Goal: Task Accomplishment & Management: Manage account settings

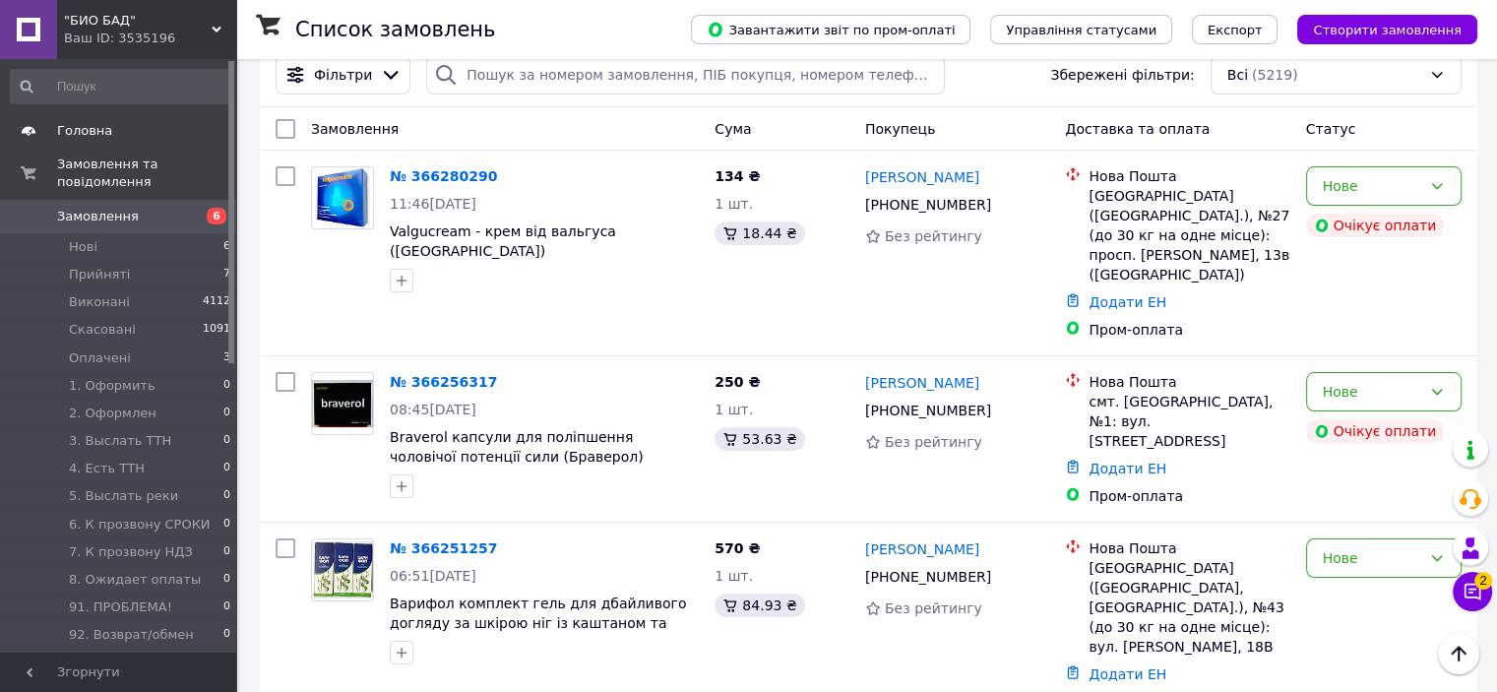
scroll to position [98, 0]
drag, startPoint x: 145, startPoint y: 28, endPoint x: 122, endPoint y: 216, distance: 190.3
click at [145, 27] on span ""БИО БАД"" at bounding box center [138, 21] width 148 height 18
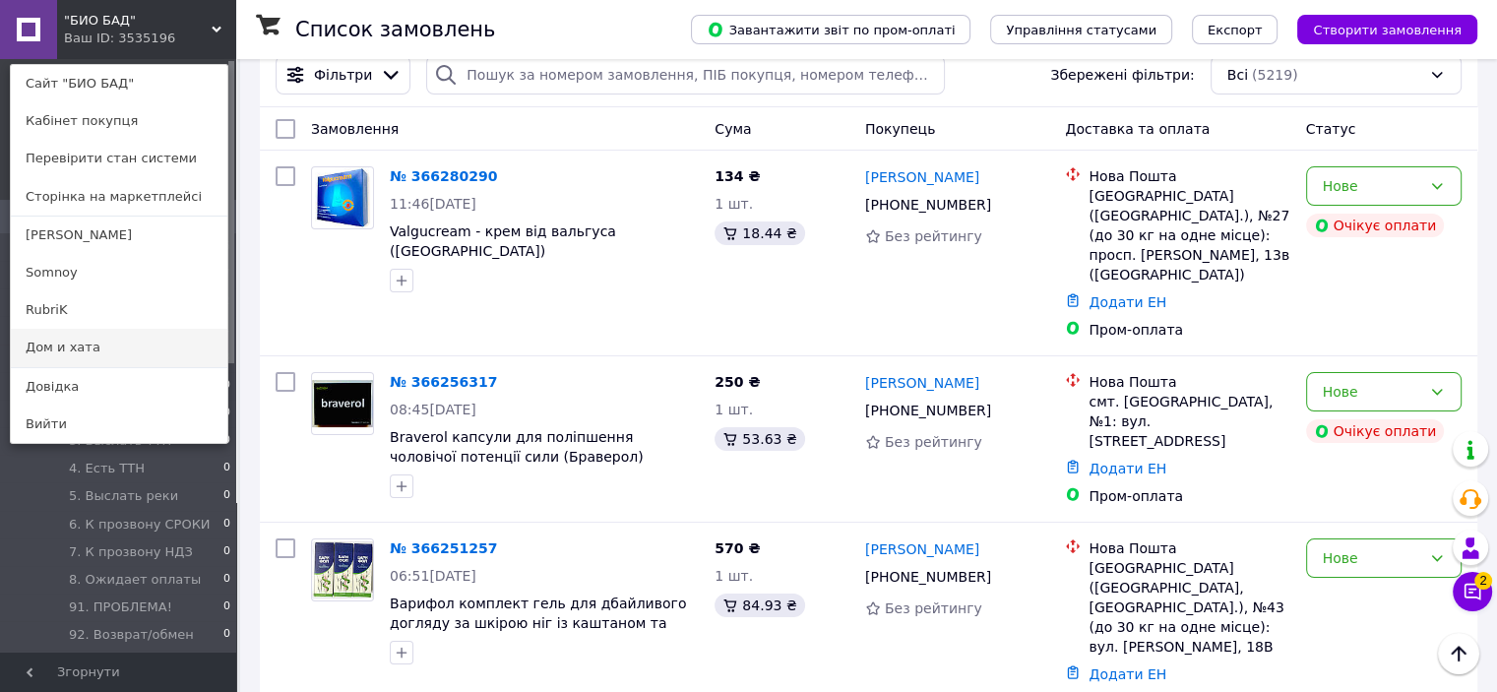
click at [82, 350] on link "Дом и хата" at bounding box center [119, 347] width 216 height 37
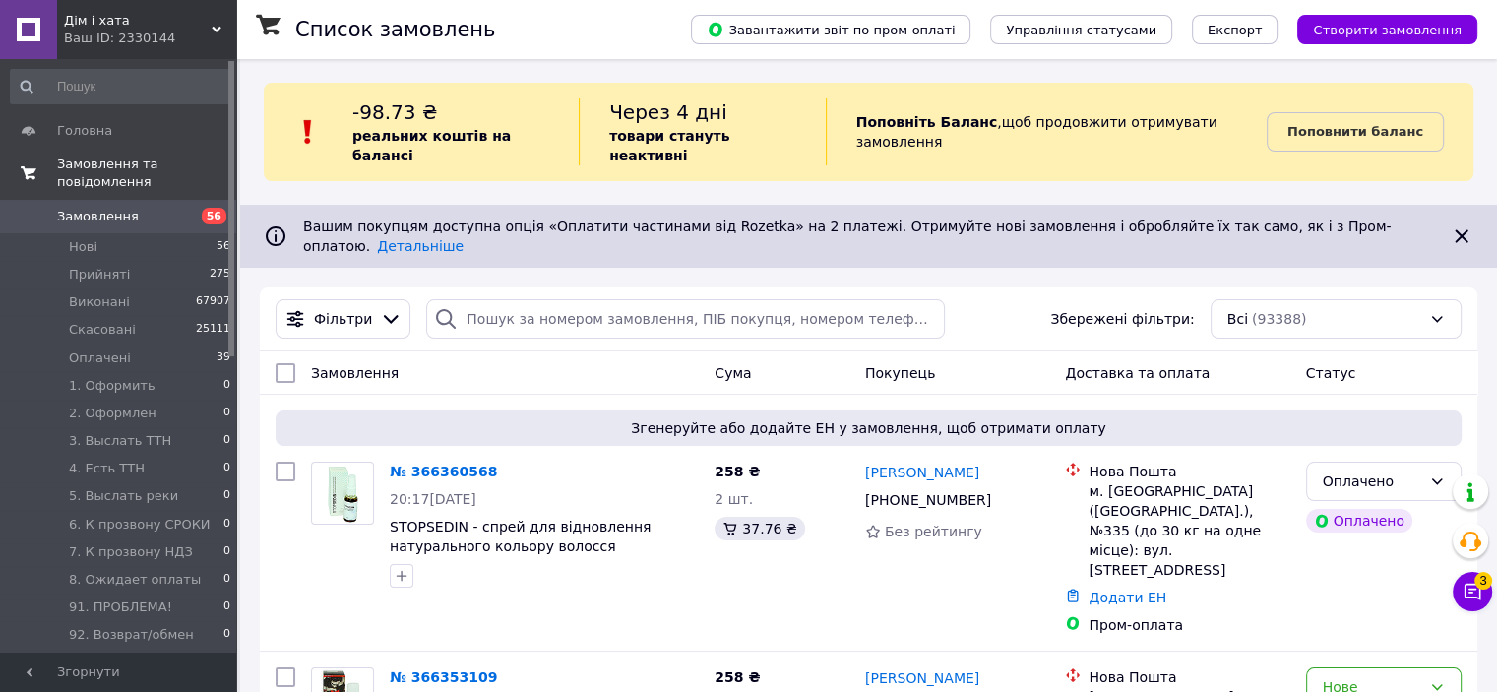
click at [102, 152] on link "Замовлення та повідомлення" at bounding box center [121, 173] width 242 height 51
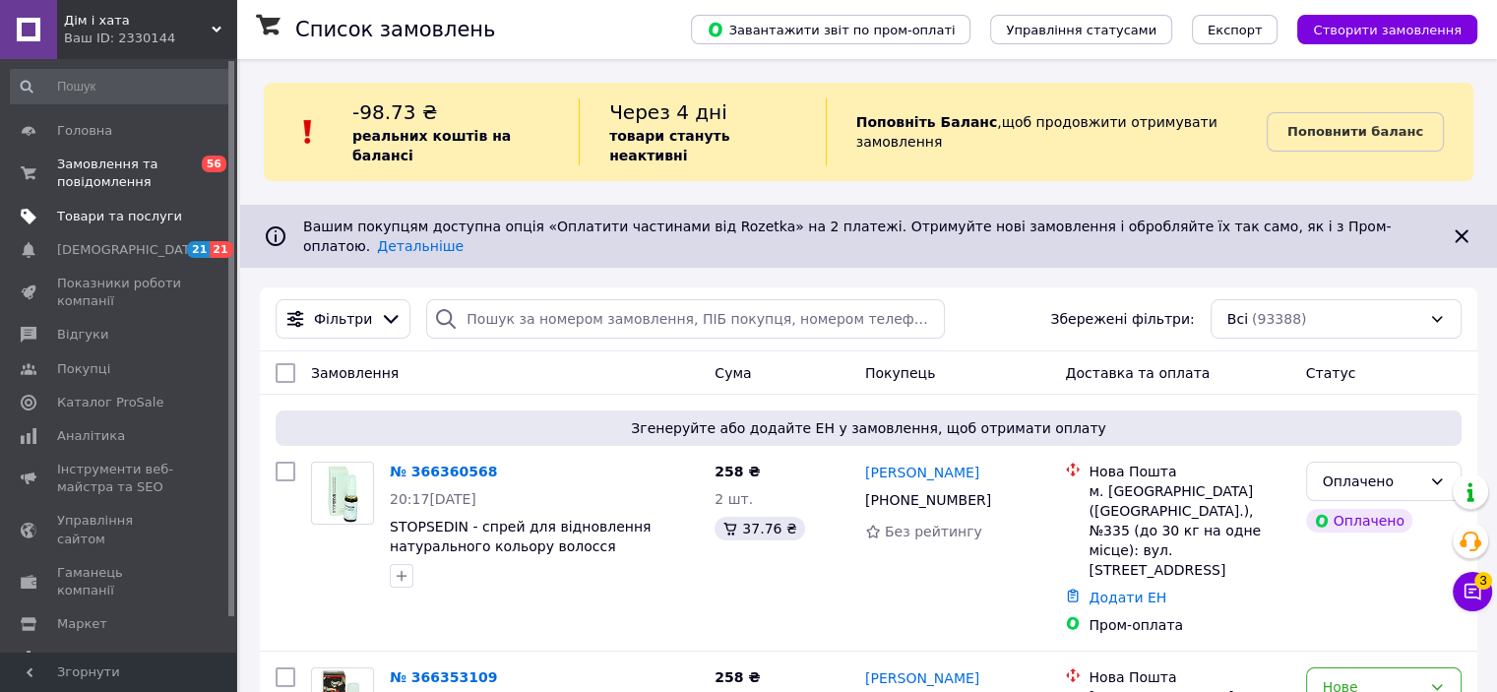
click at [112, 215] on span "Товари та послуги" at bounding box center [119, 217] width 125 height 18
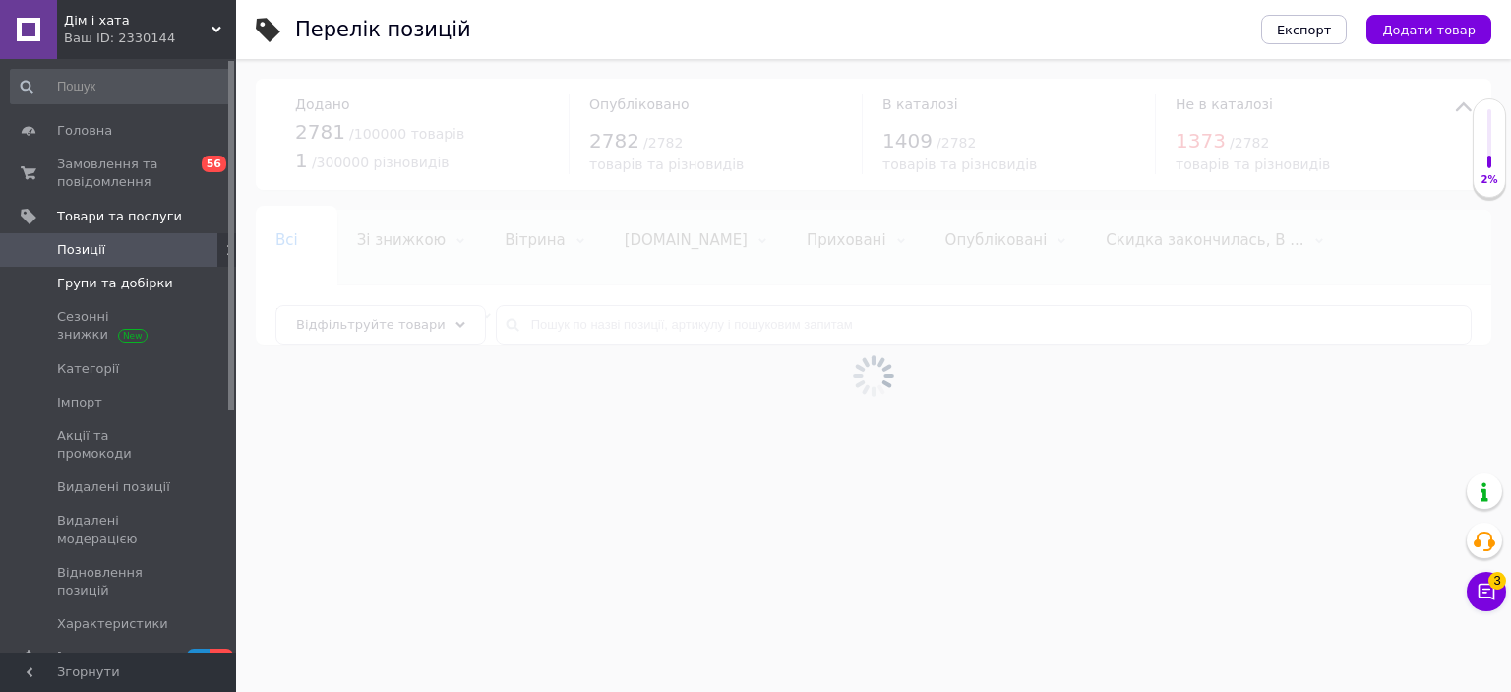
click at [148, 289] on span "Групи та добірки" at bounding box center [115, 284] width 116 height 18
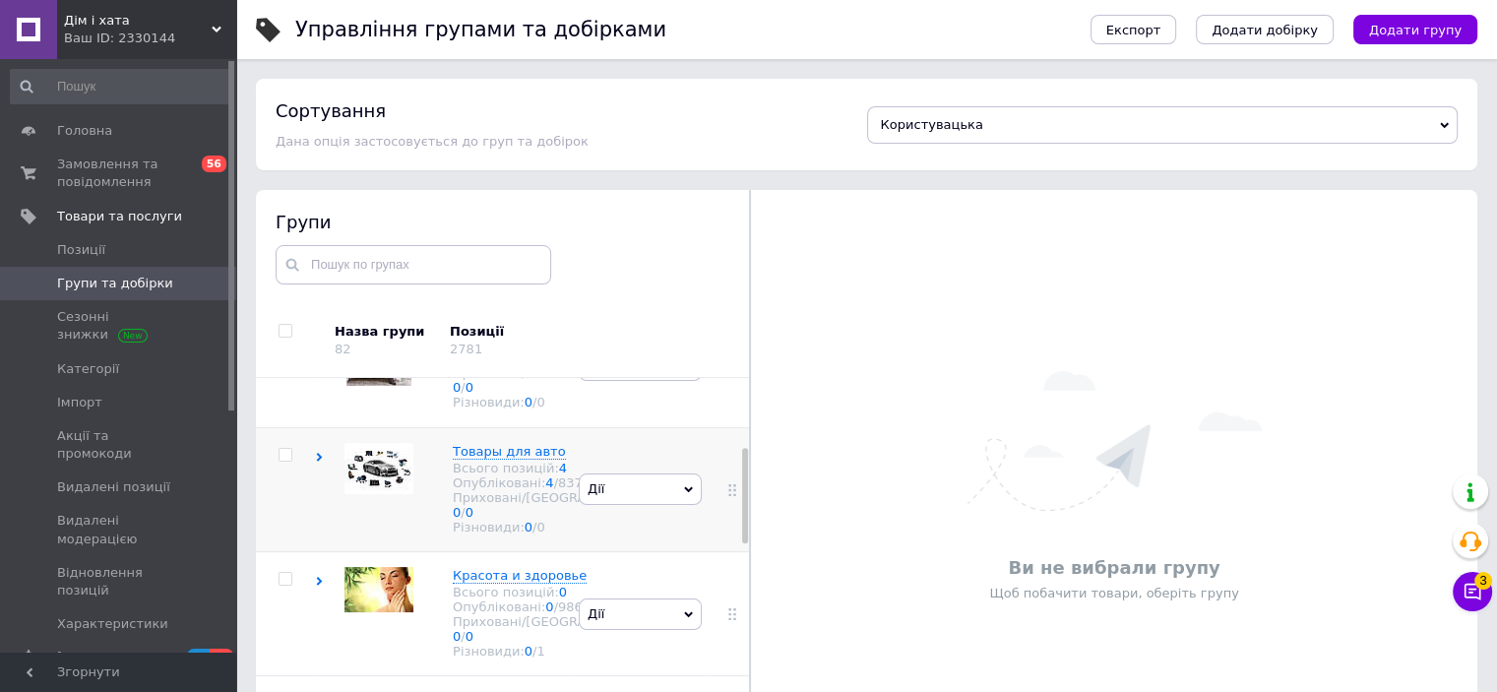
scroll to position [492, 0]
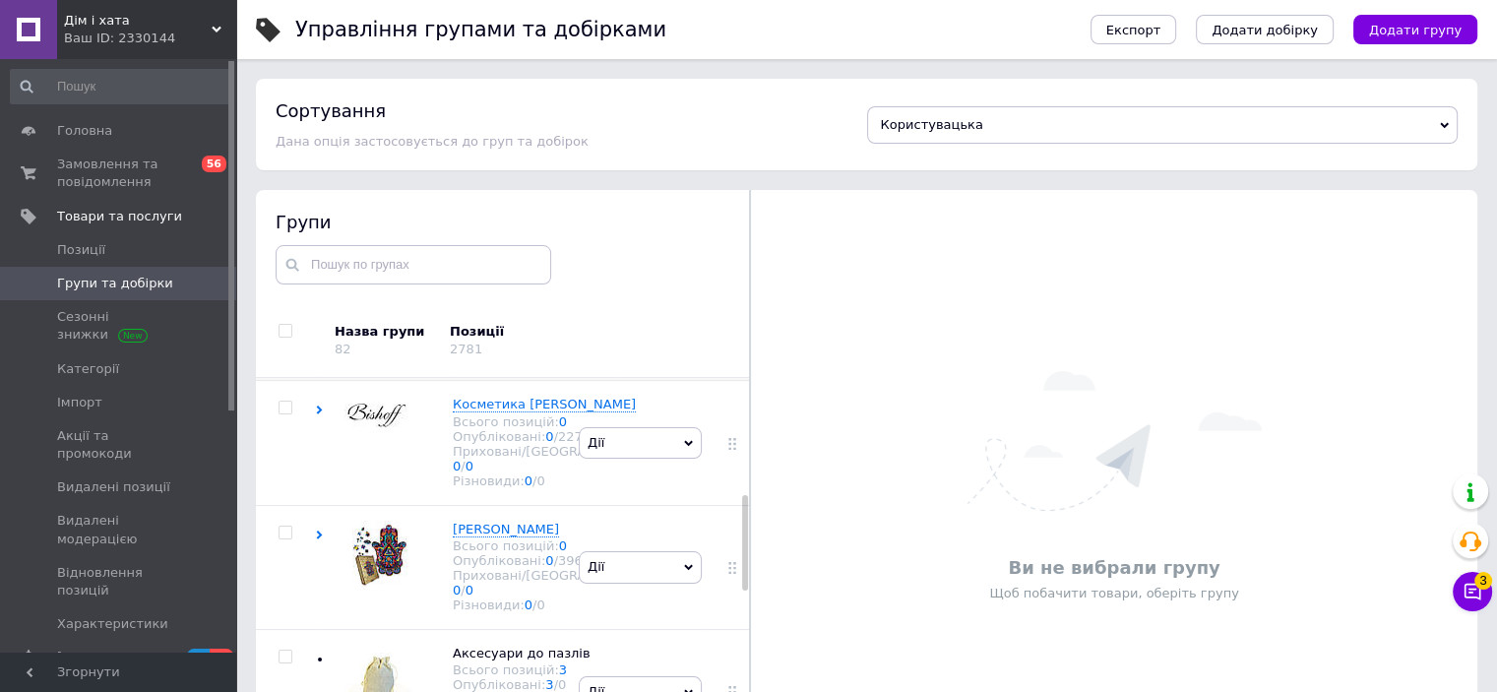
click at [287, 290] on input "checkbox" at bounding box center [284, 283] width 13 height 13
checkbox input "true"
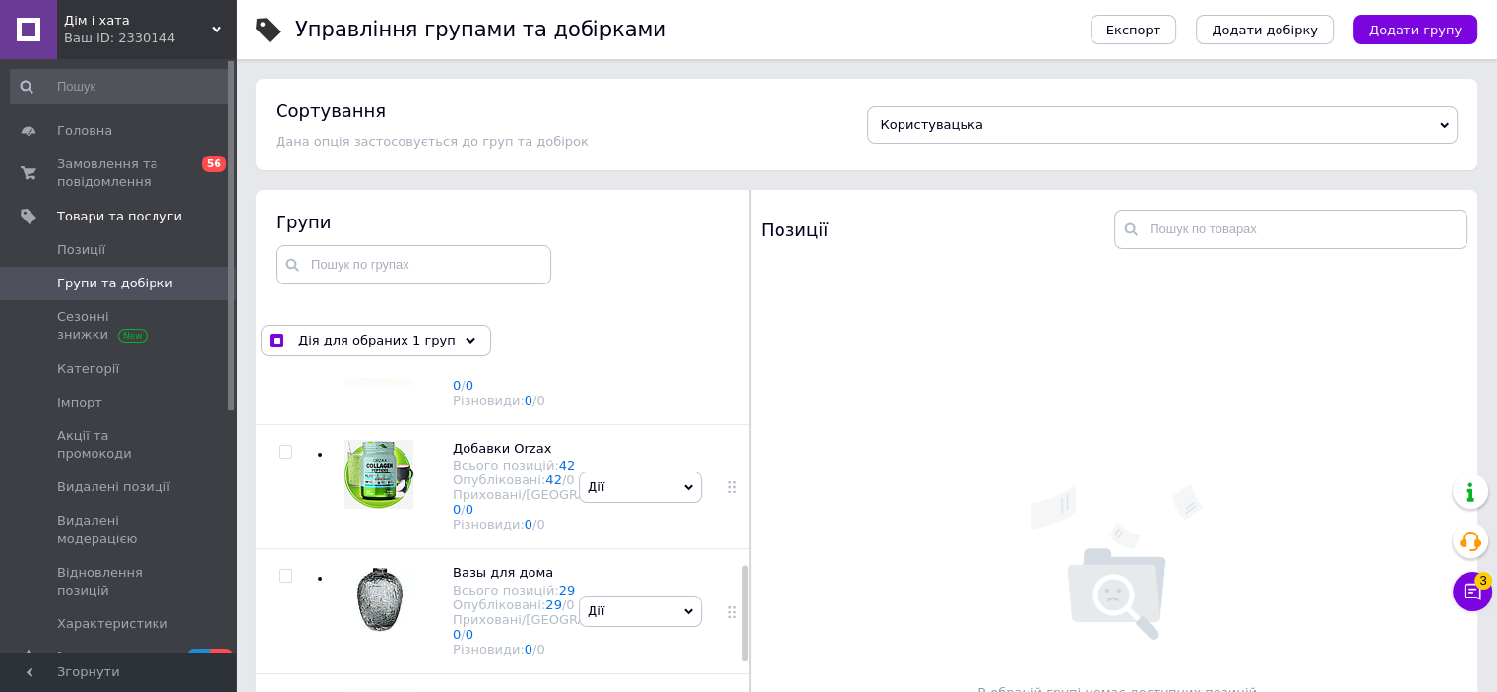
scroll to position [787, 0]
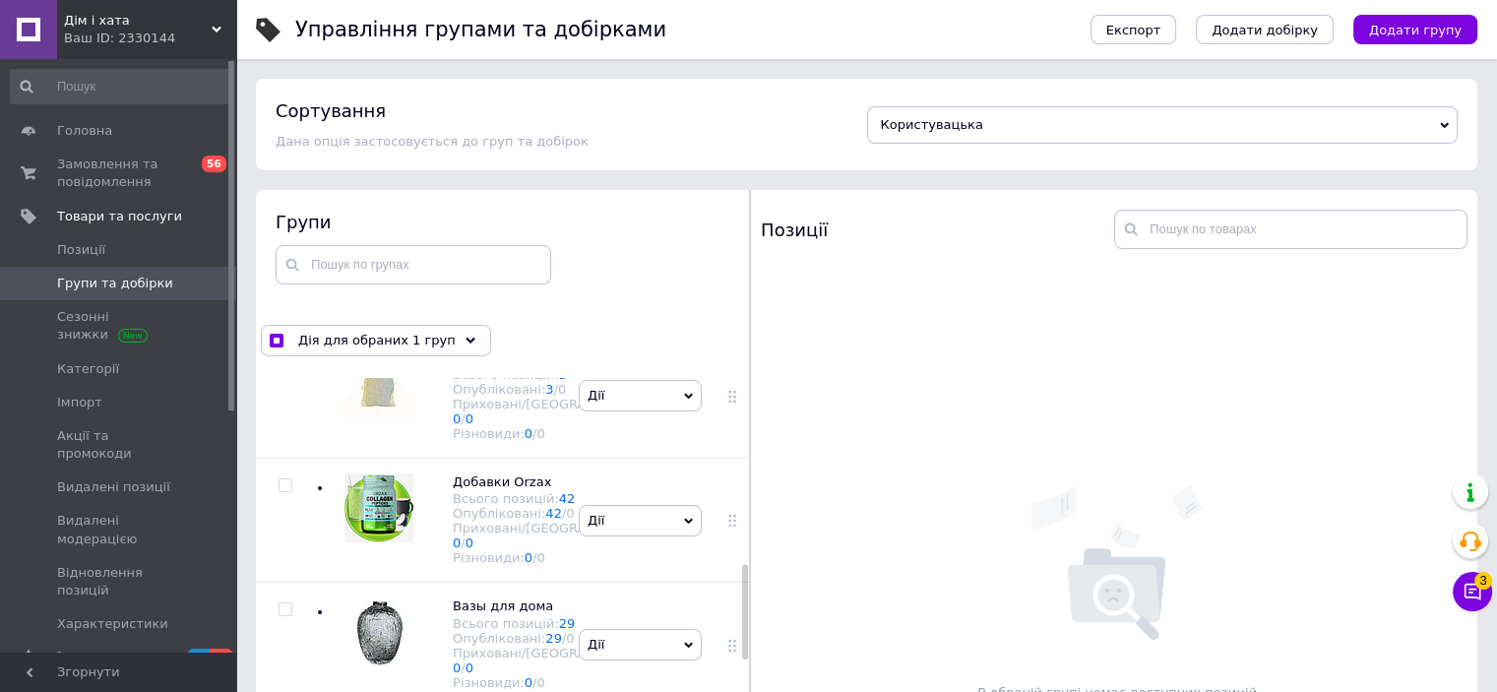
click at [288, 243] on input "checkbox" at bounding box center [284, 236] width 13 height 13
checkbox input "true"
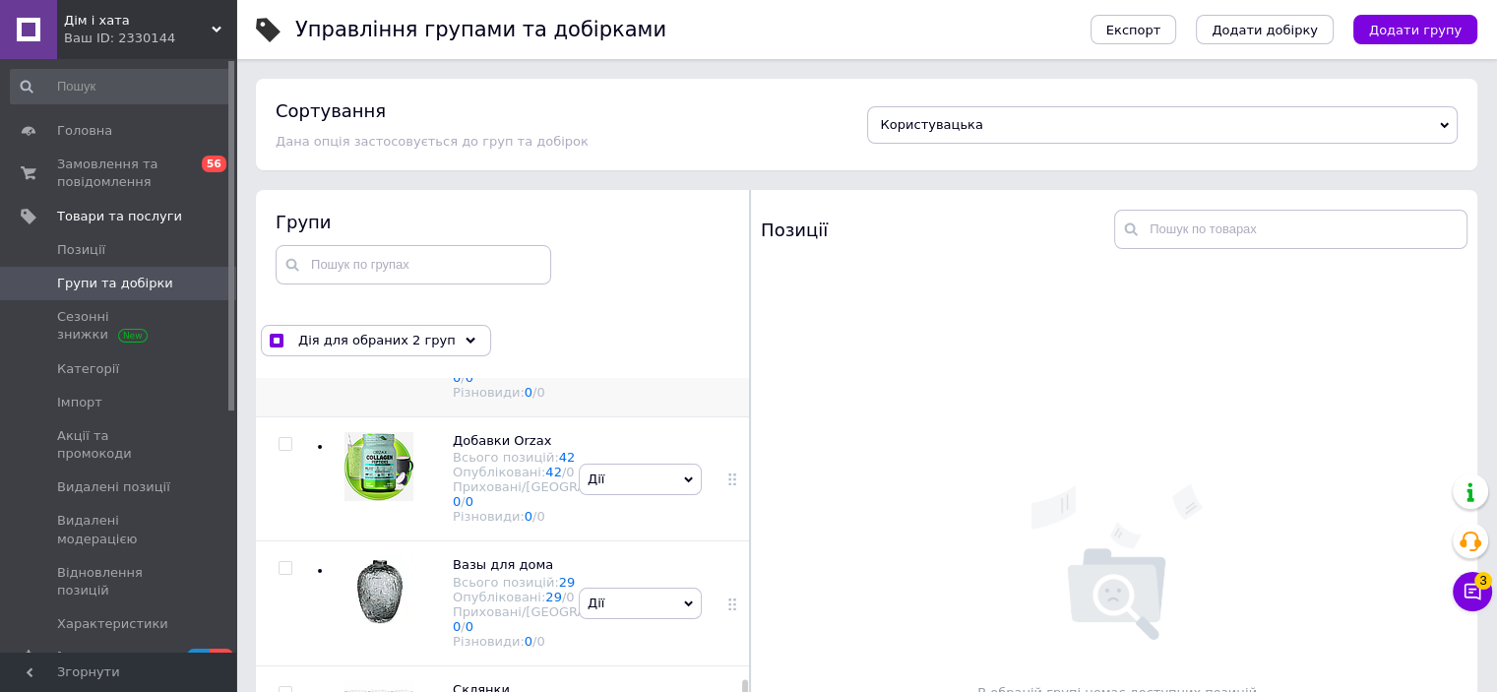
scroll to position [1311, 0]
click at [285, 562] on input "checkbox" at bounding box center [284, 568] width 13 height 13
checkbox input "true"
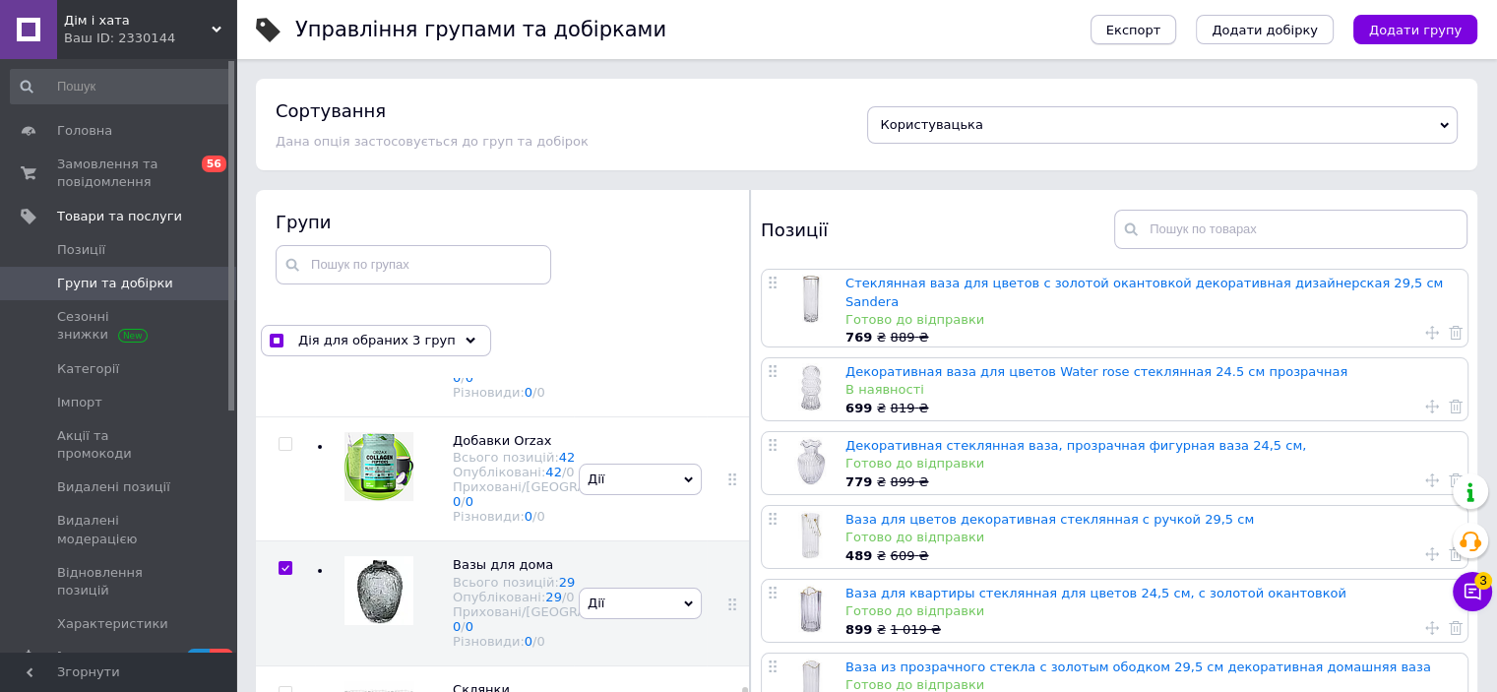
click at [1161, 34] on span "Експорт" at bounding box center [1133, 30] width 55 height 15
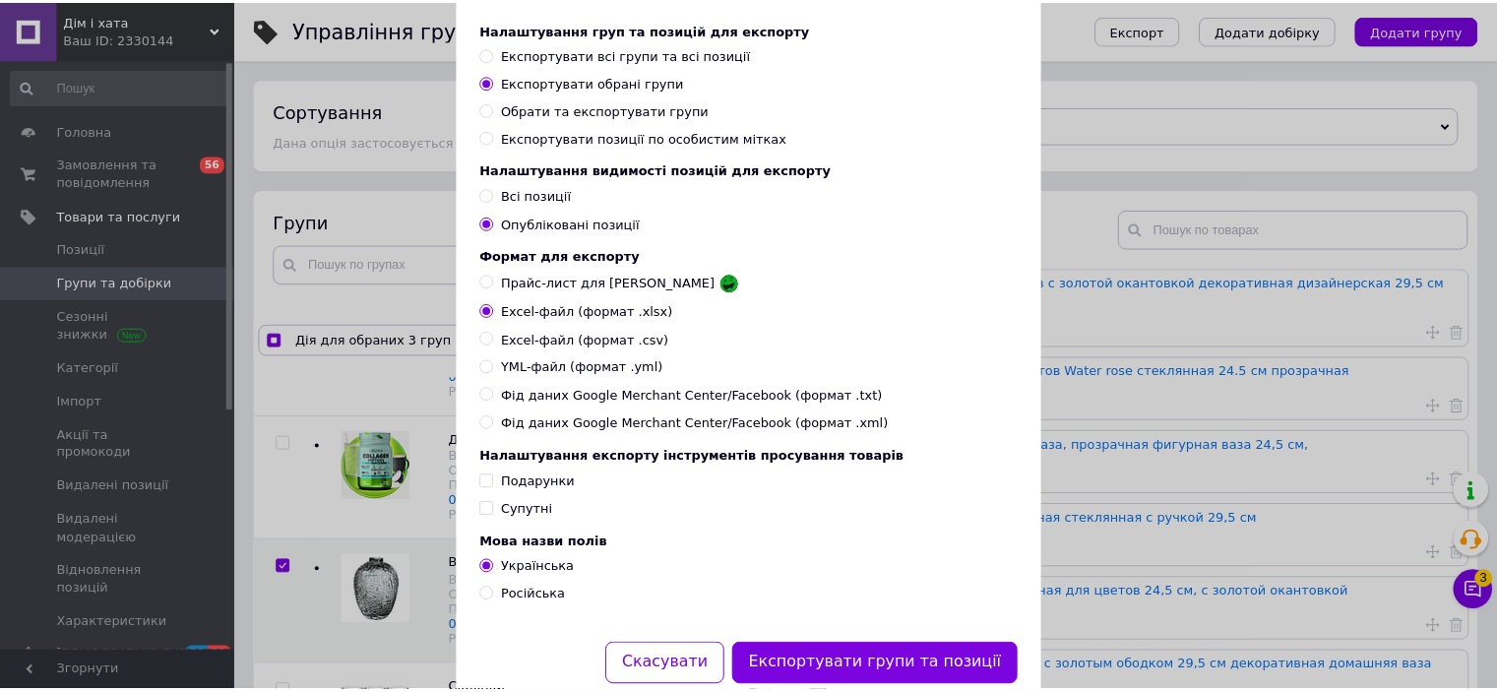
scroll to position [173, 0]
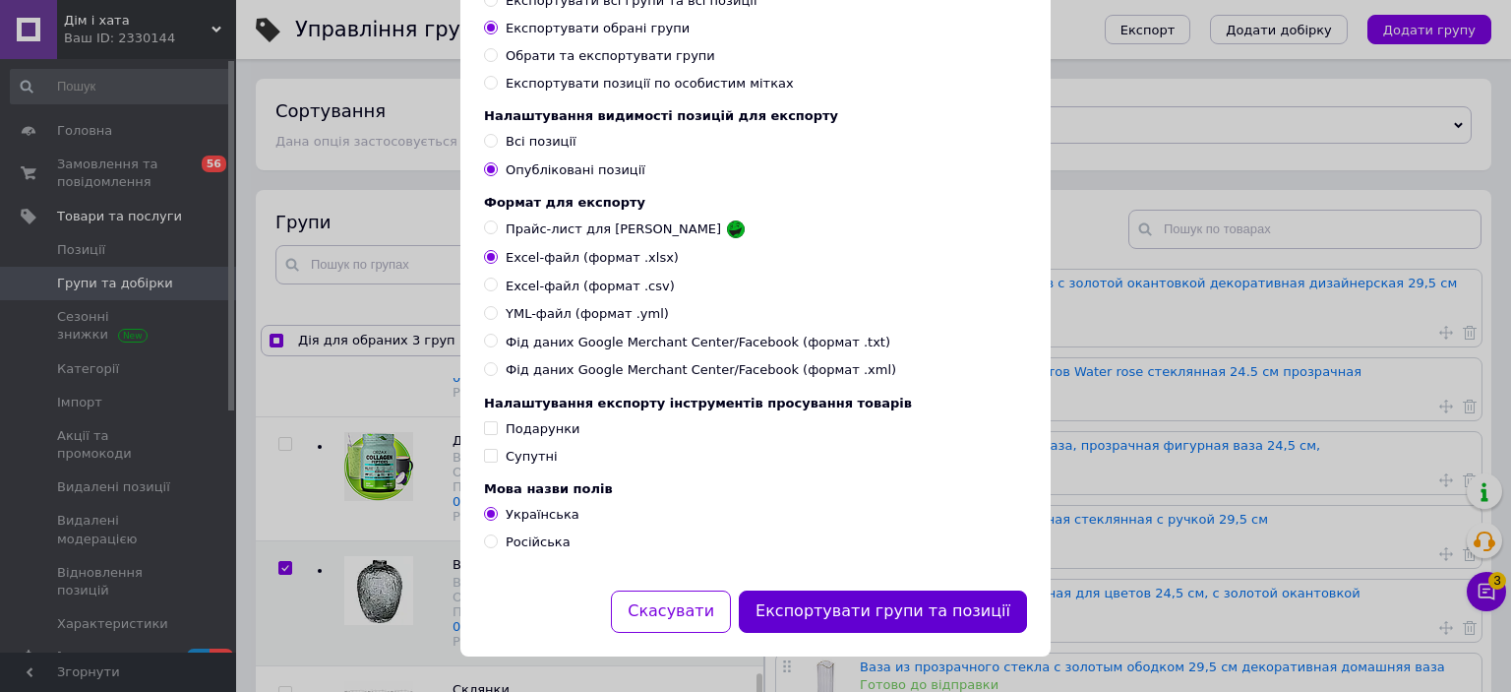
click at [961, 611] on button "Експортувати групи та позиції" at bounding box center [883, 611] width 288 height 42
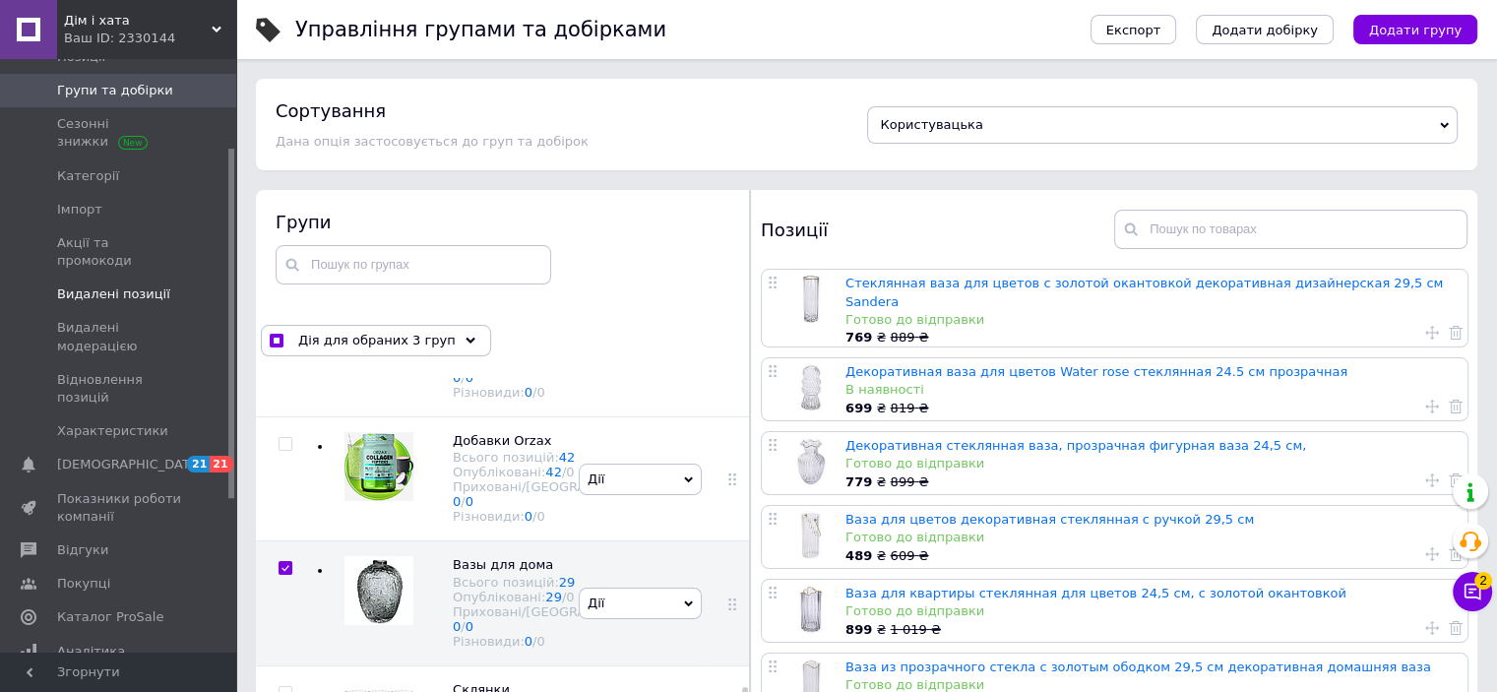
scroll to position [197, 0]
click at [88, 209] on span "Імпорт" at bounding box center [79, 206] width 45 height 18
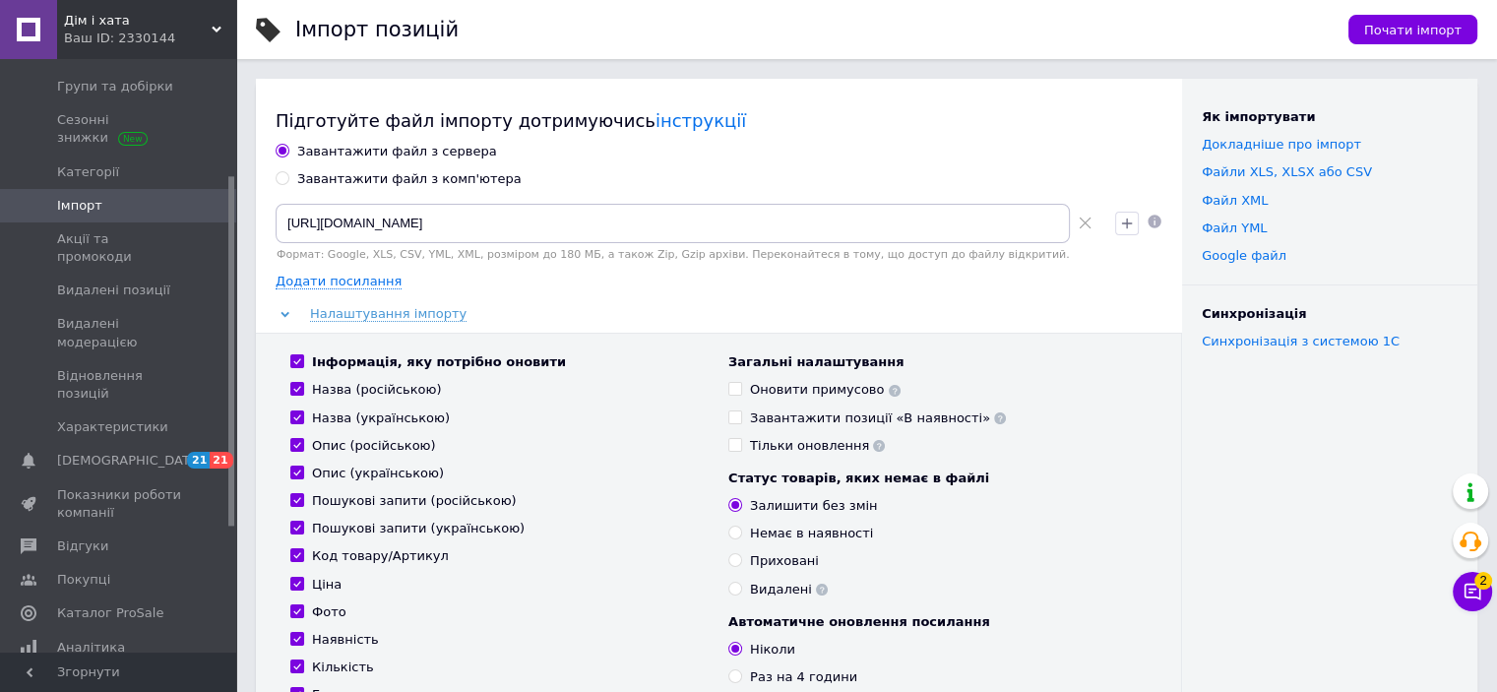
click at [346, 183] on div "Завантажити файл з комп'ютера" at bounding box center [409, 179] width 224 height 18
click at [288, 183] on input "Завантажити файл з комп'ютера" at bounding box center [282, 177] width 13 height 13
radio input "true"
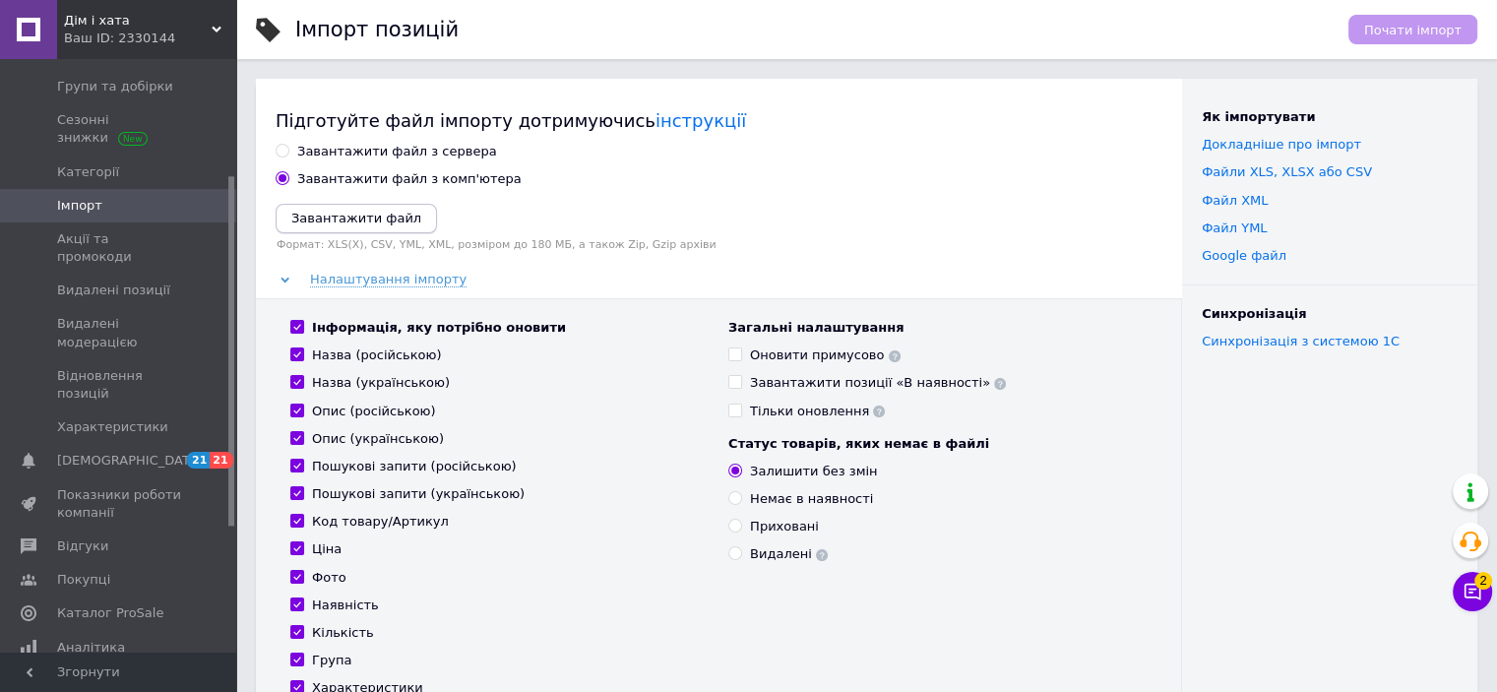
click at [305, 228] on button "Завантажити файл" at bounding box center [356, 219] width 161 height 30
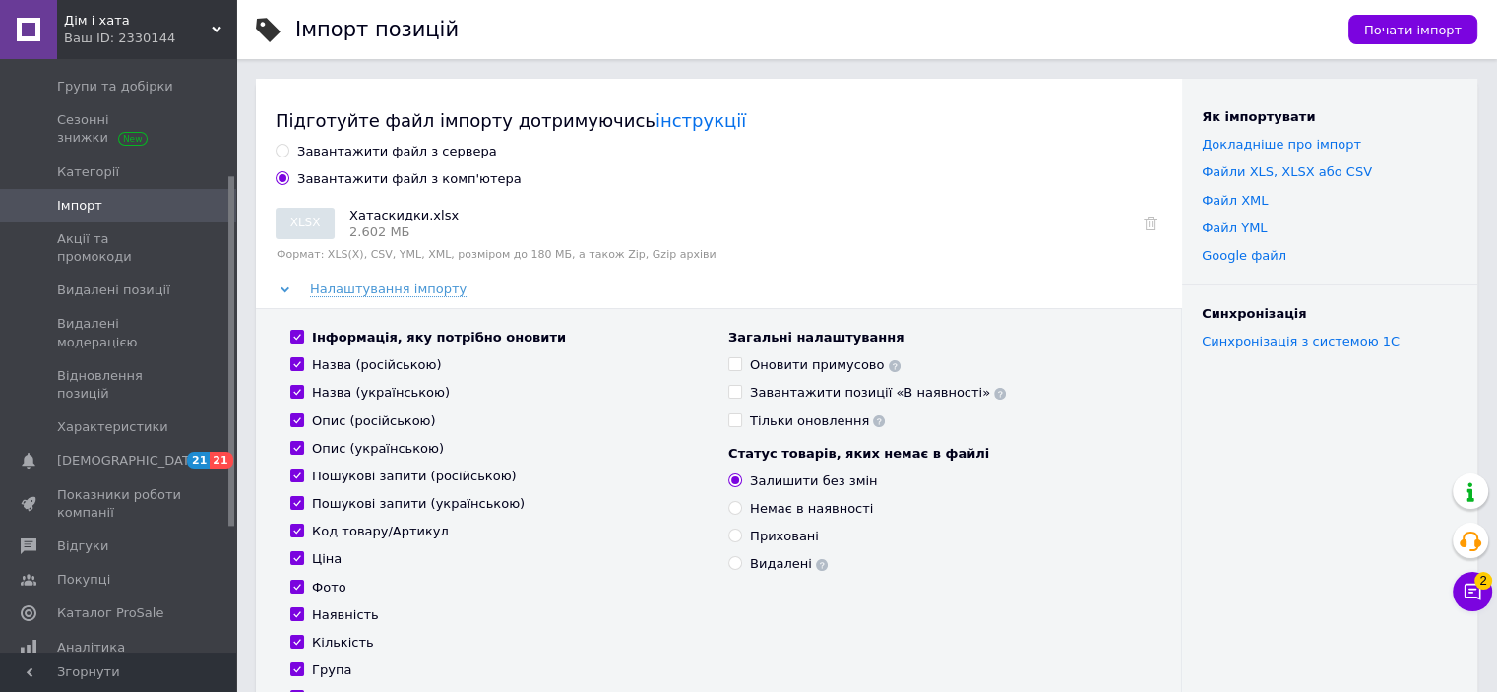
click at [296, 332] on input "Інформація, яку потрібно оновити" at bounding box center [296, 336] width 13 height 13
checkbox input "false"
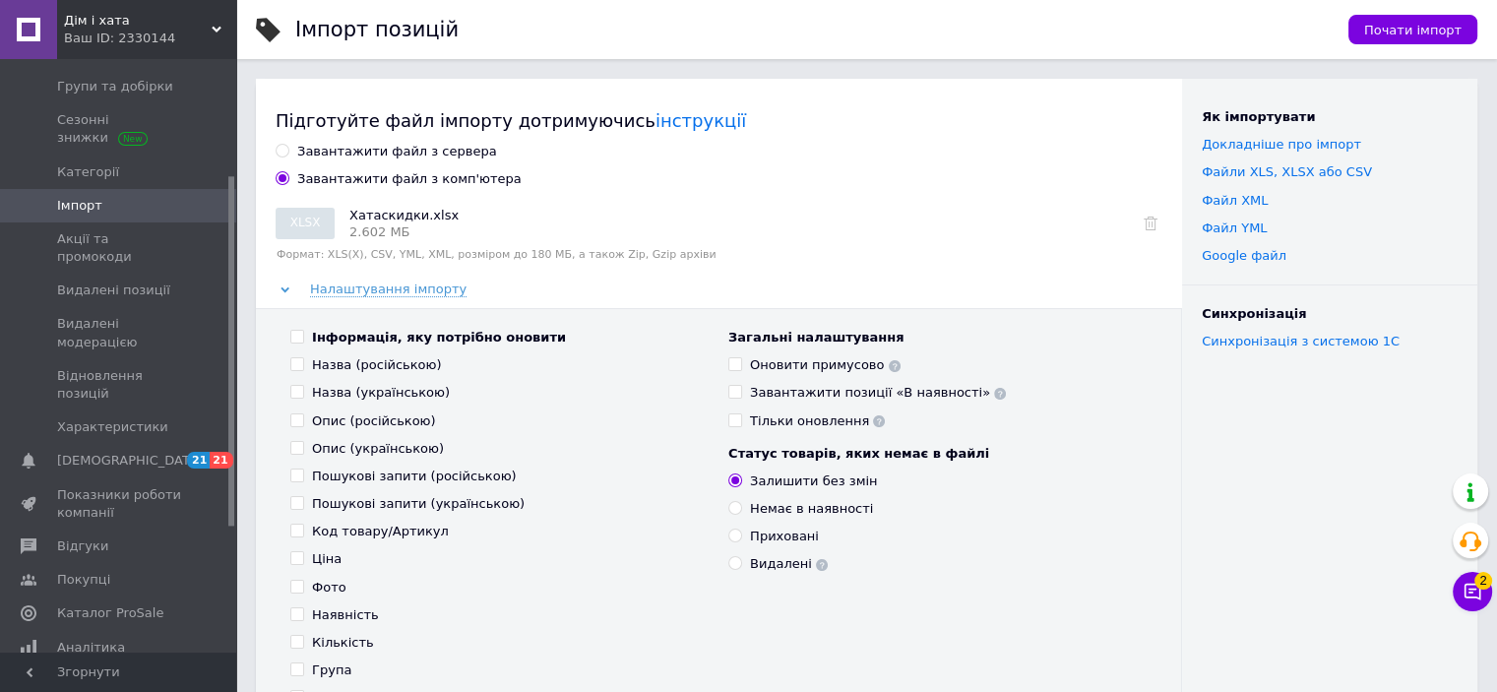
checkbox input "false"
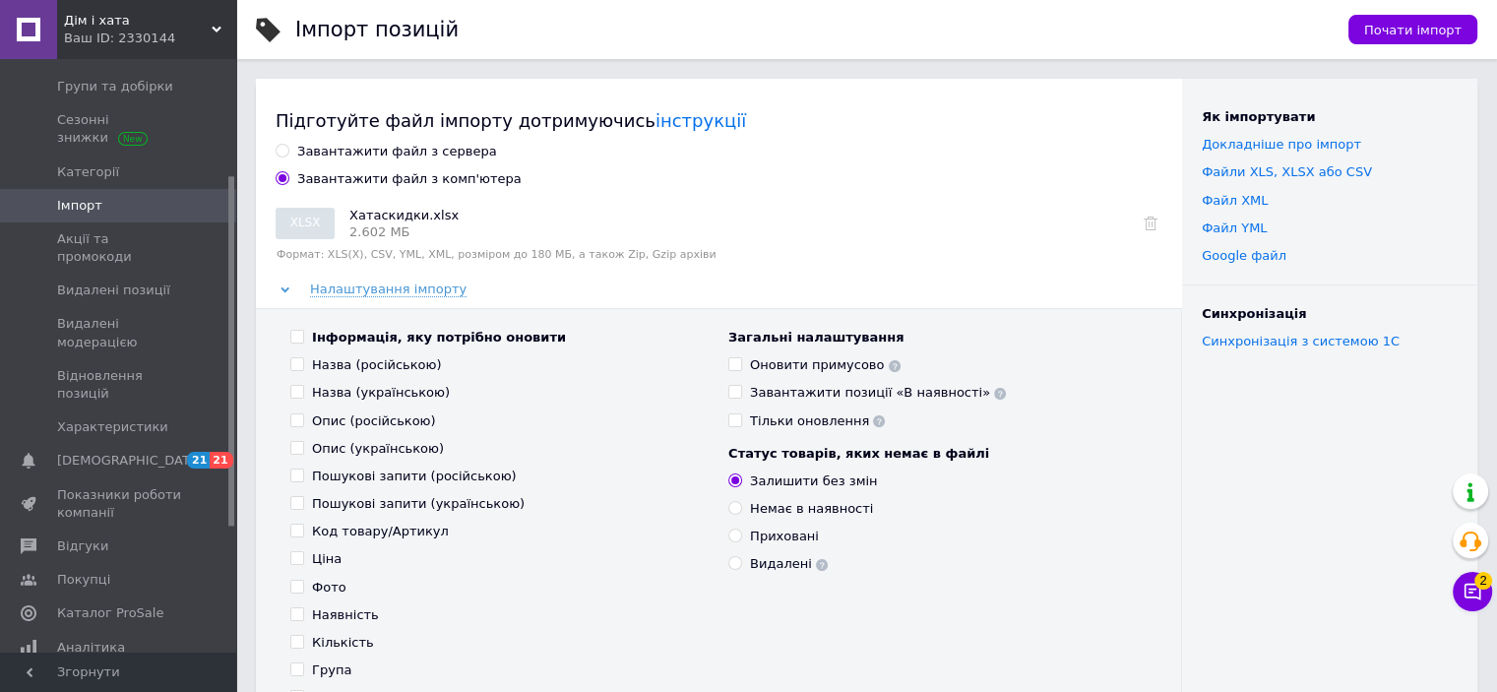
checkbox input "false"
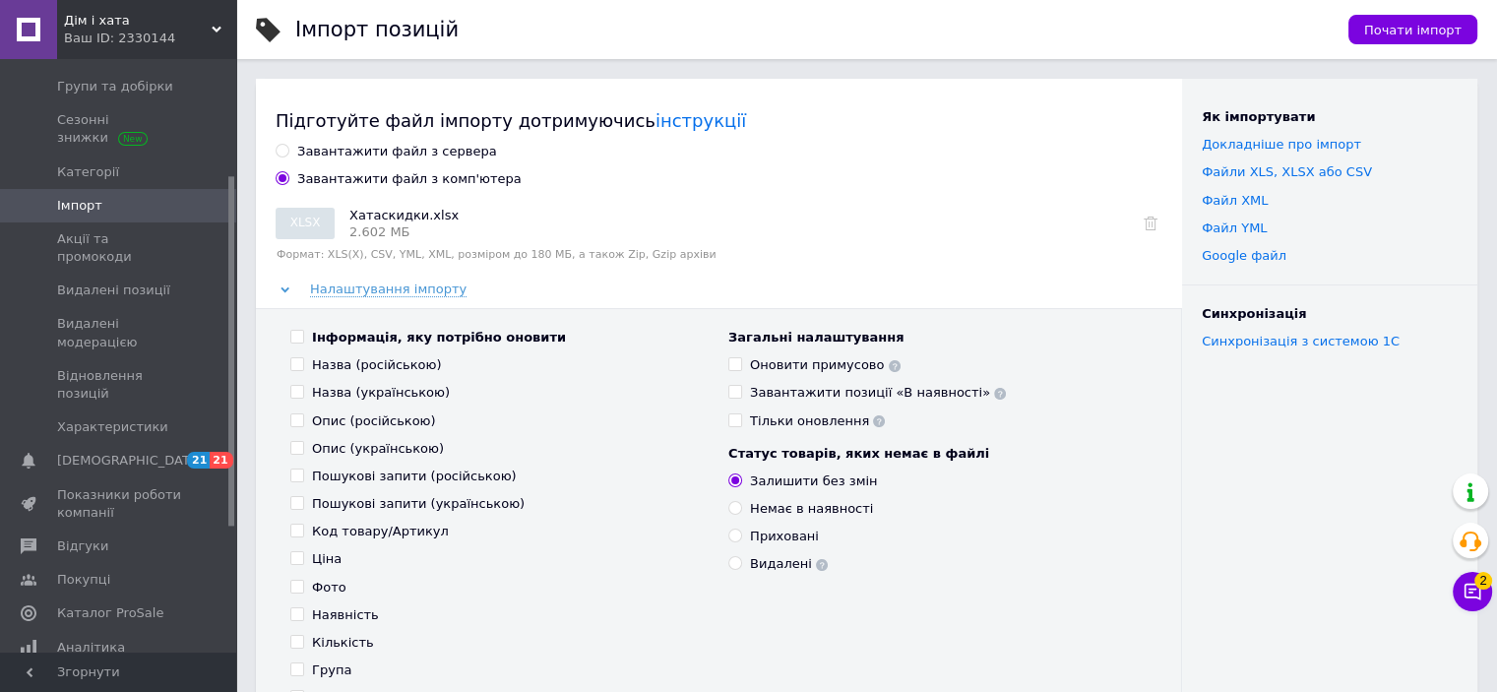
checkbox input "false"
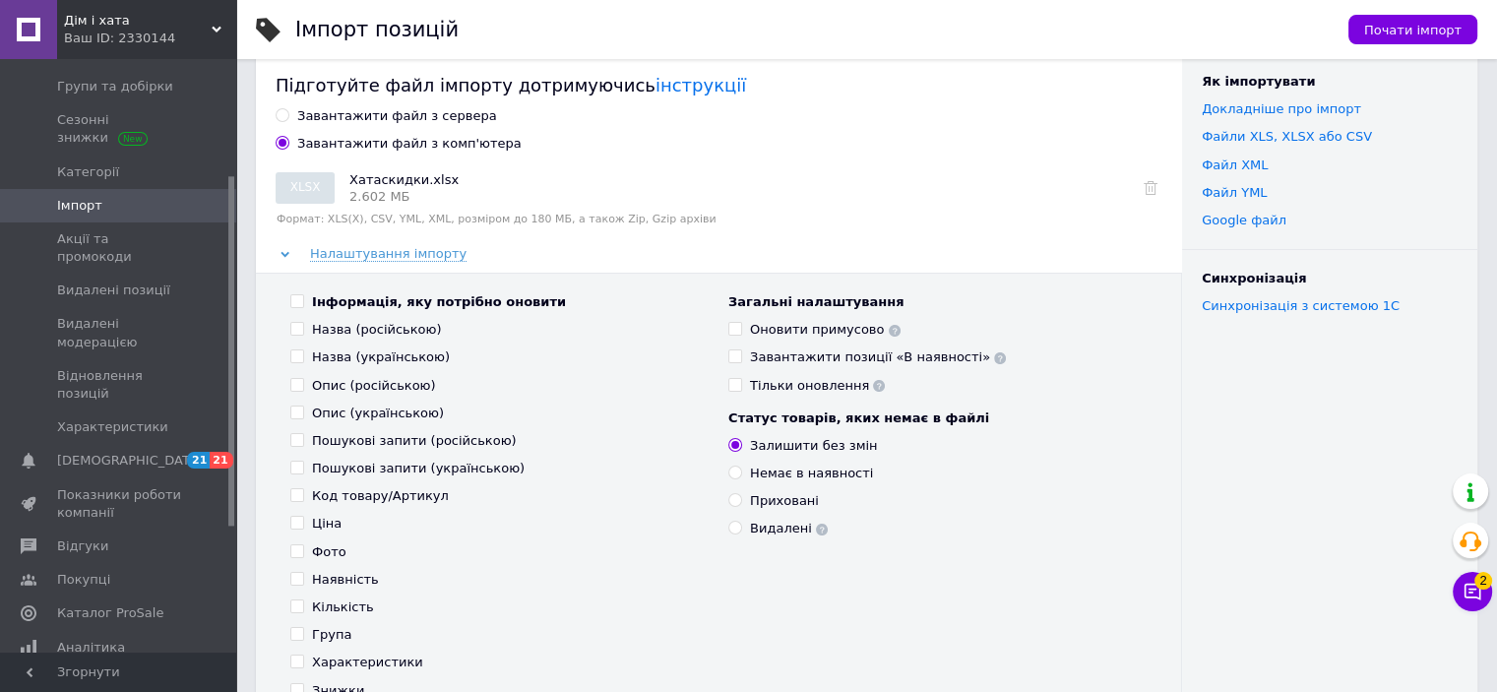
scroll to position [98, 0]
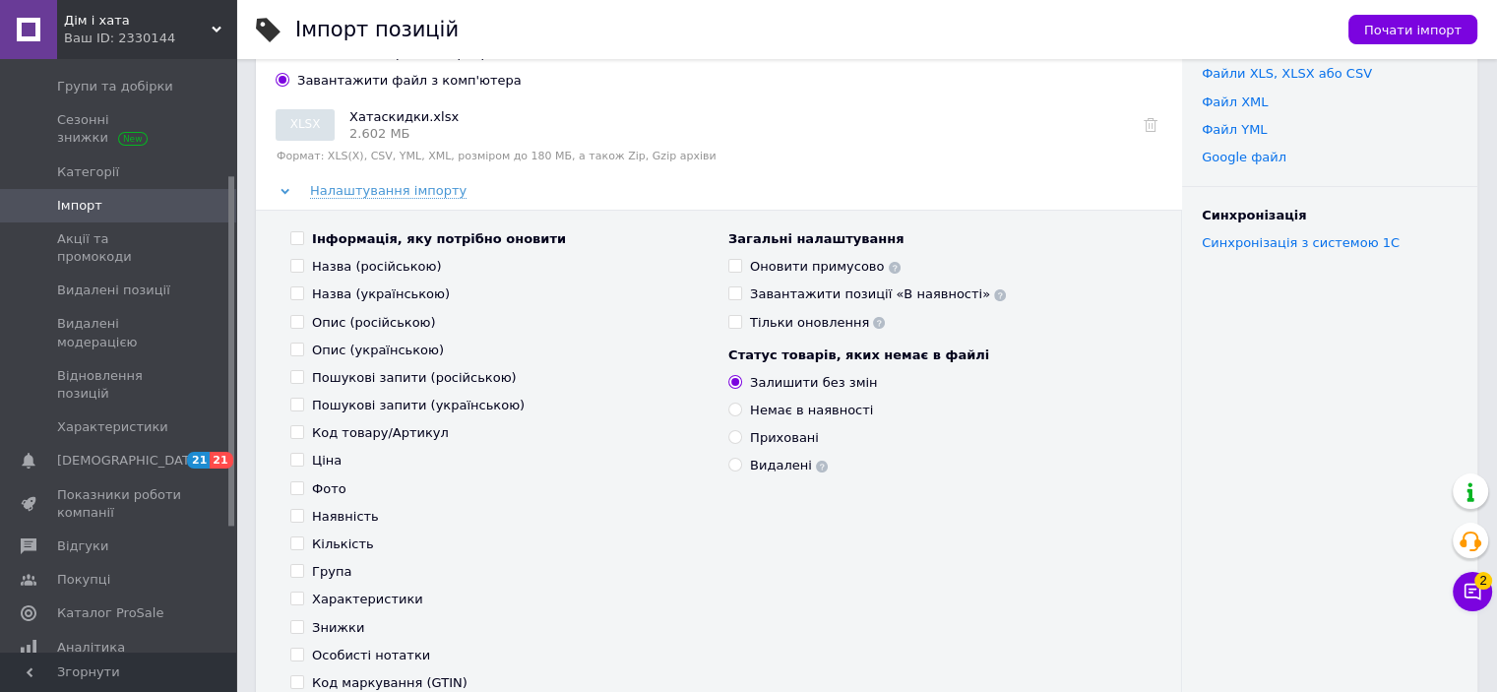
click at [303, 626] on span at bounding box center [297, 627] width 14 height 14
click at [303, 626] on input "Знижки" at bounding box center [296, 626] width 13 height 13
checkbox input "true"
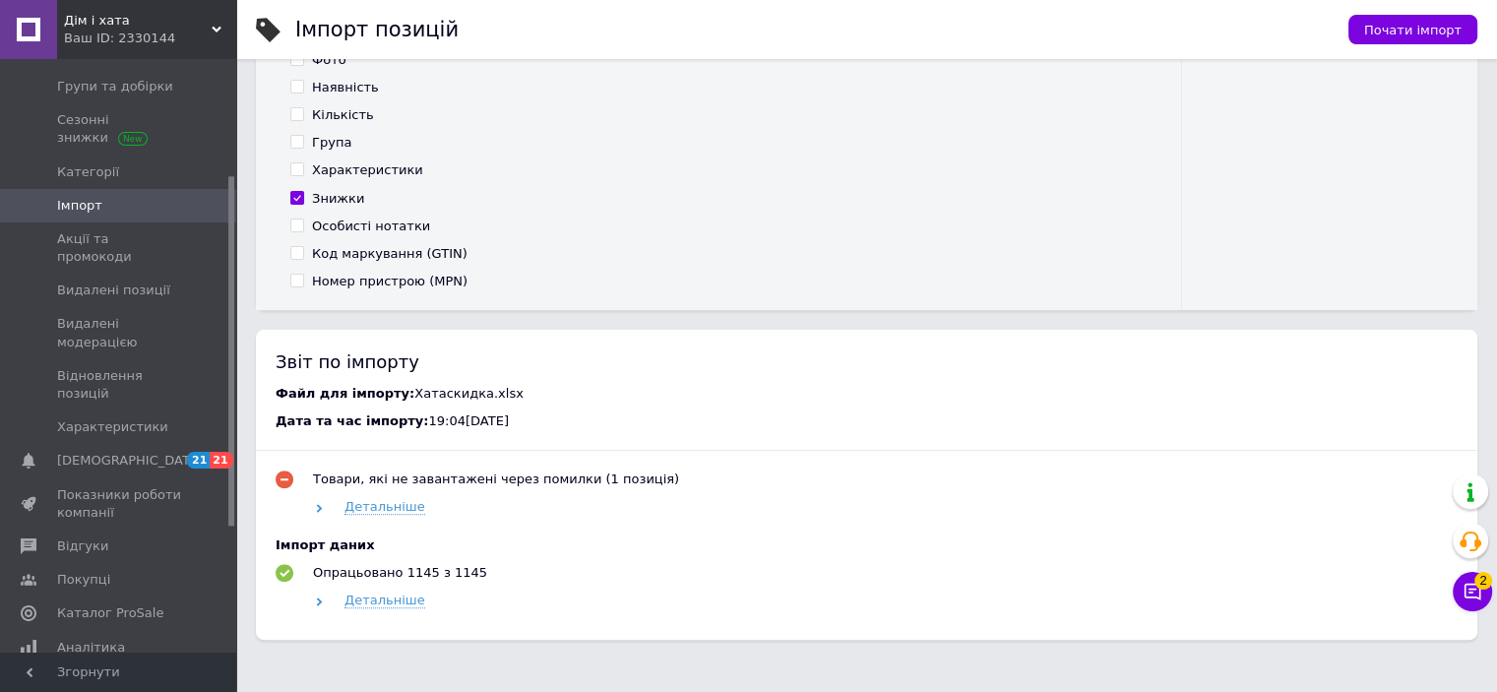
scroll to position [590, 0]
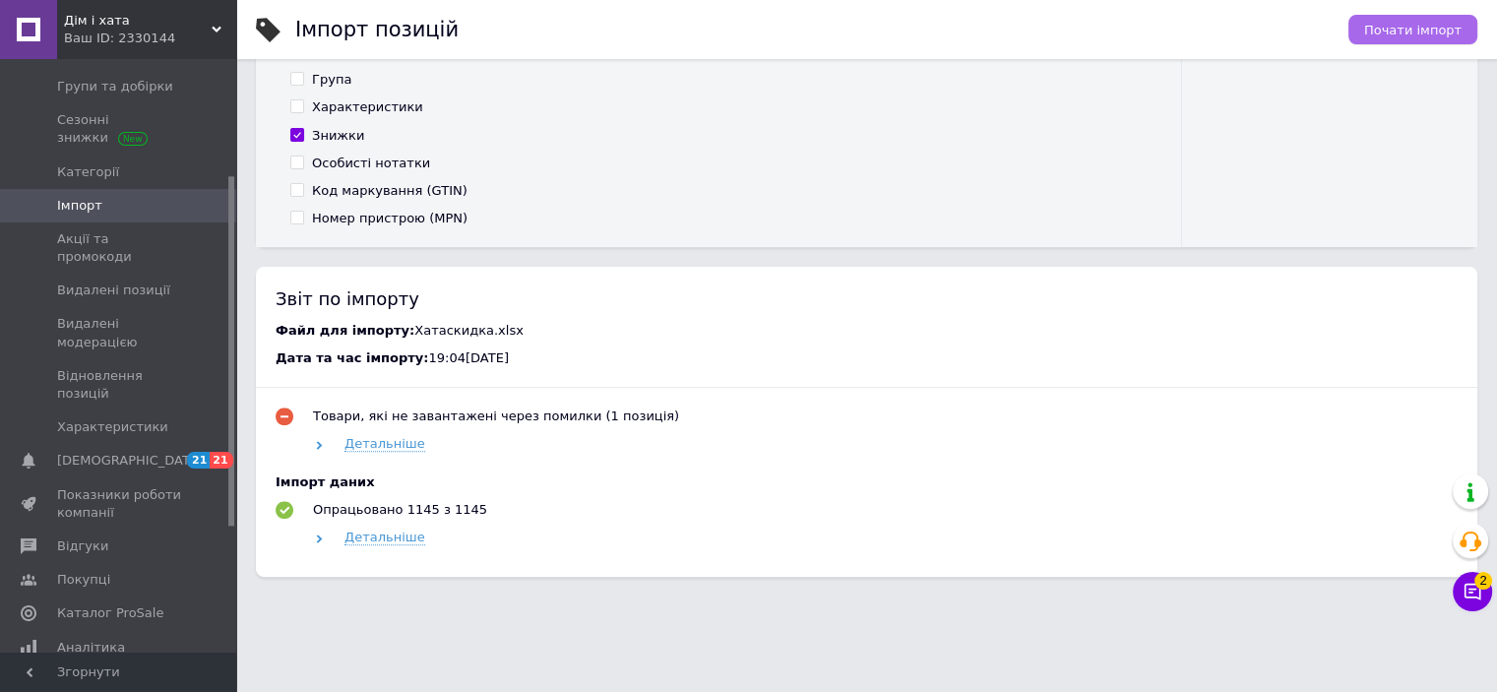
click at [1386, 31] on span "Почати імпорт" at bounding box center [1412, 30] width 97 height 15
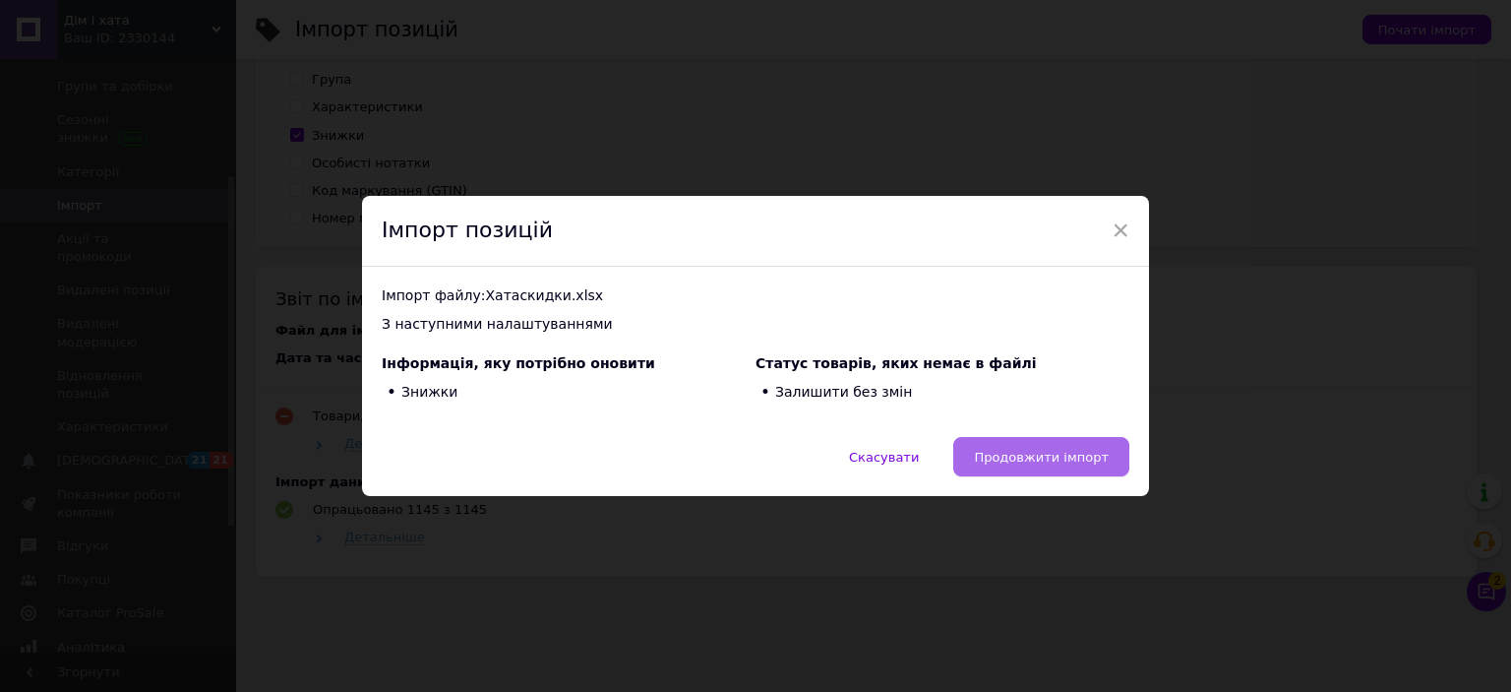
click at [1039, 452] on span "Продовжити імпорт" at bounding box center [1041, 457] width 135 height 15
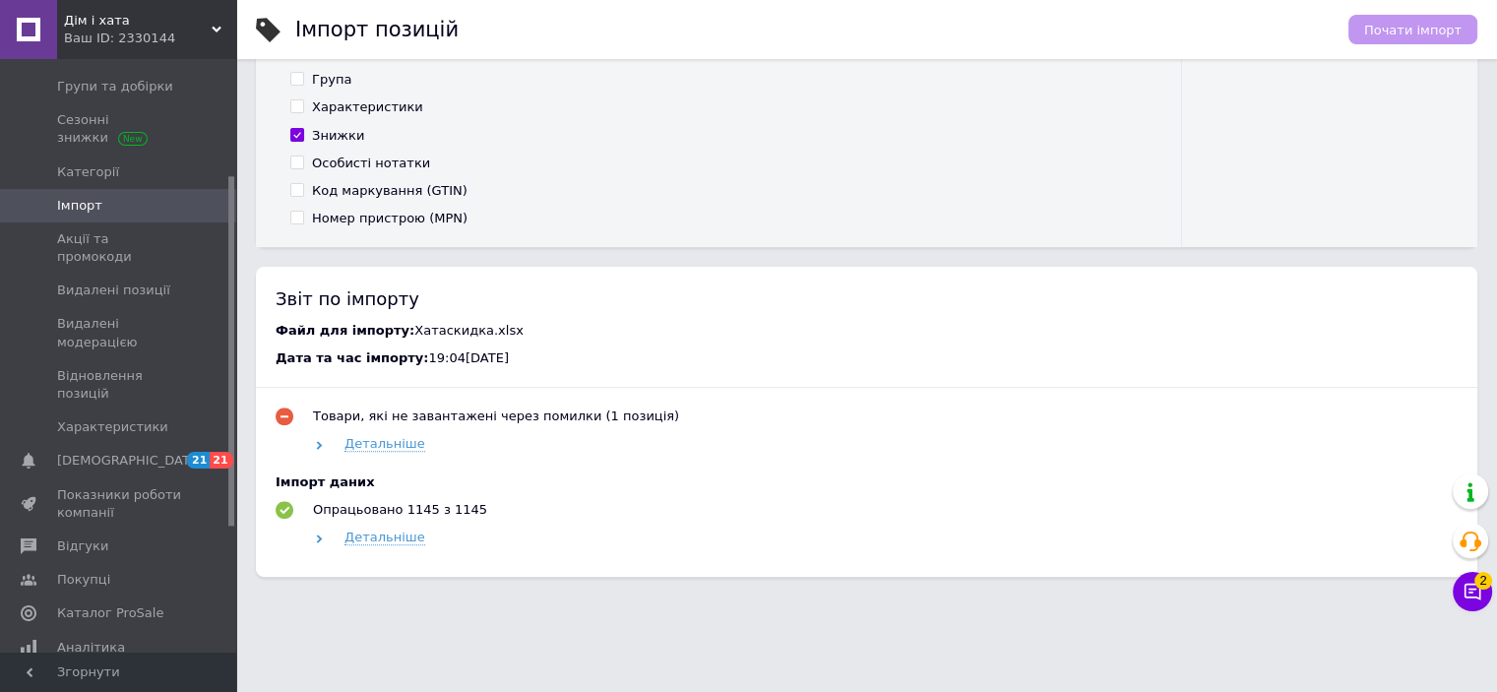
scroll to position [580, 0]
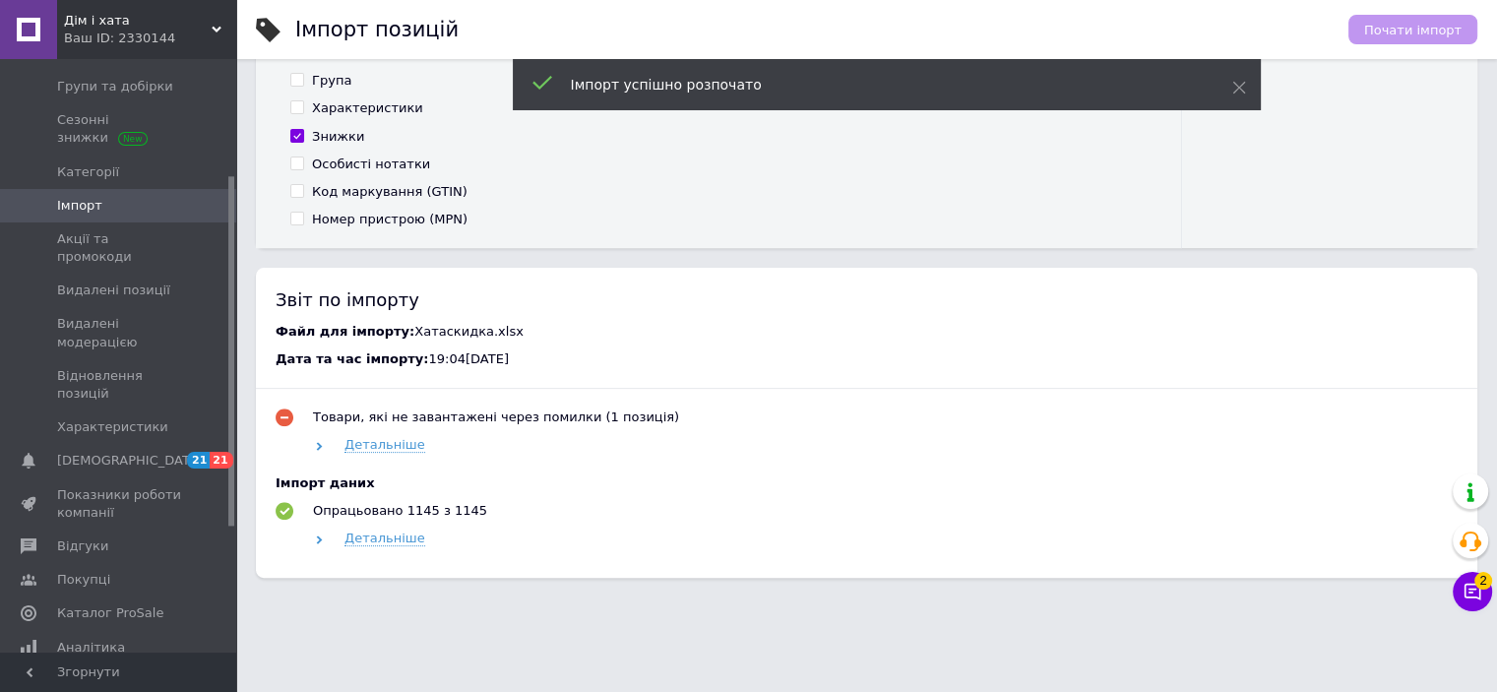
click at [147, 30] on div "Ваш ID: 2330144" at bounding box center [150, 39] width 172 height 18
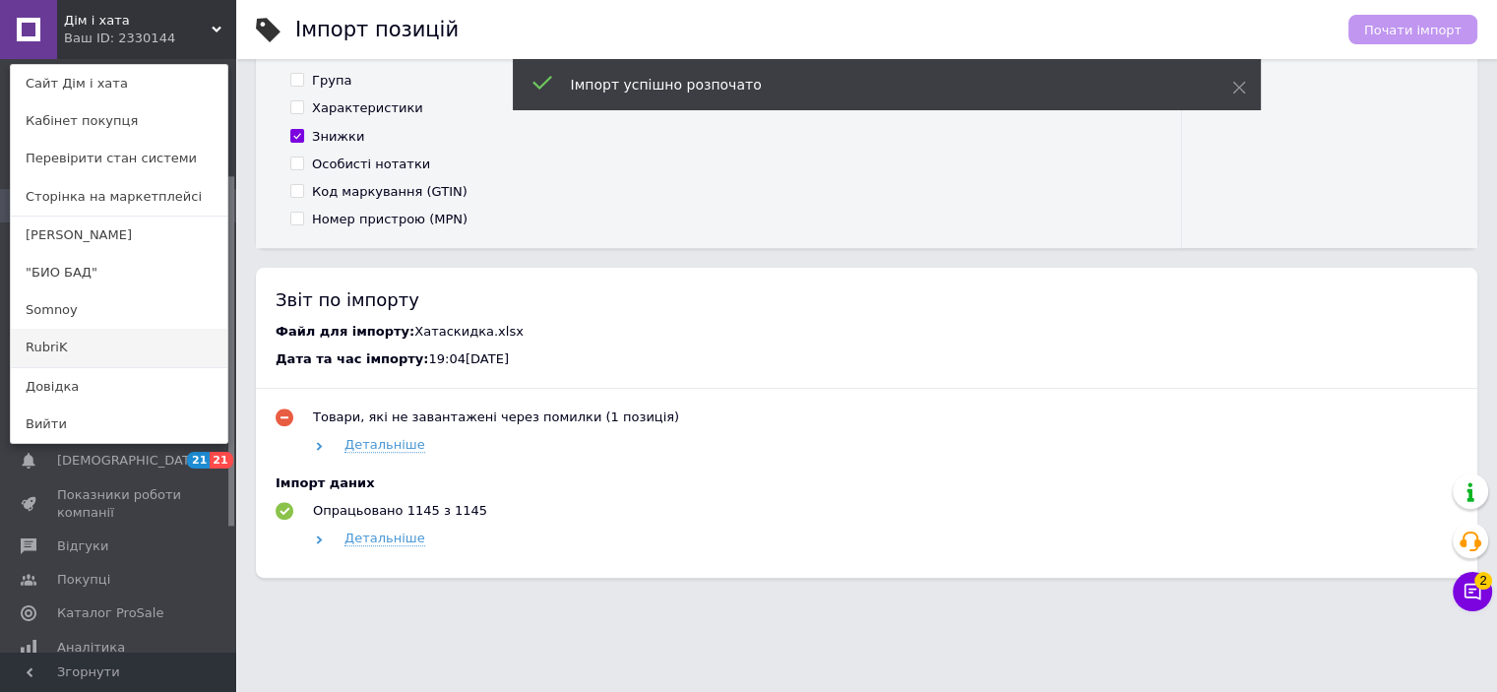
click at [55, 354] on link "RubriK" at bounding box center [119, 347] width 216 height 37
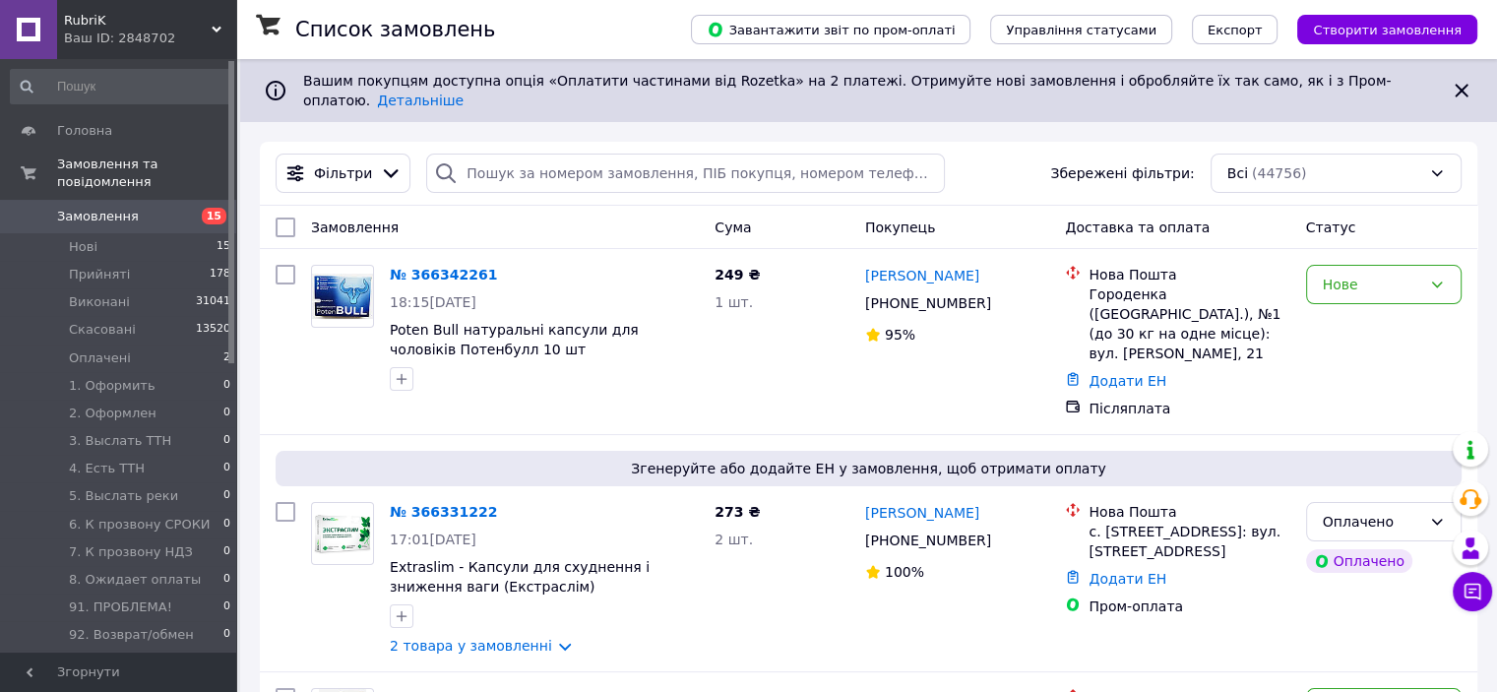
click at [151, 38] on div "Ваш ID: 2848702" at bounding box center [150, 39] width 172 height 18
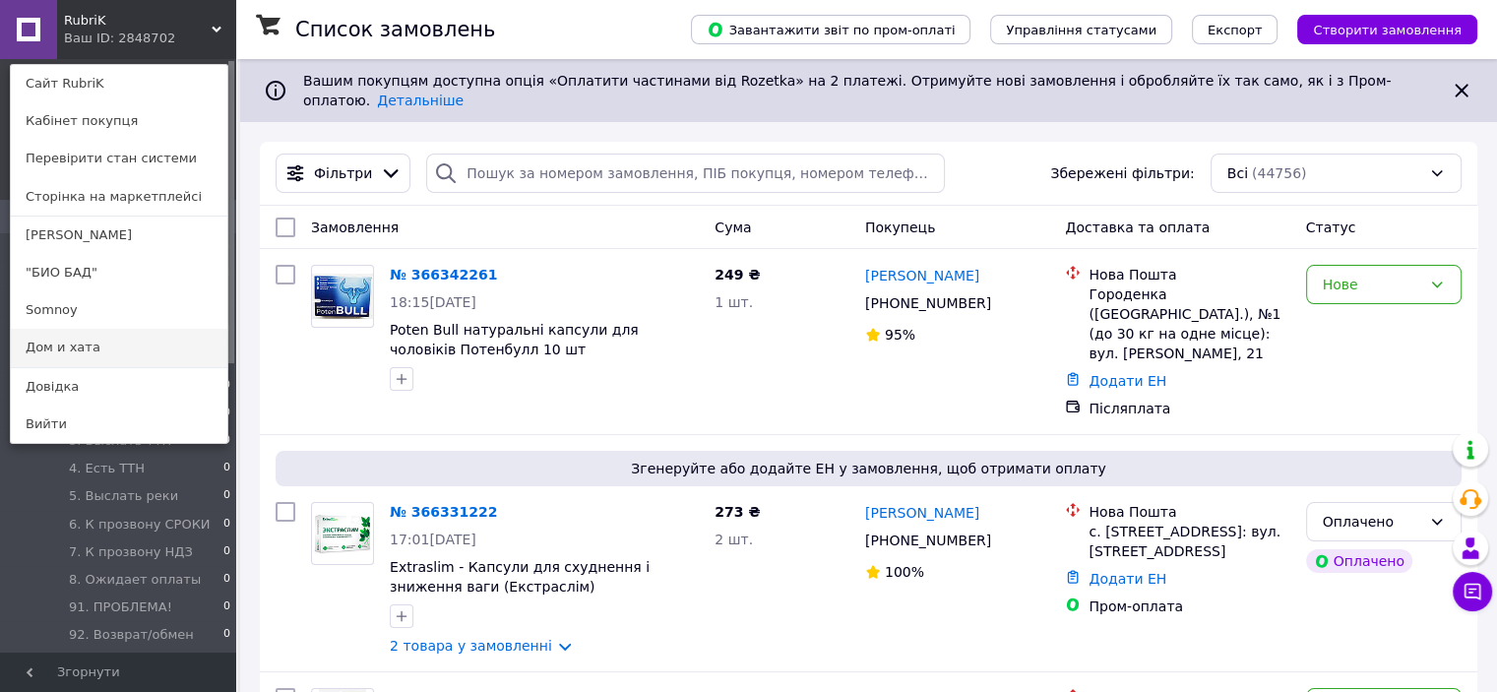
click at [94, 341] on link "Дом и хата" at bounding box center [119, 347] width 216 height 37
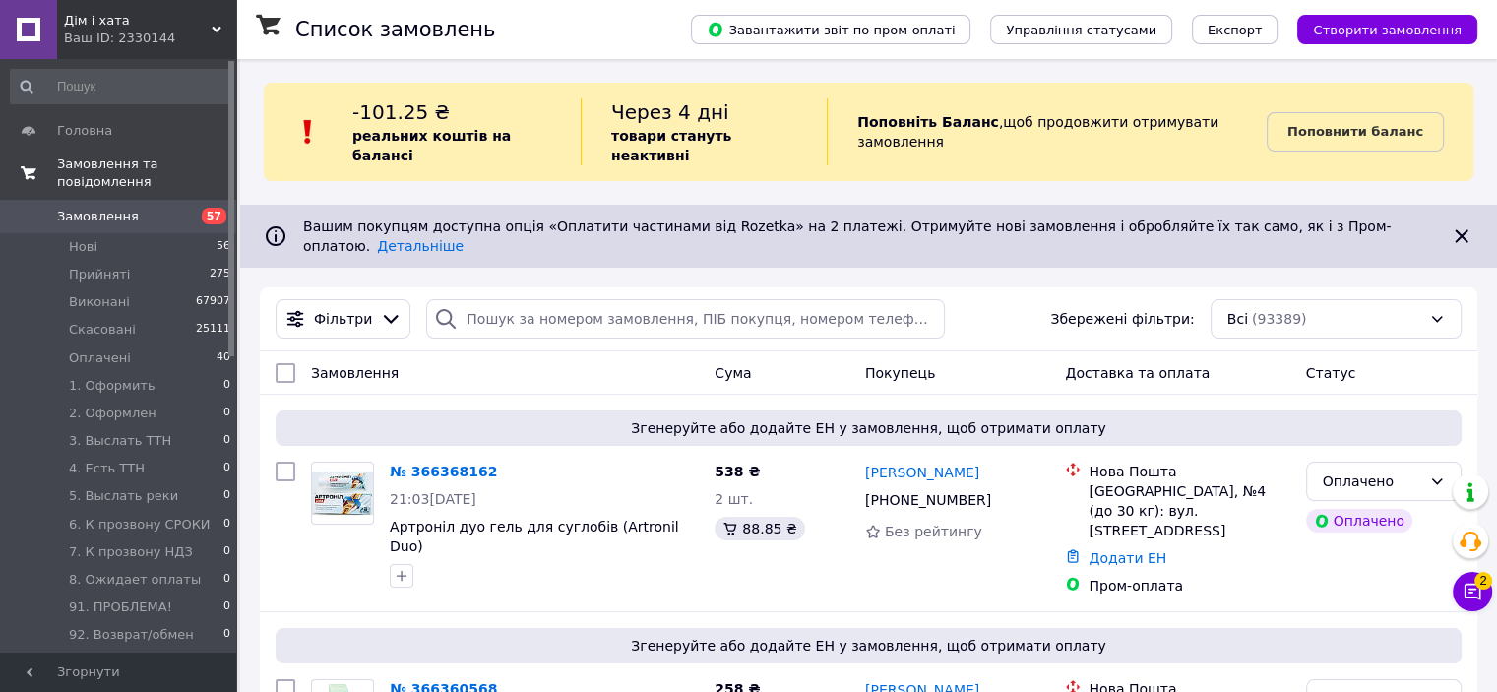
click at [118, 167] on span "Замовлення та повідомлення" at bounding box center [146, 172] width 179 height 35
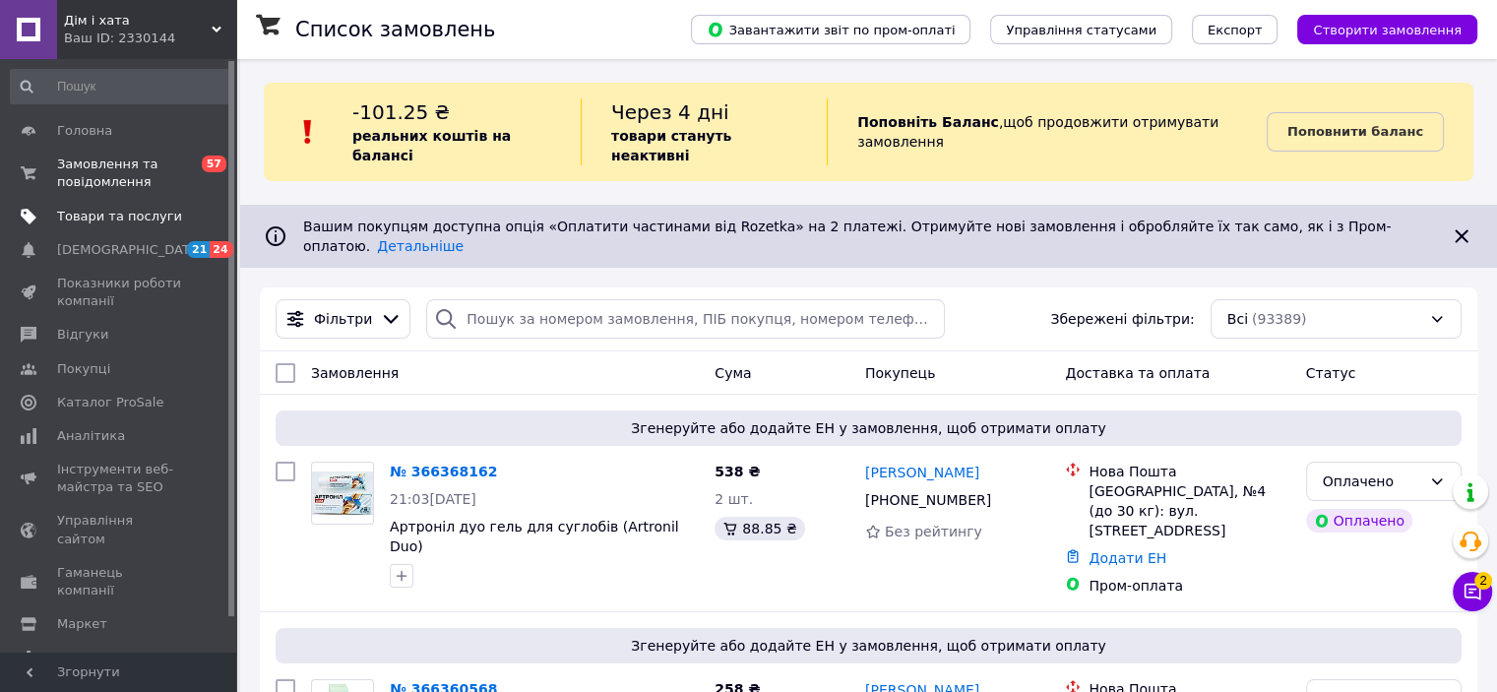
click at [128, 205] on link "Товари та послуги" at bounding box center [121, 216] width 242 height 33
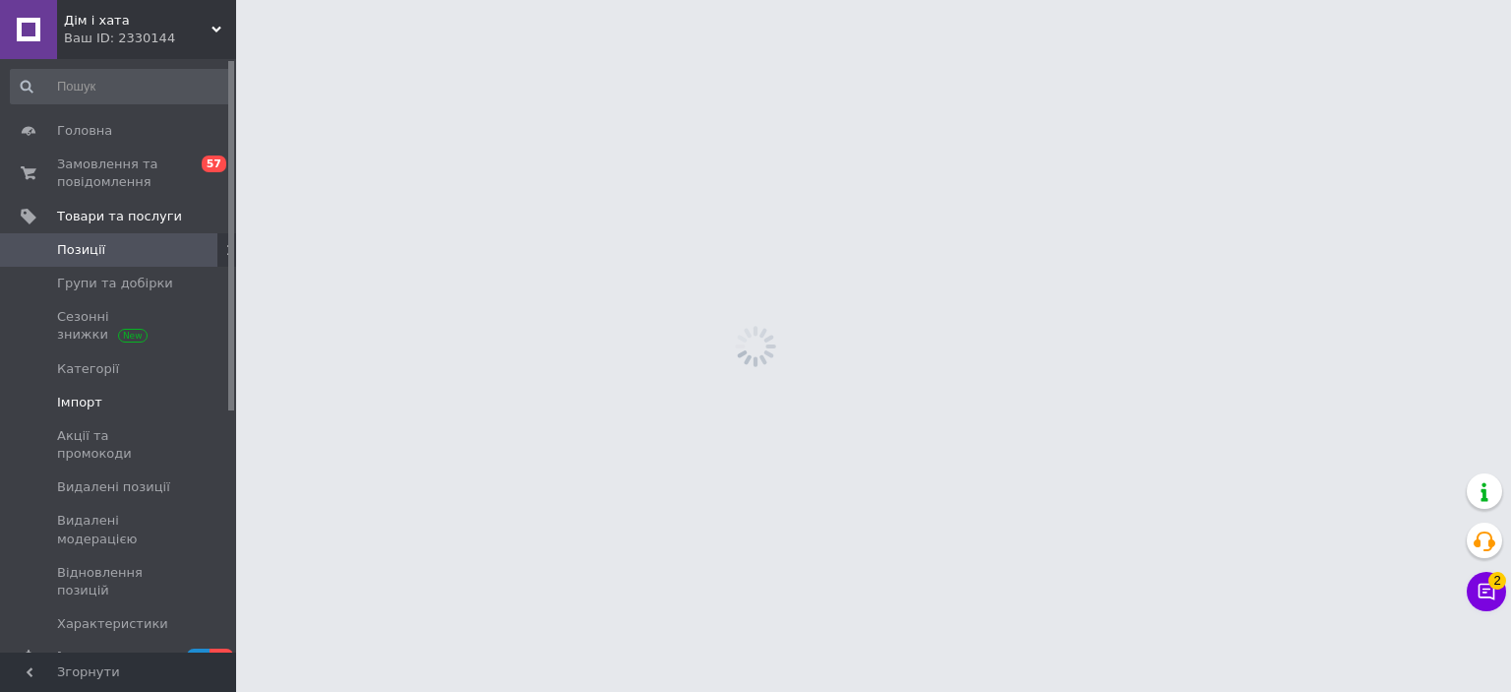
click at [88, 399] on span "Імпорт" at bounding box center [79, 403] width 45 height 18
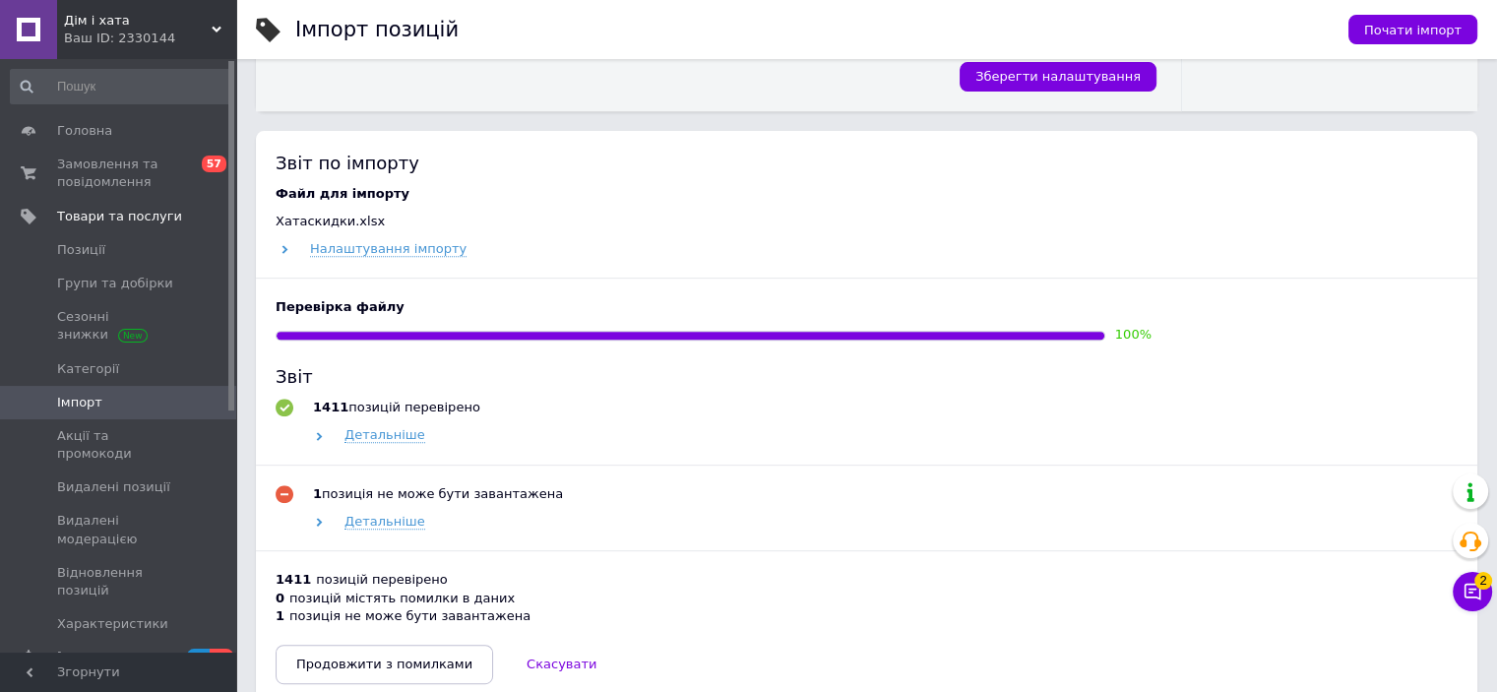
scroll to position [984, 0]
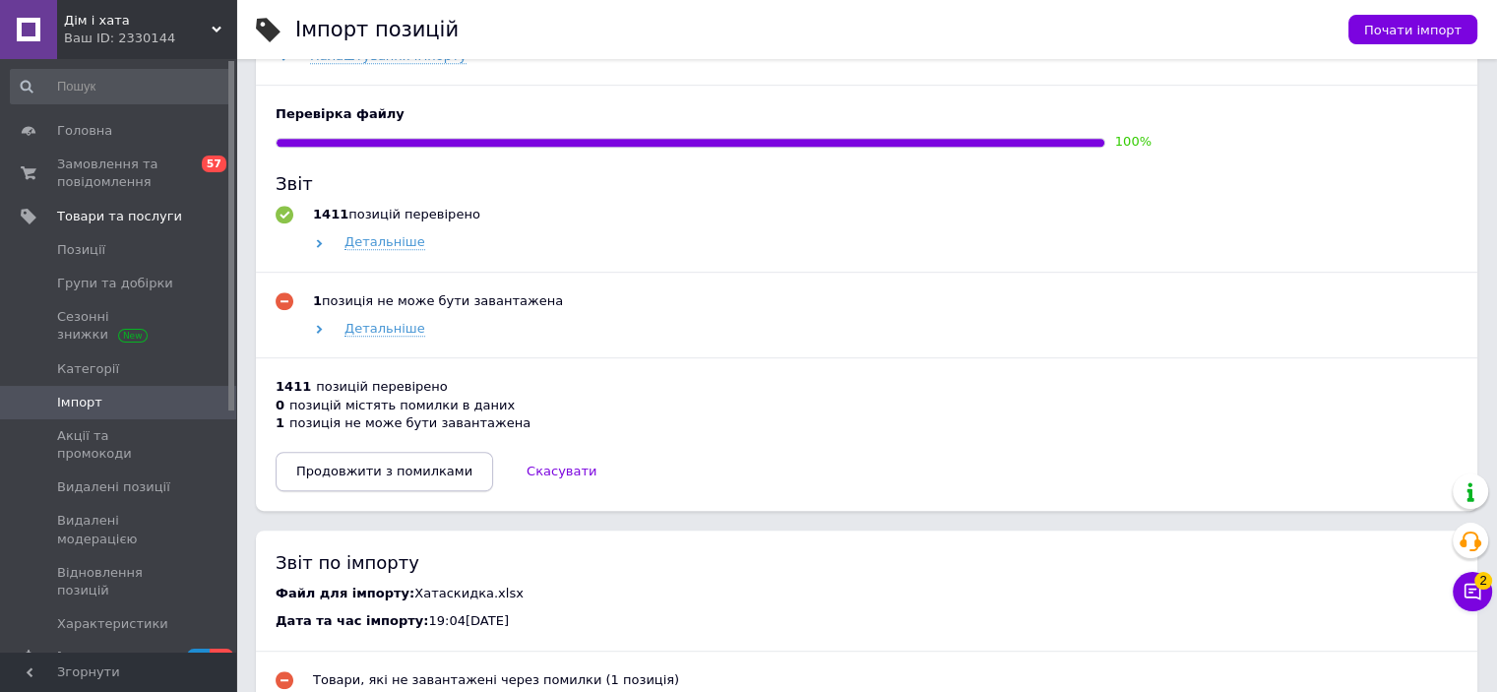
click at [362, 474] on span "Продовжити з помилками" at bounding box center [384, 470] width 176 height 15
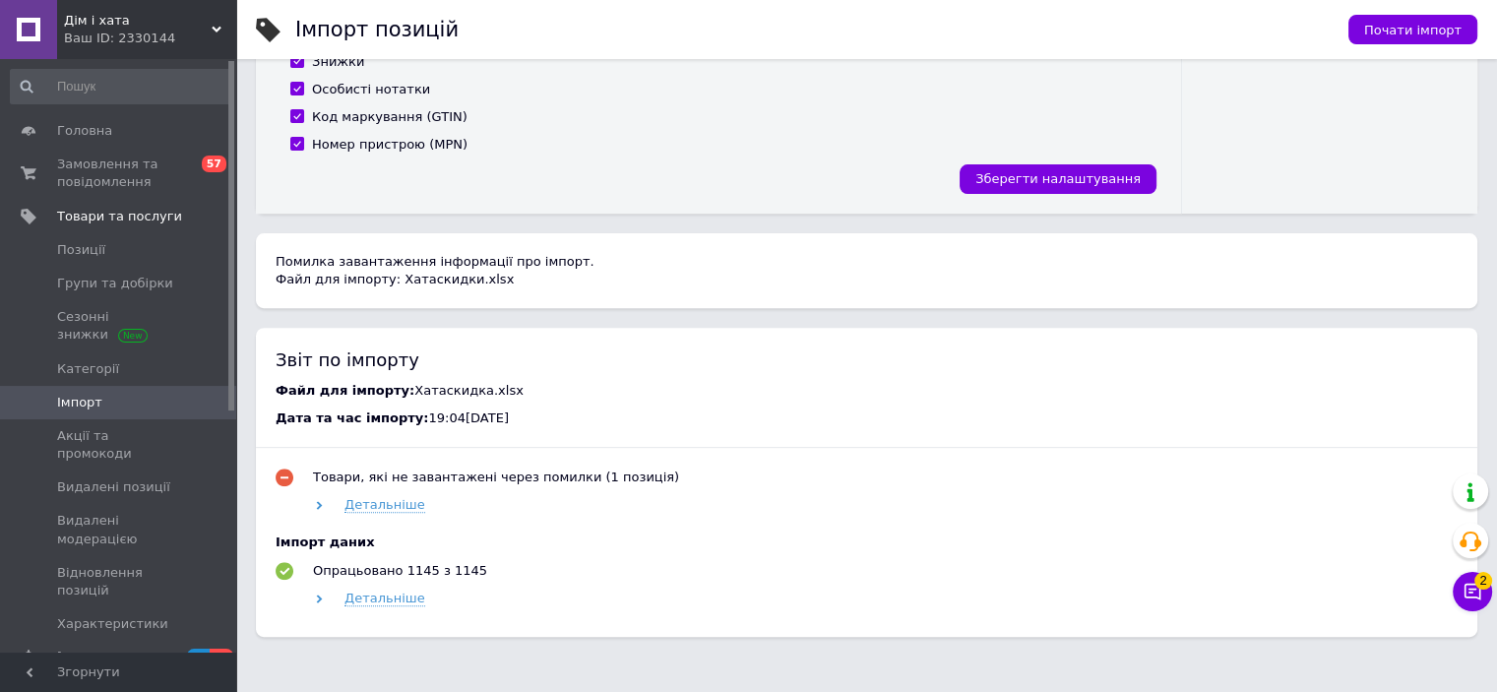
scroll to position [755, 0]
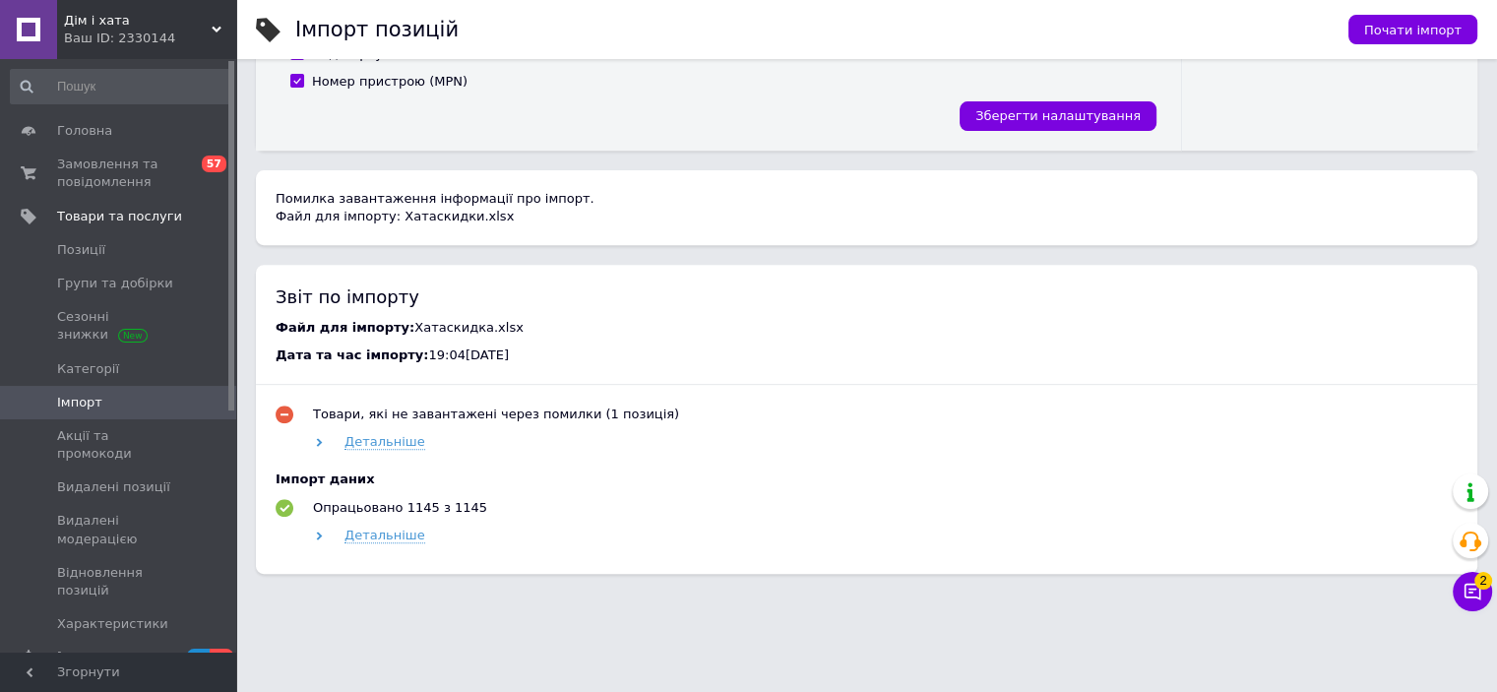
click at [92, 46] on div "Ваш ID: 2330144" at bounding box center [150, 39] width 172 height 18
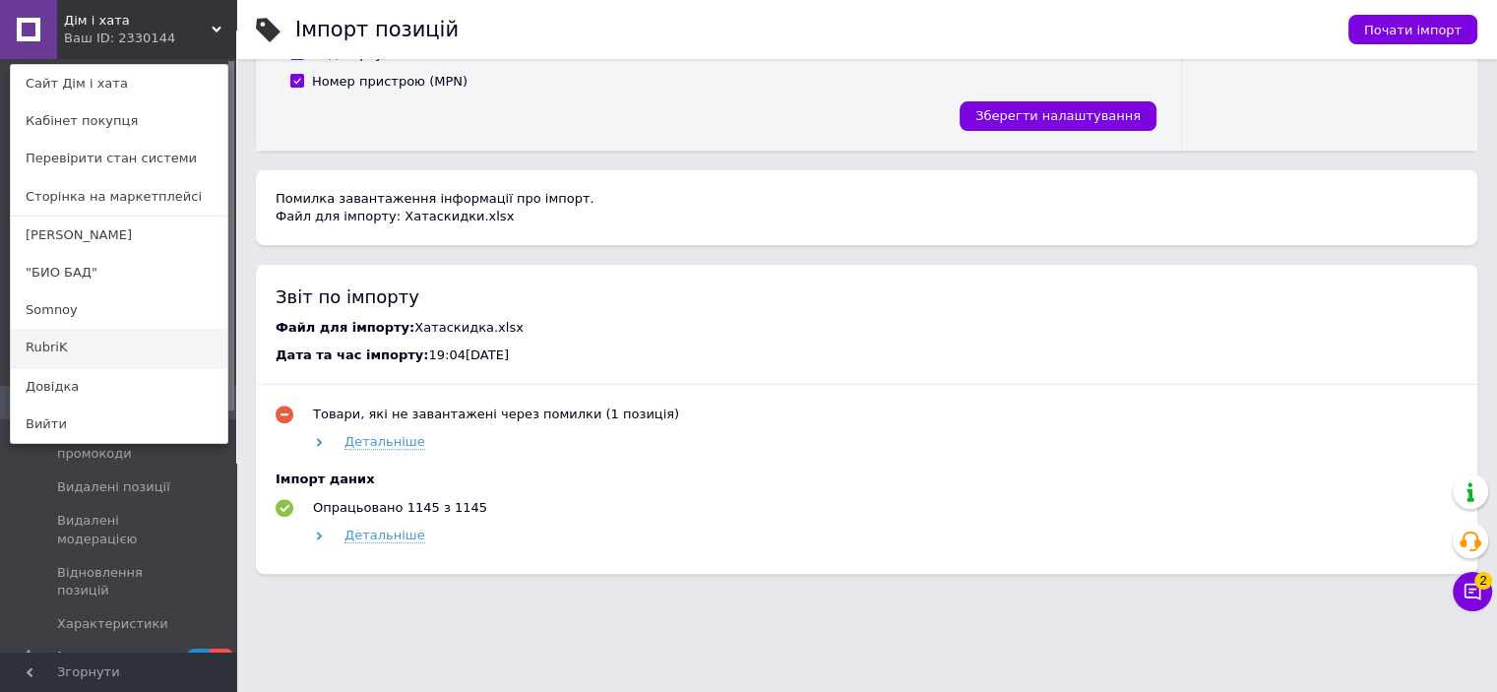
click at [58, 346] on link "RubriK" at bounding box center [119, 347] width 216 height 37
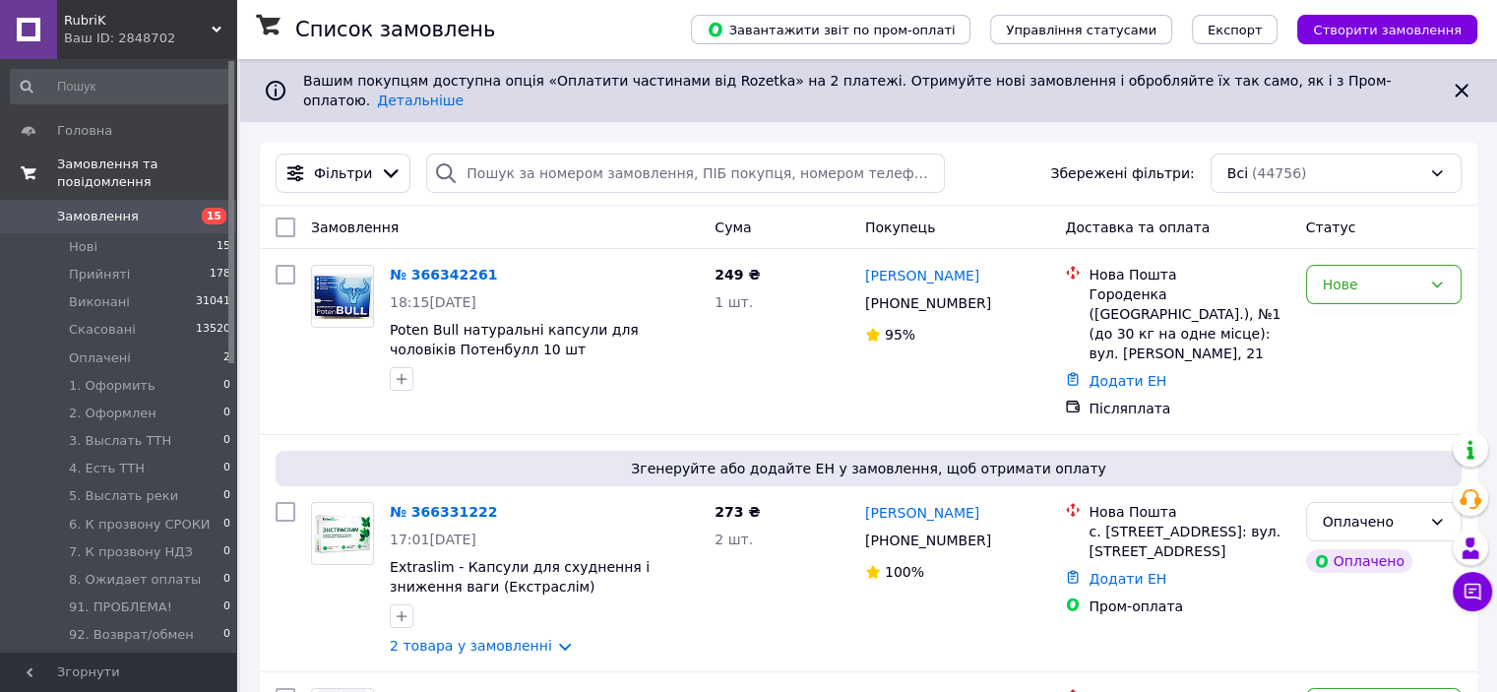
click at [139, 160] on span "Замовлення та повідомлення" at bounding box center [146, 172] width 179 height 35
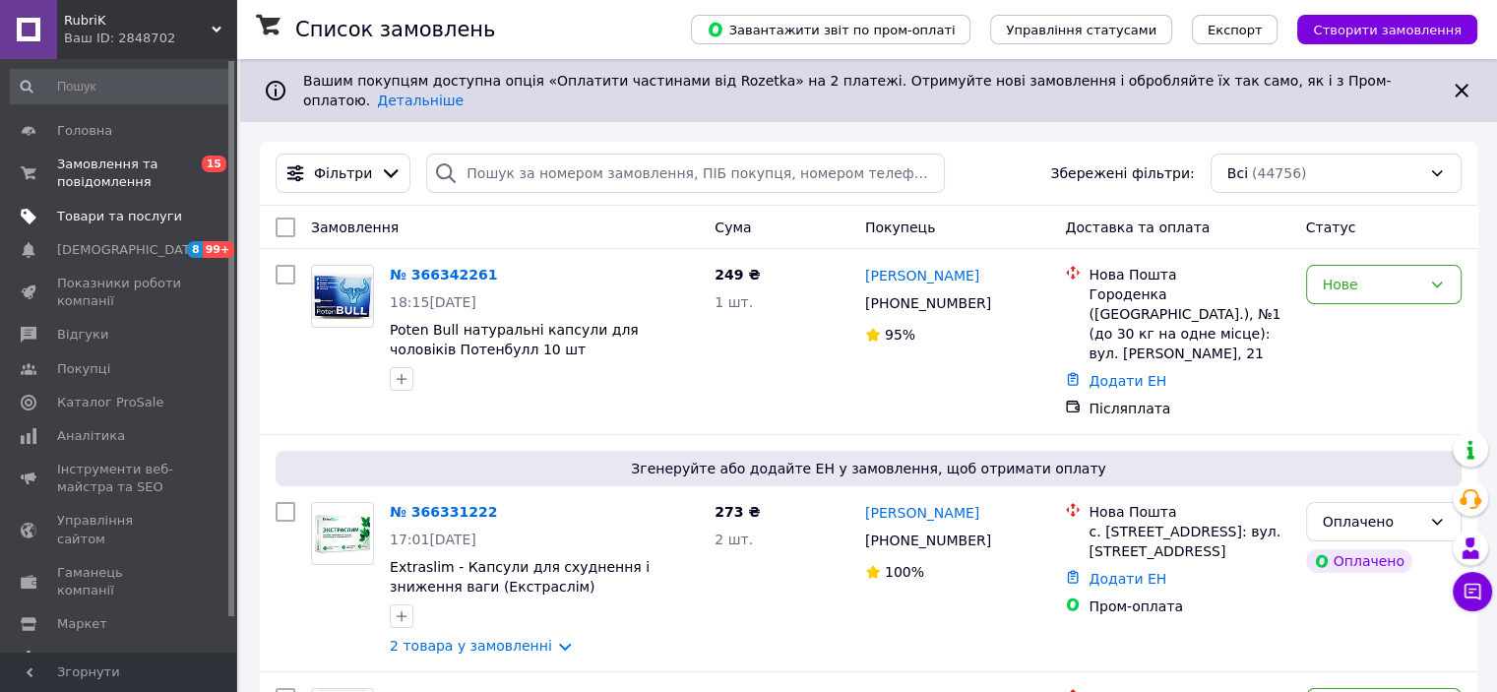
click at [128, 216] on span "Товари та послуги" at bounding box center [119, 217] width 125 height 18
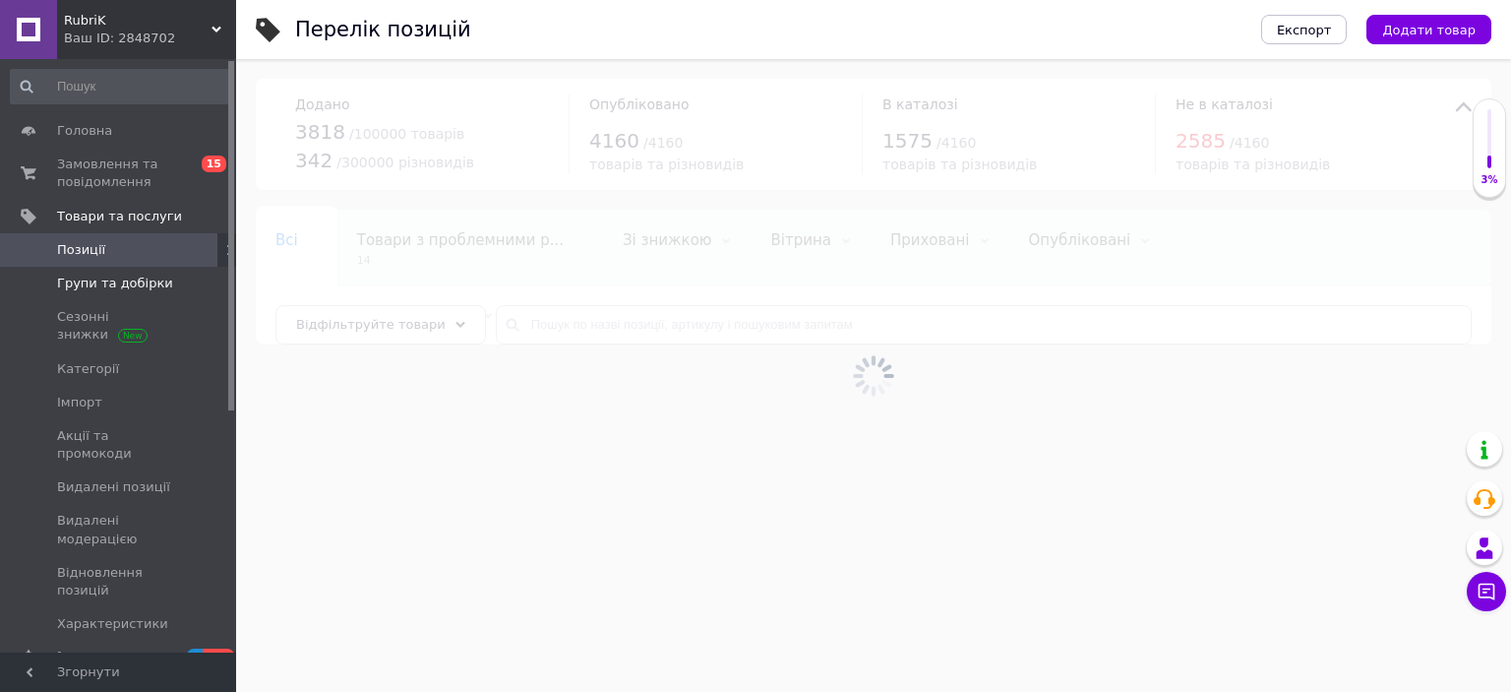
click at [117, 295] on link "Групи та добірки" at bounding box center [121, 283] width 242 height 33
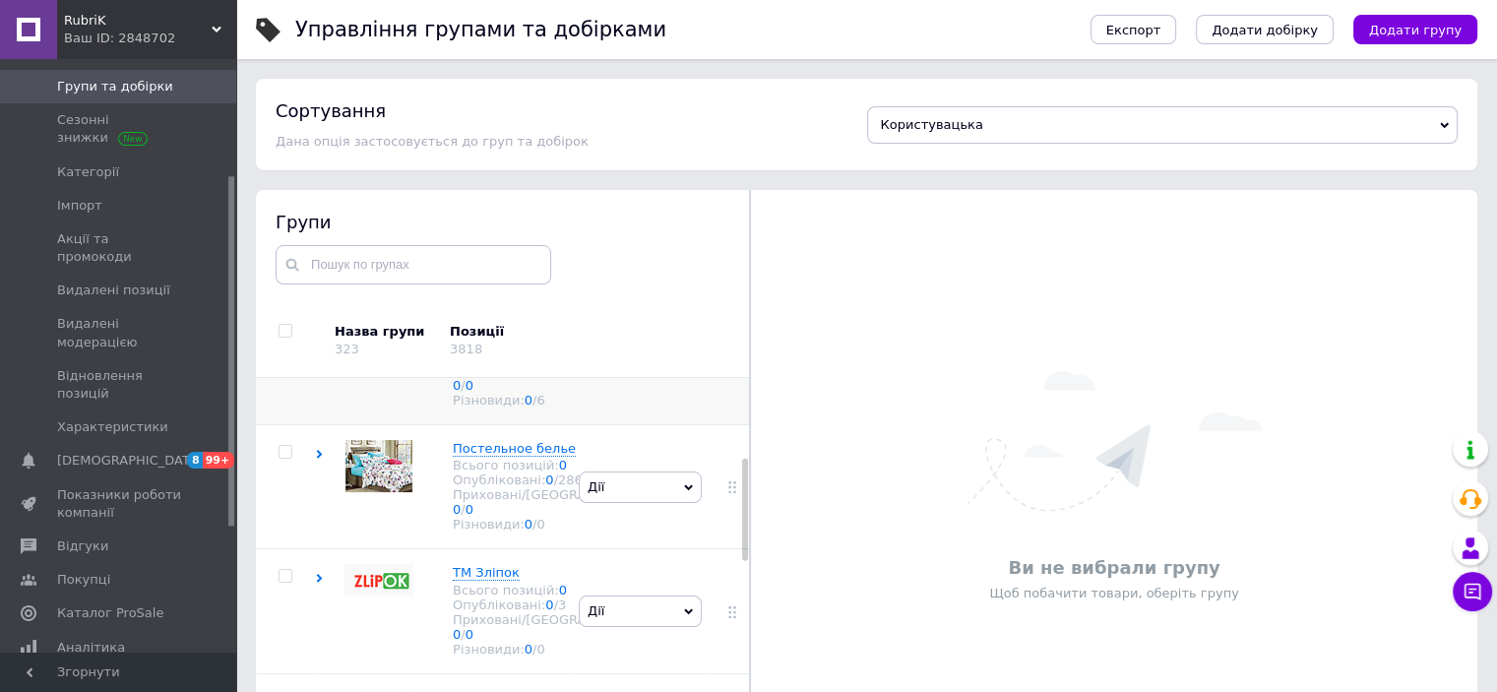
scroll to position [295, 0]
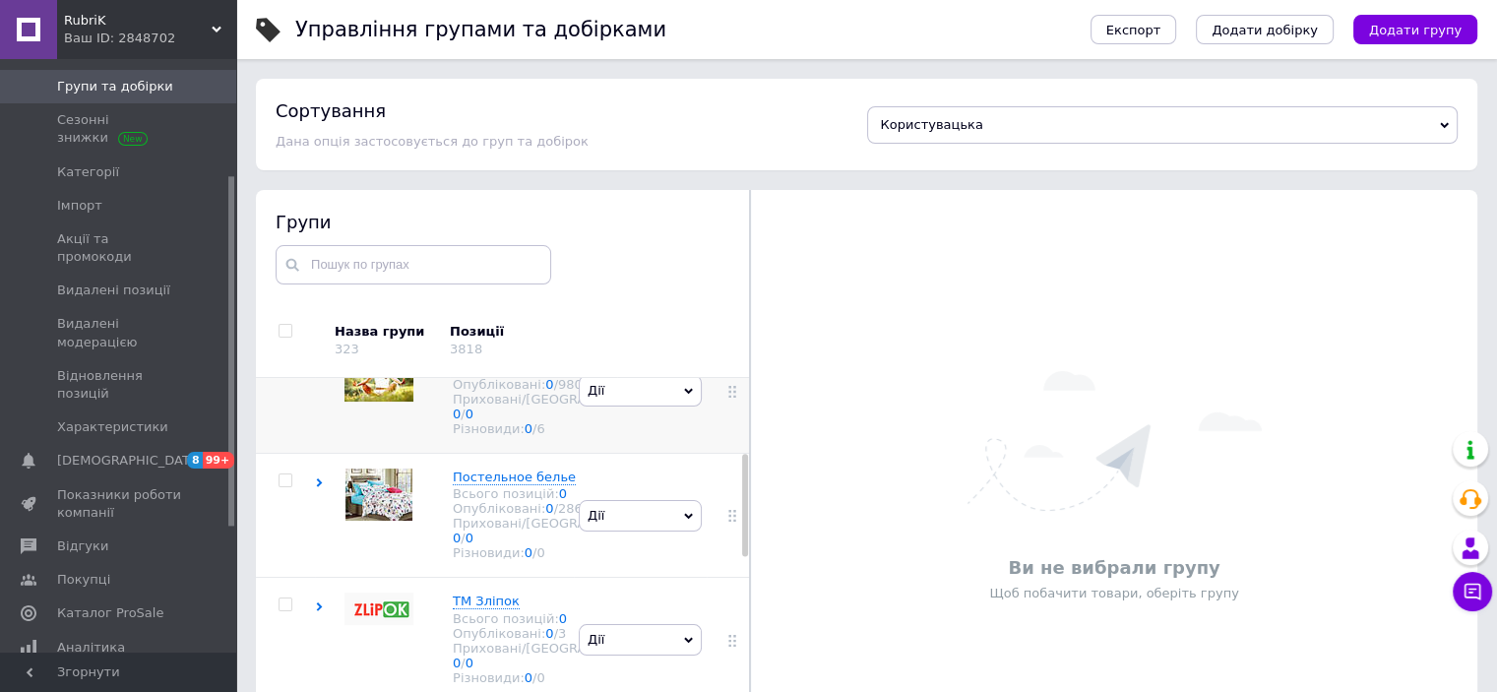
click at [286, 363] on input "checkbox" at bounding box center [284, 356] width 13 height 13
checkbox input "true"
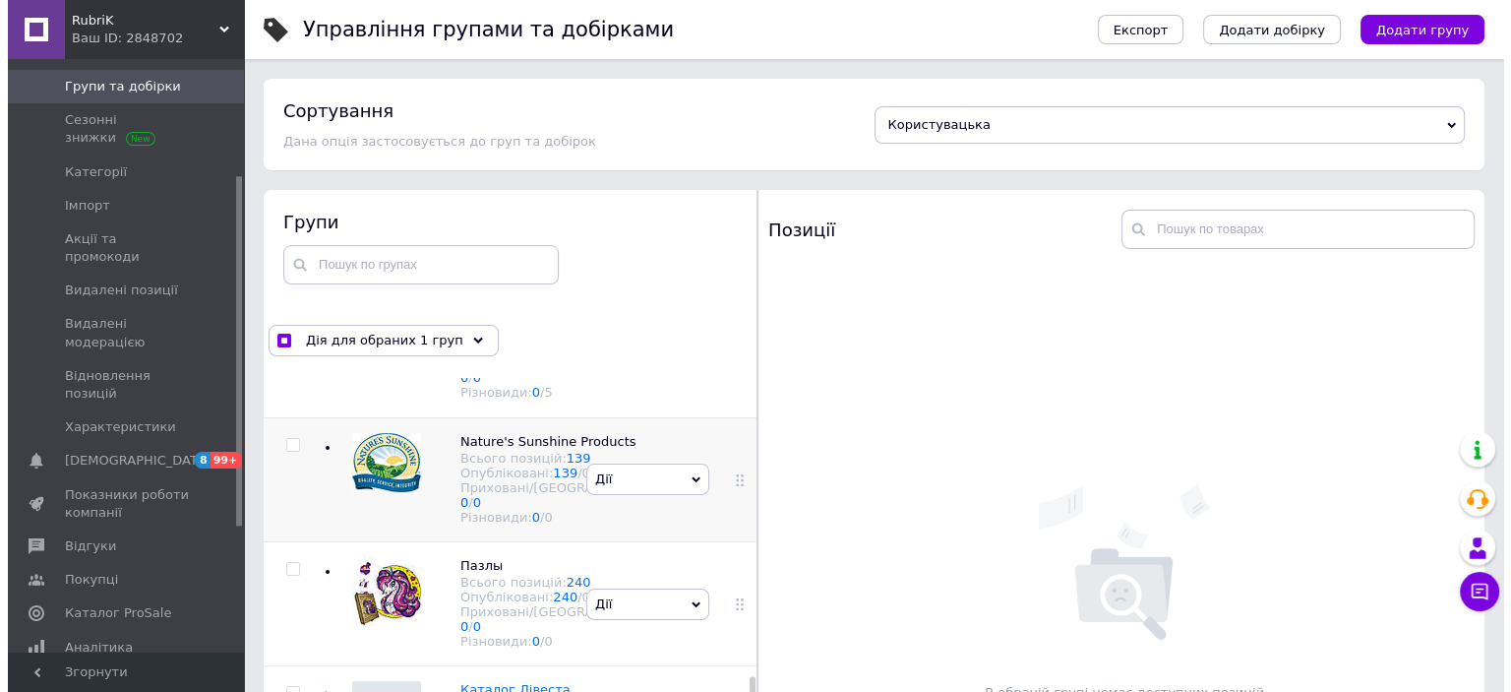
scroll to position [1195, 0]
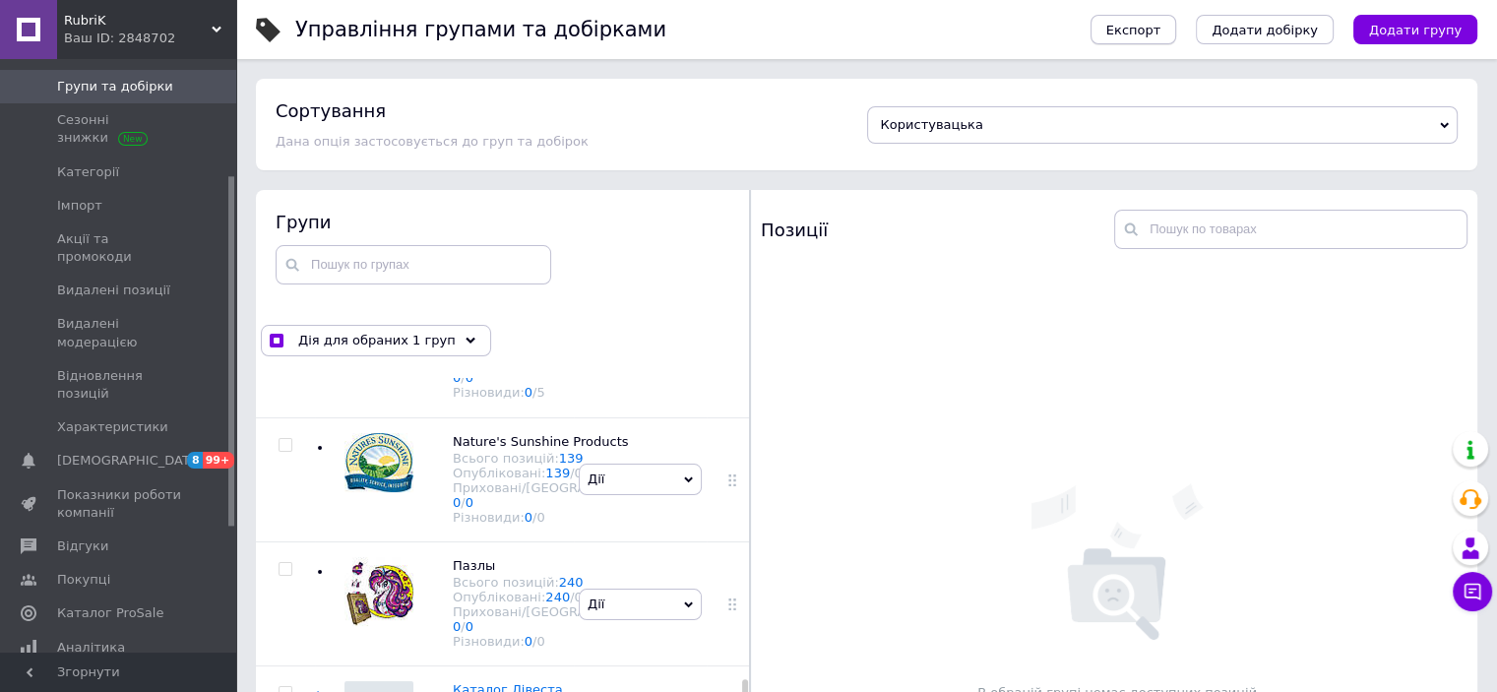
click at [1161, 36] on span "Експорт" at bounding box center [1133, 30] width 55 height 15
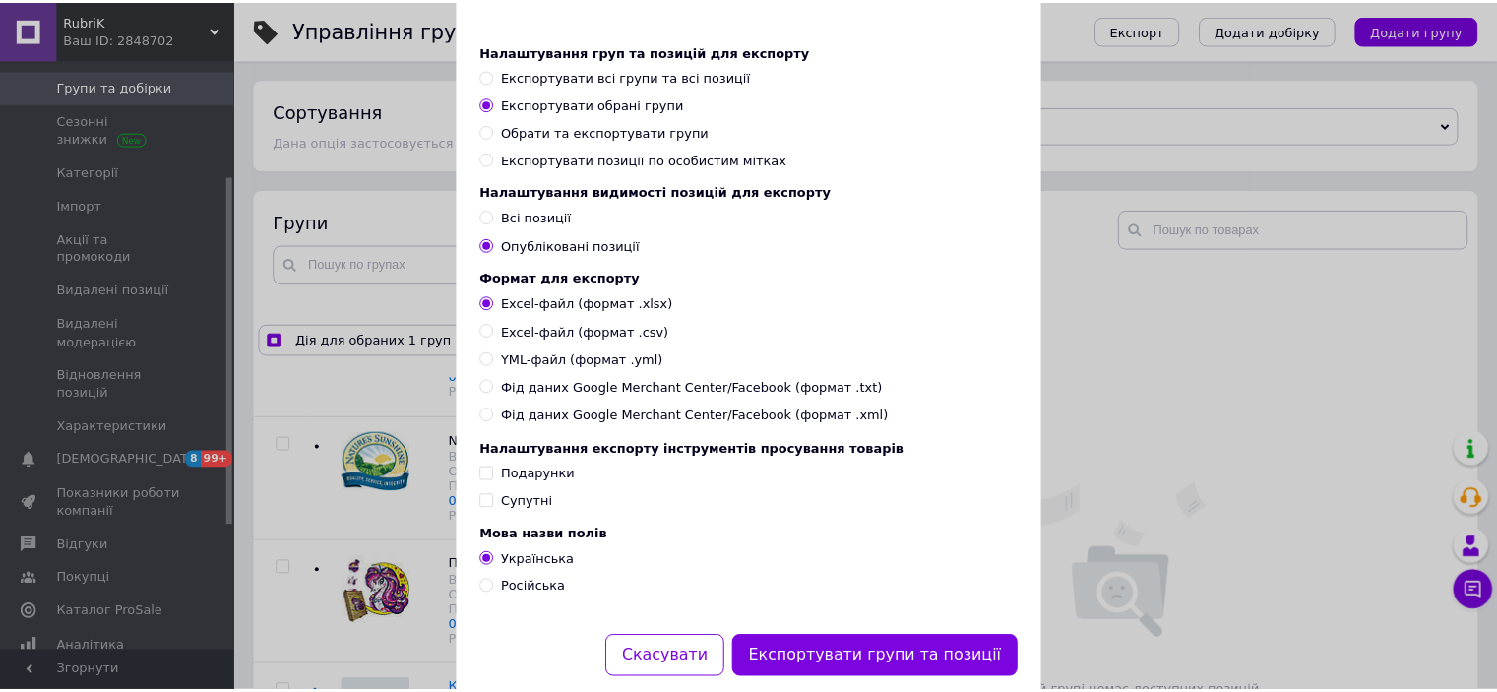
scroll to position [142, 0]
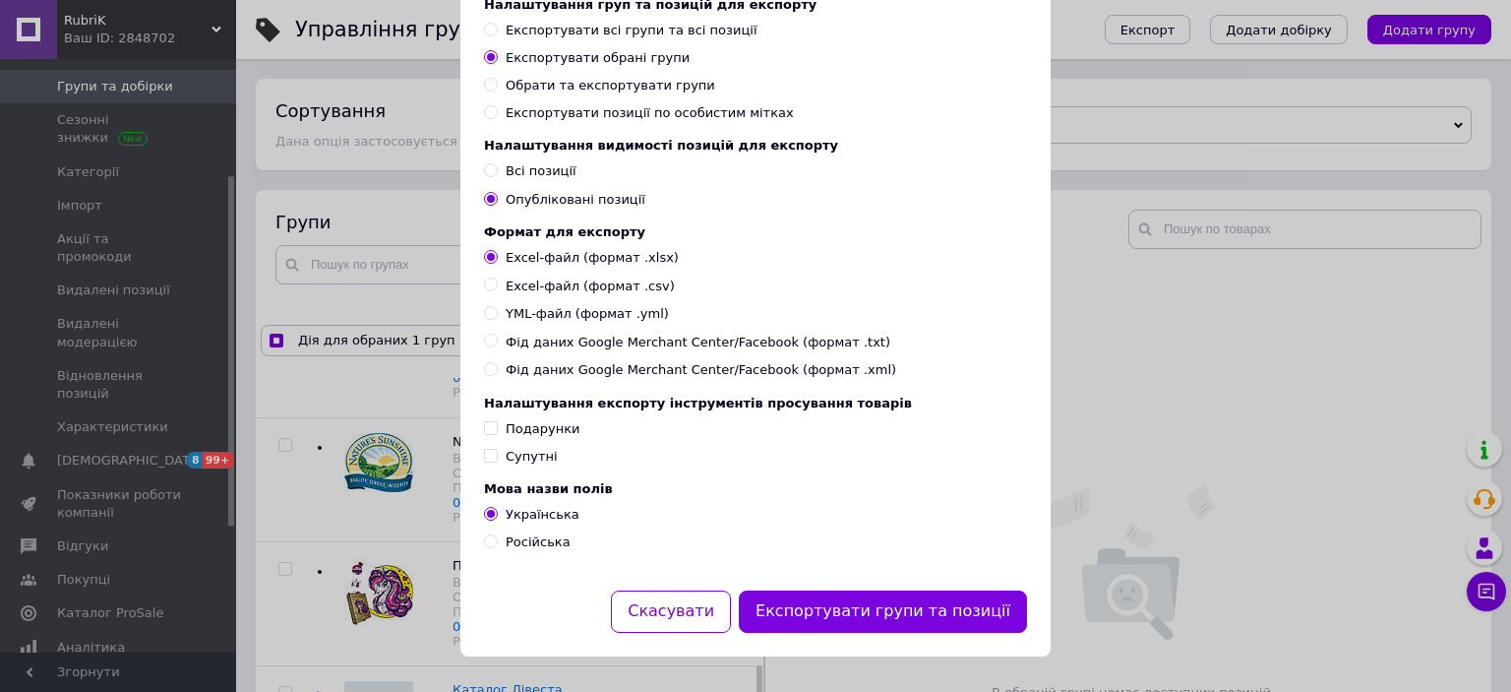
drag, startPoint x: 911, startPoint y: 612, endPoint x: 619, endPoint y: 26, distance: 655.3
click at [911, 613] on button "Експортувати групи та позиції" at bounding box center [883, 611] width 288 height 42
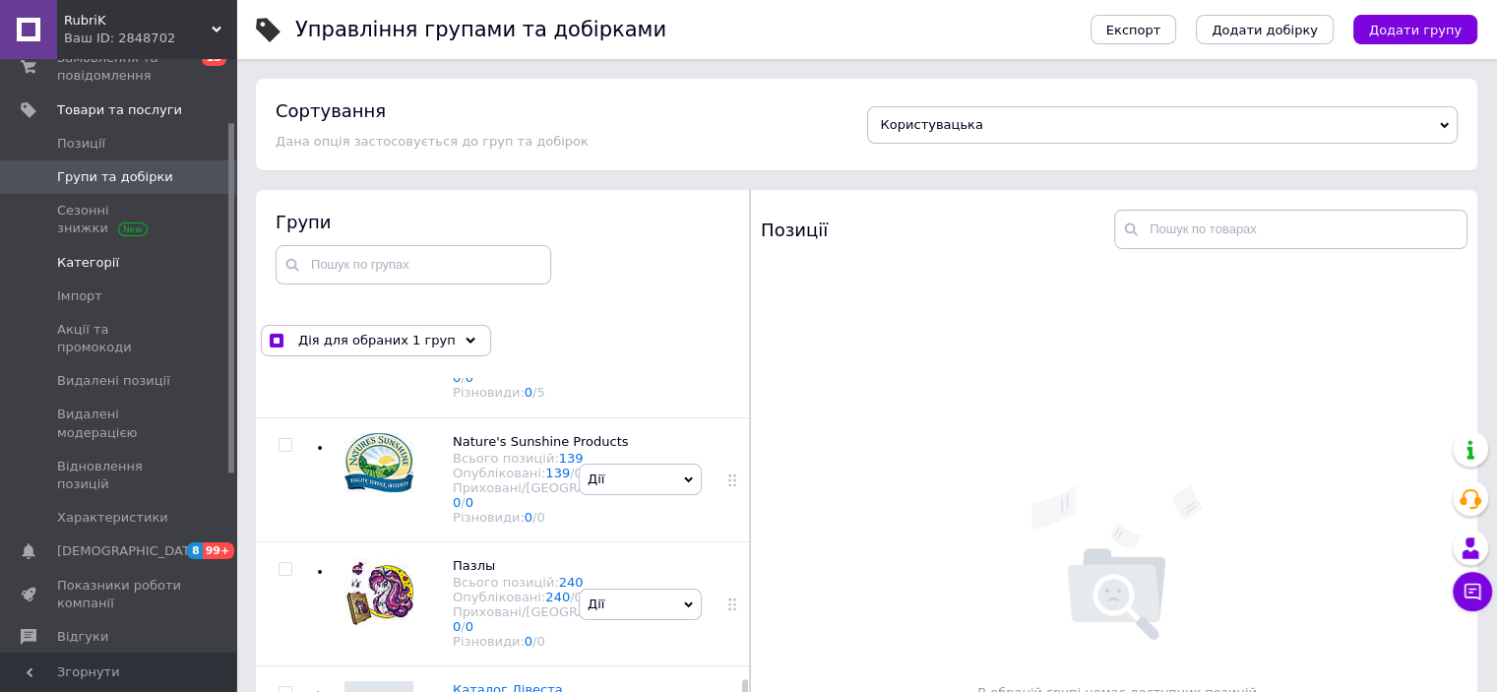
scroll to position [0, 0]
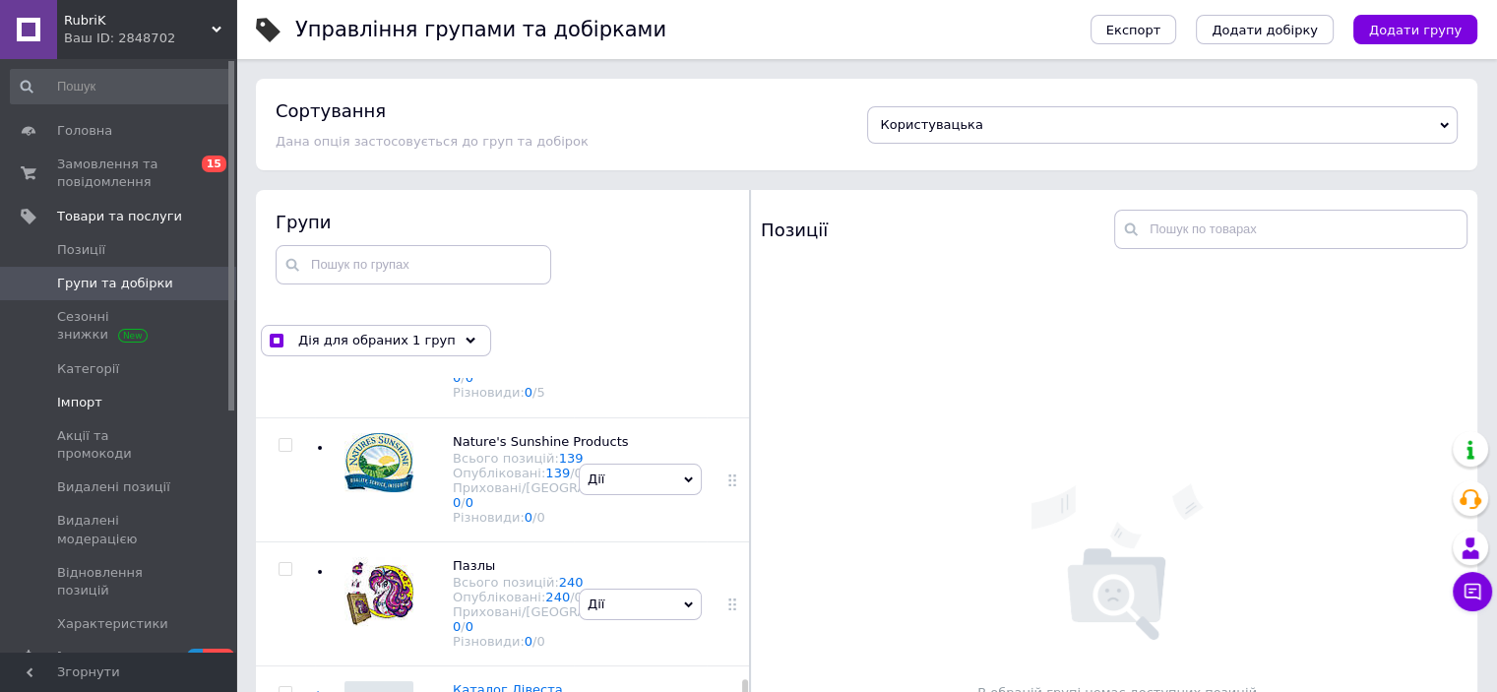
click at [87, 405] on span "Імпорт" at bounding box center [79, 403] width 45 height 18
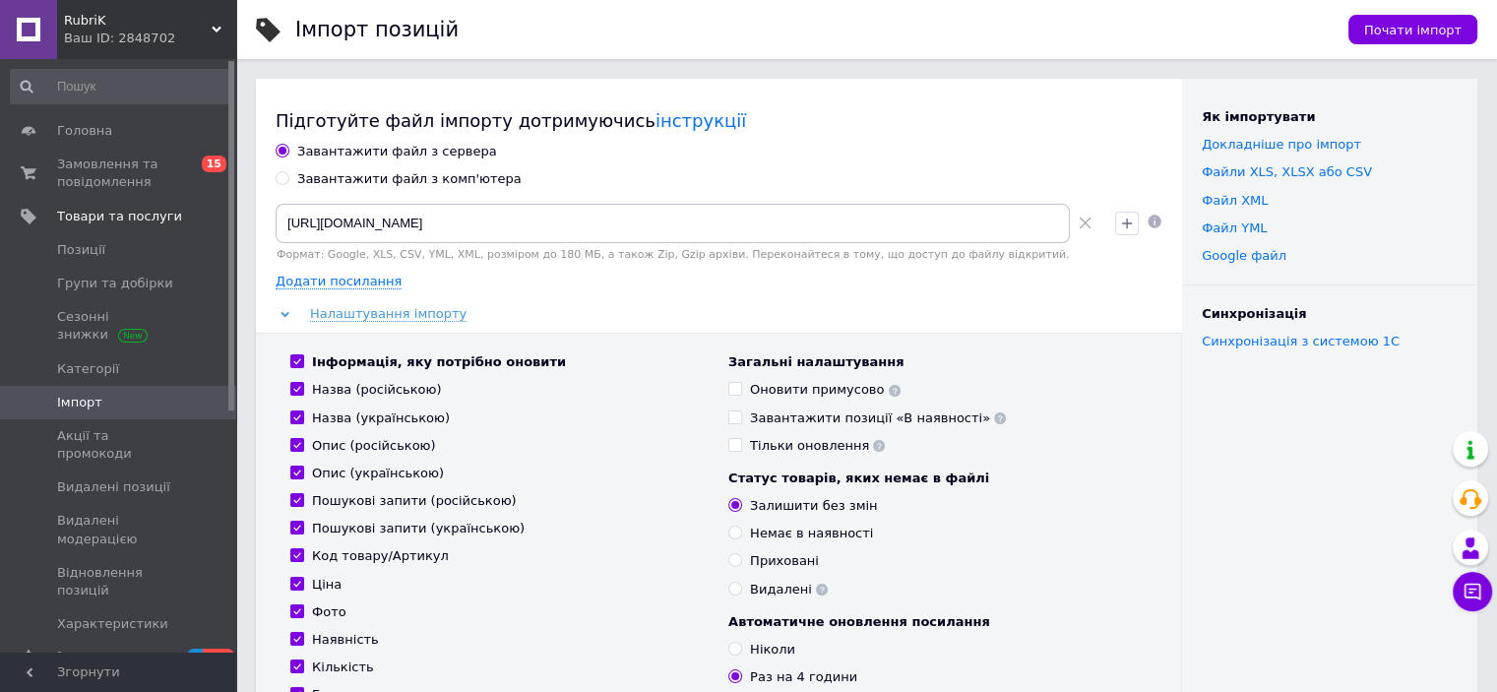
click at [326, 186] on div "Завантажити файл з комп'ютера" at bounding box center [409, 179] width 224 height 18
click at [288, 184] on input "Завантажити файл з комп'ютера" at bounding box center [282, 177] width 13 height 13
radio input "true"
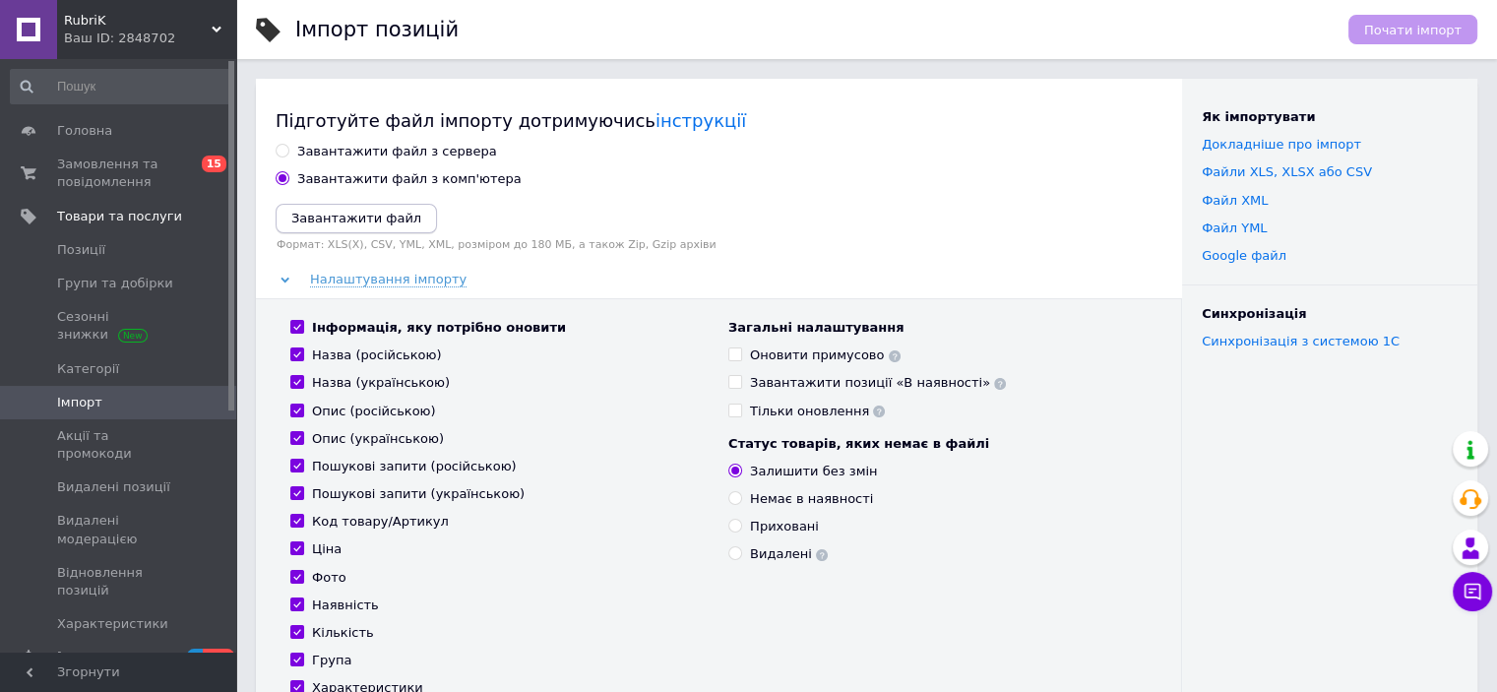
click at [324, 211] on icon "Завантажити файл" at bounding box center [356, 218] width 130 height 15
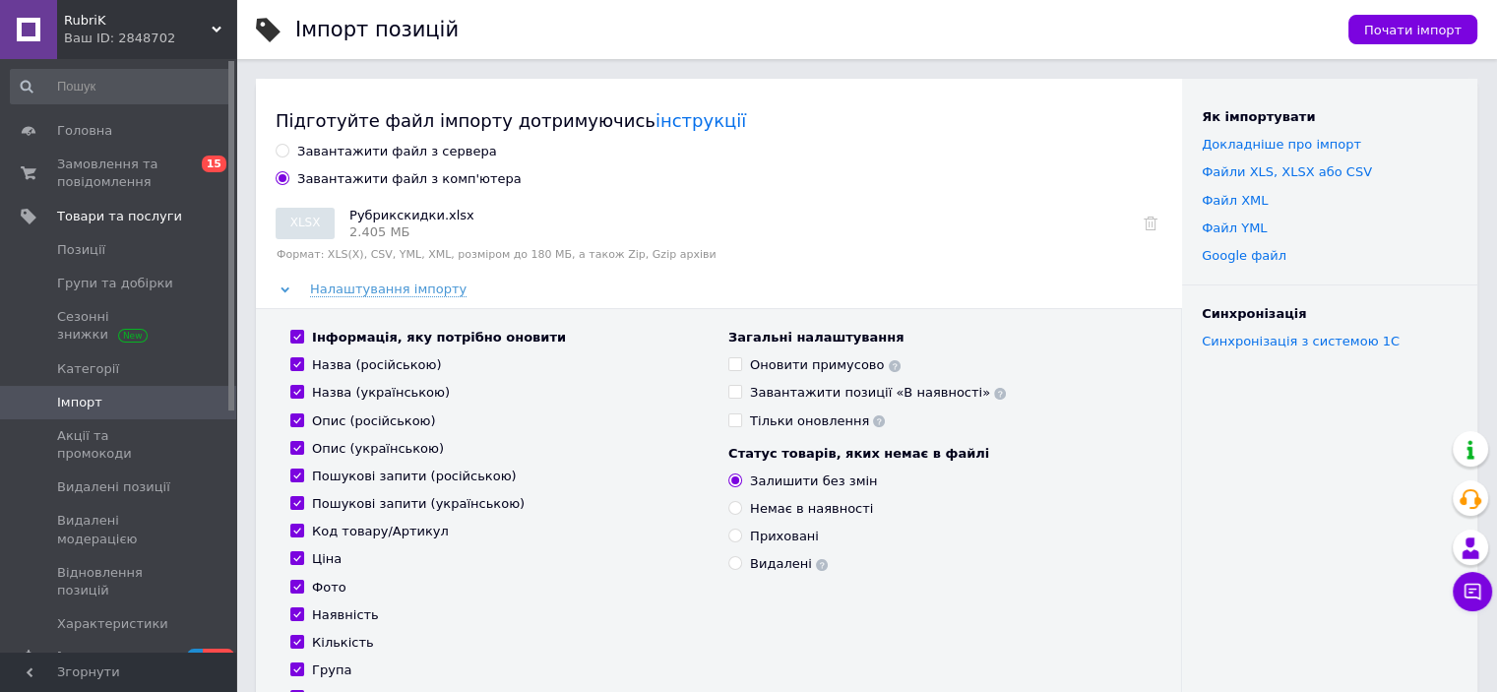
click at [291, 333] on input "Інформація, яку потрібно оновити" at bounding box center [296, 336] width 13 height 13
checkbox input "false"
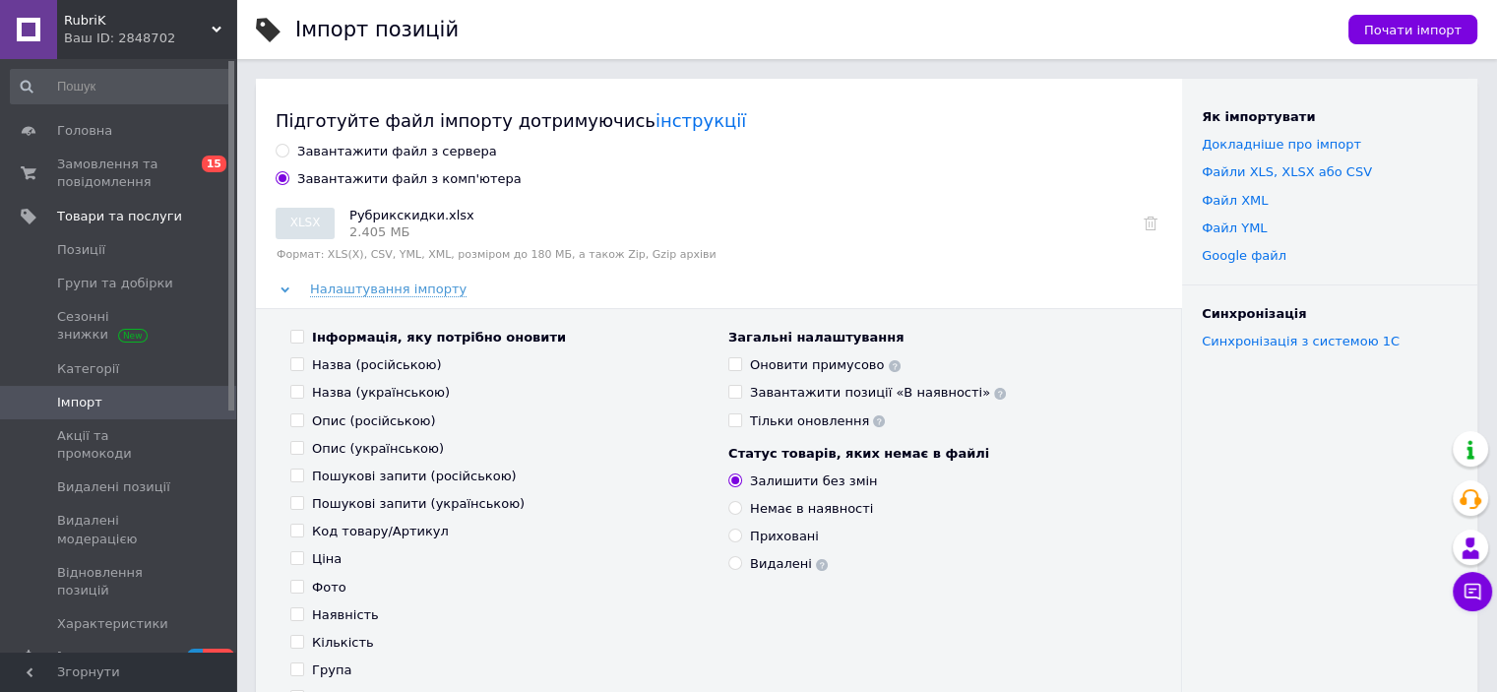
checkbox input "false"
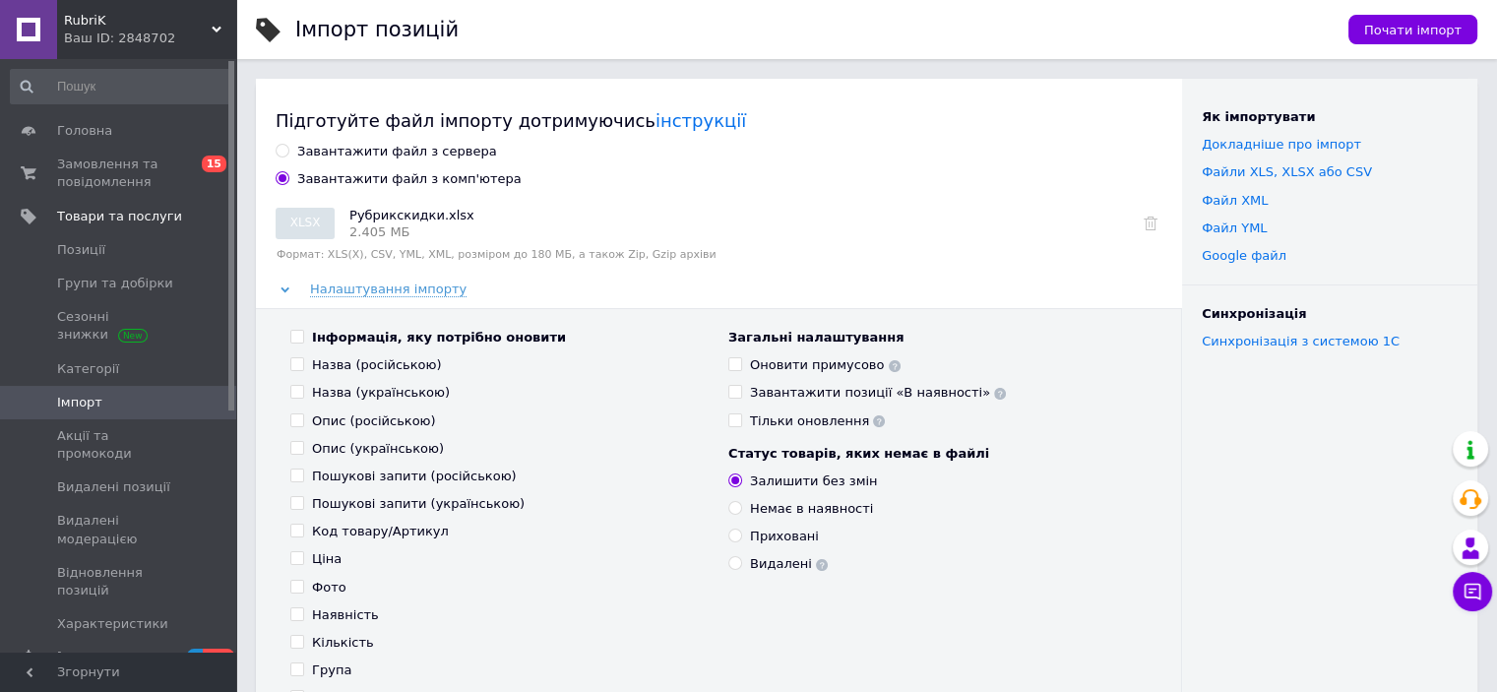
checkbox input "false"
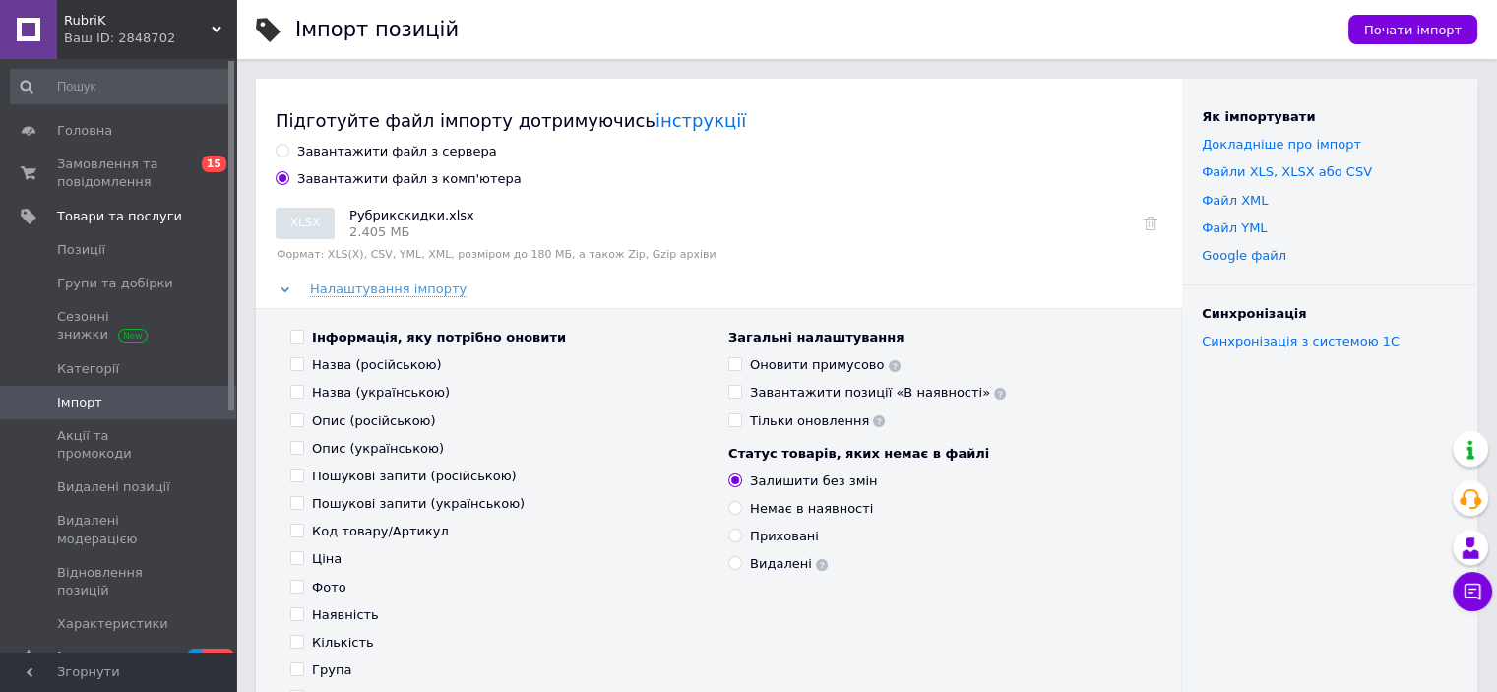
checkbox input "false"
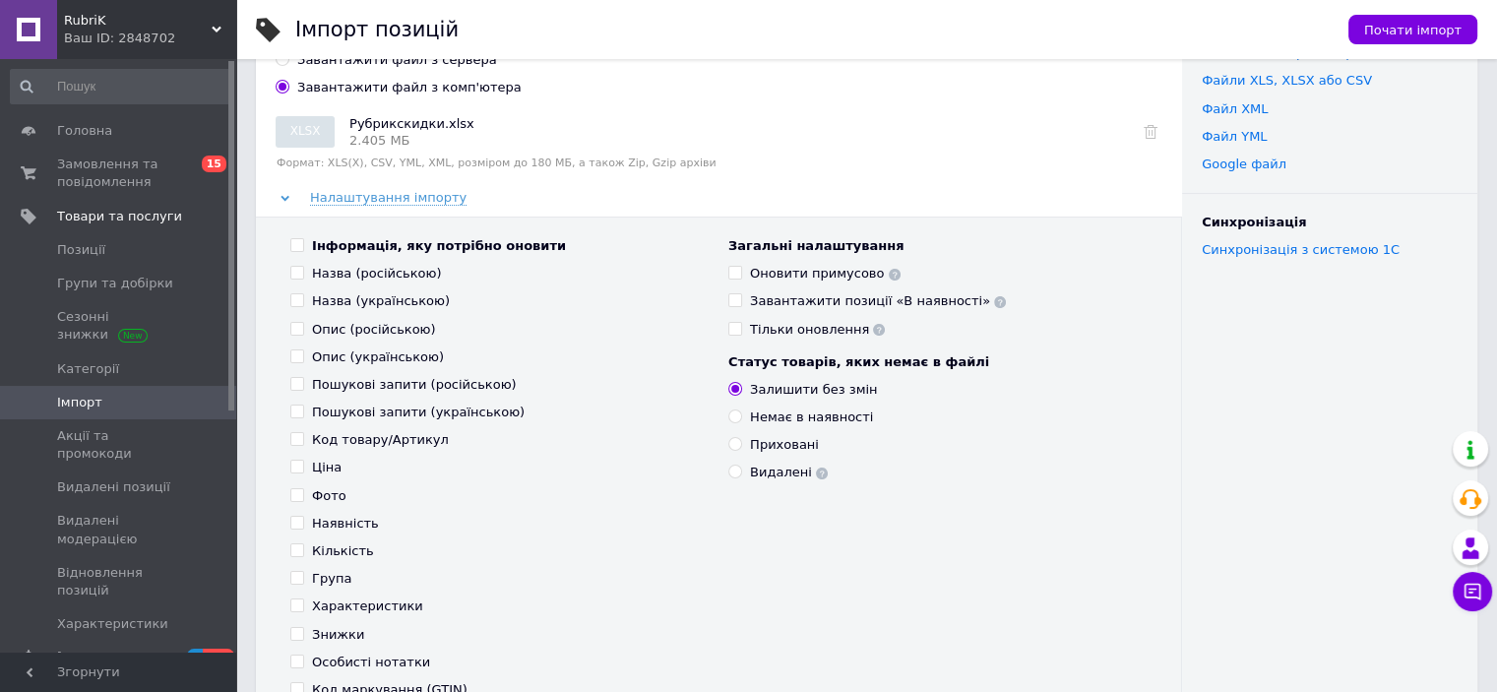
scroll to position [197, 0]
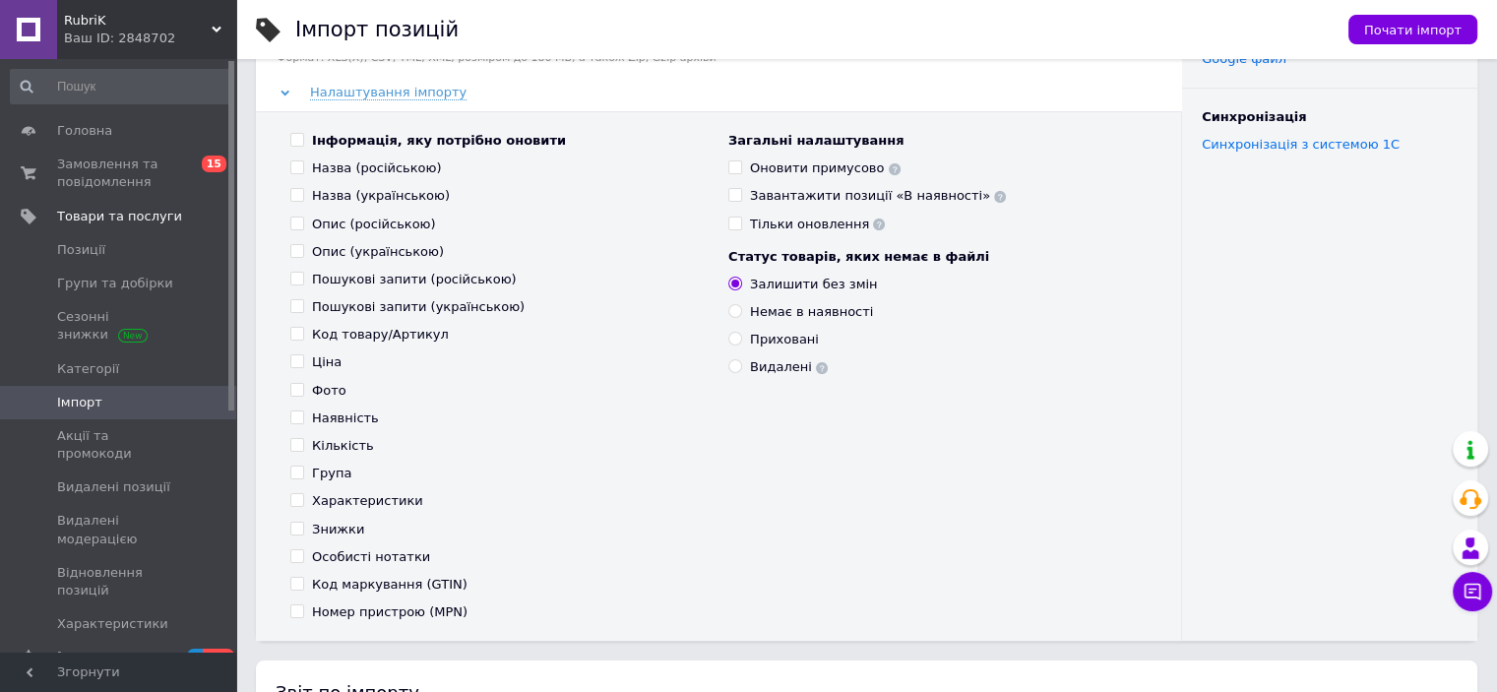
click at [300, 524] on input "Знижки" at bounding box center [296, 528] width 13 height 13
checkbox input "true"
click at [1409, 34] on span "Почати імпорт" at bounding box center [1412, 30] width 97 height 15
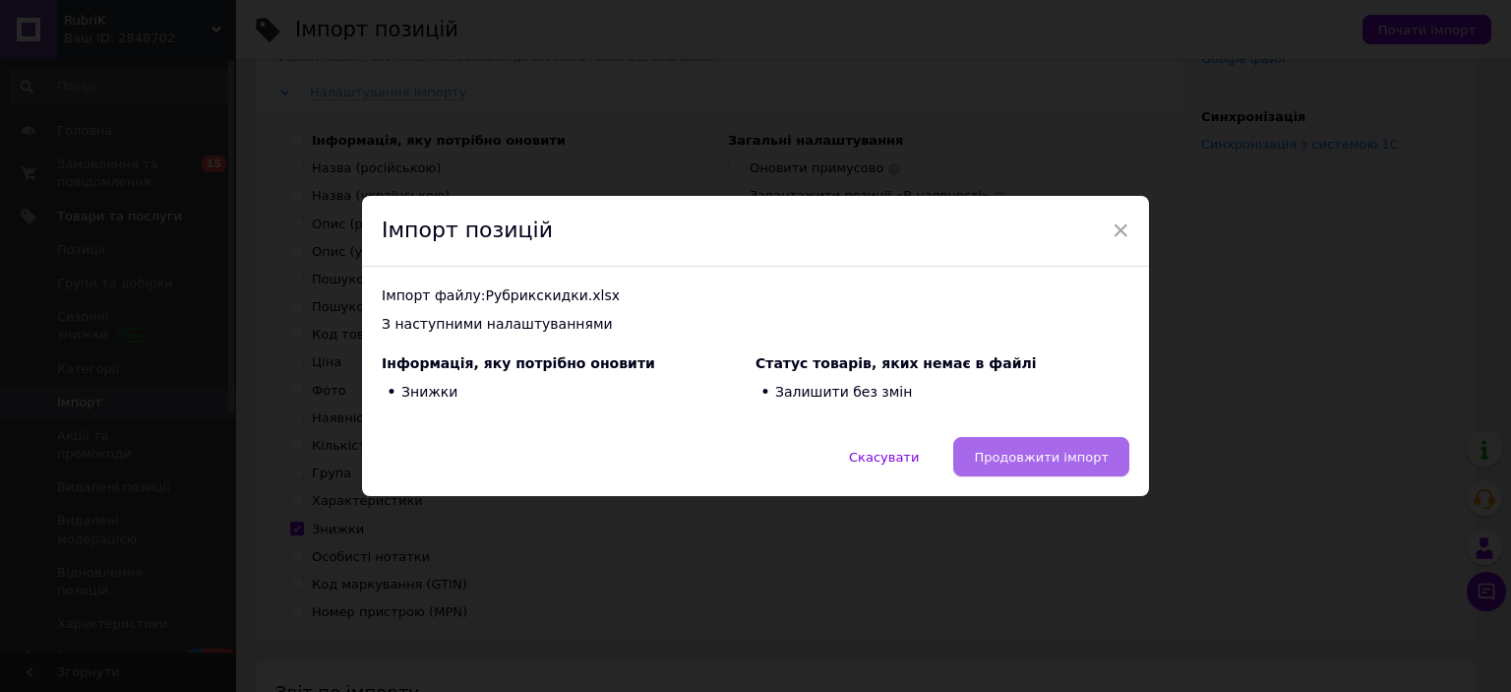
click at [1018, 440] on button "Продовжити імпорт" at bounding box center [1042, 456] width 176 height 39
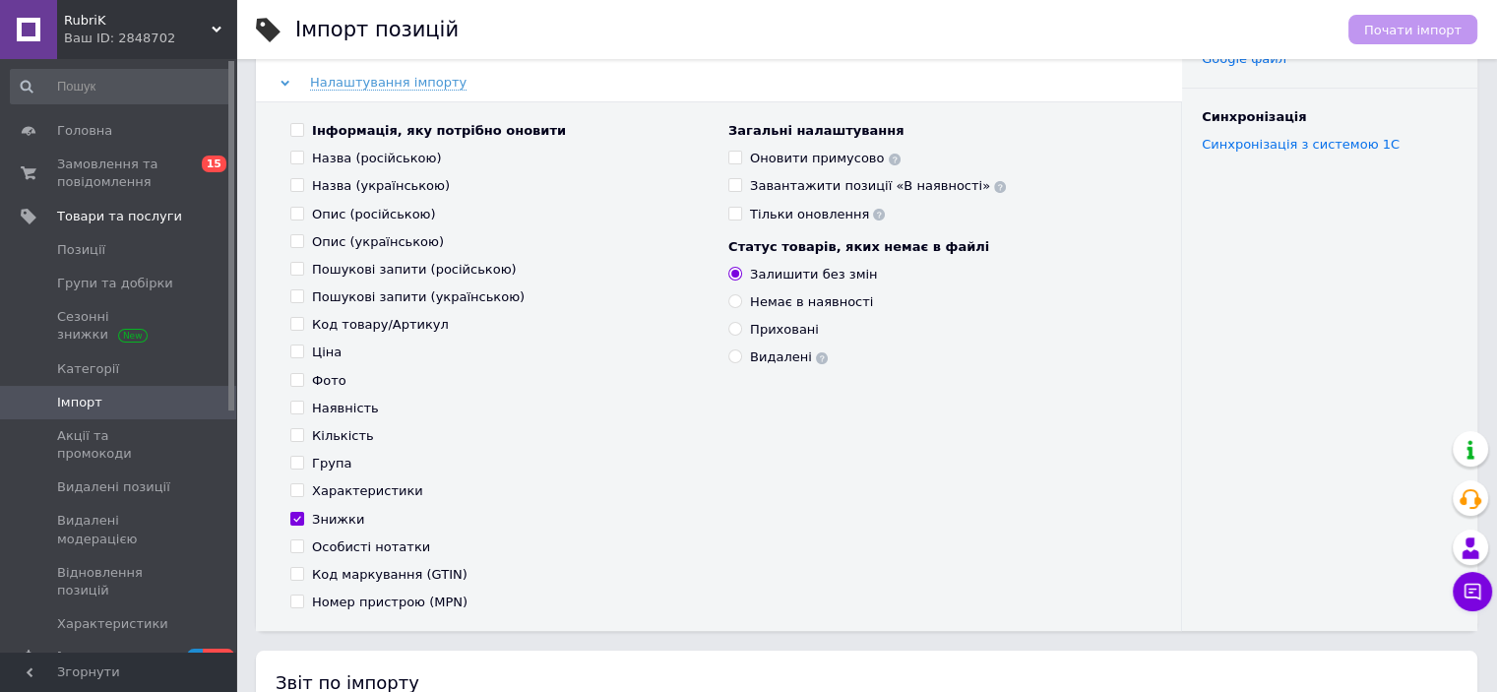
scroll to position [590, 0]
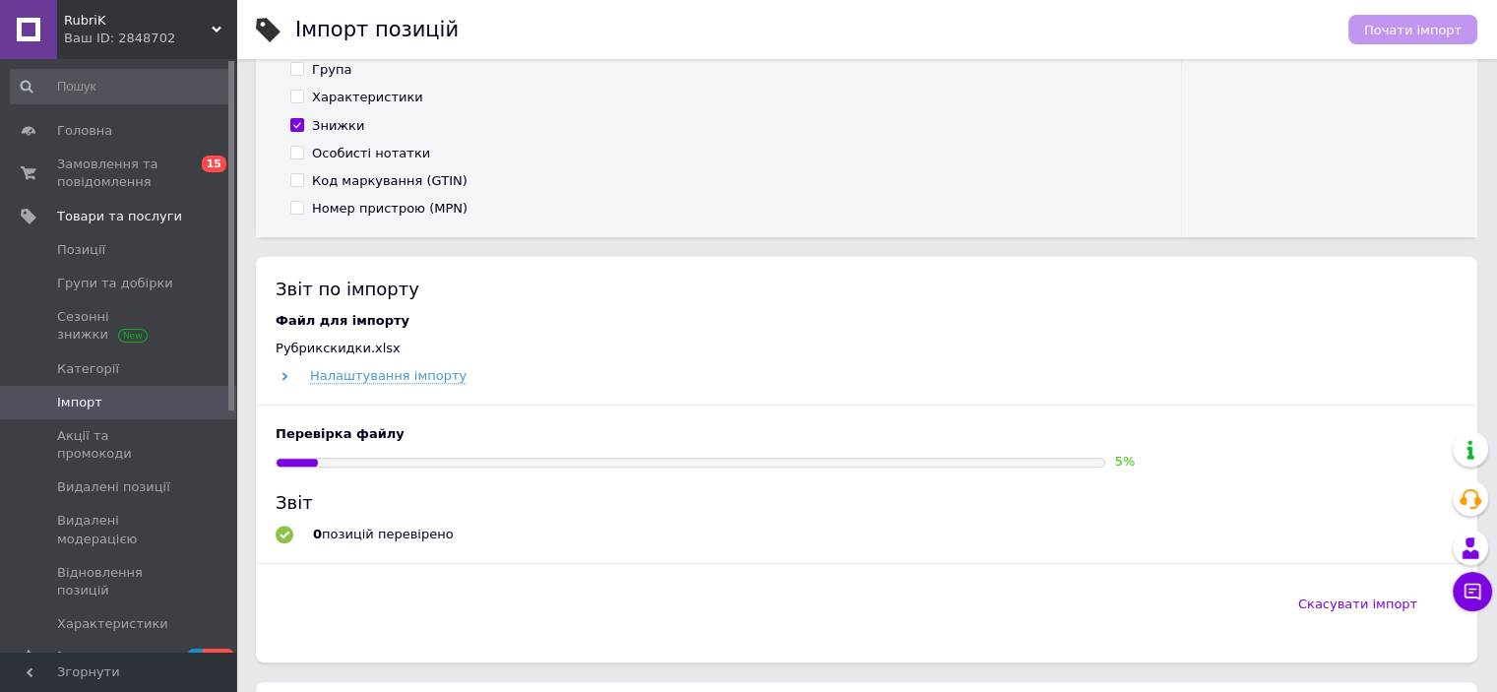
click at [100, 37] on div "Ваш ID: 2848702" at bounding box center [150, 39] width 172 height 18
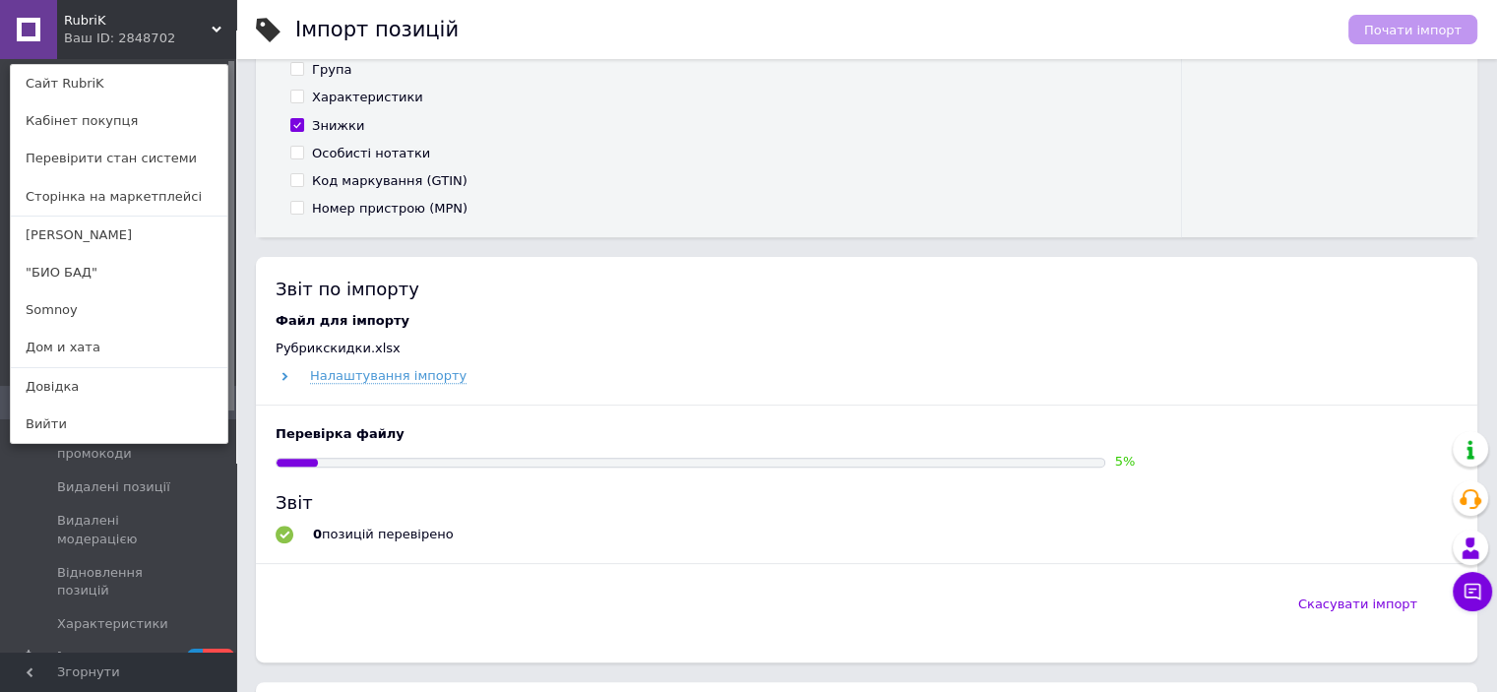
click at [69, 306] on link "Somnoy" at bounding box center [119, 309] width 216 height 37
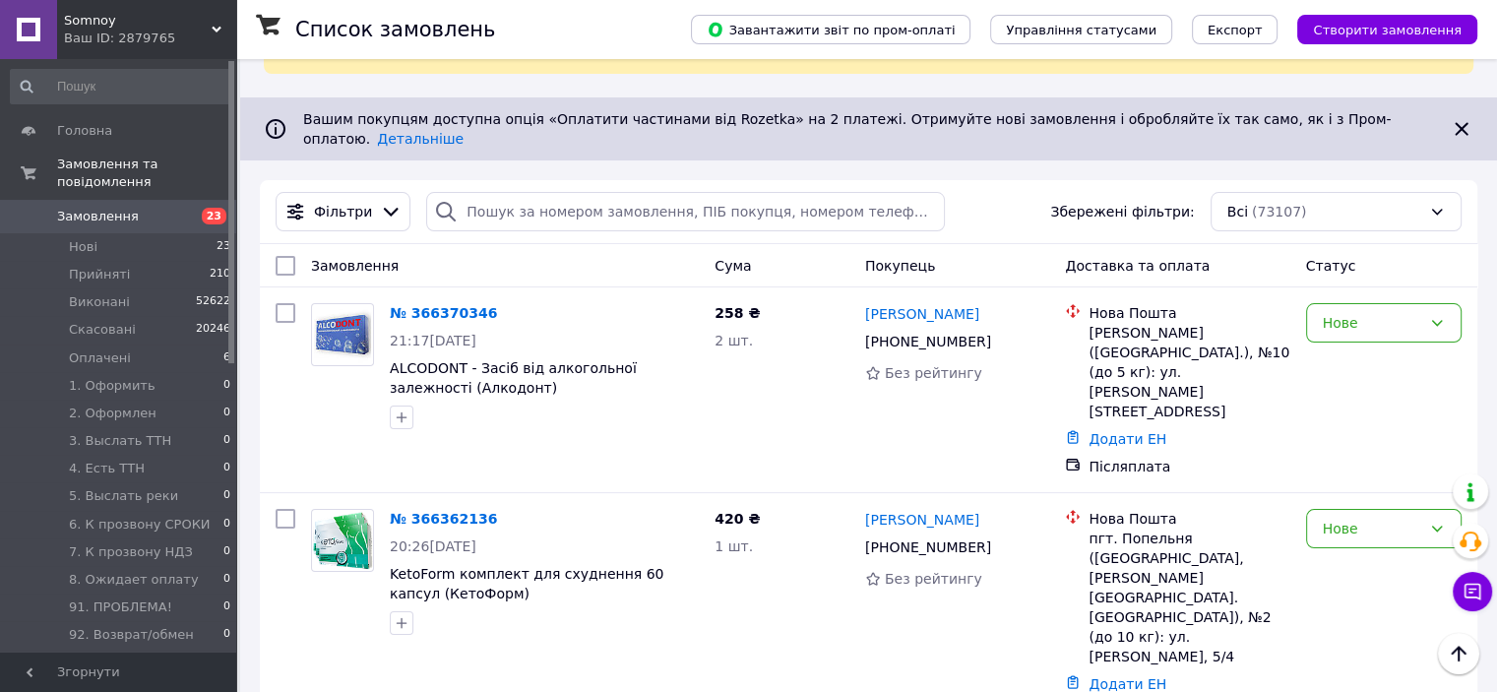
scroll to position [98, 0]
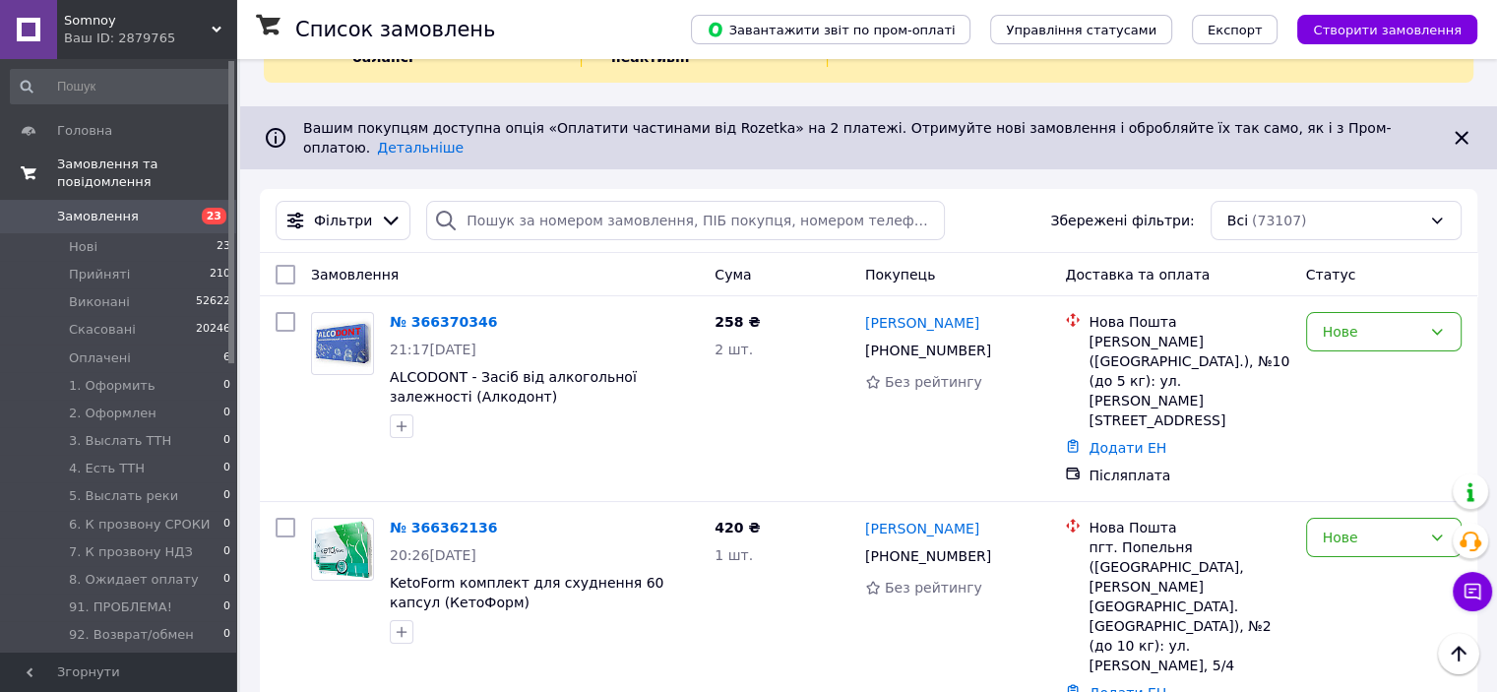
click at [127, 166] on span "Замовлення та повідомлення" at bounding box center [146, 172] width 179 height 35
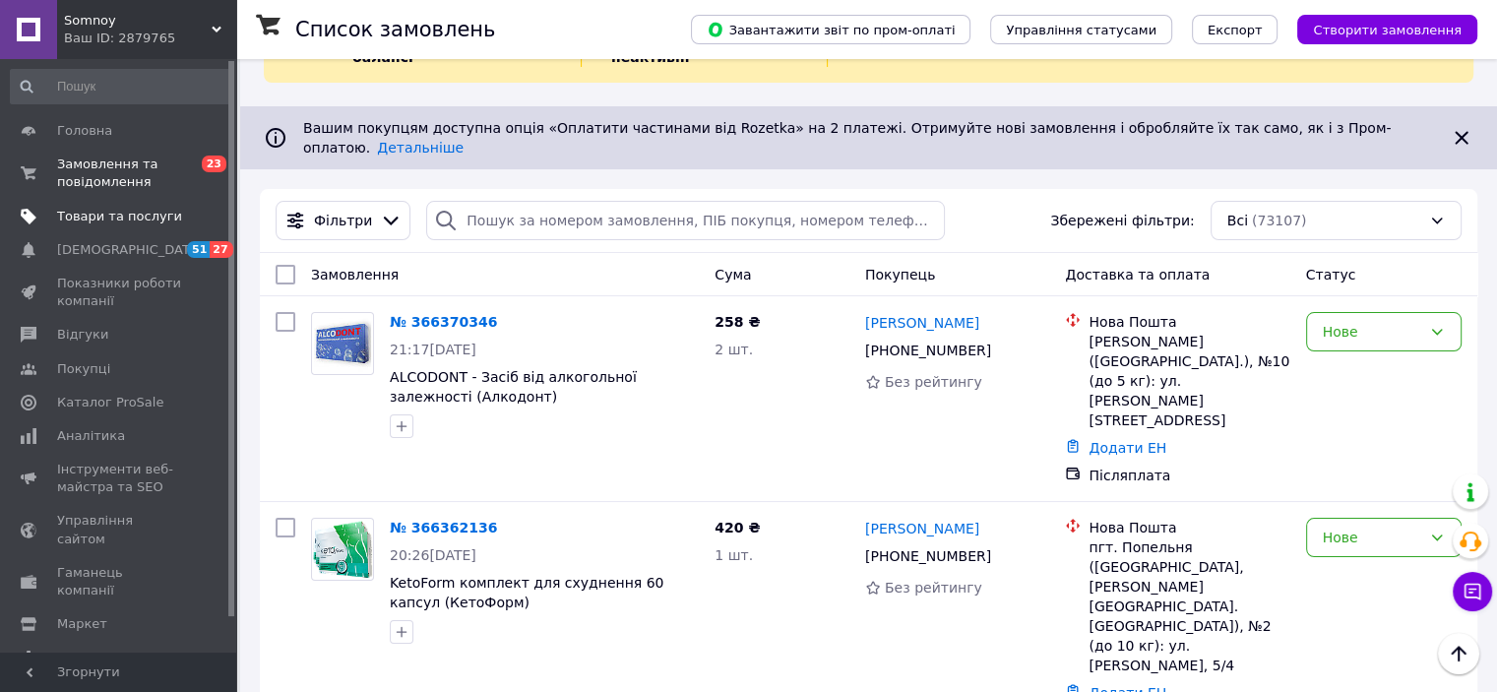
click at [112, 219] on span "Товари та послуги" at bounding box center [119, 217] width 125 height 18
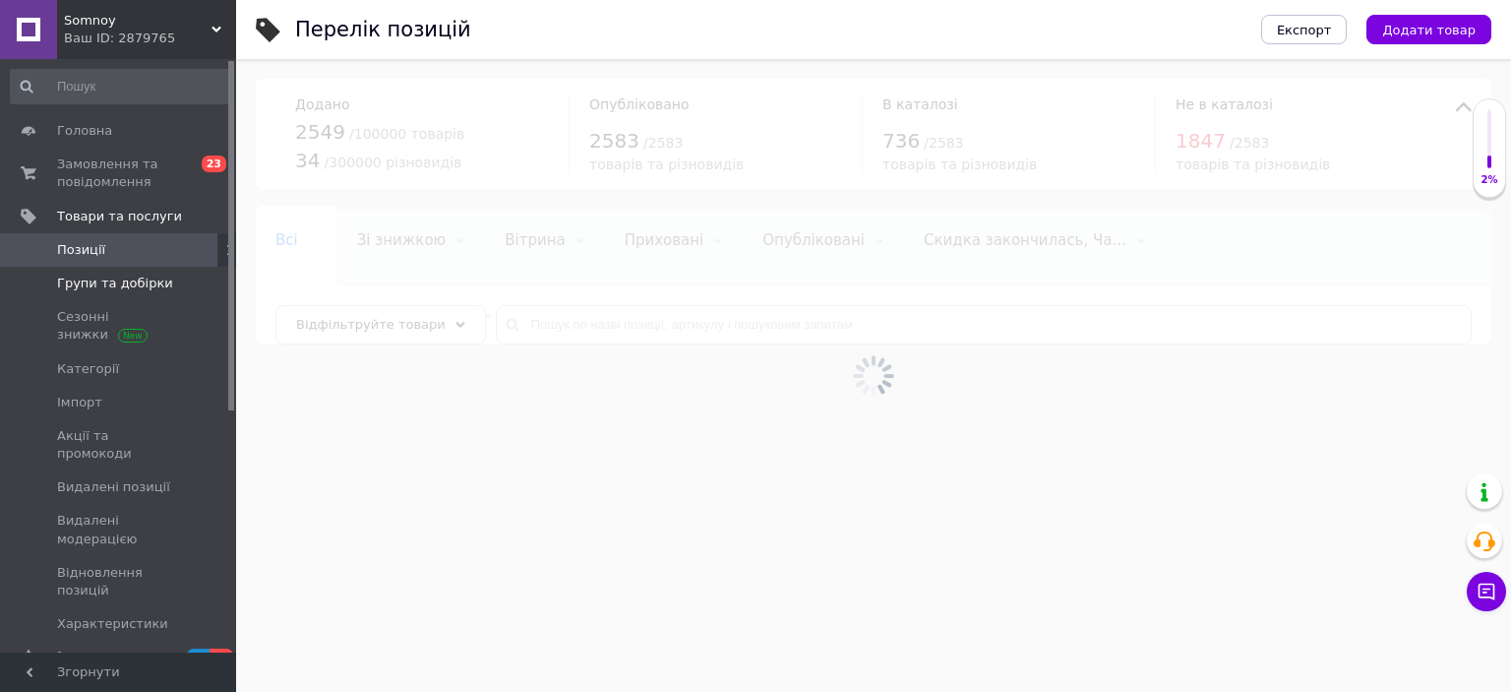
click at [100, 292] on link "Групи та добірки" at bounding box center [121, 283] width 242 height 33
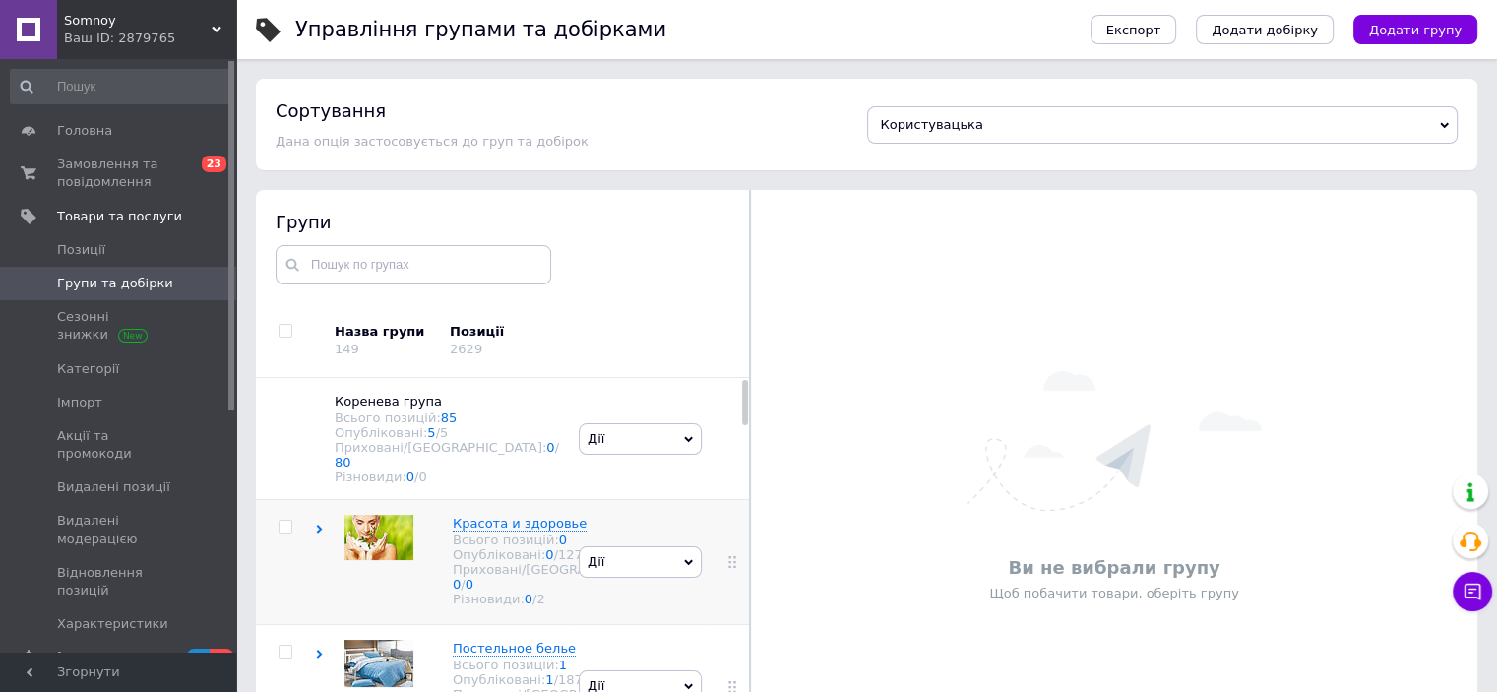
click at [281, 523] on input "checkbox" at bounding box center [284, 527] width 13 height 13
checkbox input "true"
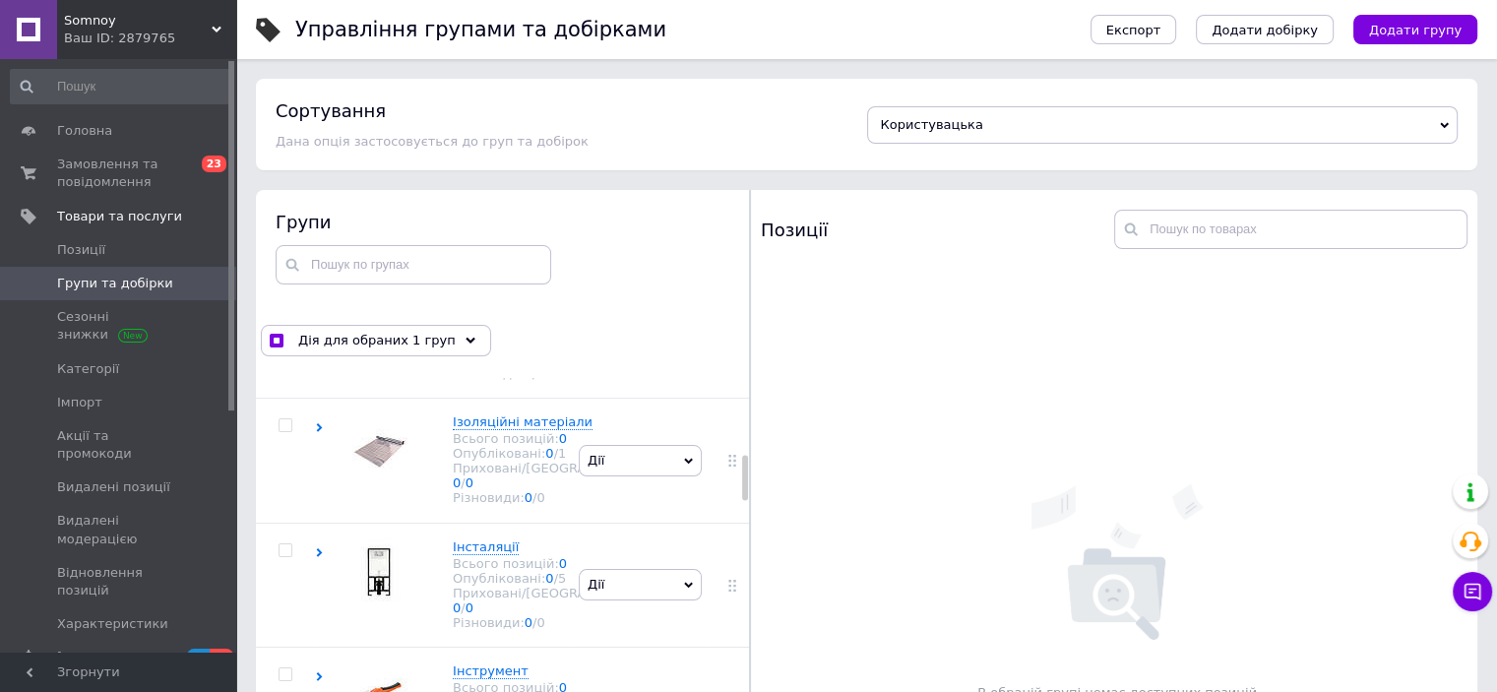
scroll to position [492, 0]
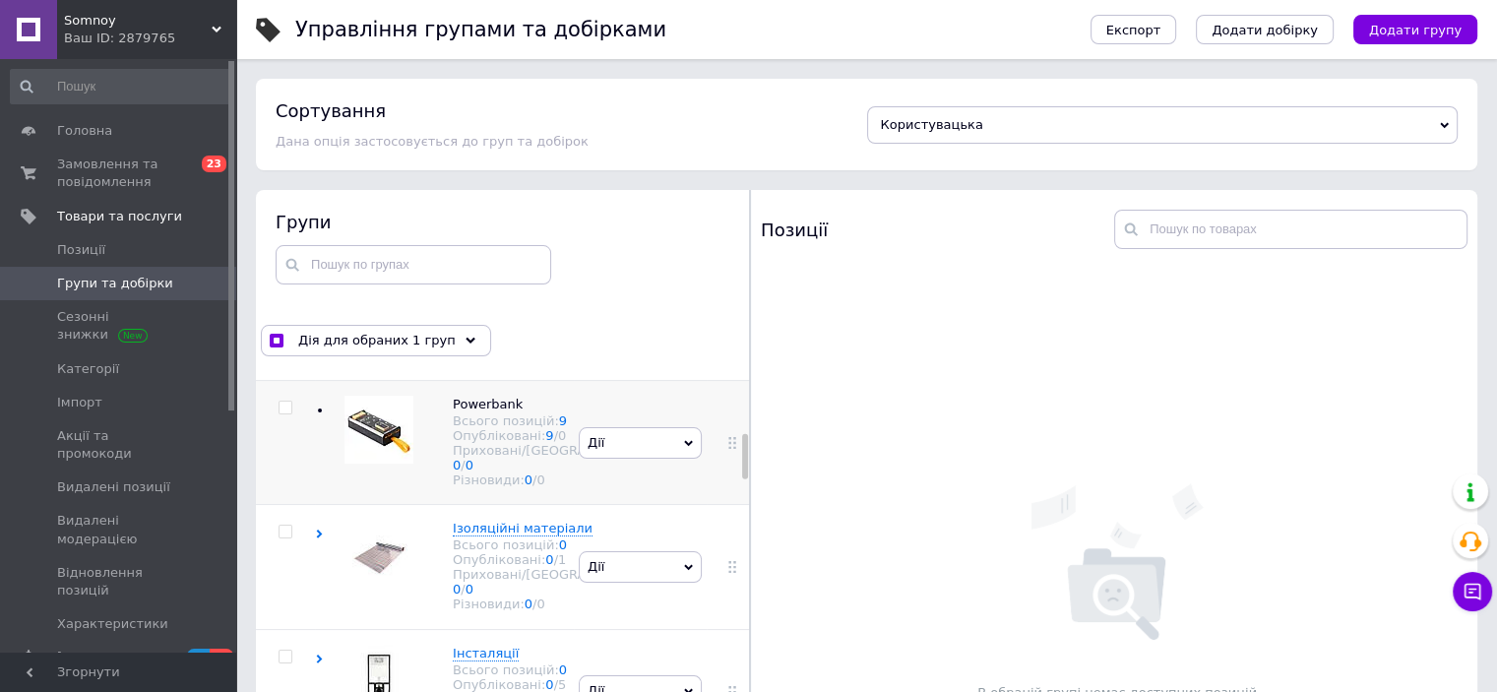
click at [285, 414] on input "checkbox" at bounding box center [284, 407] width 13 height 13
checkbox input "true"
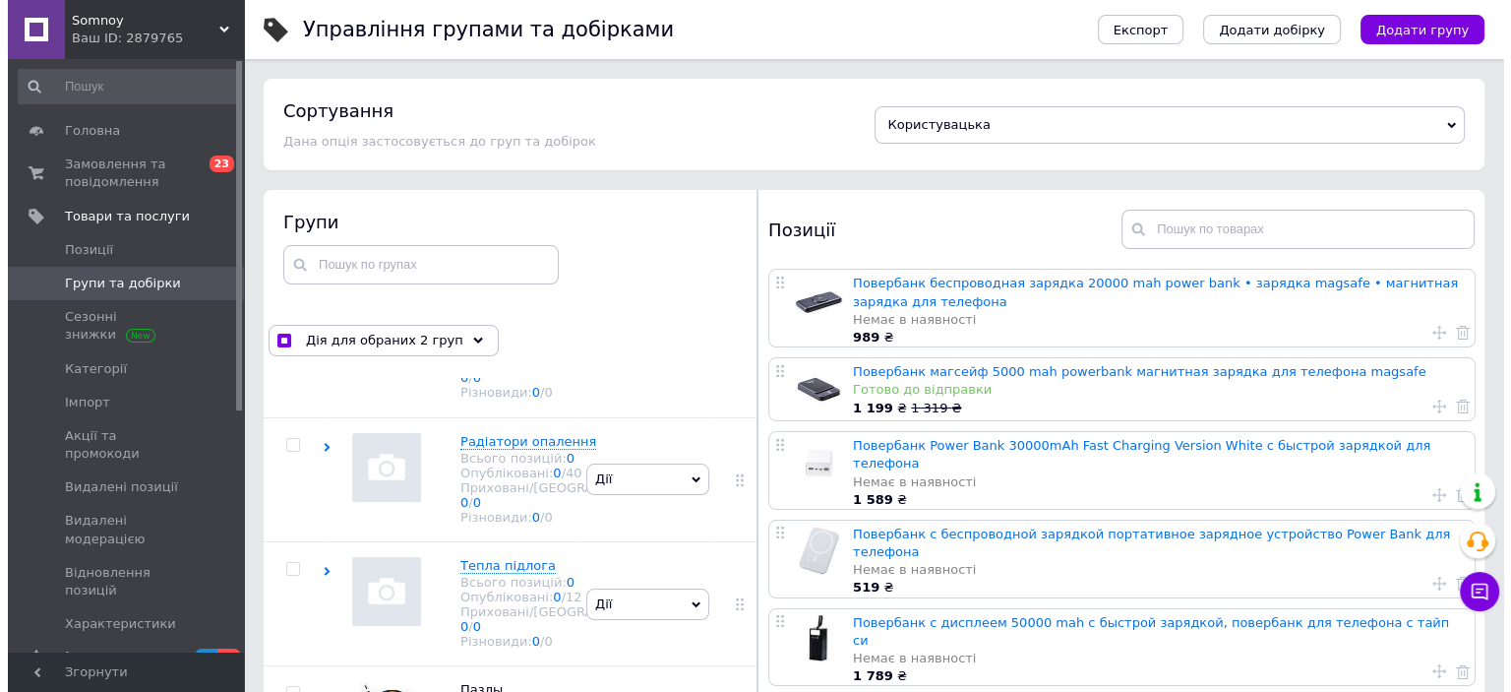
scroll to position [3271, 0]
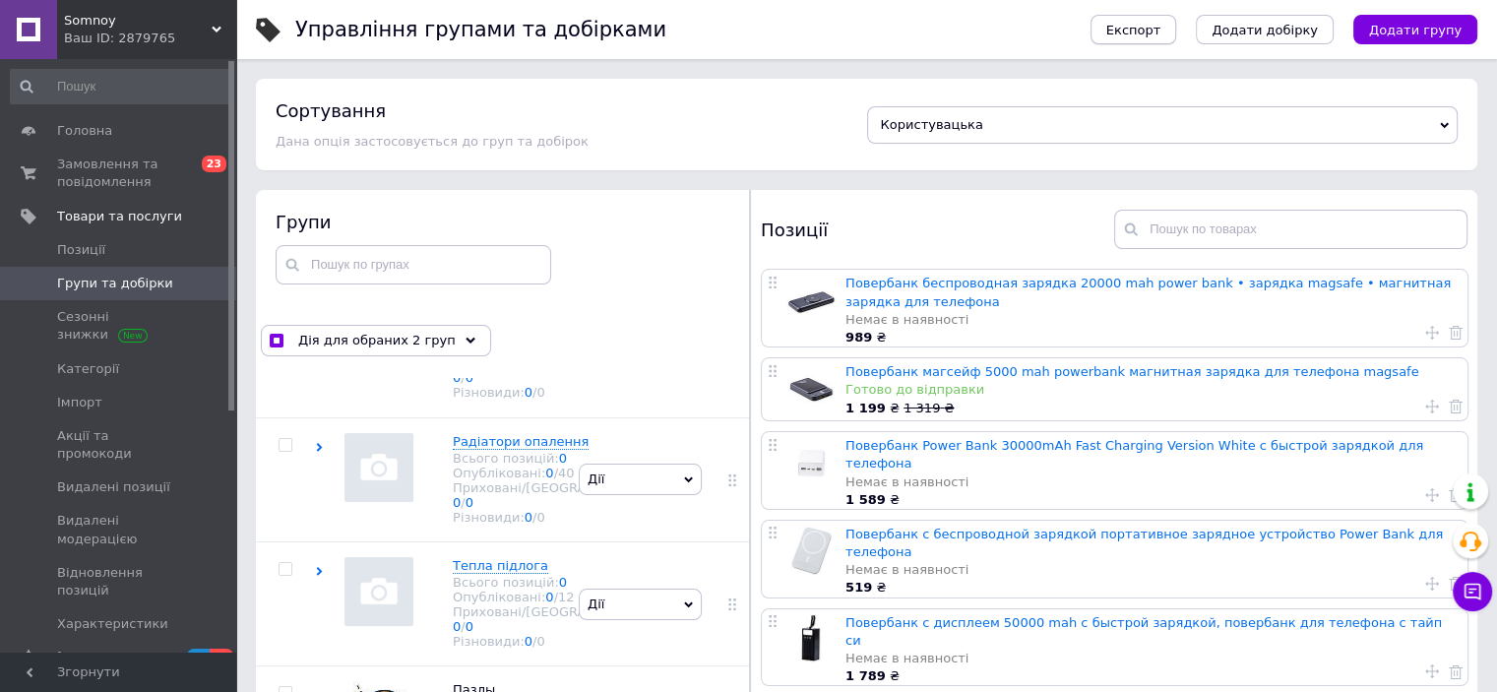
click at [1157, 24] on span "Експорт" at bounding box center [1133, 30] width 55 height 15
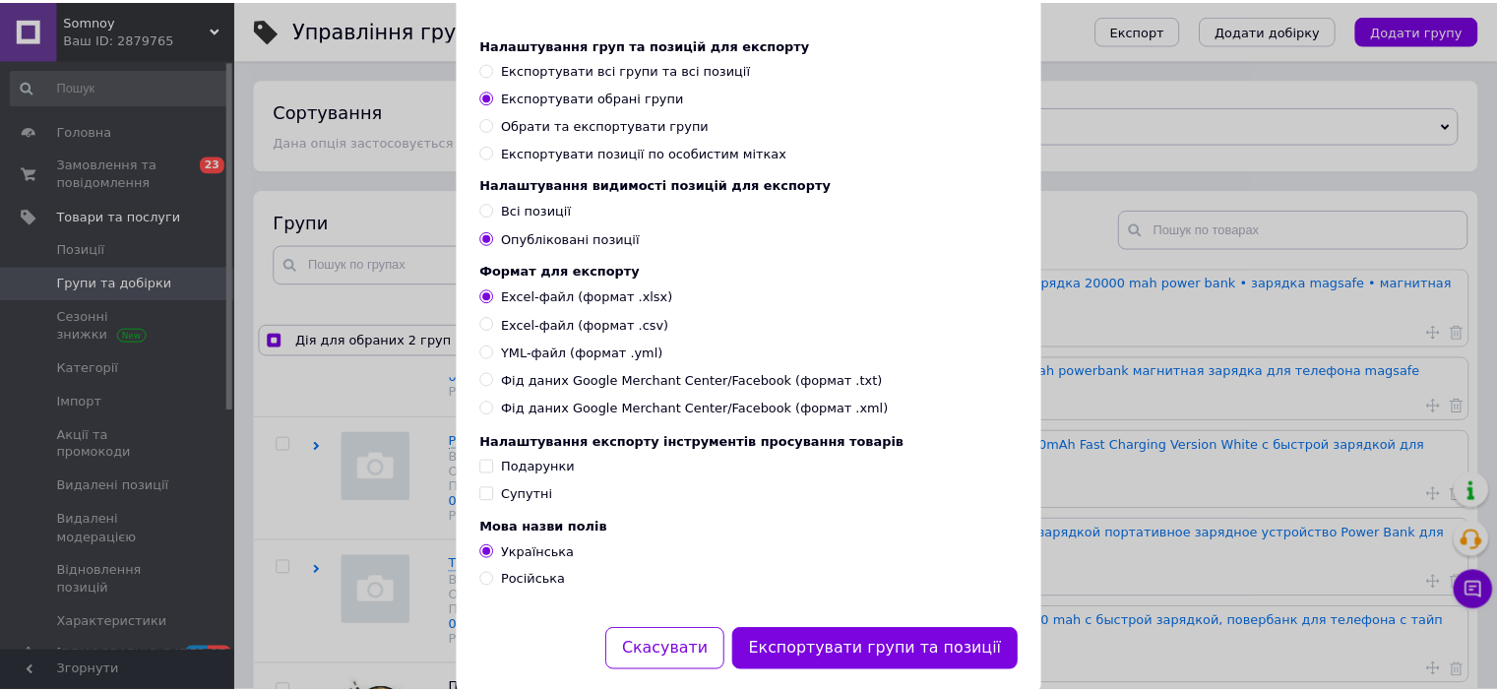
scroll to position [142, 0]
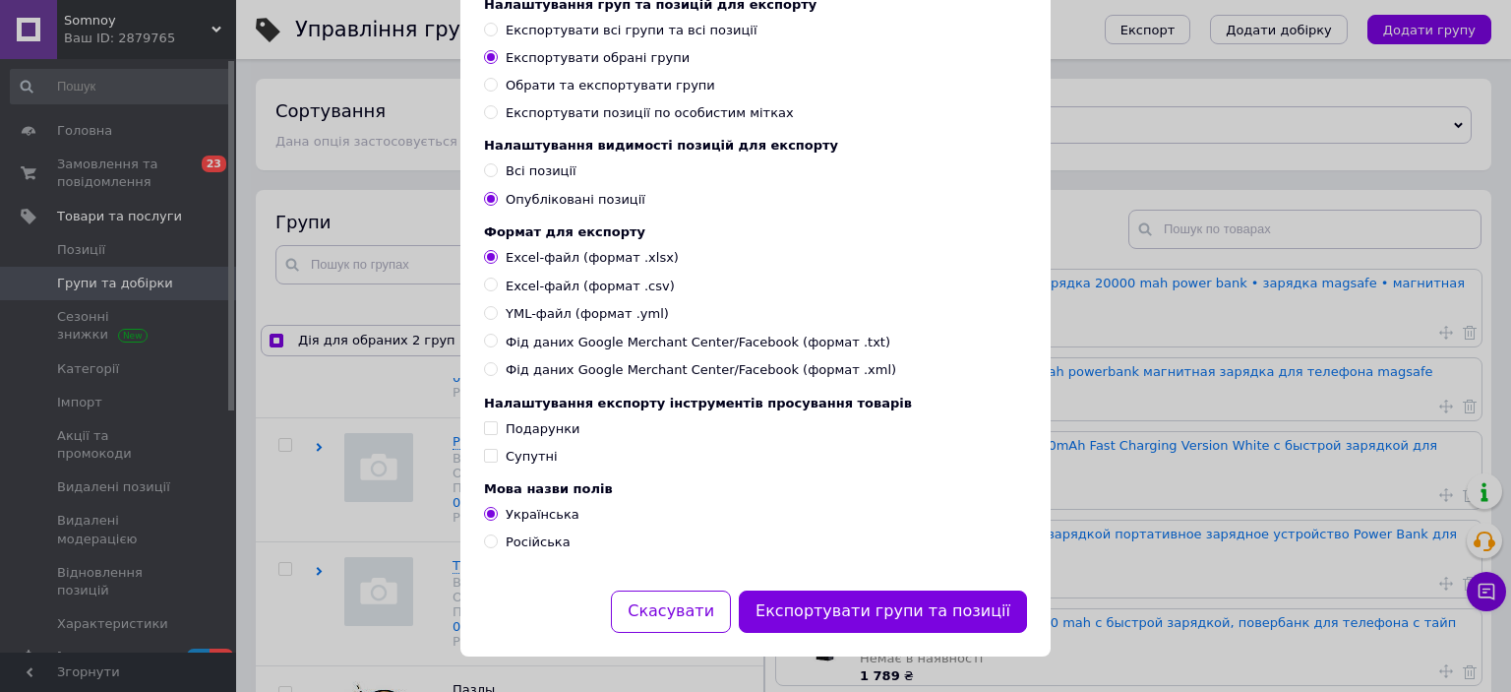
click at [934, 607] on button "Експортувати групи та позиції" at bounding box center [883, 611] width 288 height 42
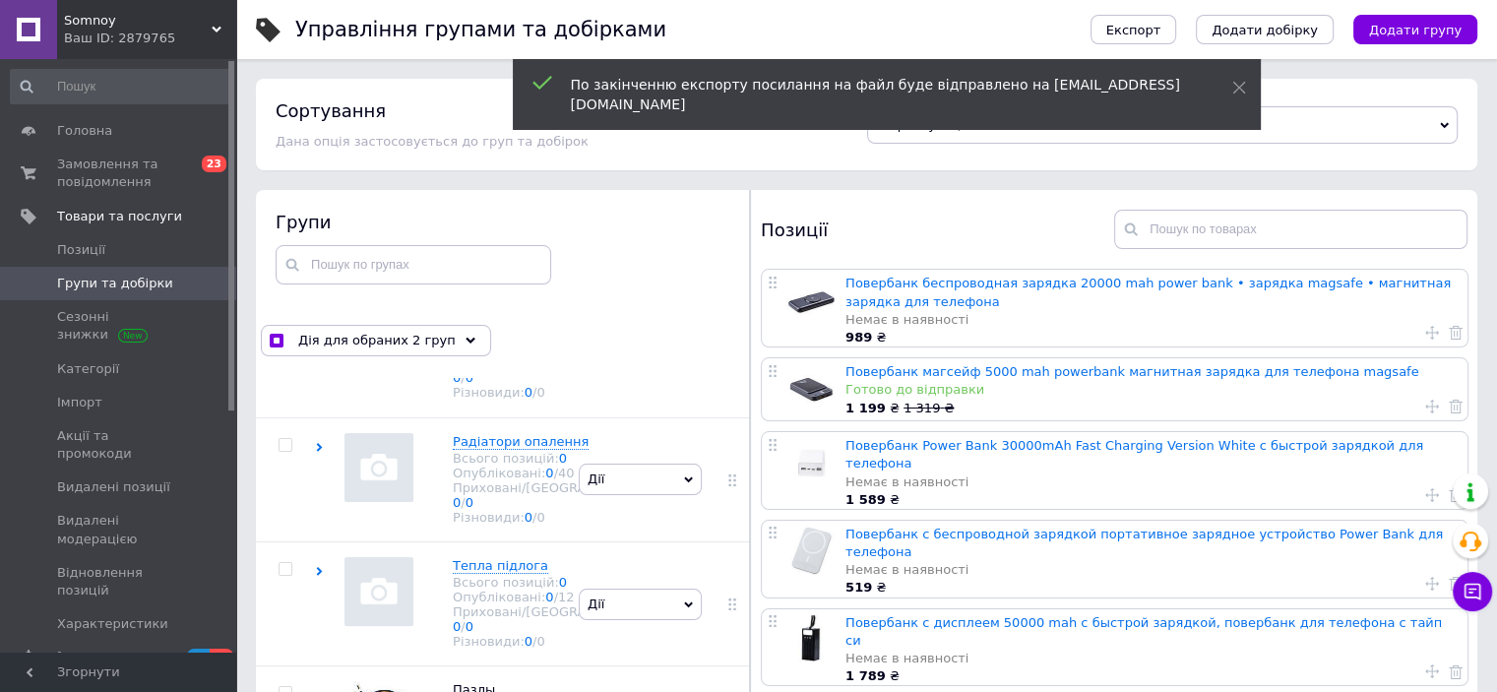
scroll to position [3271, 0]
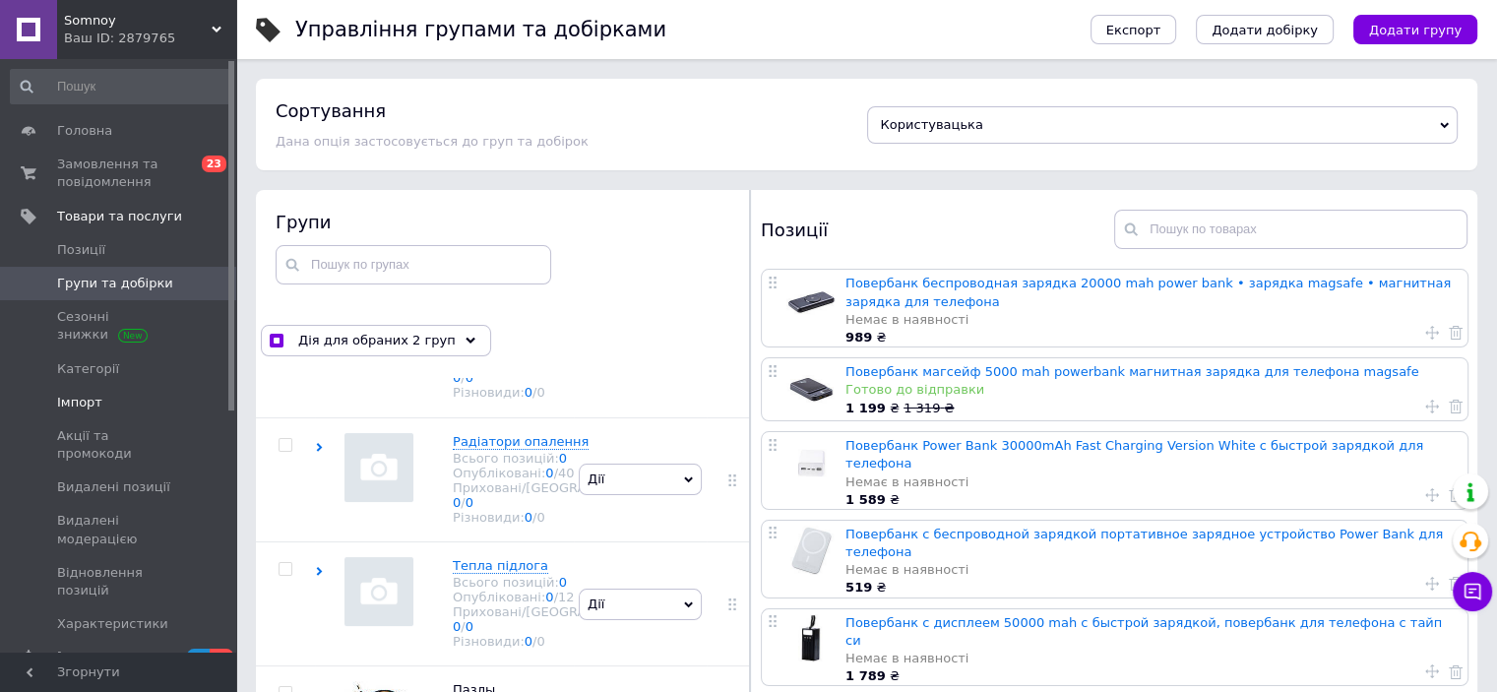
click at [106, 400] on span "Імпорт" at bounding box center [119, 403] width 125 height 18
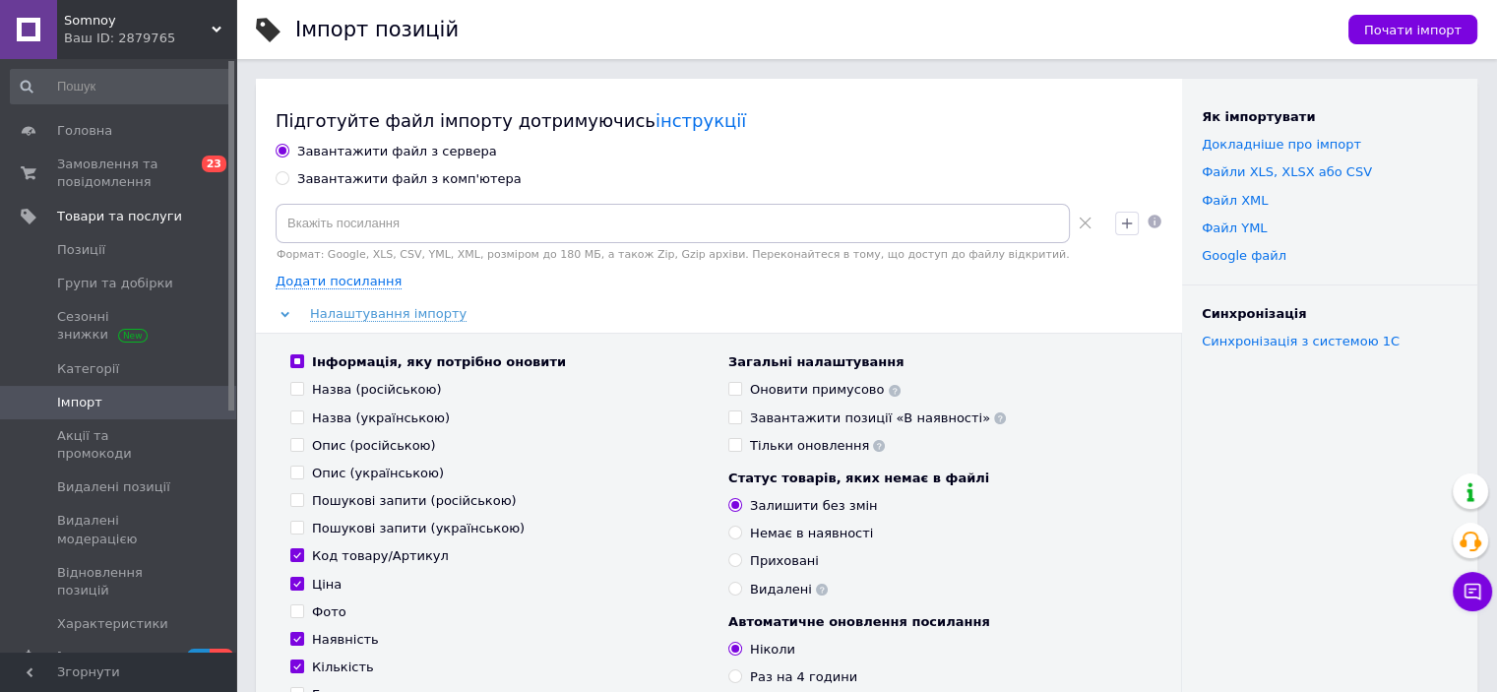
click at [308, 189] on div "Завантажити файл з сервера Завантажити файл з комп'ютера Формат: Google, XLS, C…" at bounding box center [719, 522] width 887 height 759
click at [309, 178] on div "Завантажити файл з комп'ютера" at bounding box center [409, 179] width 224 height 18
click at [288, 178] on input "Завантажити файл з комп'ютера" at bounding box center [282, 177] width 13 height 13
radio input "true"
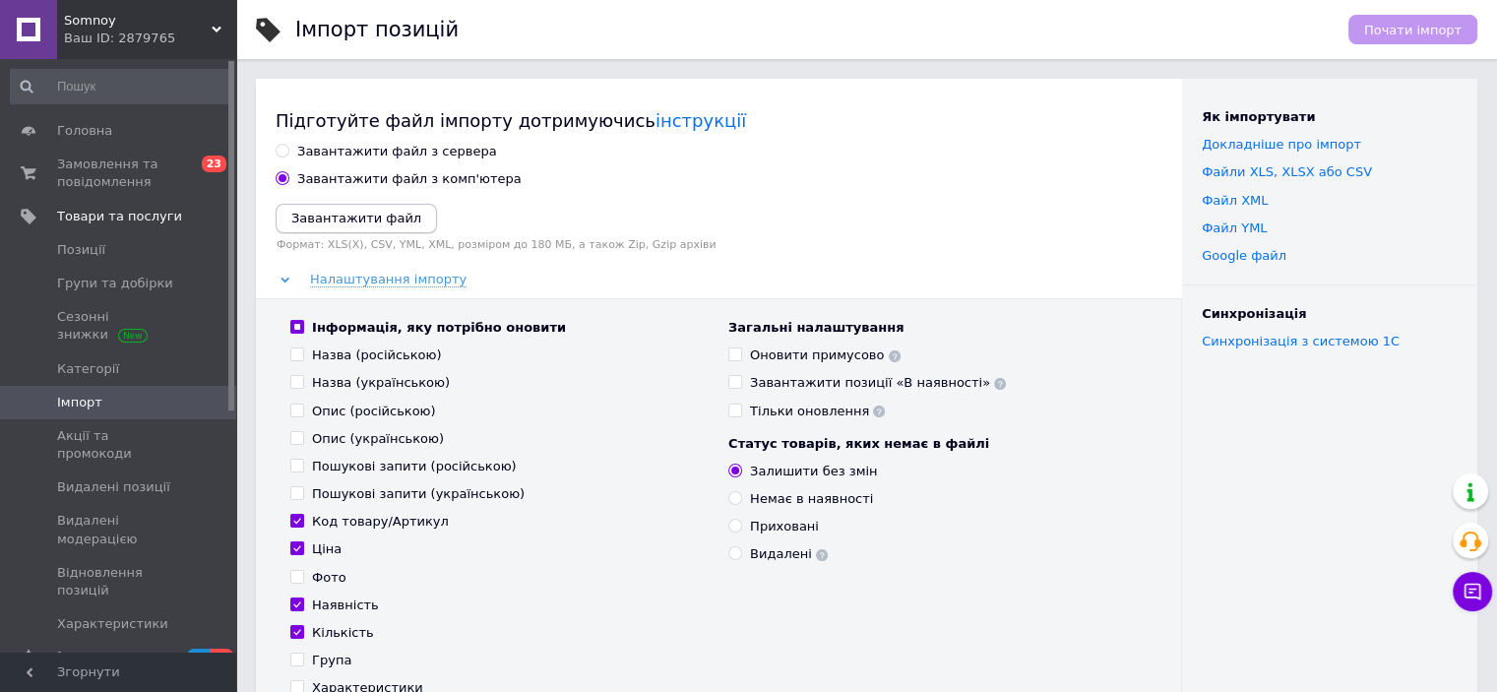
click at [315, 222] on icon "Завантажити файл" at bounding box center [356, 218] width 130 height 15
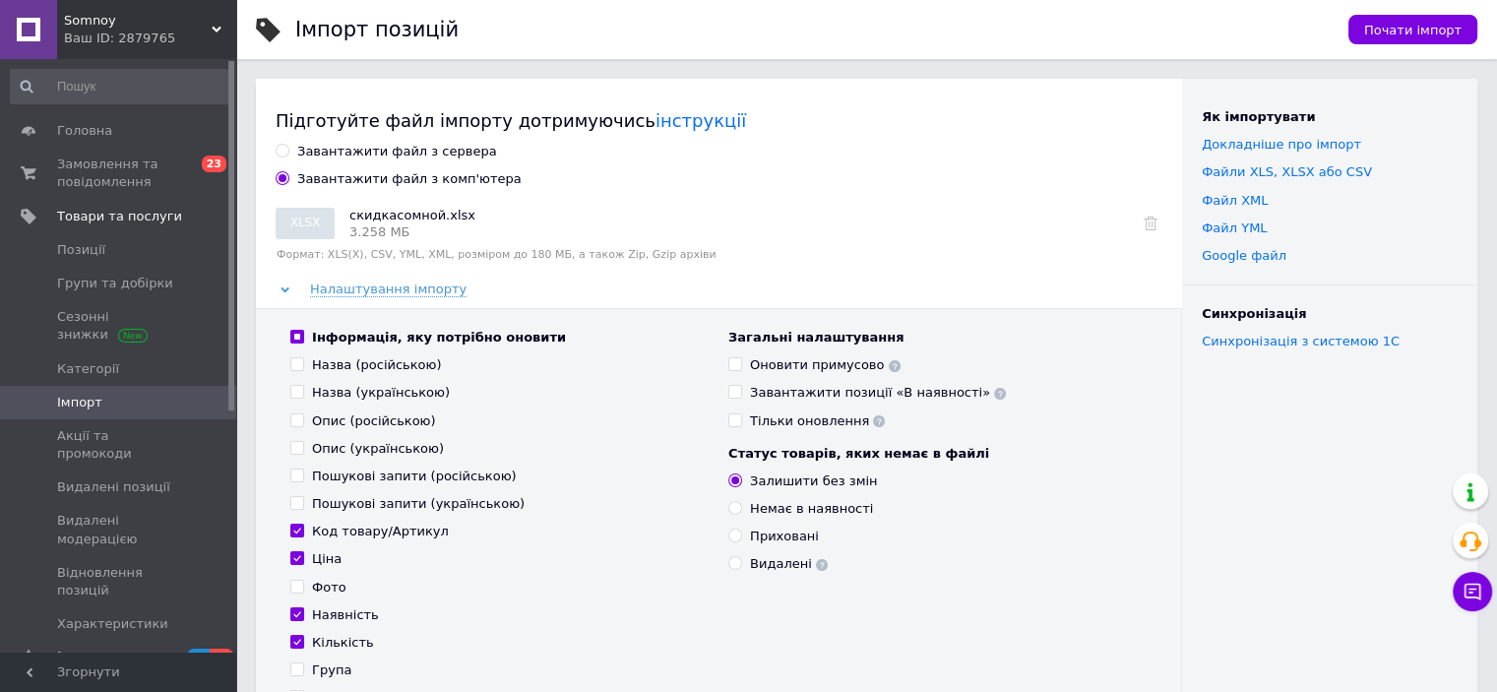
click at [296, 342] on span at bounding box center [297, 337] width 14 height 14
click at [296, 342] on input "Інформація, яку потрібно оновити" at bounding box center [296, 336] width 13 height 13
checkbox input "false"
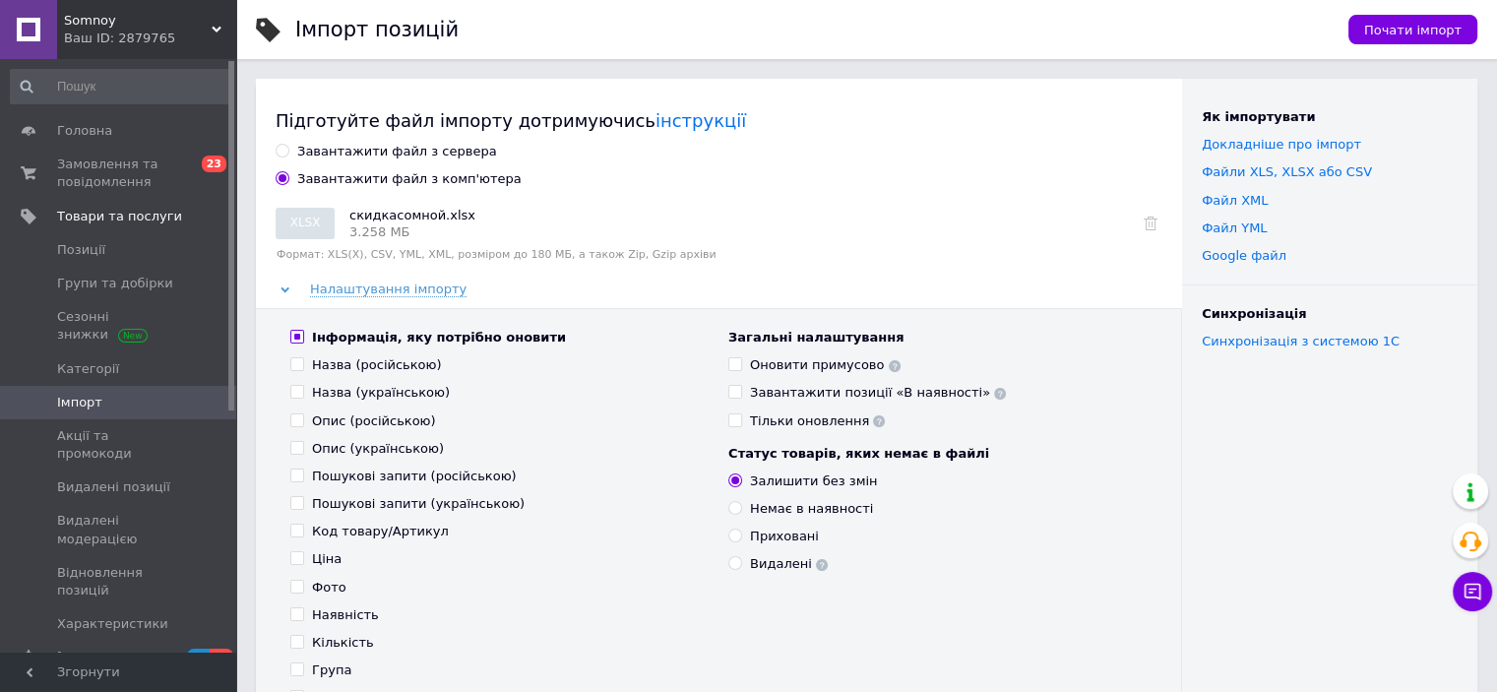
checkbox input "false"
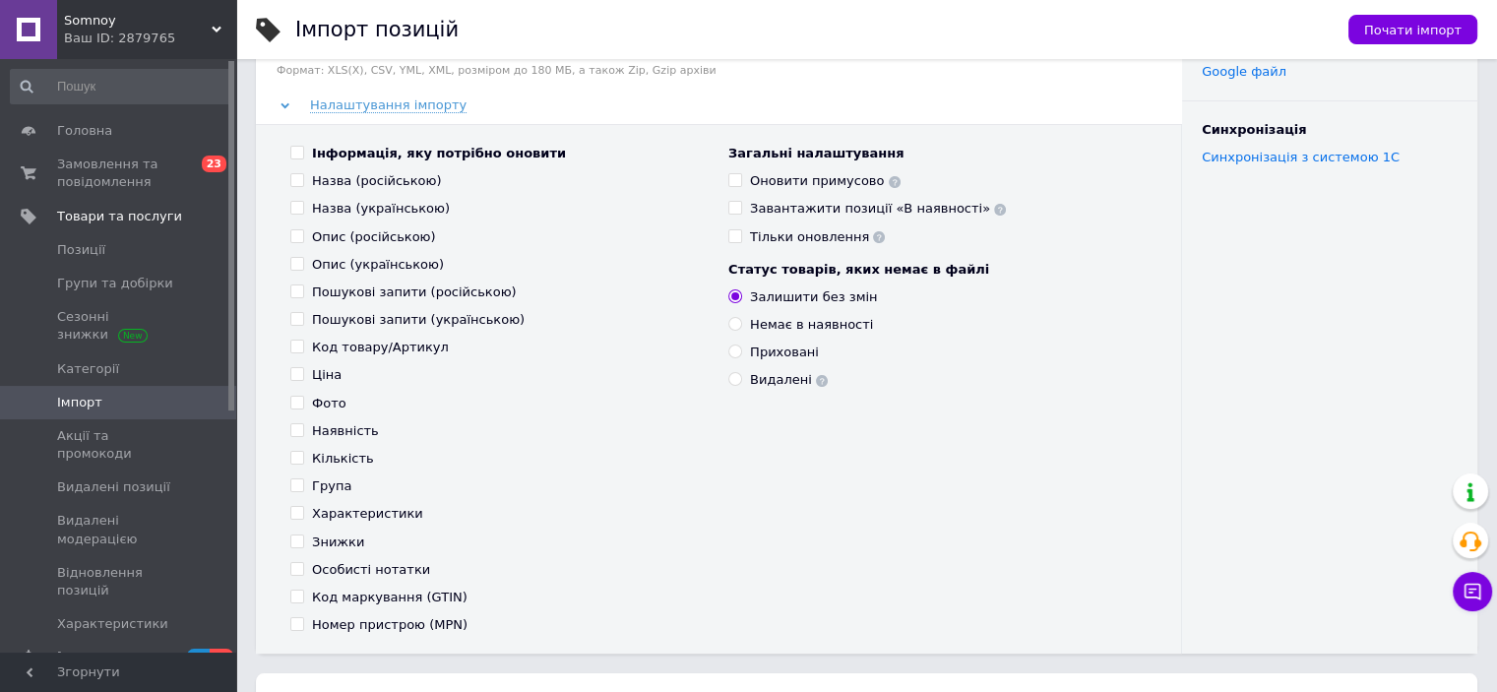
scroll to position [197, 0]
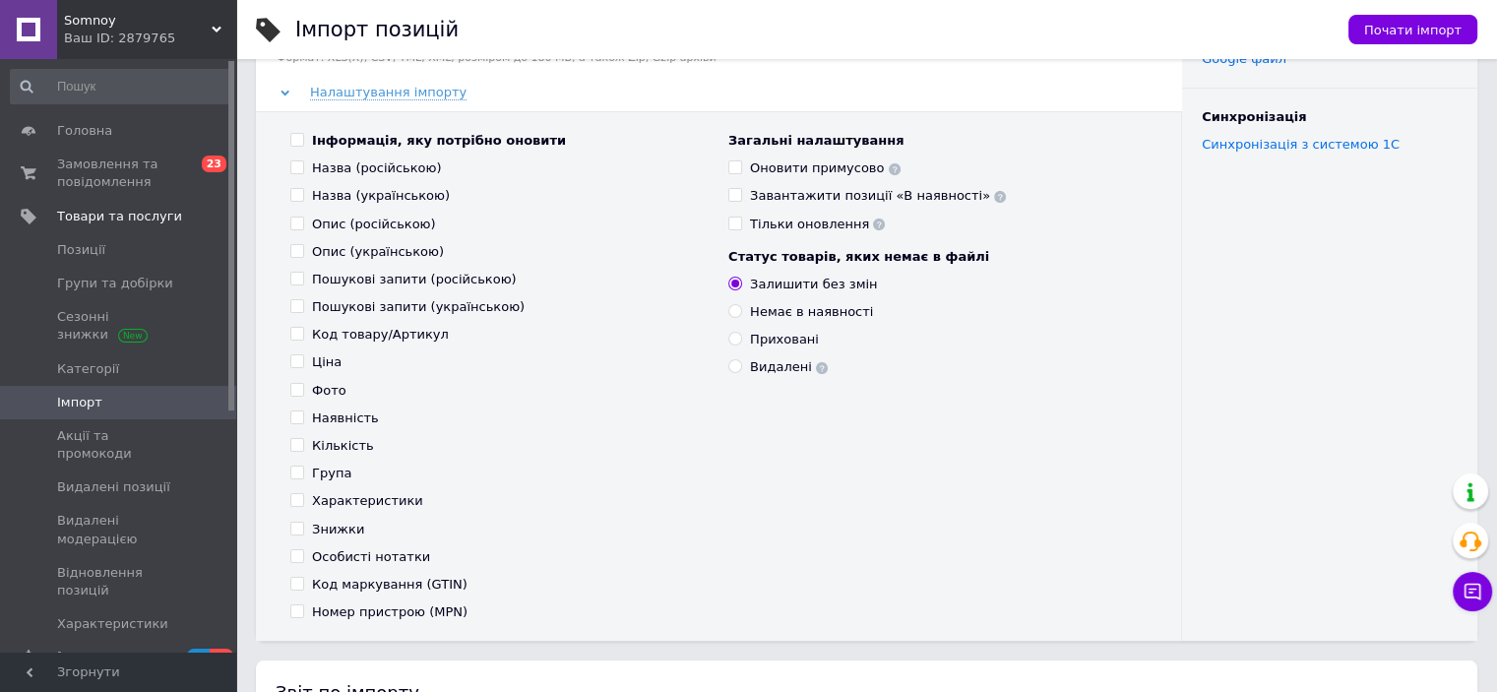
click at [294, 530] on input "Знижки" at bounding box center [296, 528] width 13 height 13
checkbox input "true"
click at [1413, 41] on button "Почати імпорт" at bounding box center [1412, 30] width 129 height 30
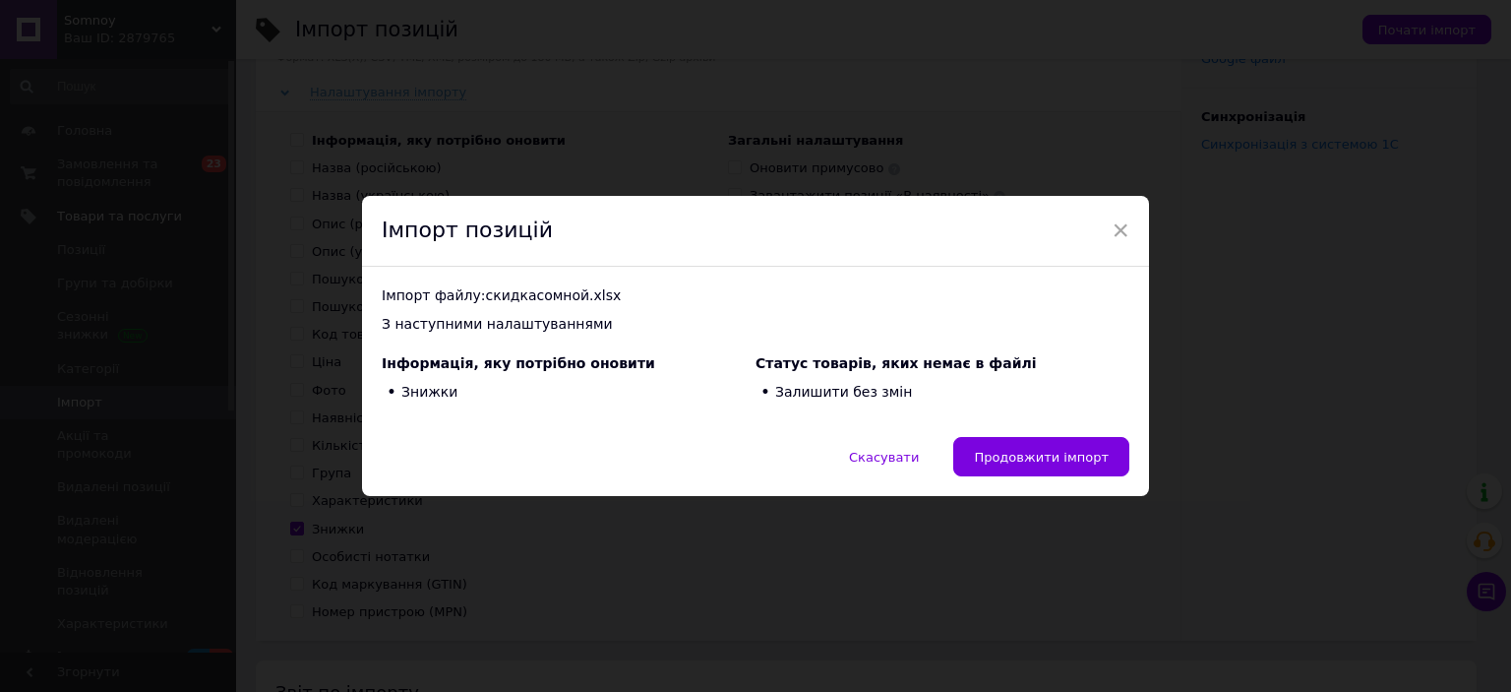
drag, startPoint x: 1052, startPoint y: 452, endPoint x: 1008, endPoint y: 429, distance: 49.7
click at [1052, 452] on span "Продовжити імпорт" at bounding box center [1041, 457] width 135 height 15
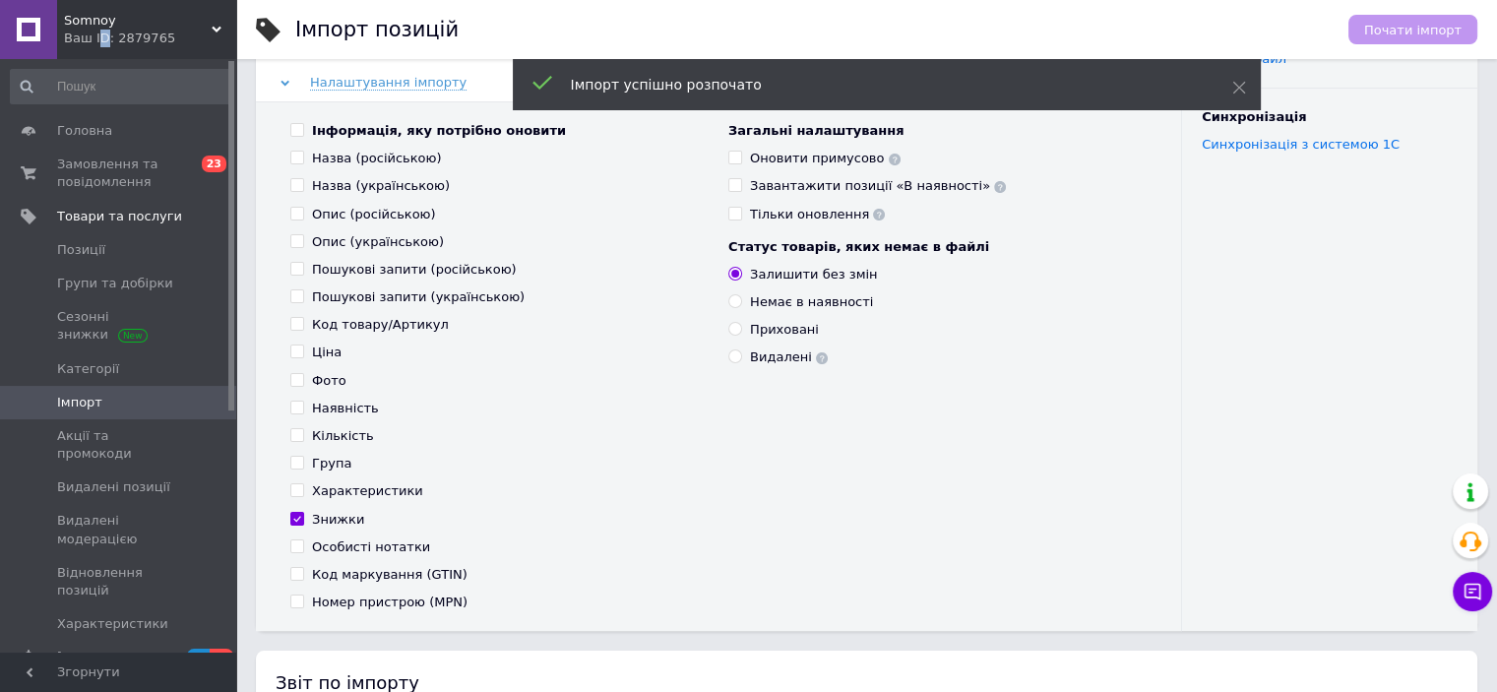
click at [93, 41] on div "Ваш ID: 2879765" at bounding box center [150, 39] width 172 height 18
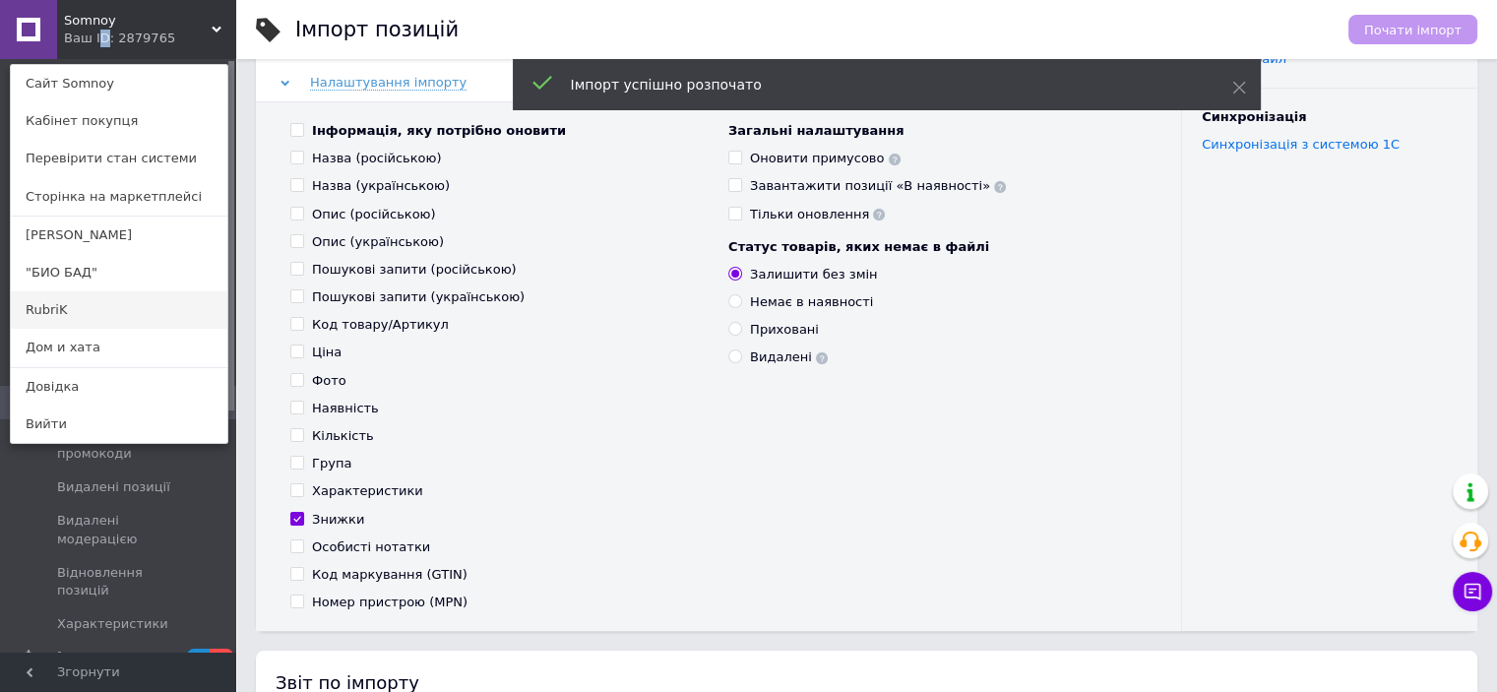
click at [65, 300] on link "RubriK" at bounding box center [119, 309] width 216 height 37
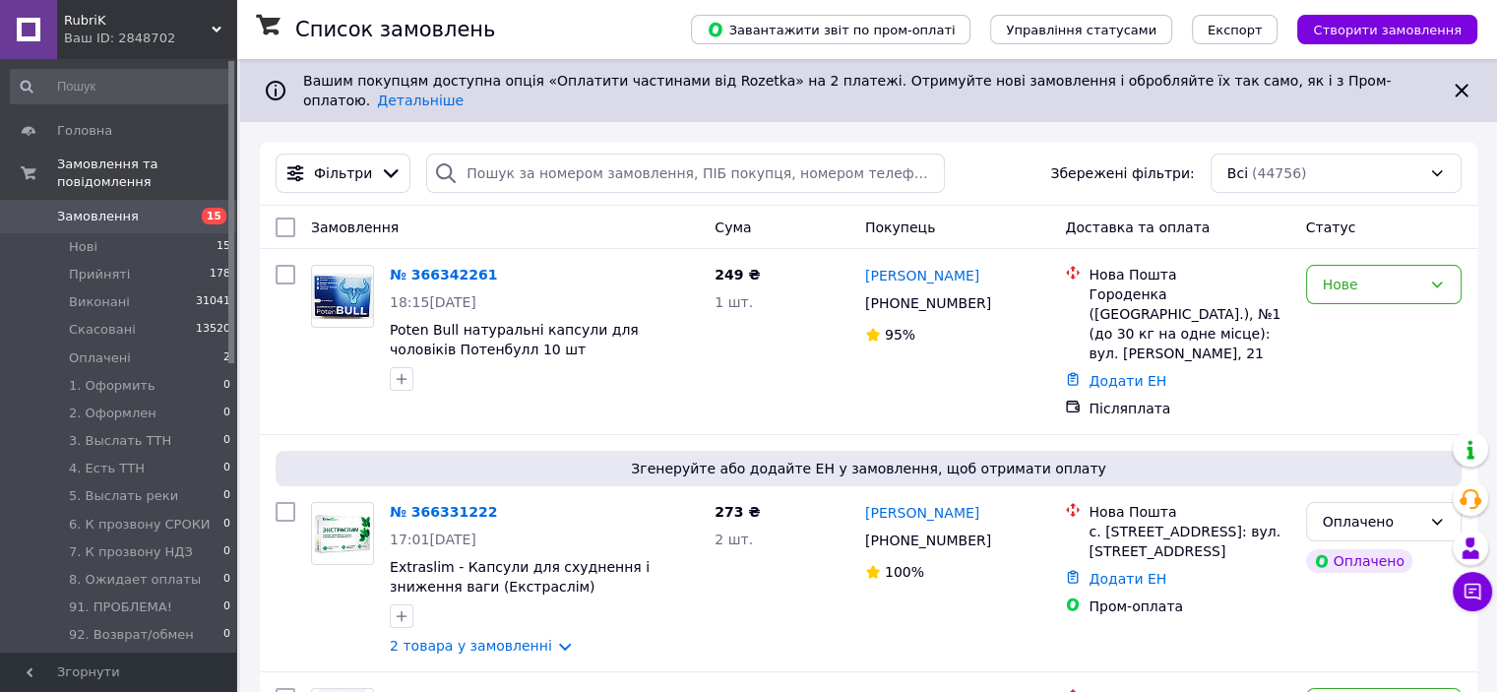
drag, startPoint x: 173, startPoint y: 164, endPoint x: 154, endPoint y: 226, distance: 65.0
click at [172, 167] on span "Замовлення та повідомлення" at bounding box center [146, 172] width 179 height 35
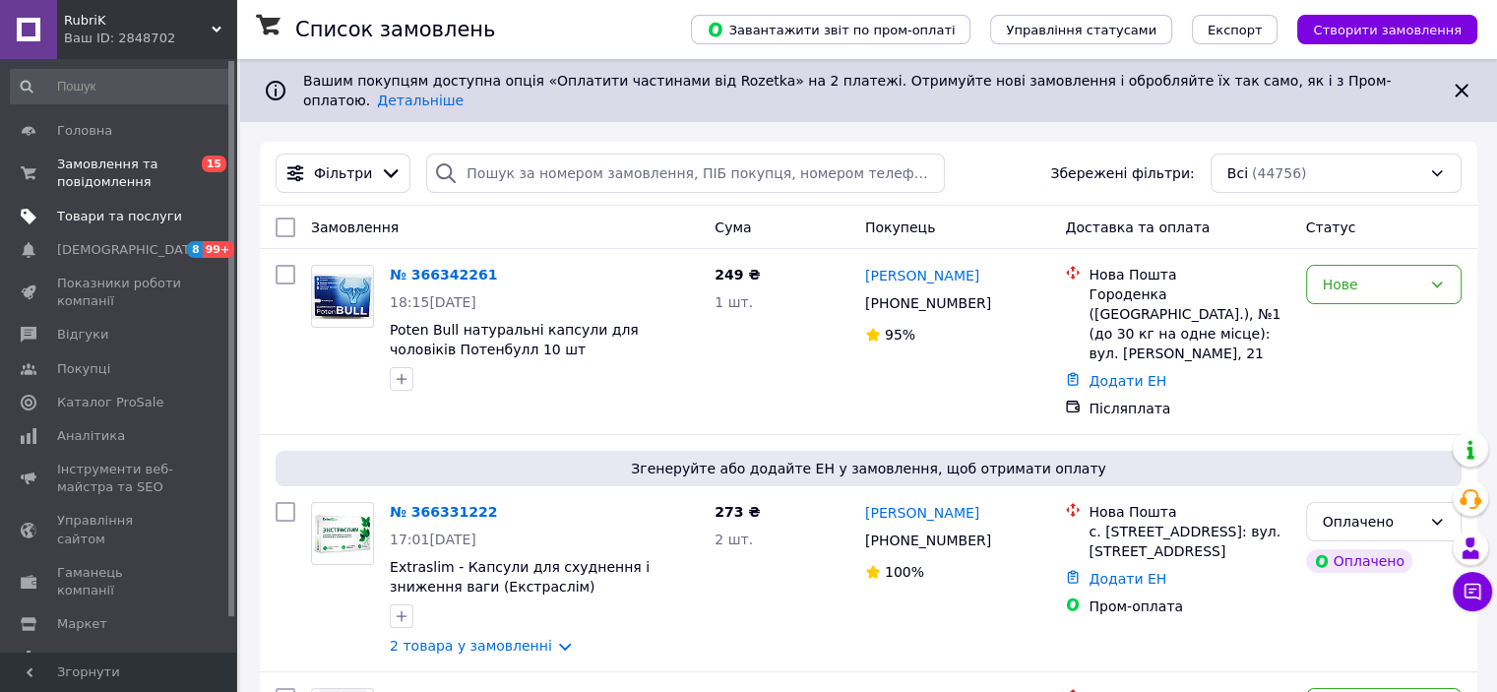
click at [148, 228] on link "Товари та послуги" at bounding box center [121, 216] width 242 height 33
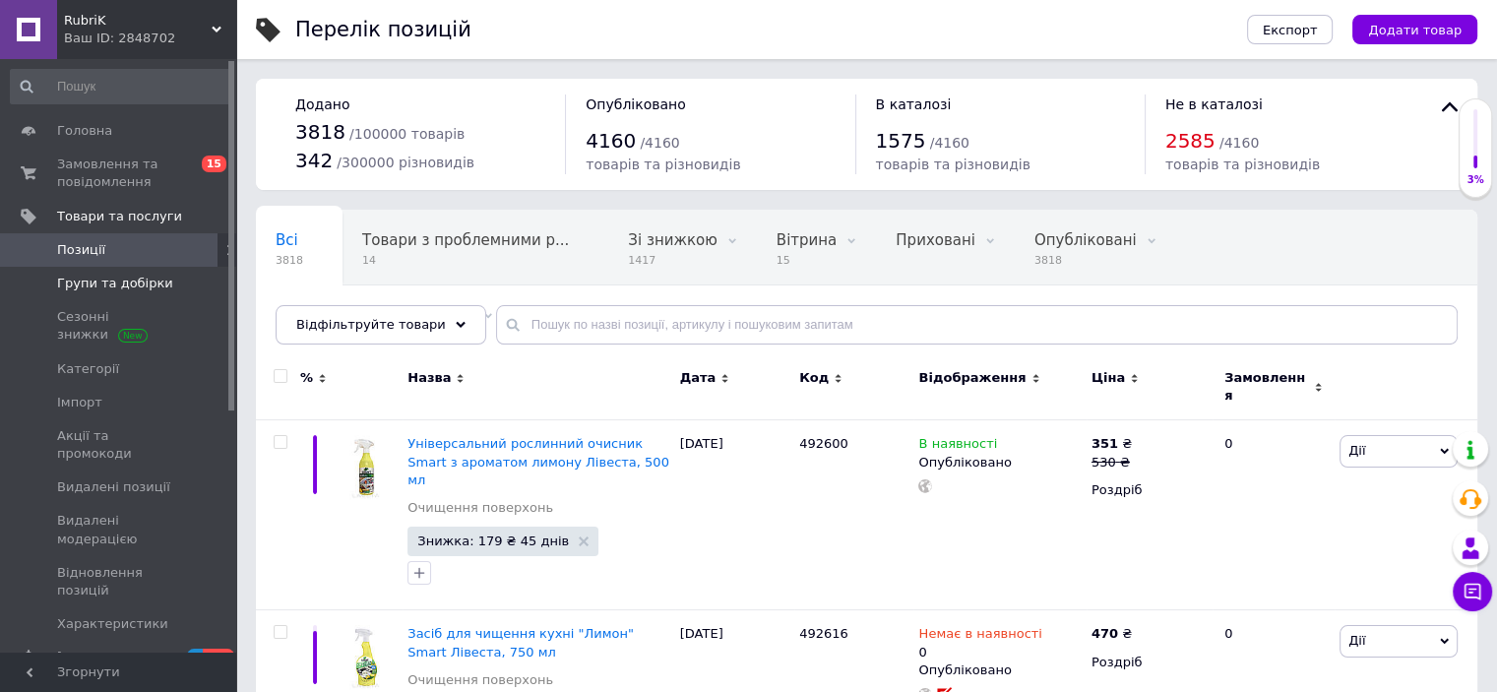
click at [120, 278] on span "Групи та добірки" at bounding box center [115, 284] width 116 height 18
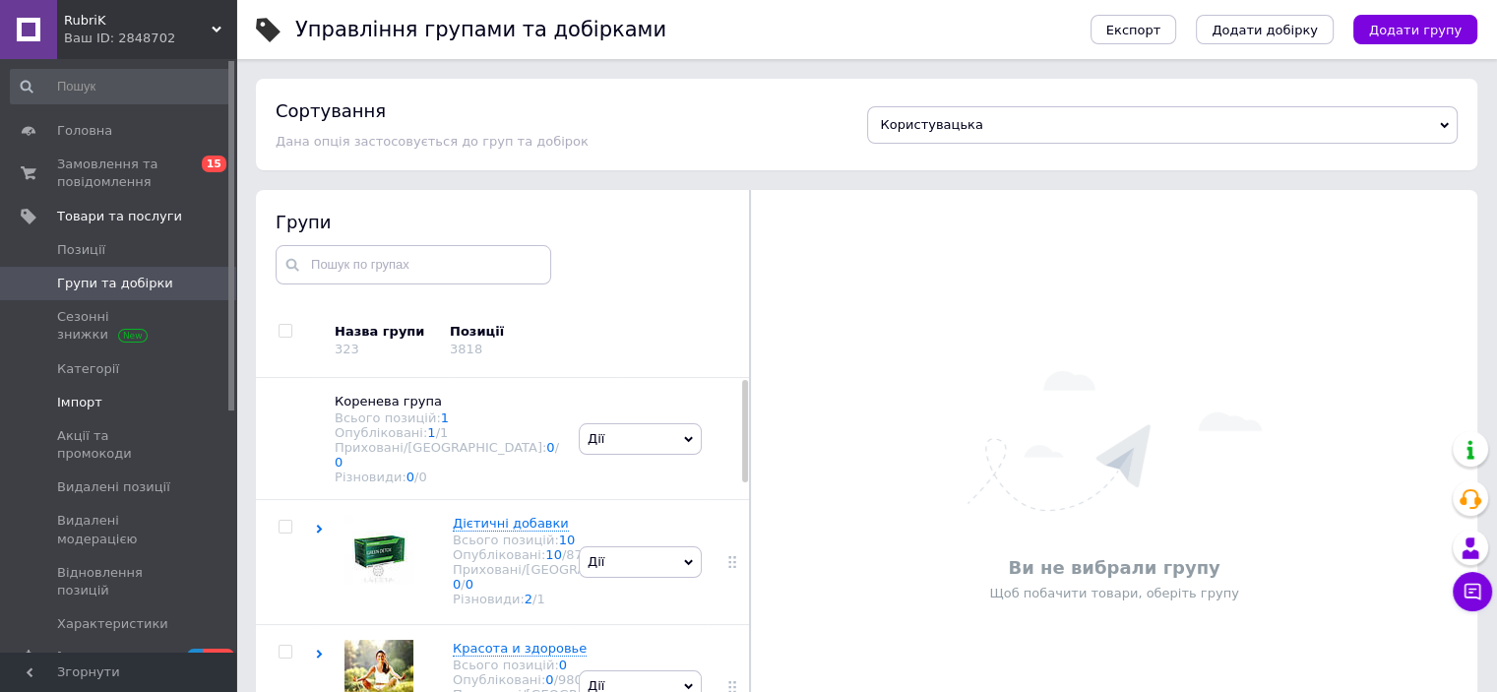
click at [91, 402] on span "Імпорт" at bounding box center [79, 403] width 45 height 18
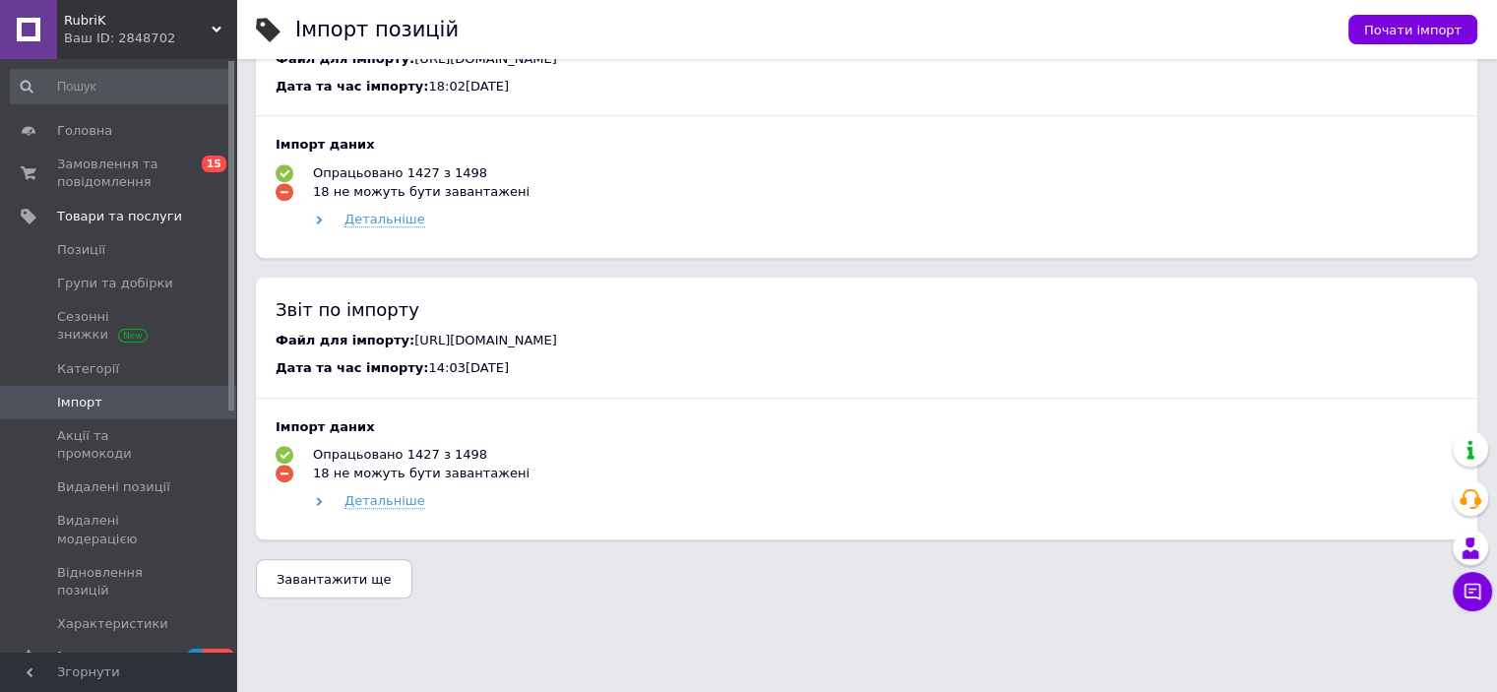
scroll to position [1279, 0]
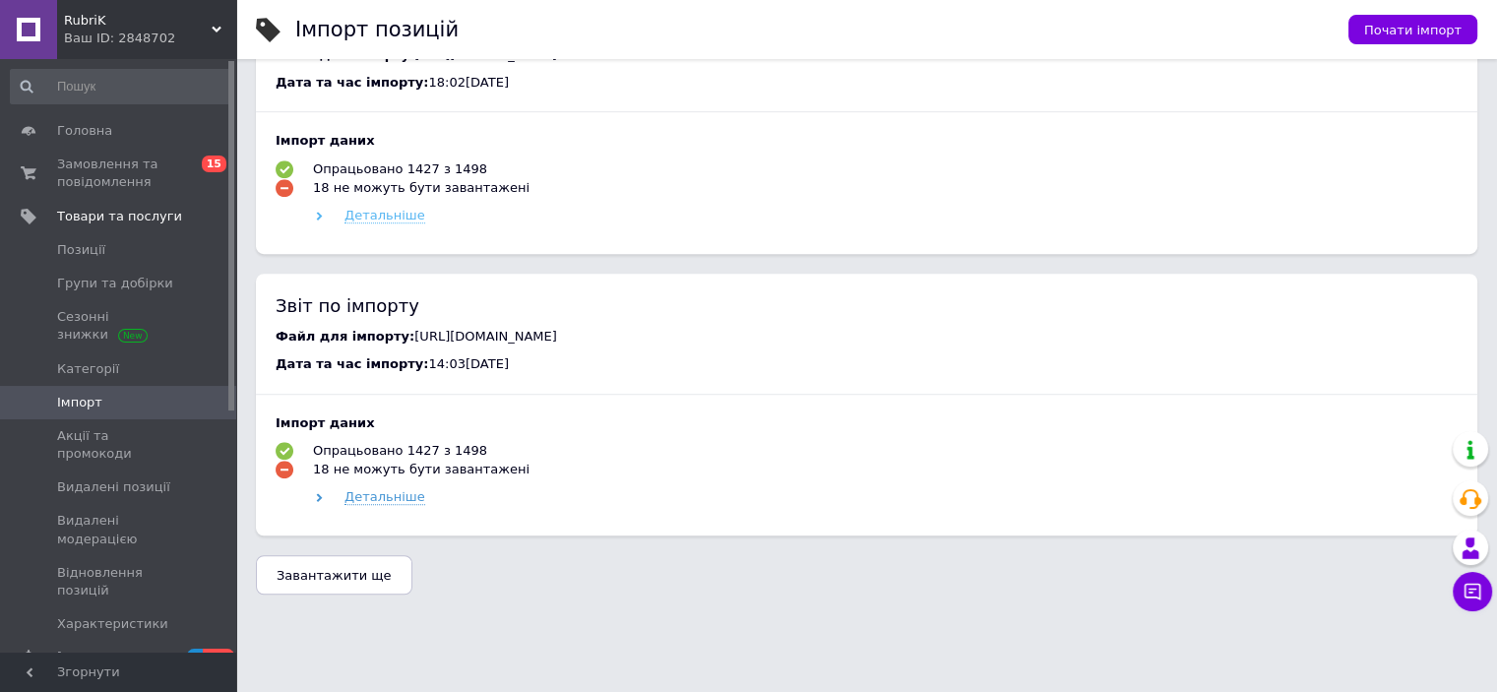
click at [387, 223] on span "Детальніше" at bounding box center [384, 216] width 81 height 16
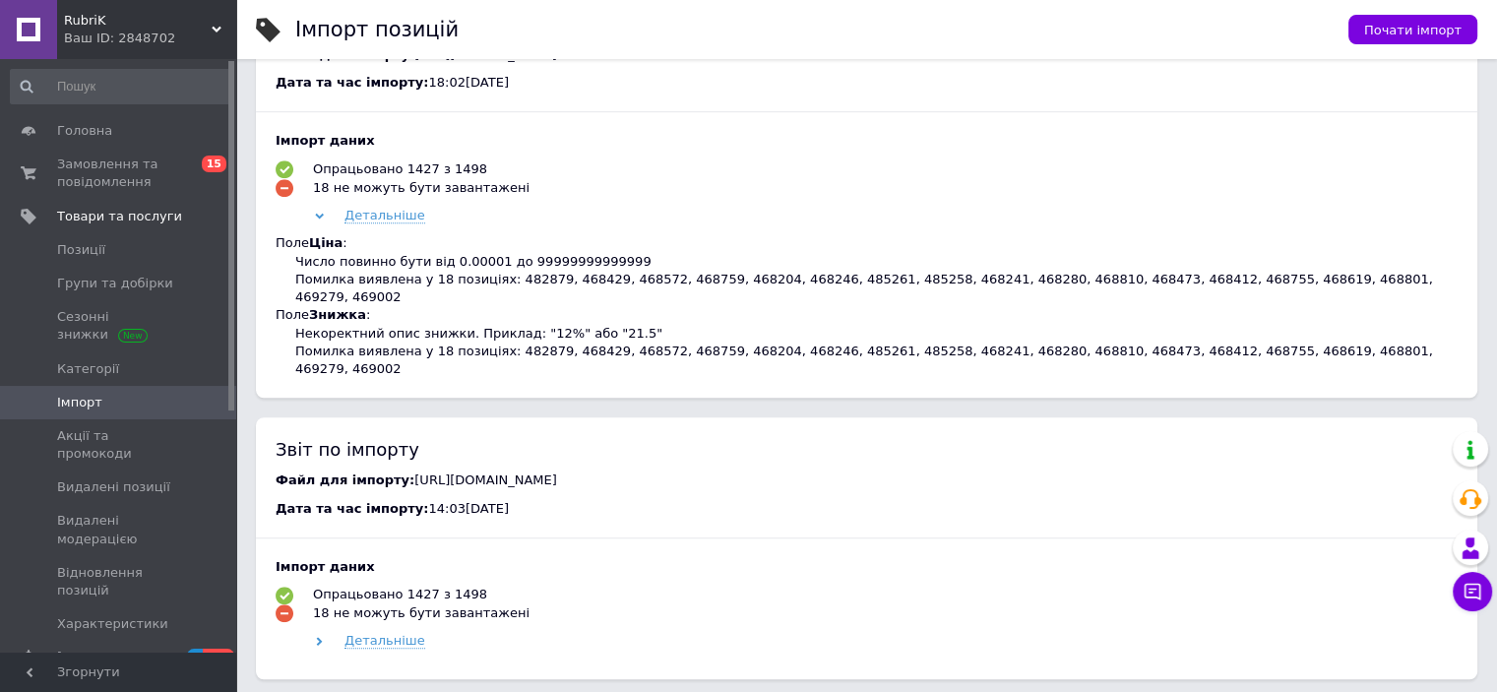
click at [508, 294] on div "Помилка виявлена у 18 позиціях: 482879, 468429, 468572, 468759, 468204, 468246,…" at bounding box center [876, 288] width 1162 height 35
copy div "482879"
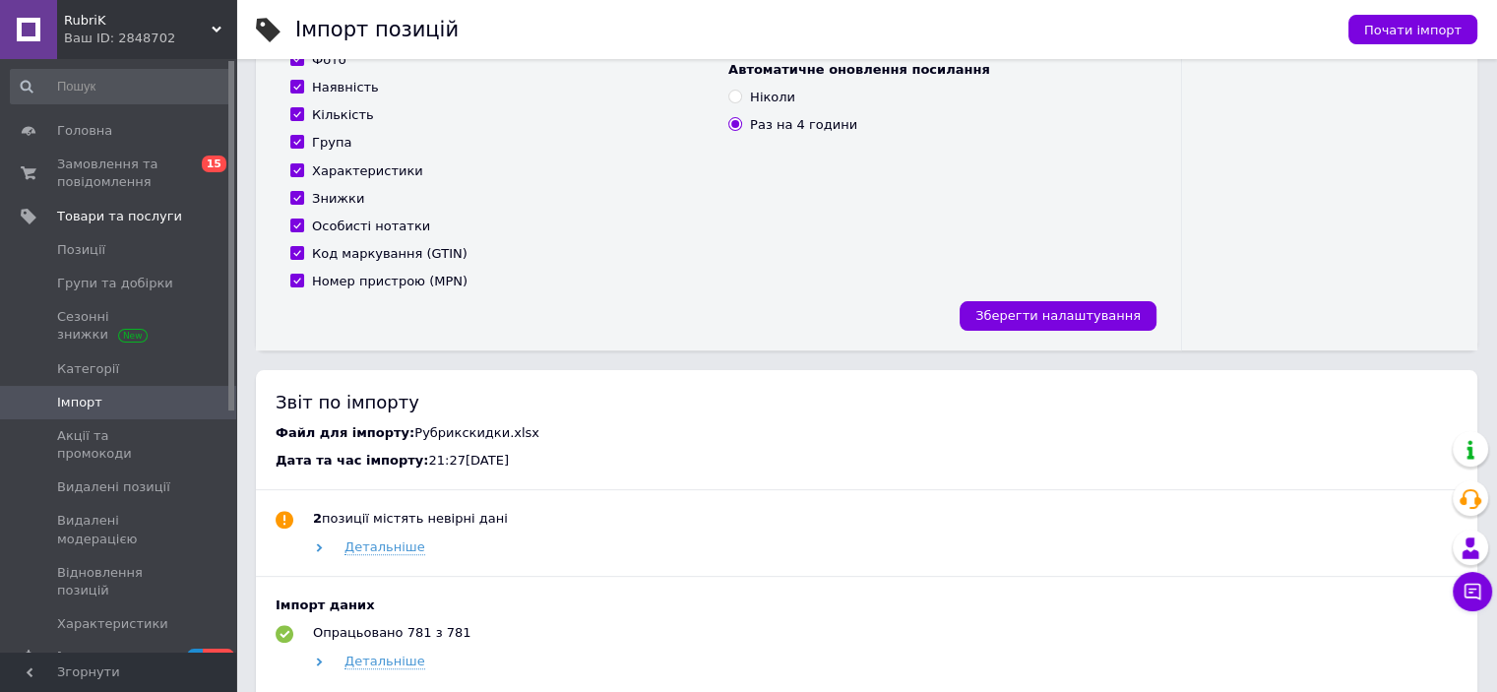
scroll to position [637, 0]
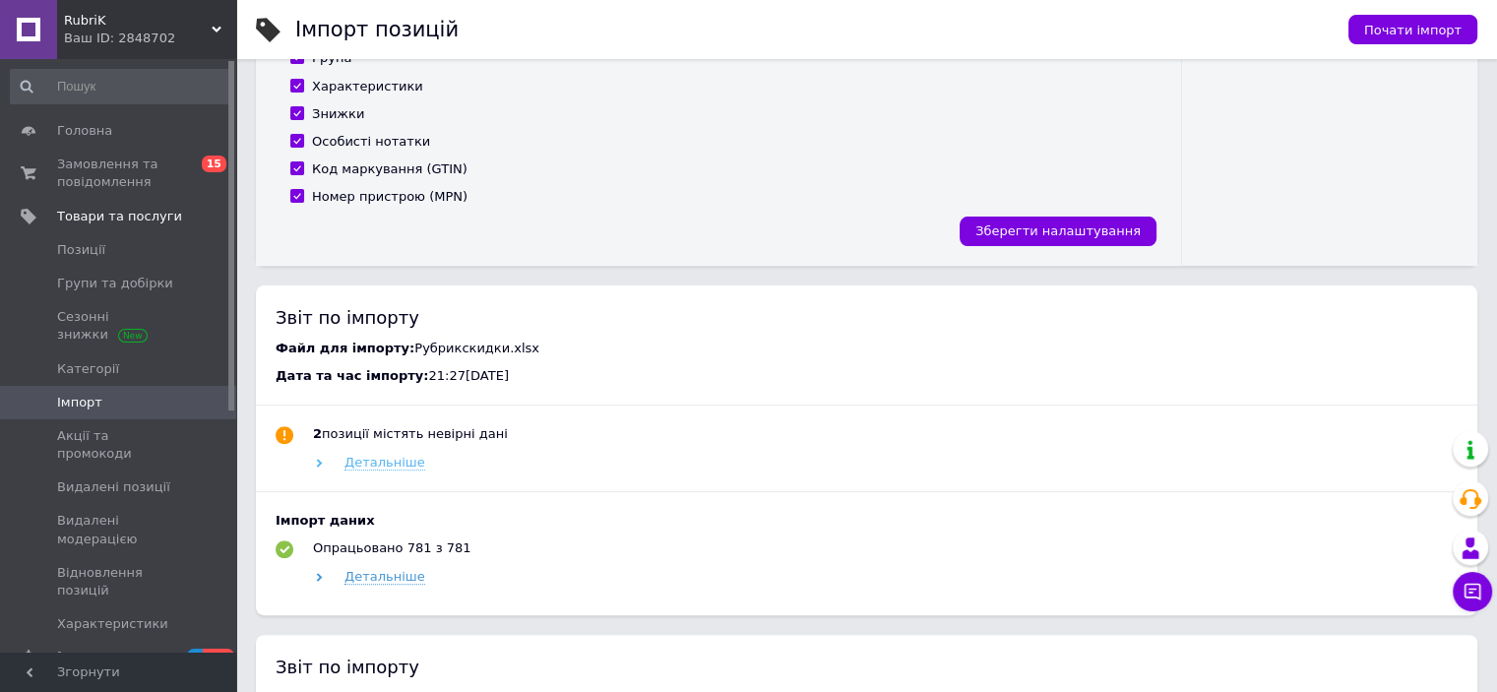
click at [386, 470] on span "Детальніше" at bounding box center [384, 463] width 81 height 16
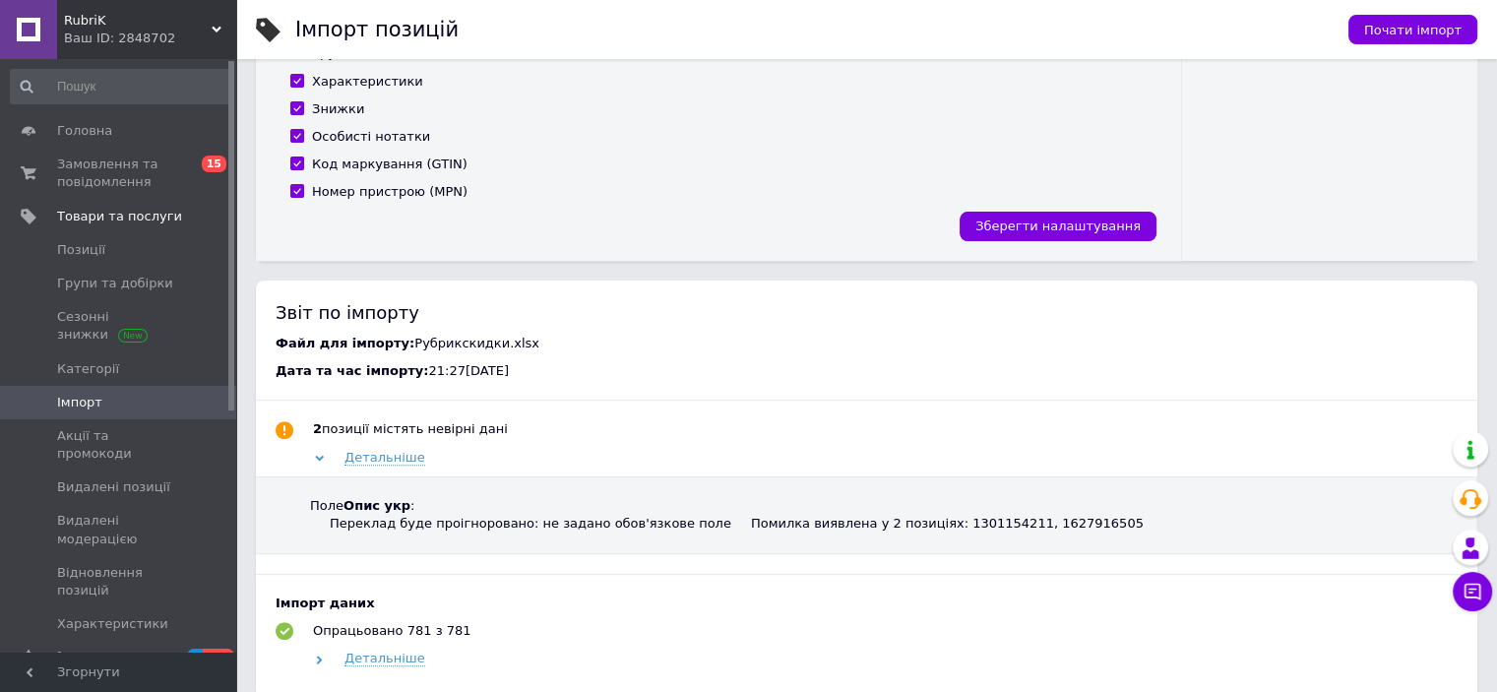
scroll to position [735, 0]
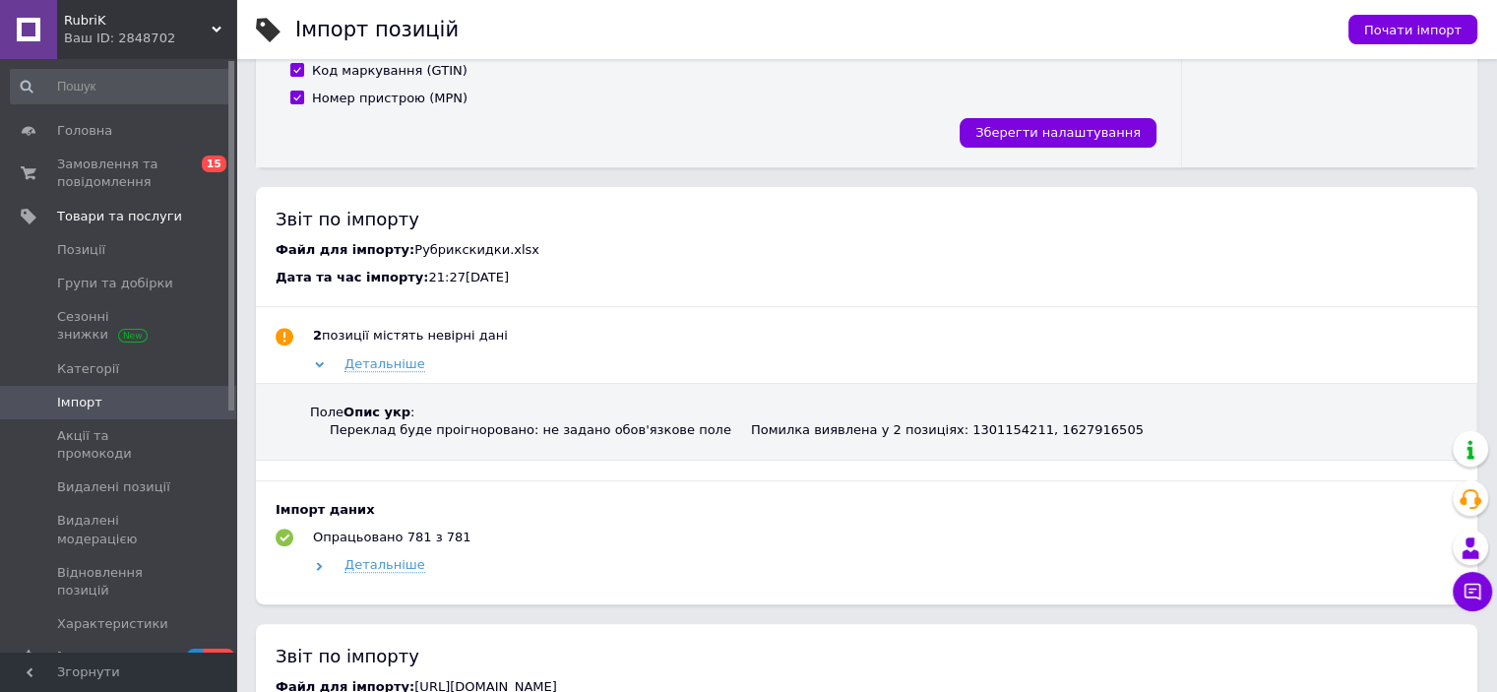
click at [916, 427] on div "Помилка виявлена у 2 позиціях: 1301154211, 1627916505" at bounding box center [947, 430] width 393 height 18
copy div "1301154211"
drag, startPoint x: 173, startPoint y: 11, endPoint x: 168, endPoint y: 23, distance: 12.8
click at [171, 14] on span "RubriK" at bounding box center [138, 21] width 148 height 18
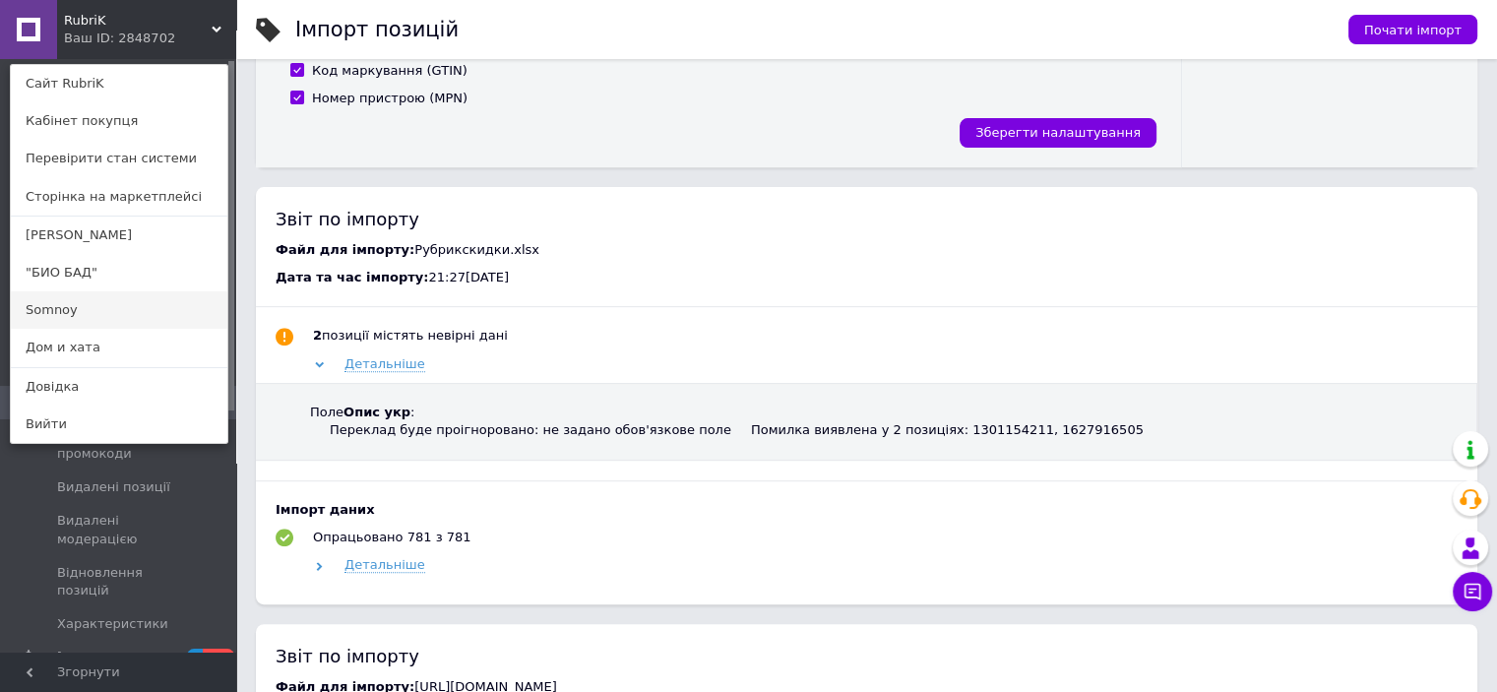
click at [78, 310] on link "Somnoy" at bounding box center [119, 309] width 216 height 37
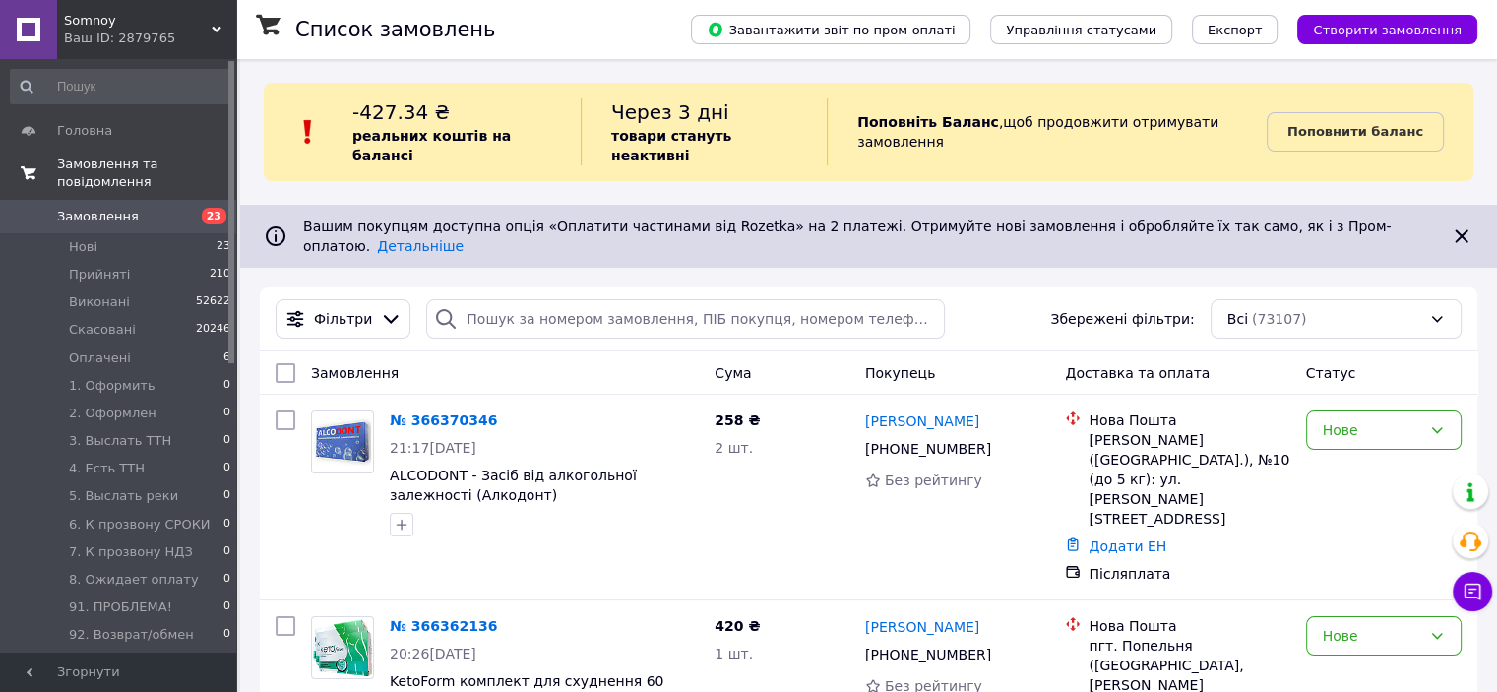
click at [89, 163] on span "Замовлення та повідомлення" at bounding box center [146, 172] width 179 height 35
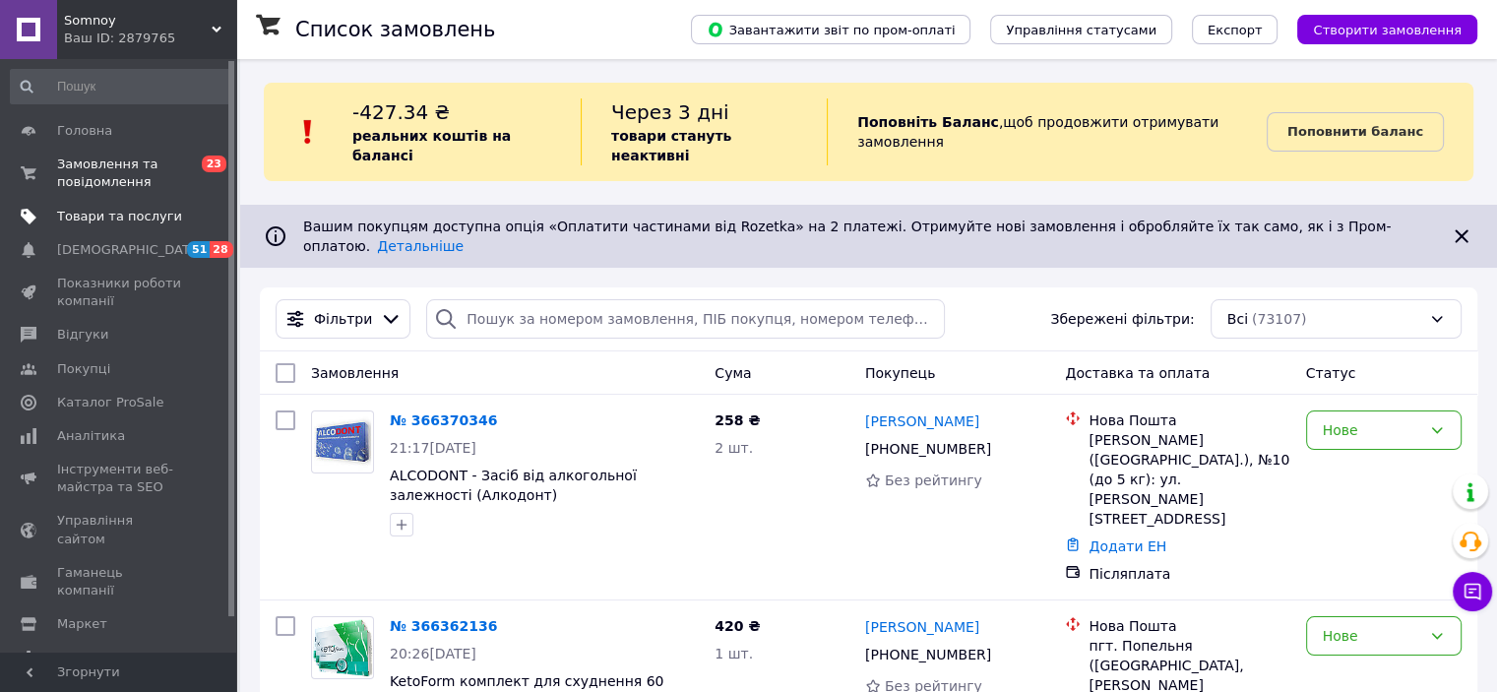
click at [112, 208] on span "Товари та послуги" at bounding box center [119, 217] width 125 height 18
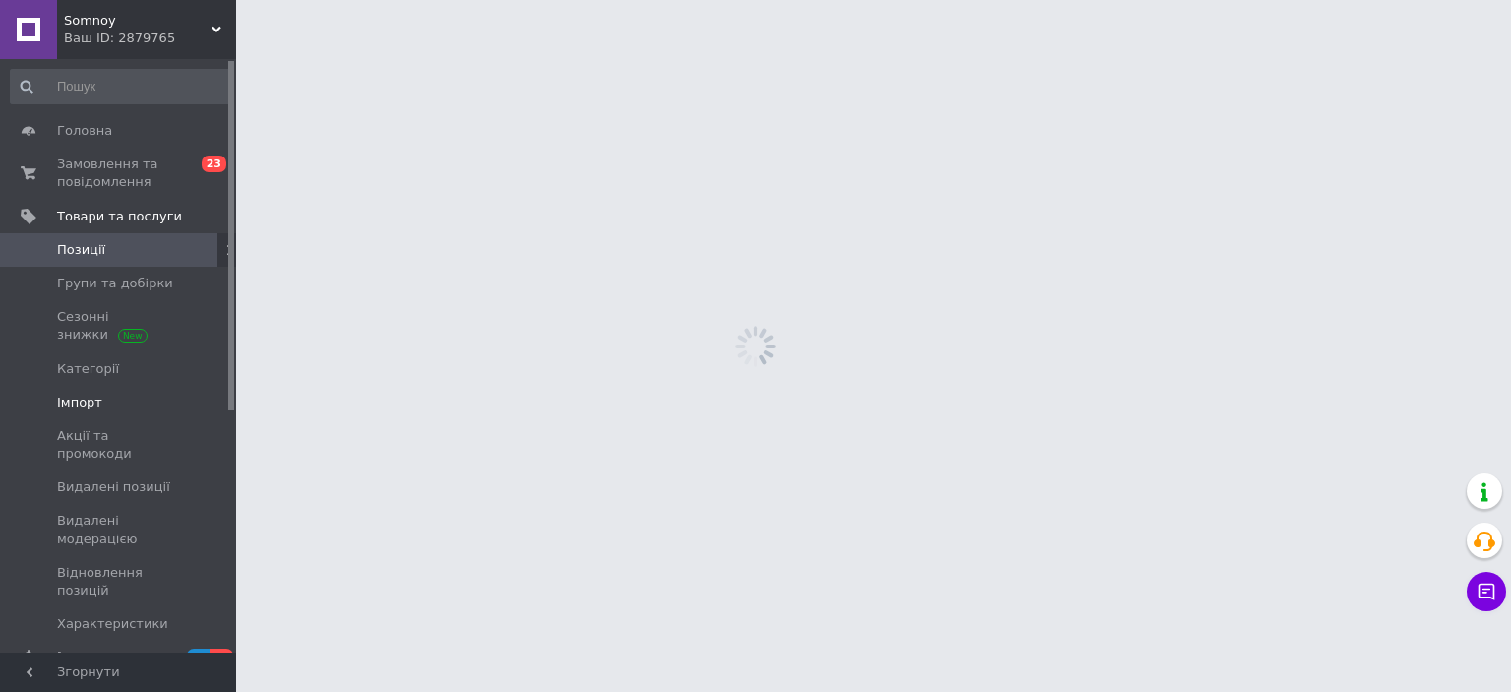
click at [101, 395] on span "Імпорт" at bounding box center [119, 403] width 125 height 18
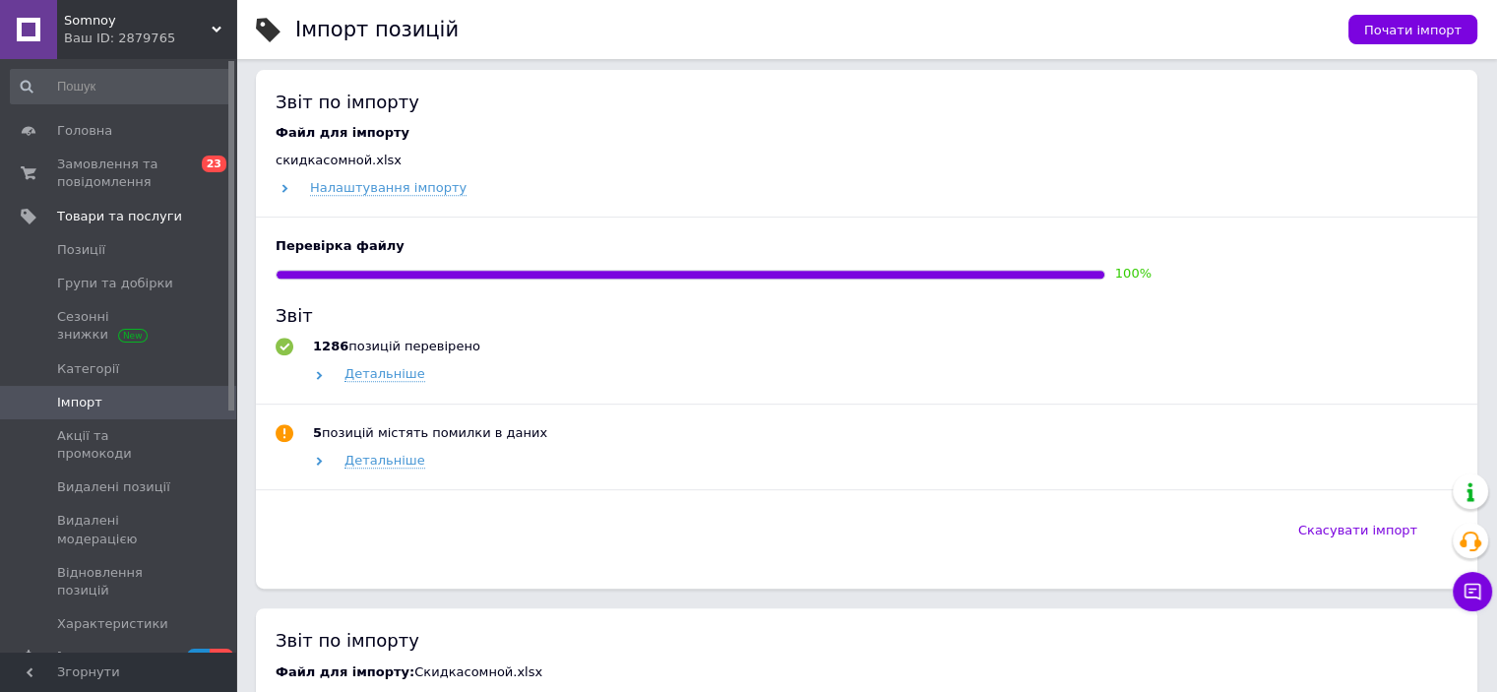
scroll to position [590, 0]
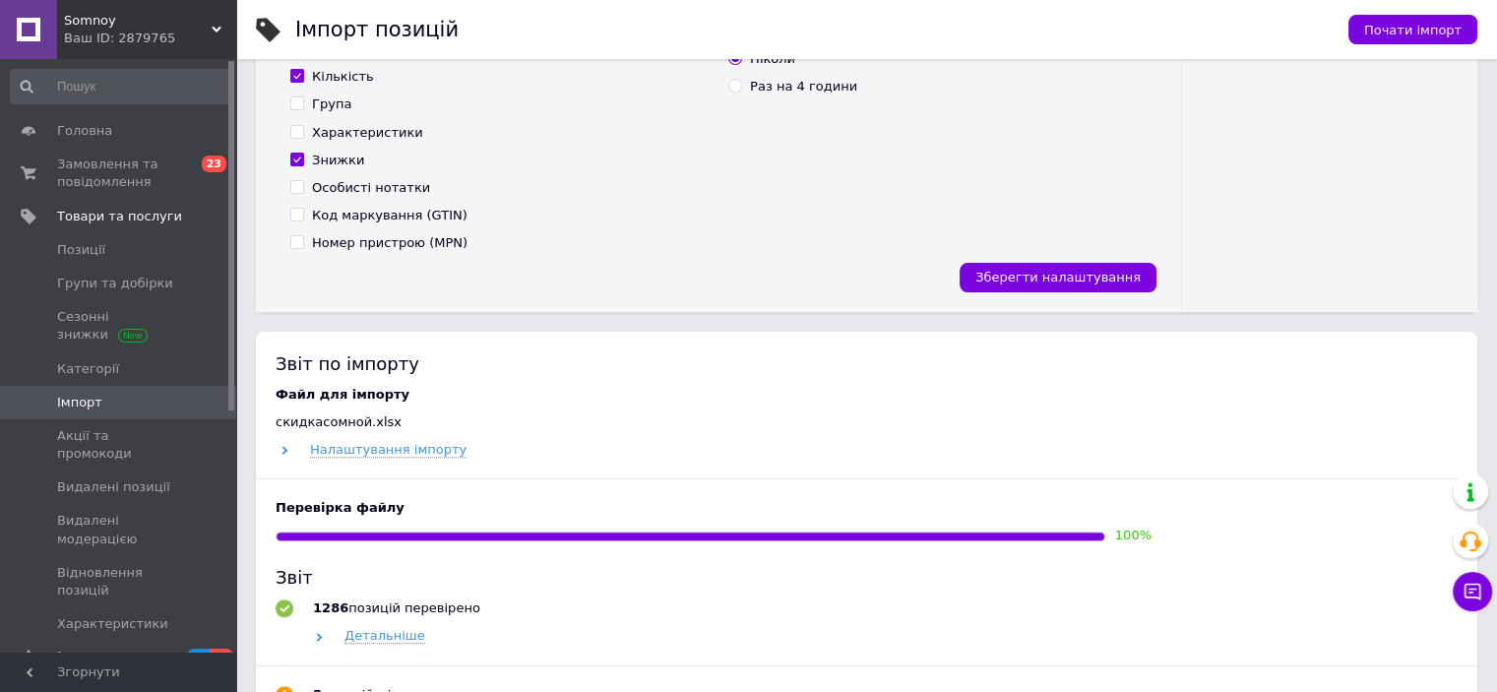
click at [163, 38] on div "Ваш ID: 2879765" at bounding box center [150, 39] width 172 height 18
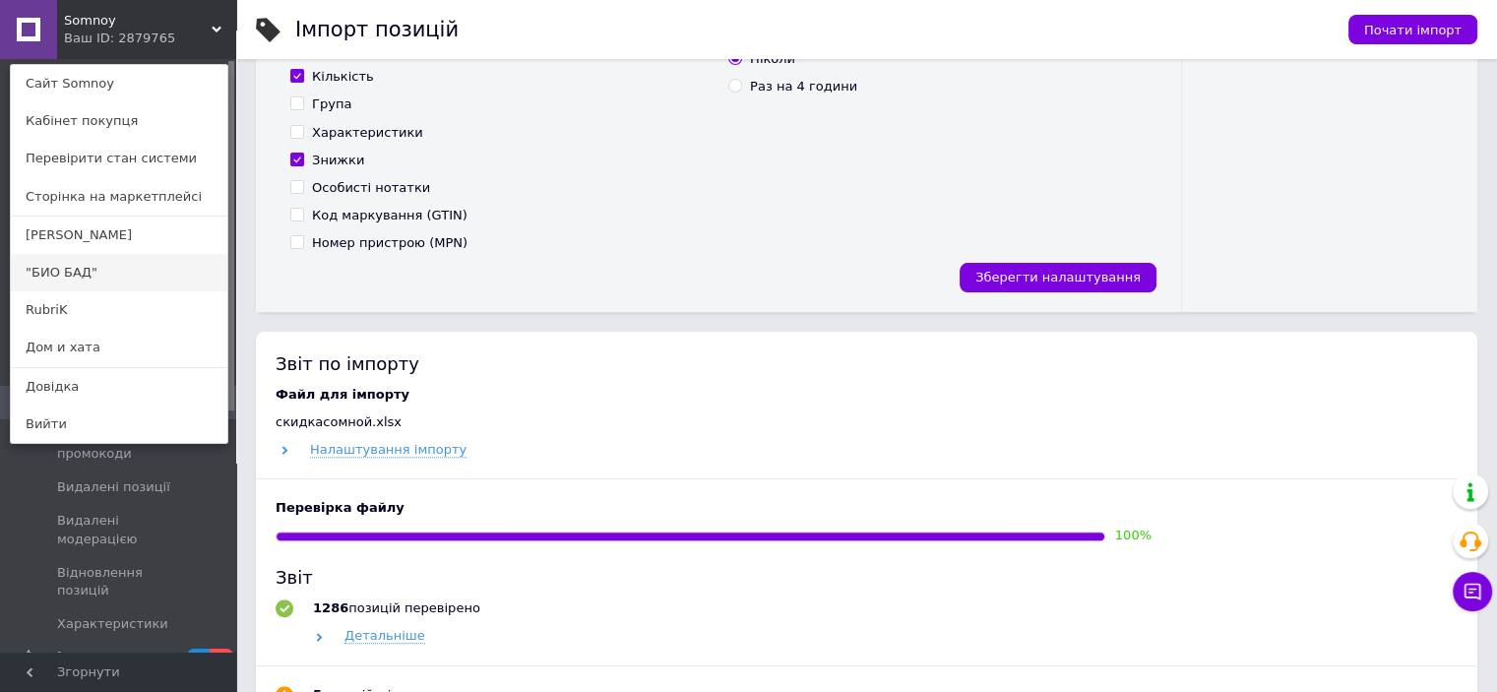
click at [110, 265] on link ""БИО БАД"" at bounding box center [119, 272] width 216 height 37
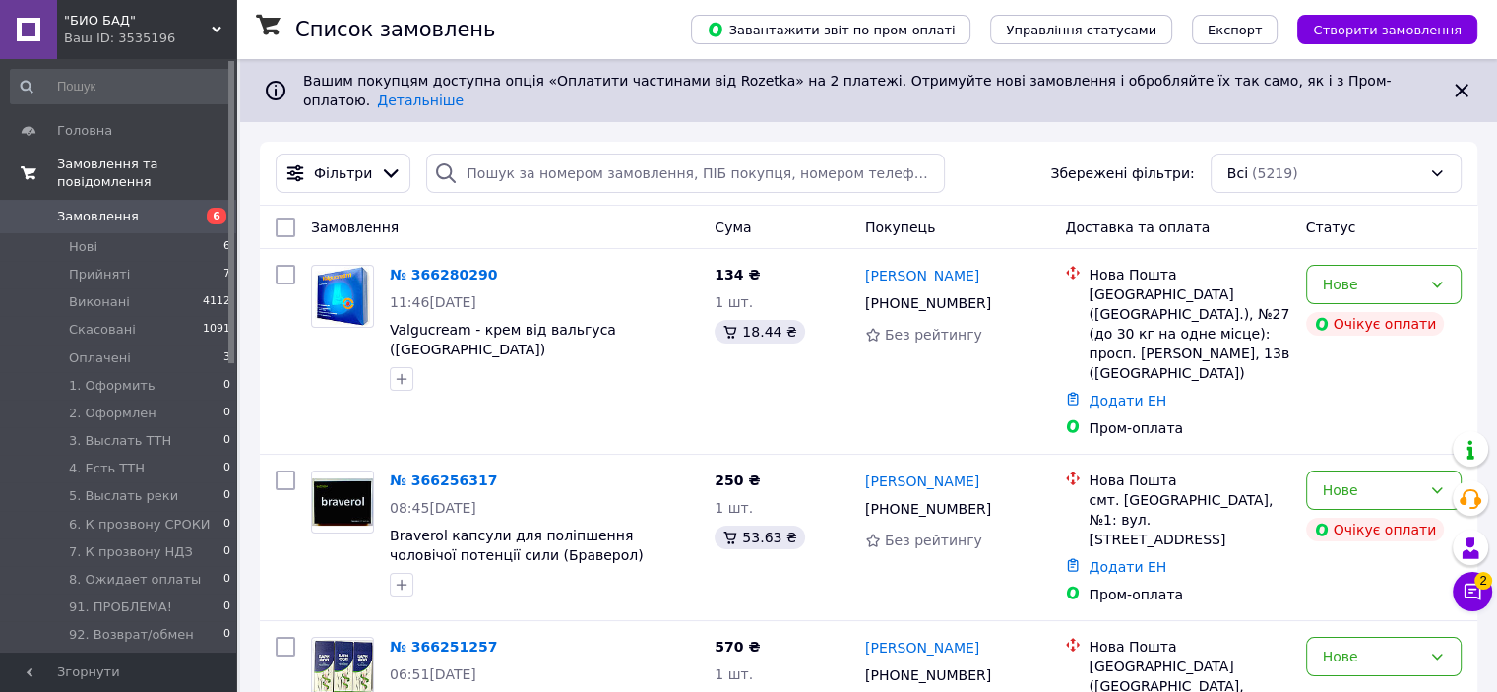
click at [150, 161] on span "Замовлення та повідомлення" at bounding box center [146, 172] width 179 height 35
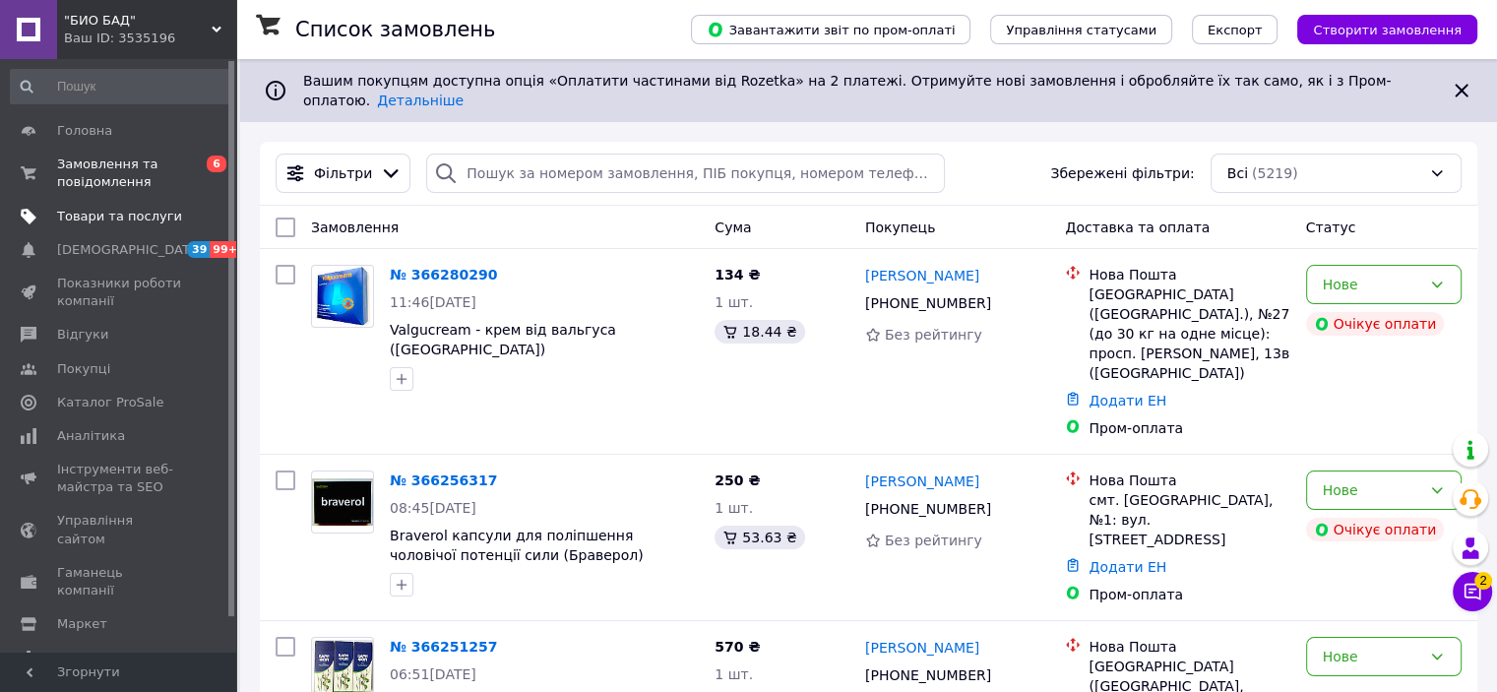
click at [114, 214] on span "Товари та послуги" at bounding box center [119, 217] width 125 height 18
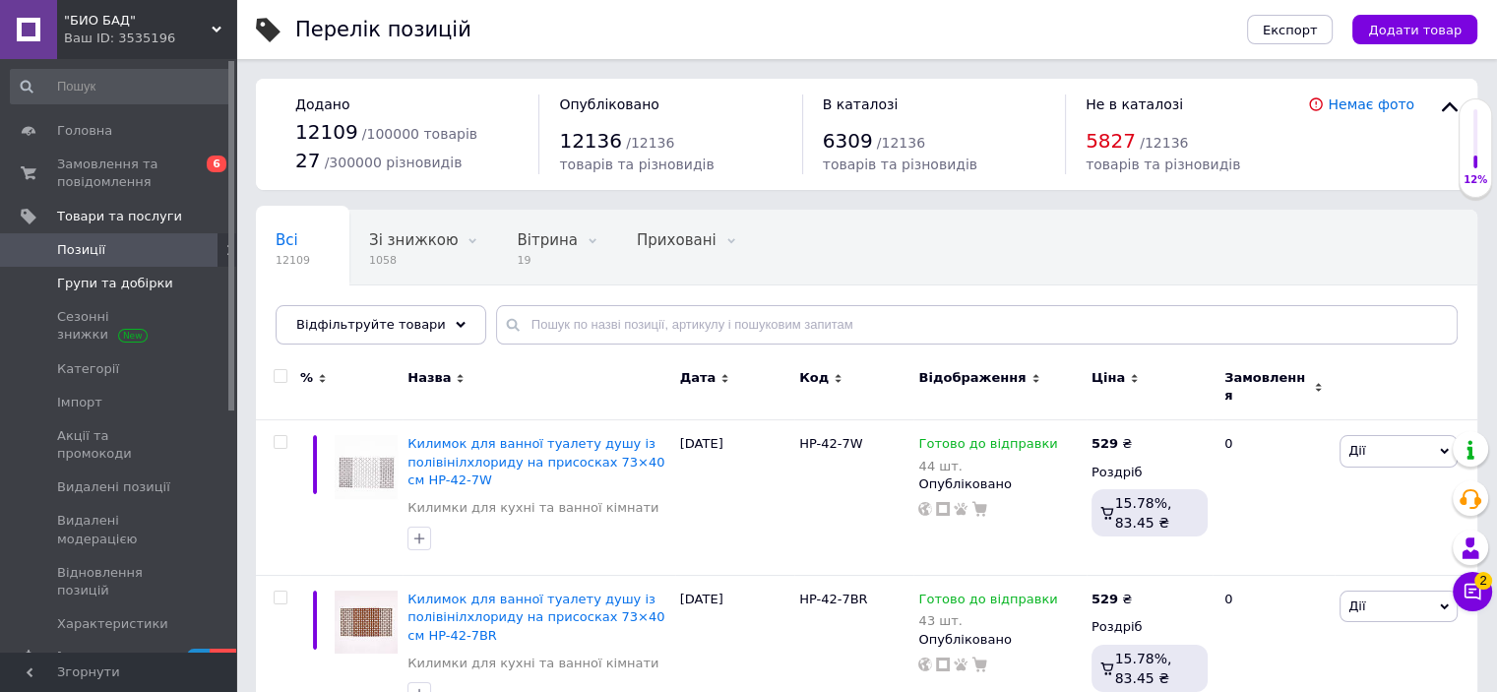
click at [139, 285] on span "Групи та добірки" at bounding box center [115, 284] width 116 height 18
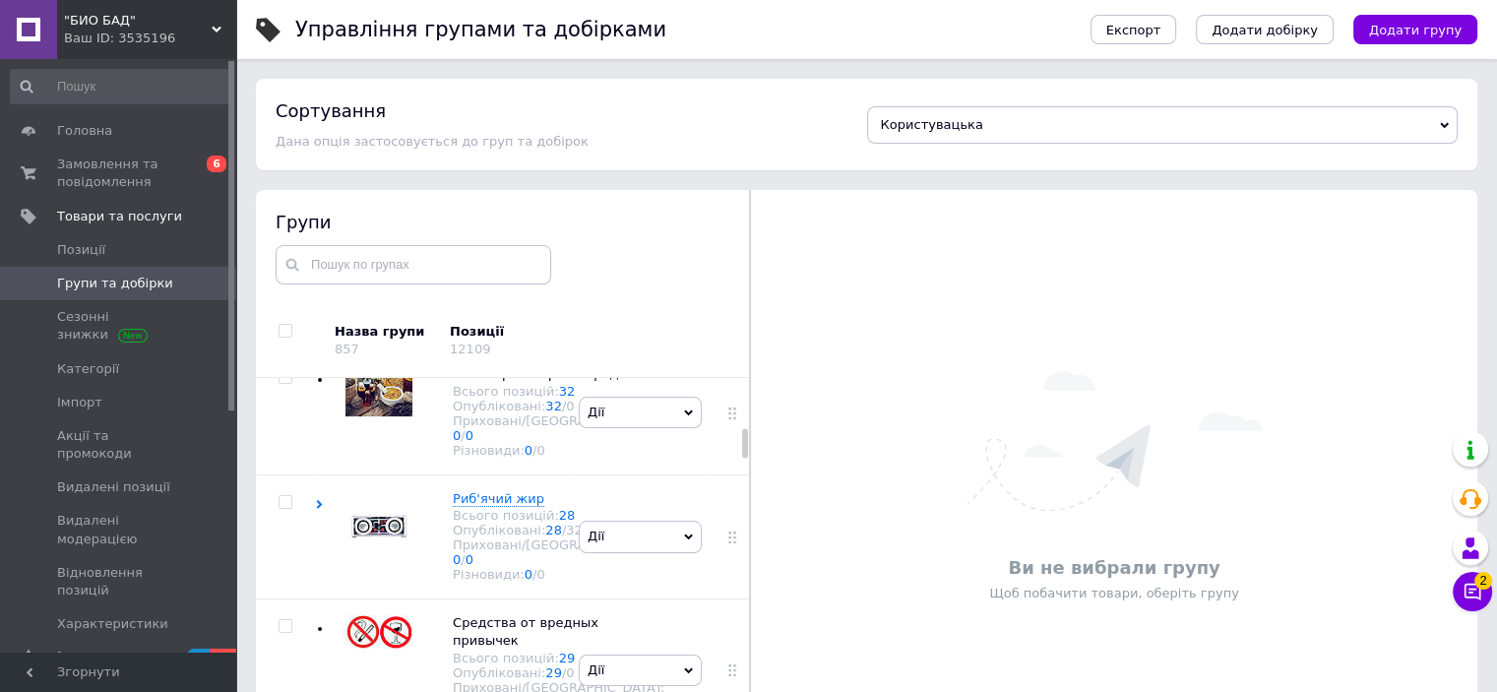
scroll to position [2460, 0]
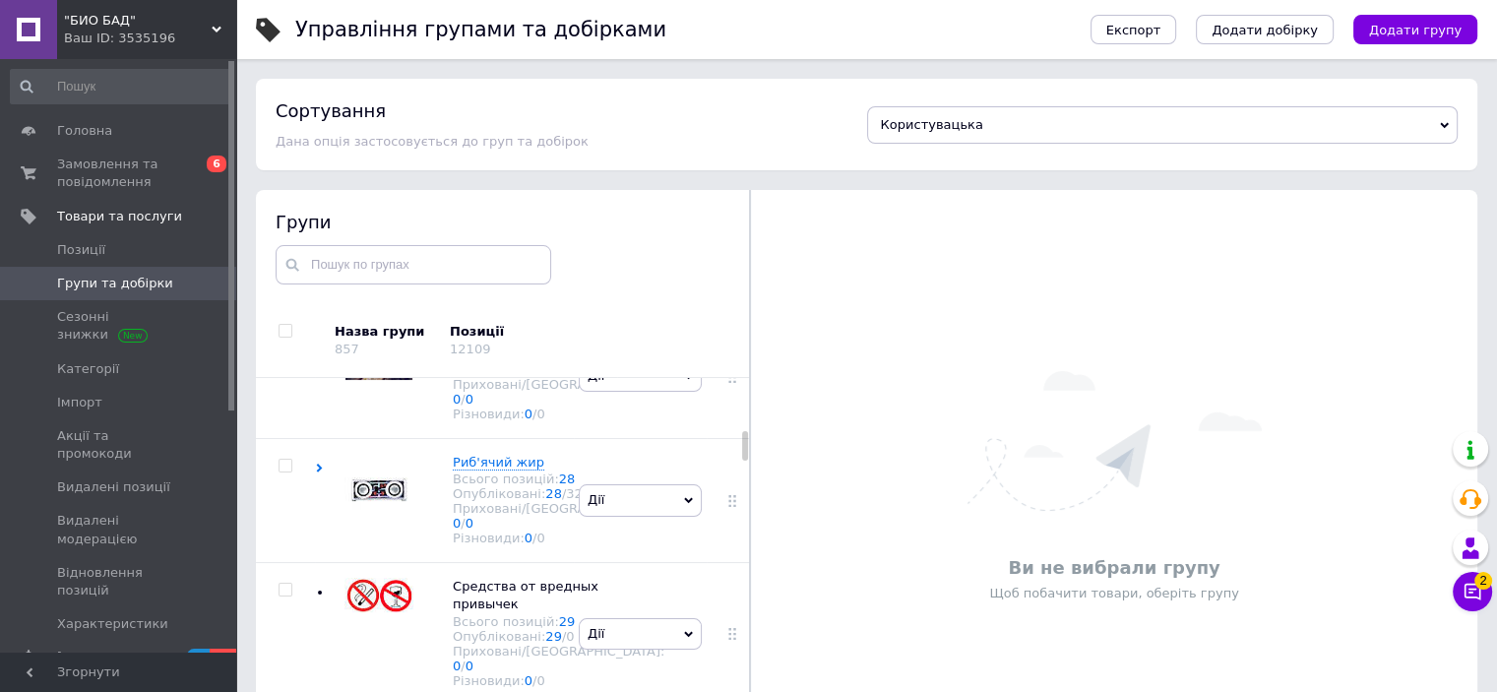
checkbox input "true"
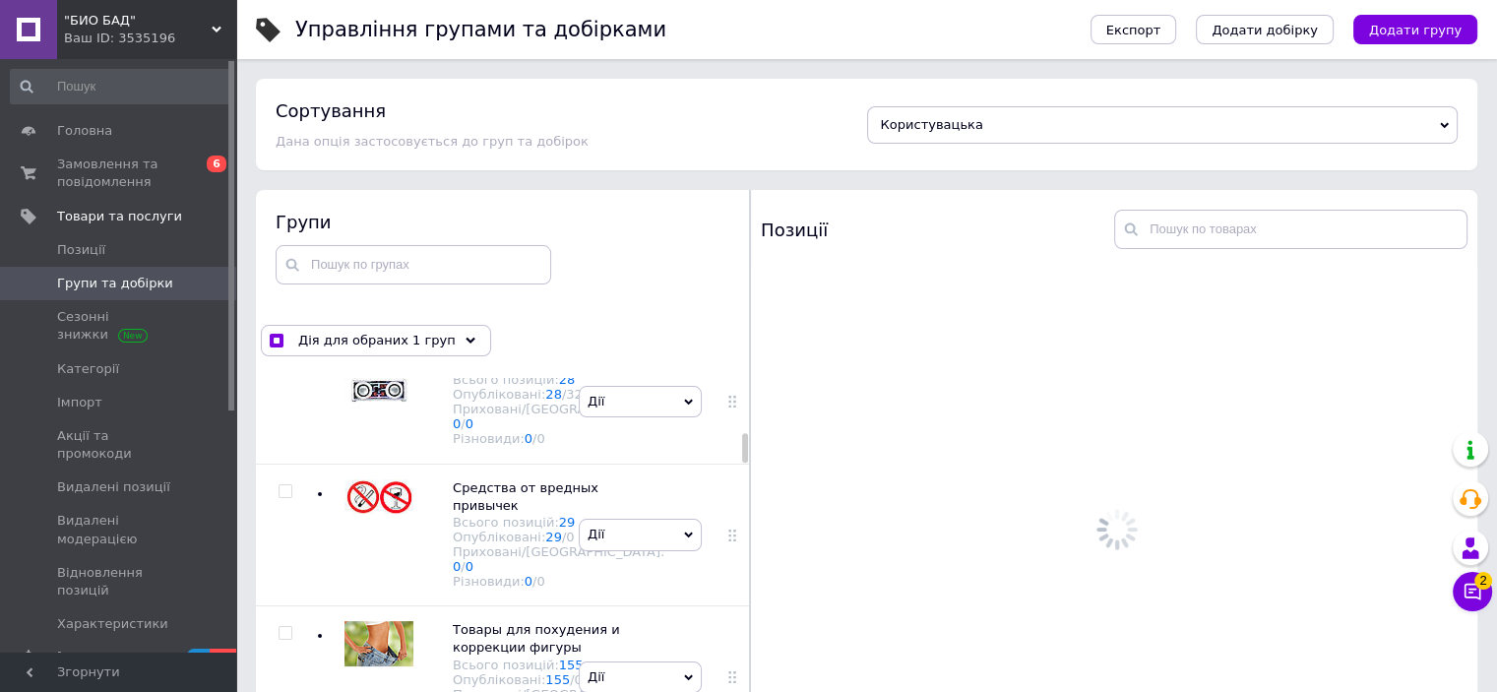
checkbox input "true"
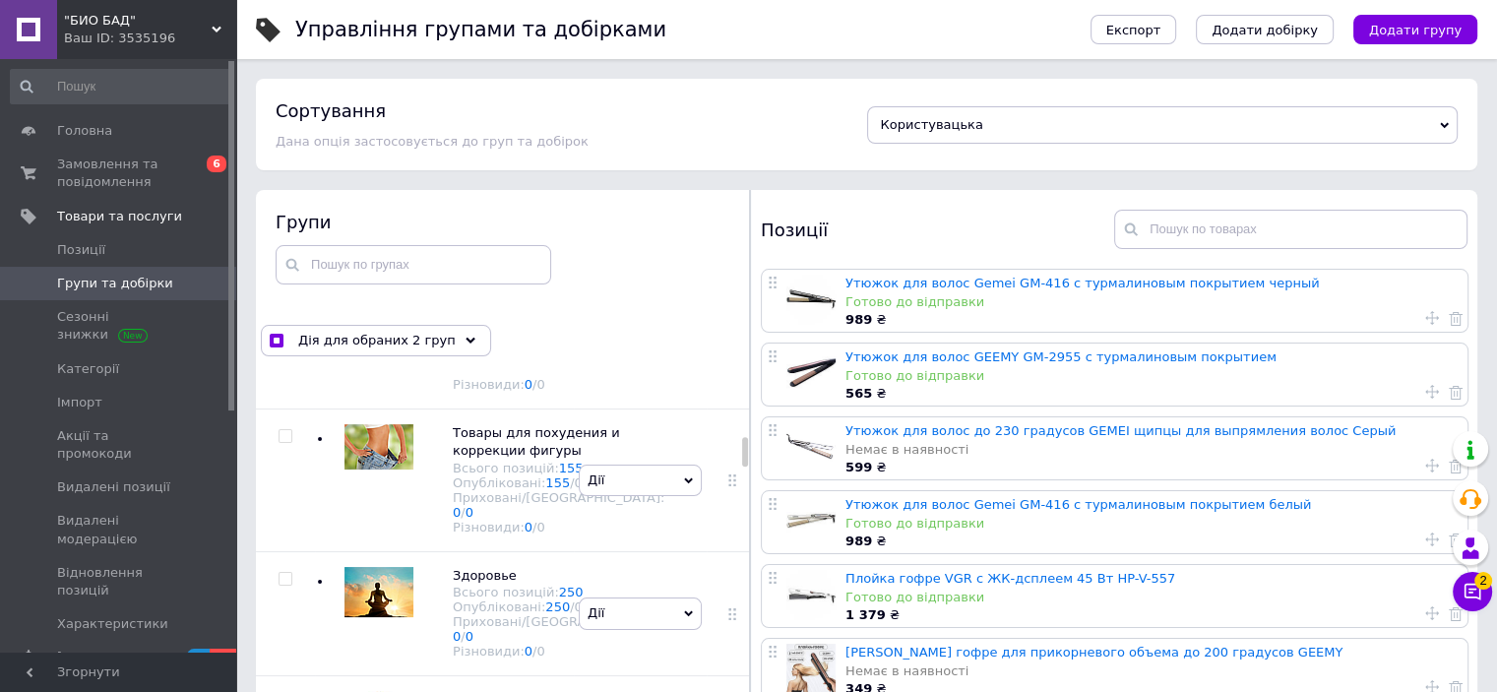
checkbox input "true"
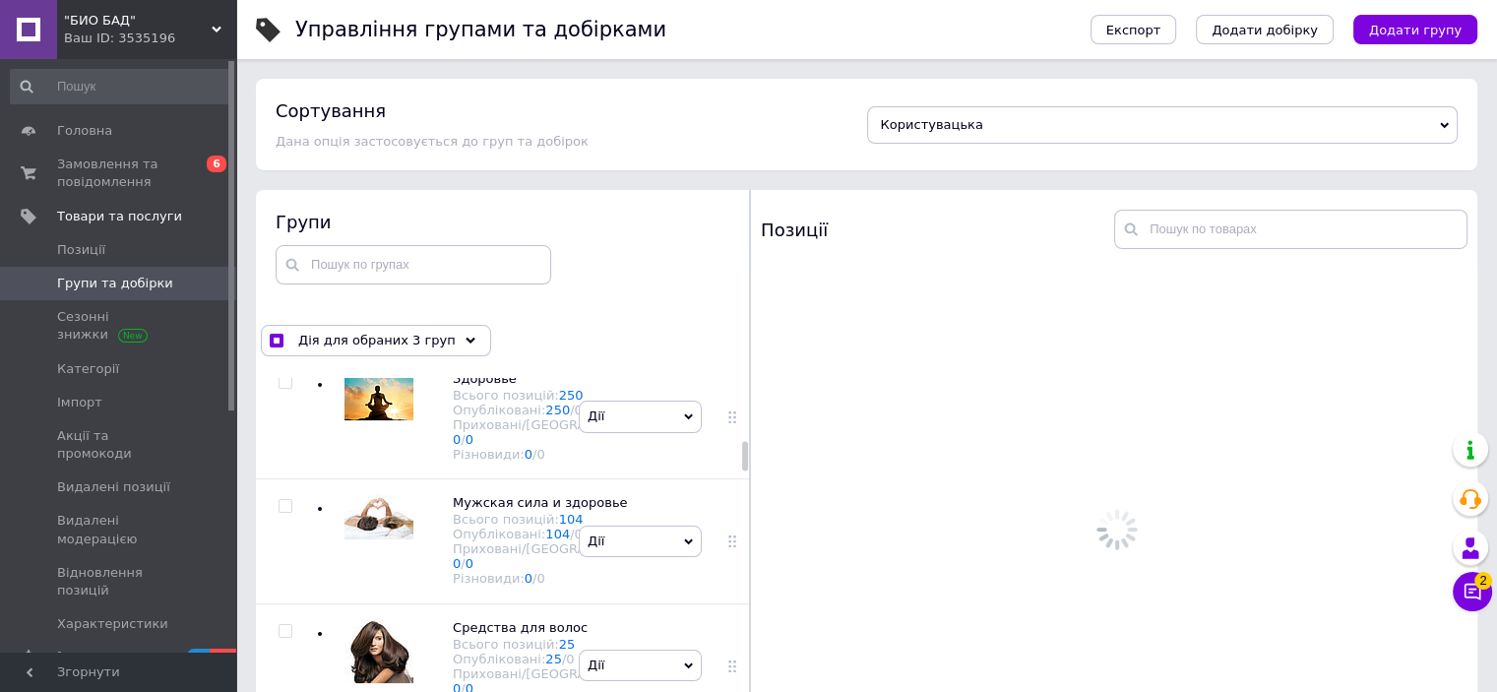
checkbox input "true"
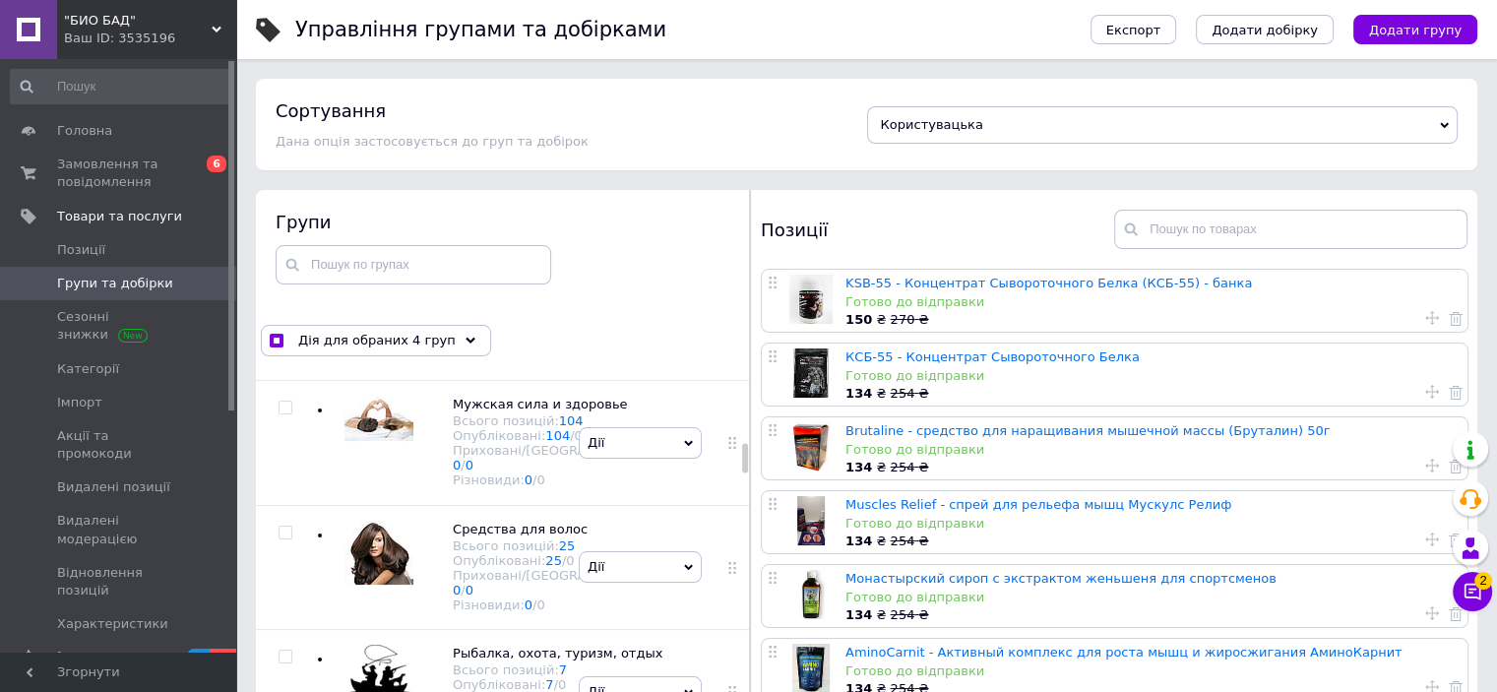
checkbox input "true"
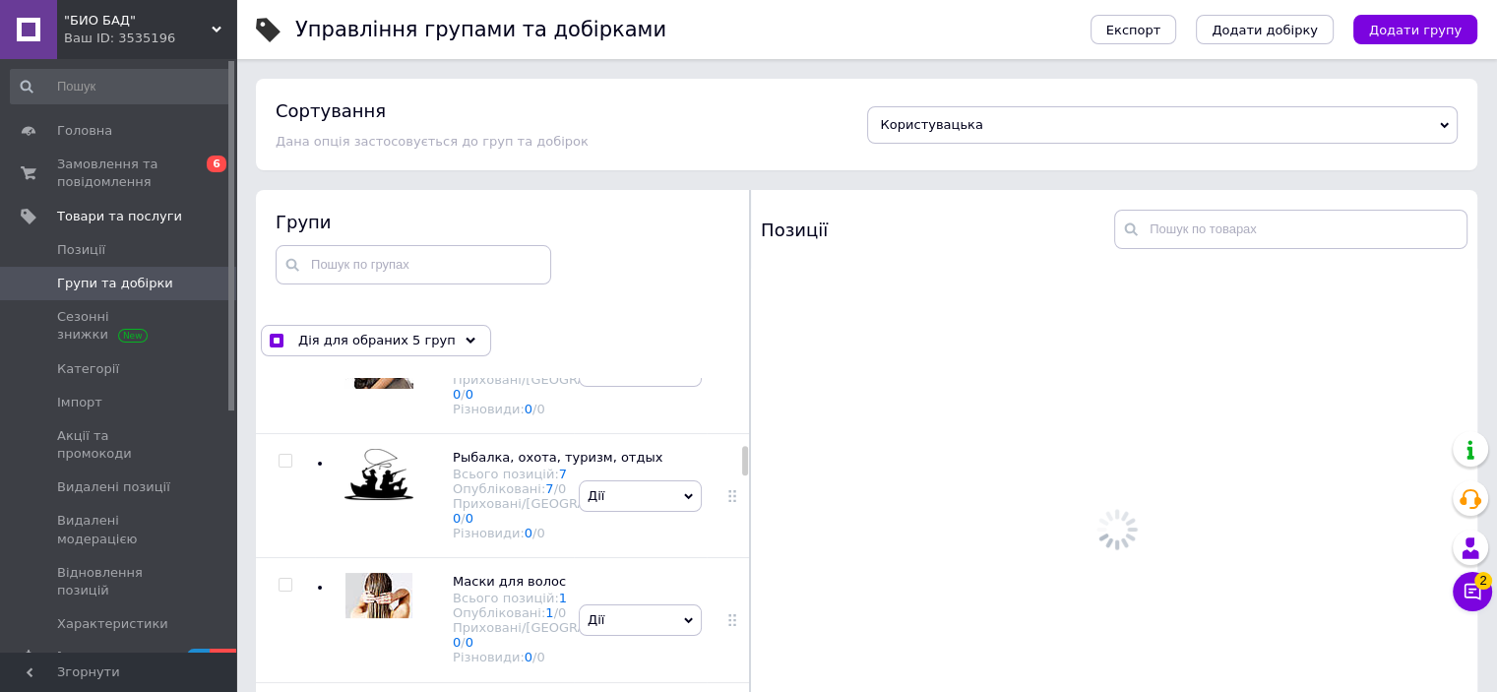
scroll to position [3247, 0]
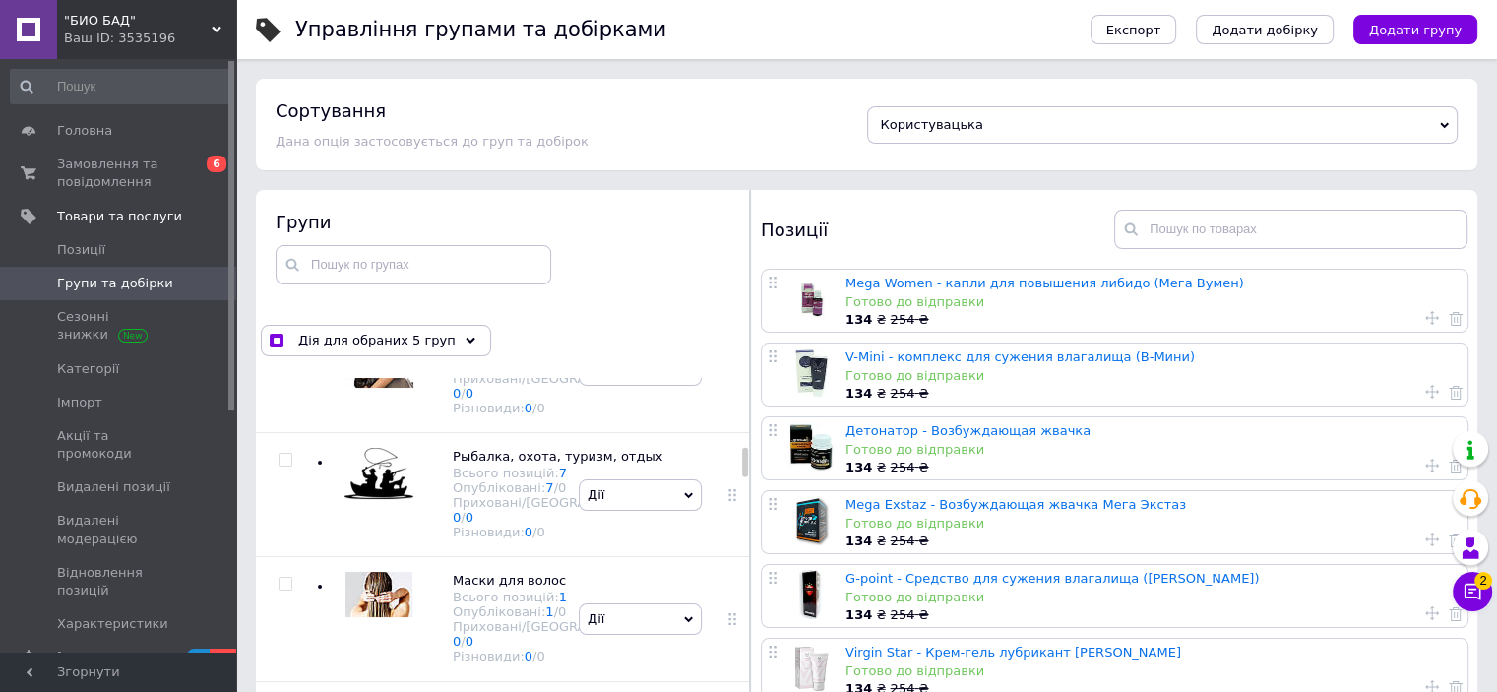
checkbox input "true"
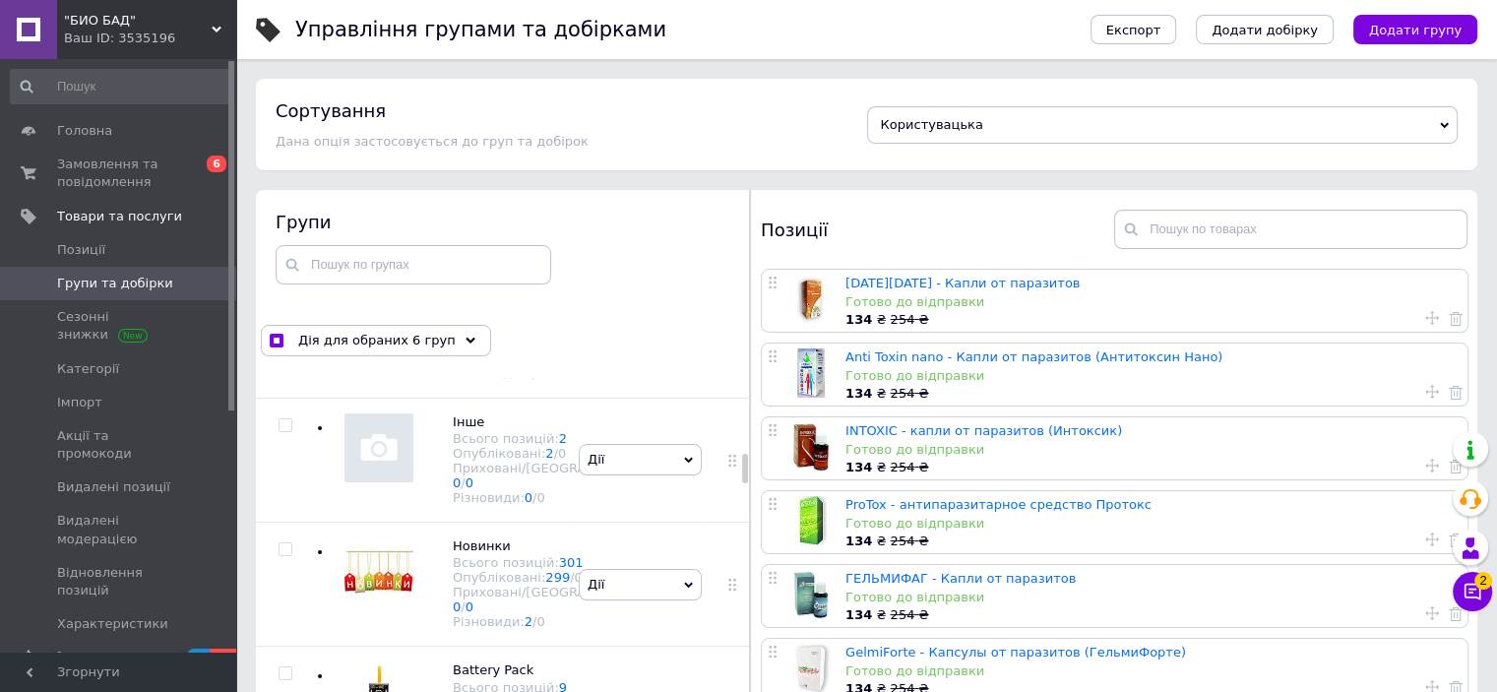
scroll to position [3542, 0]
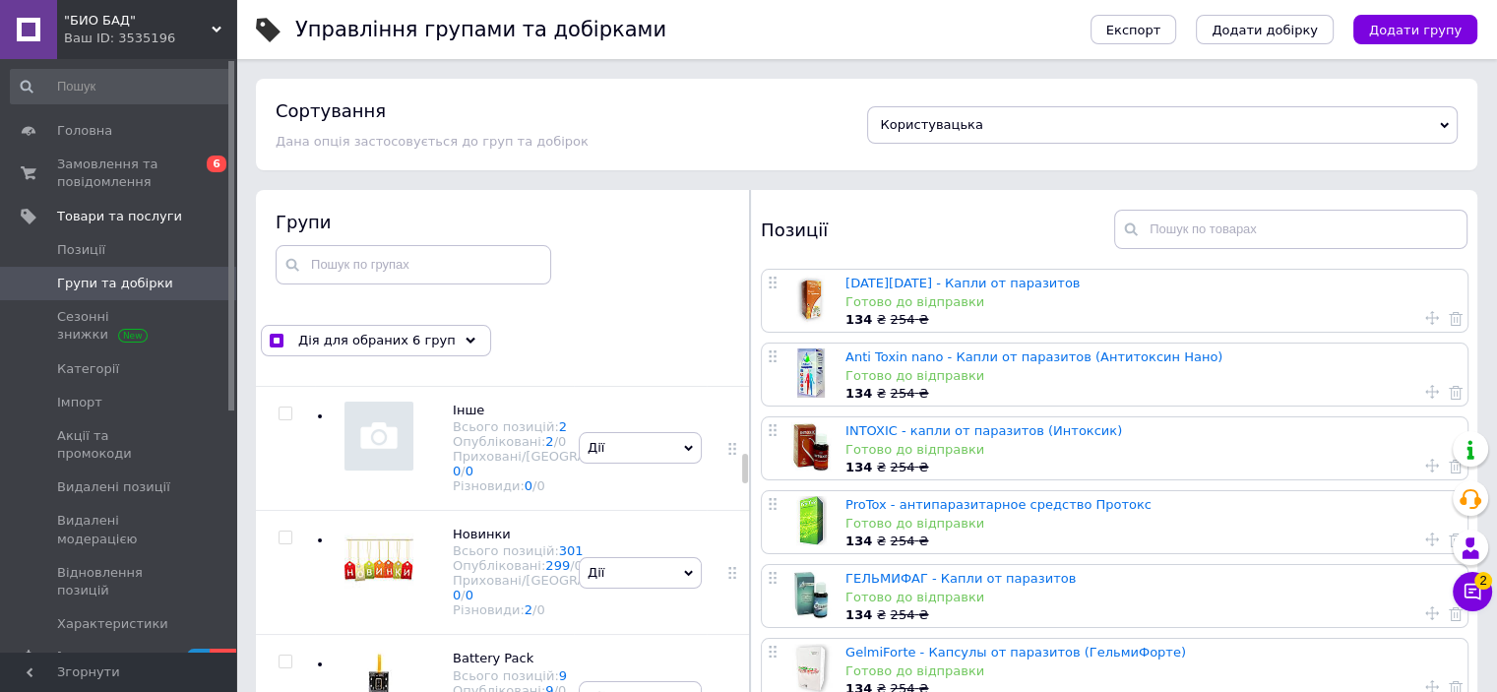
checkbox input "true"
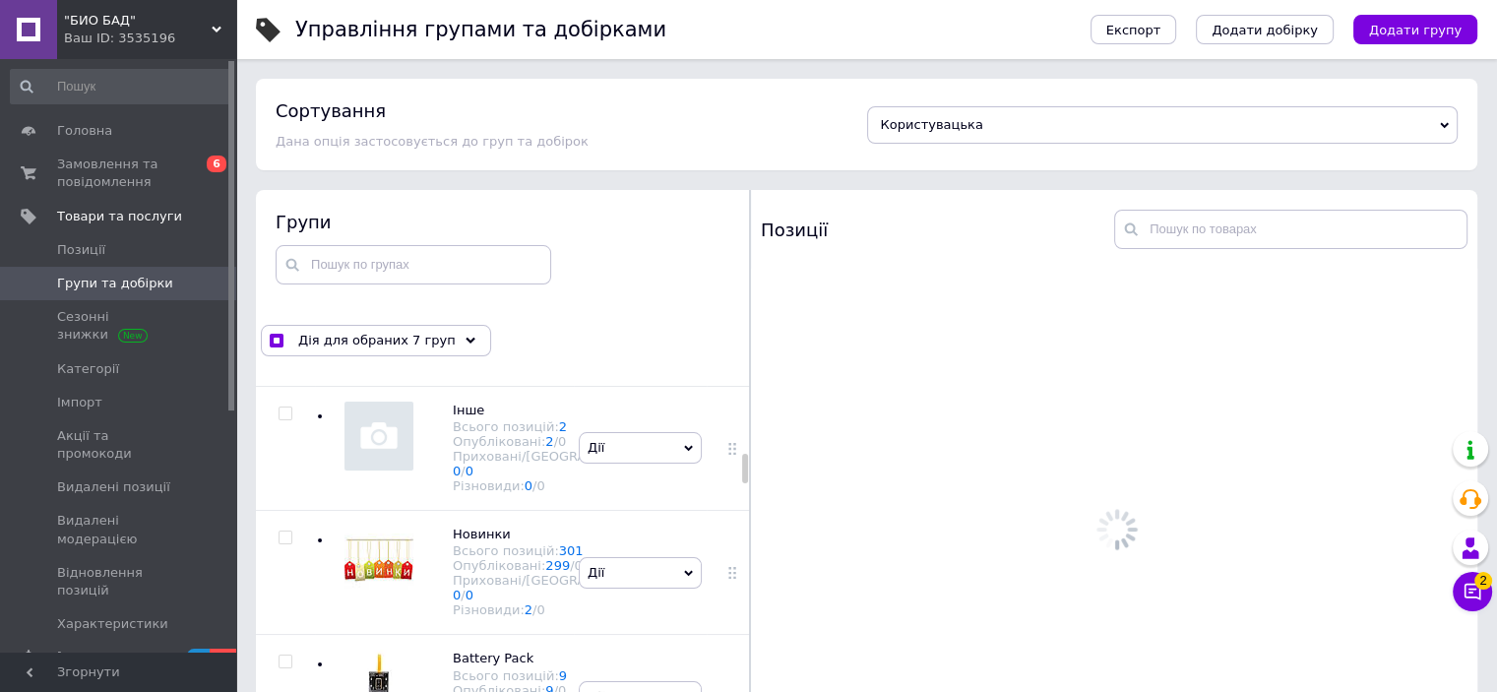
checkbox input "true"
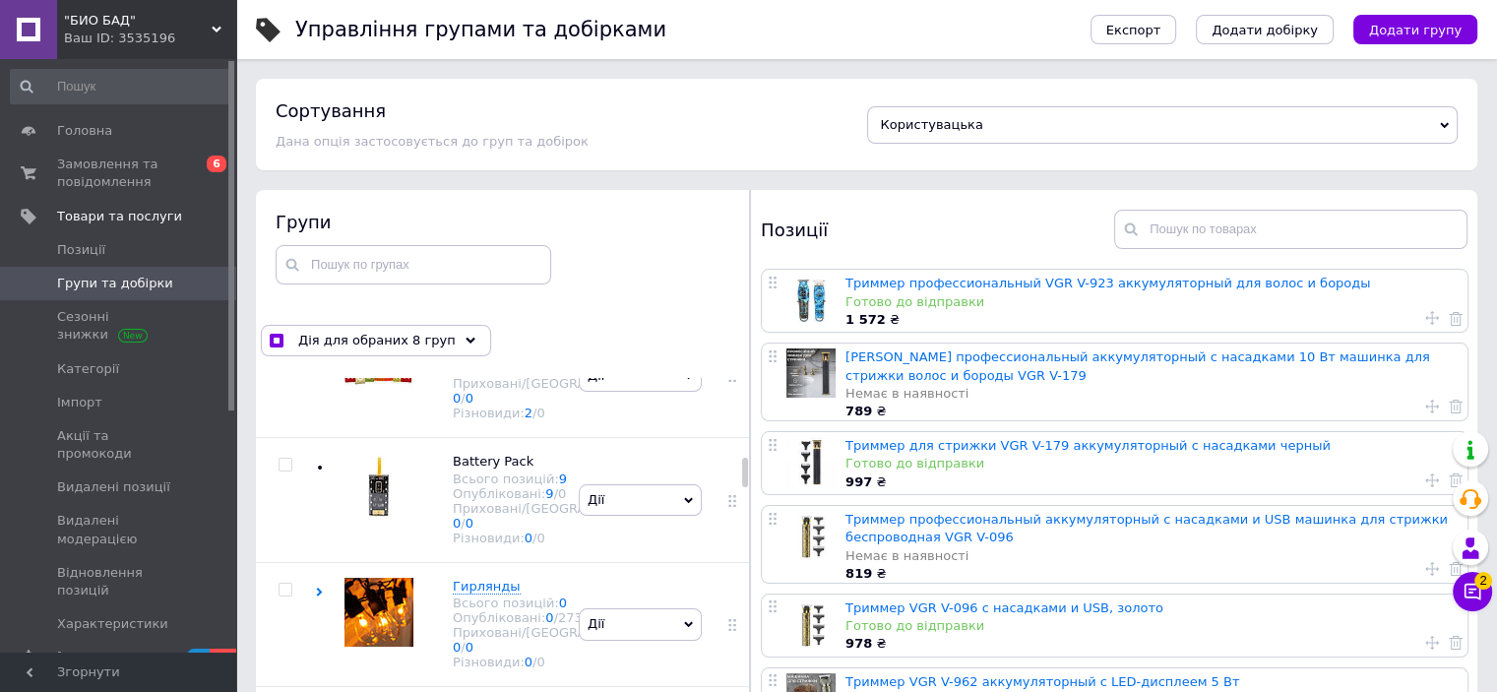
scroll to position [3936, 0]
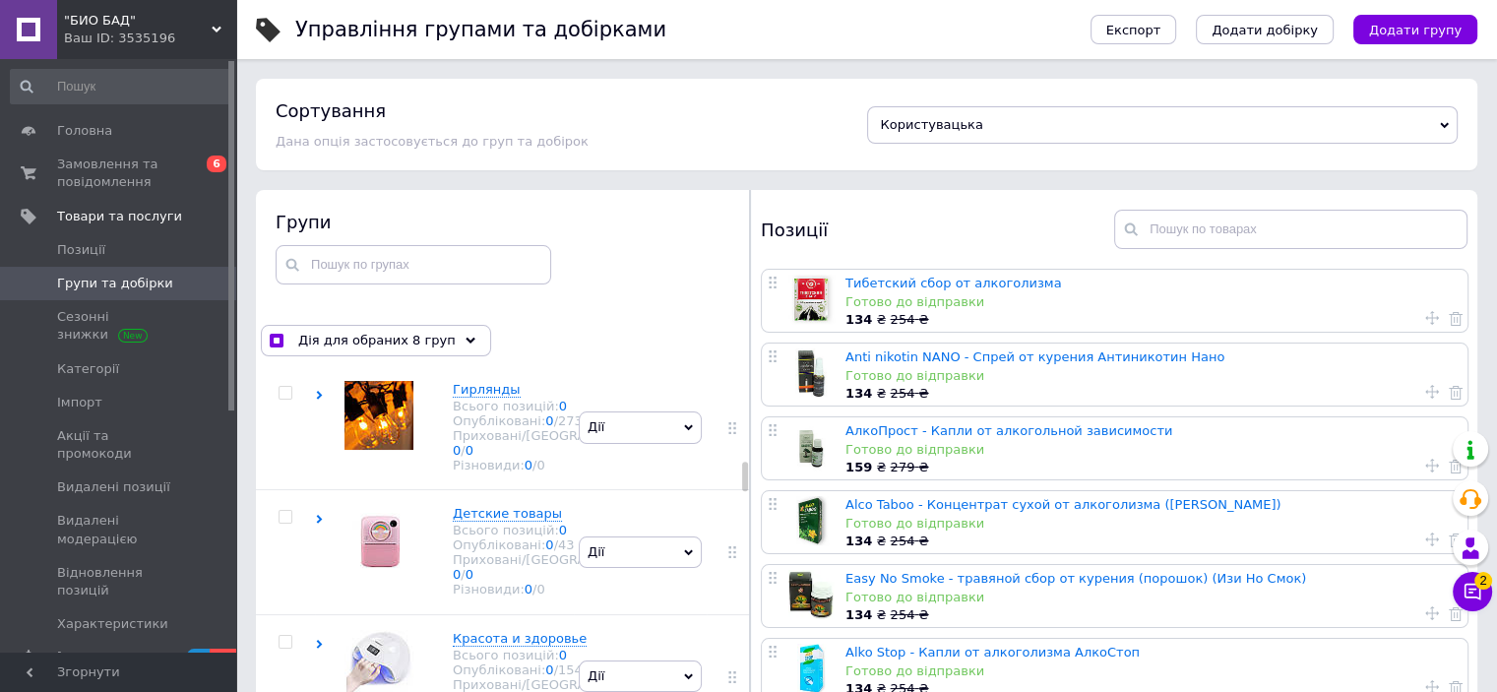
checkbox input "true"
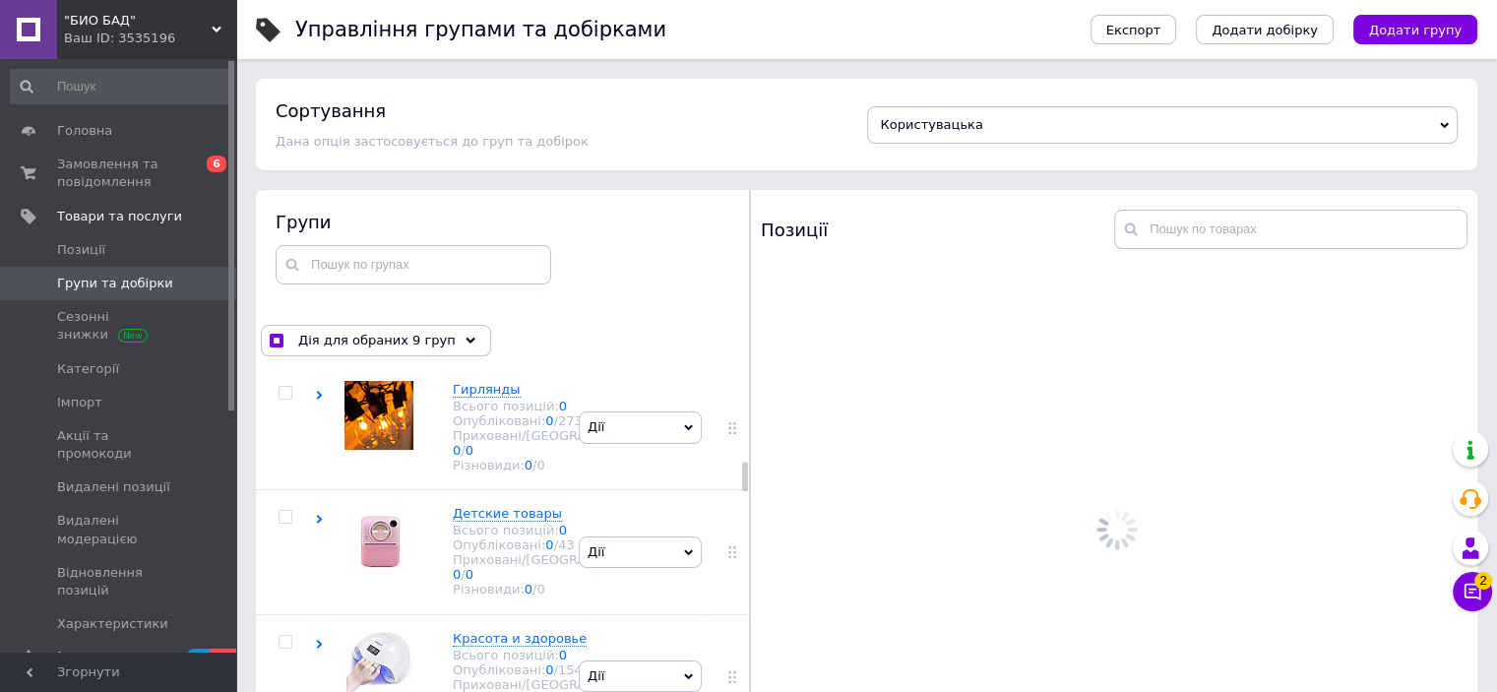
checkbox input "true"
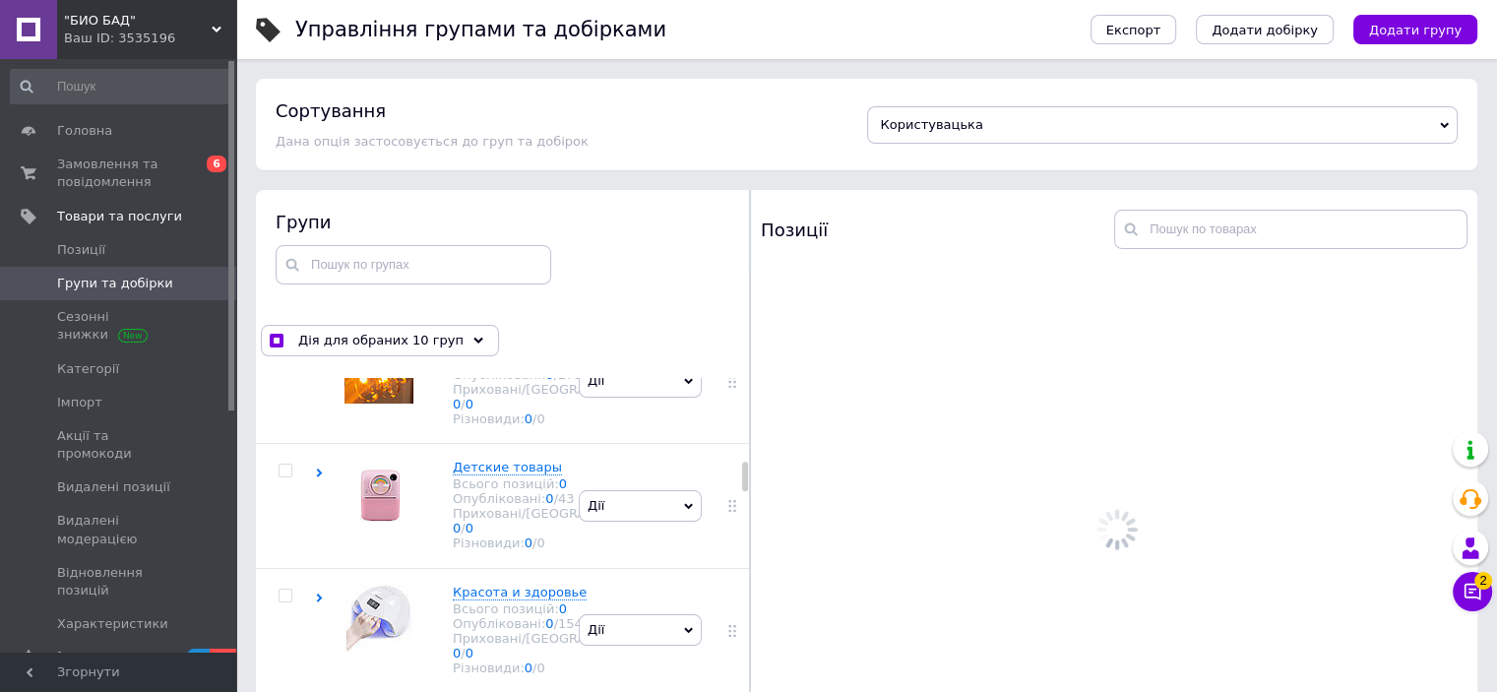
scroll to position [4231, 0]
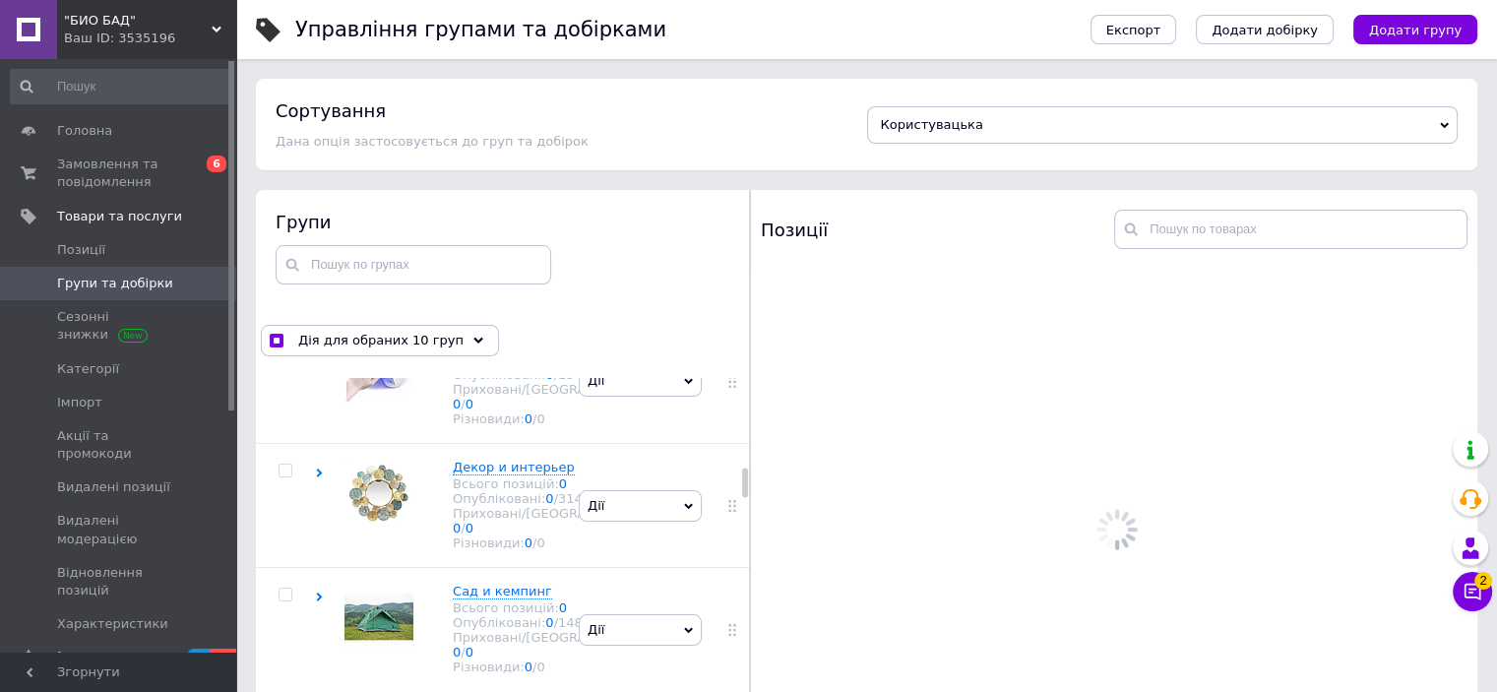
checkbox input "true"
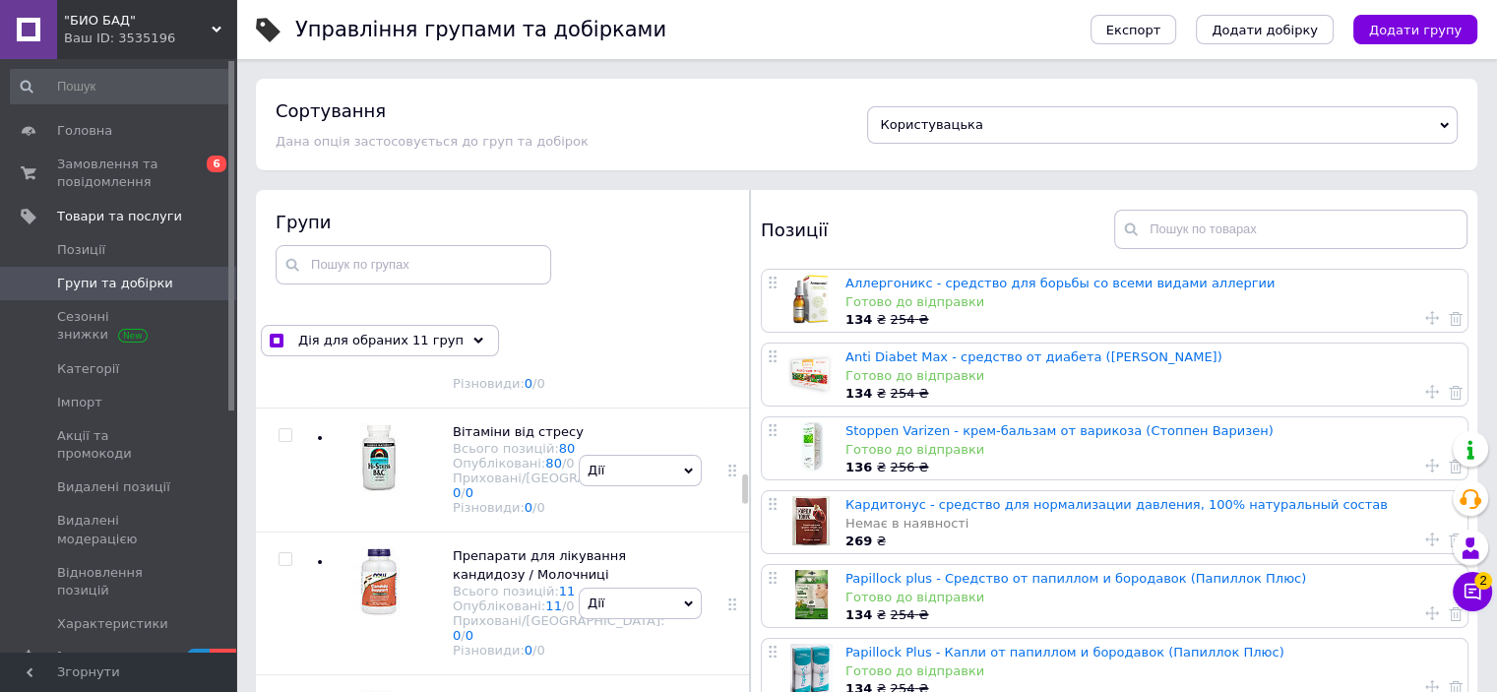
scroll to position [4526, 0]
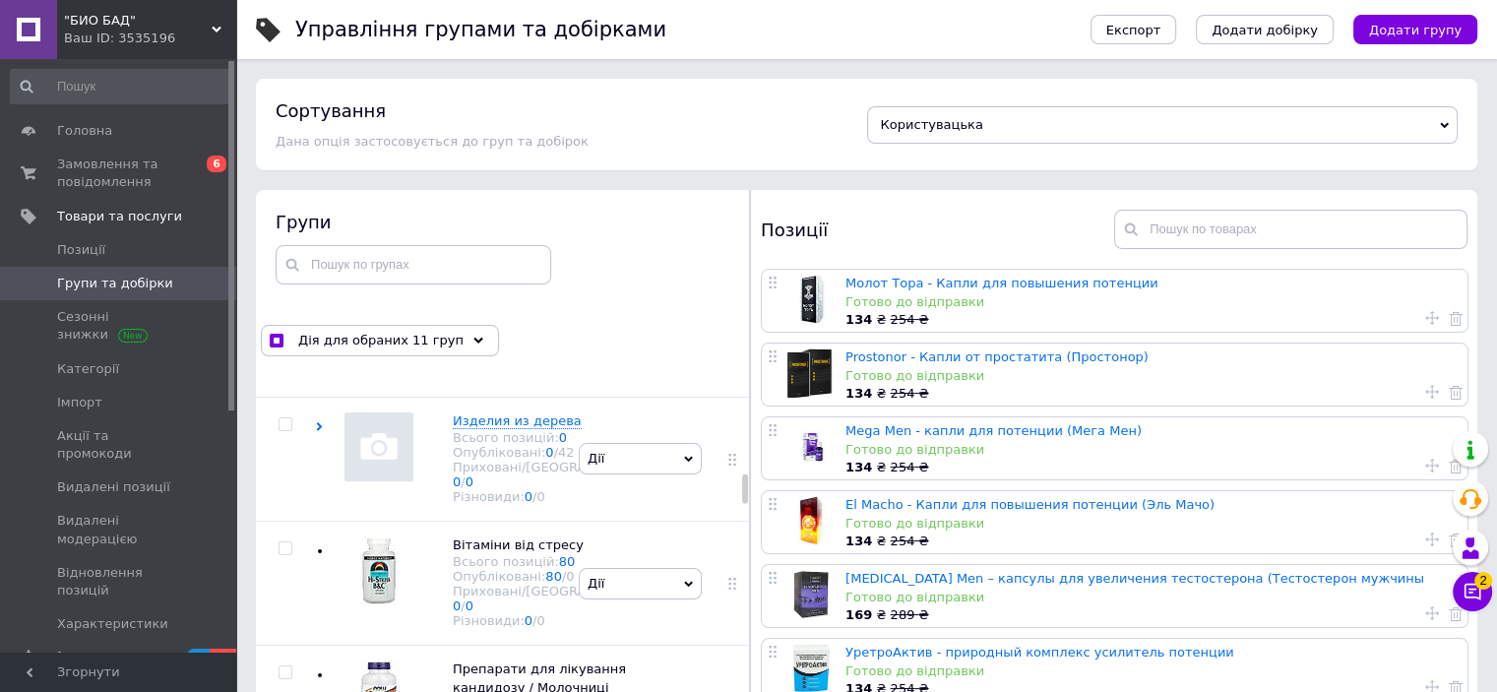
drag, startPoint x: 285, startPoint y: 437, endPoint x: 284, endPoint y: 463, distance: 26.6
checkbox input "true"
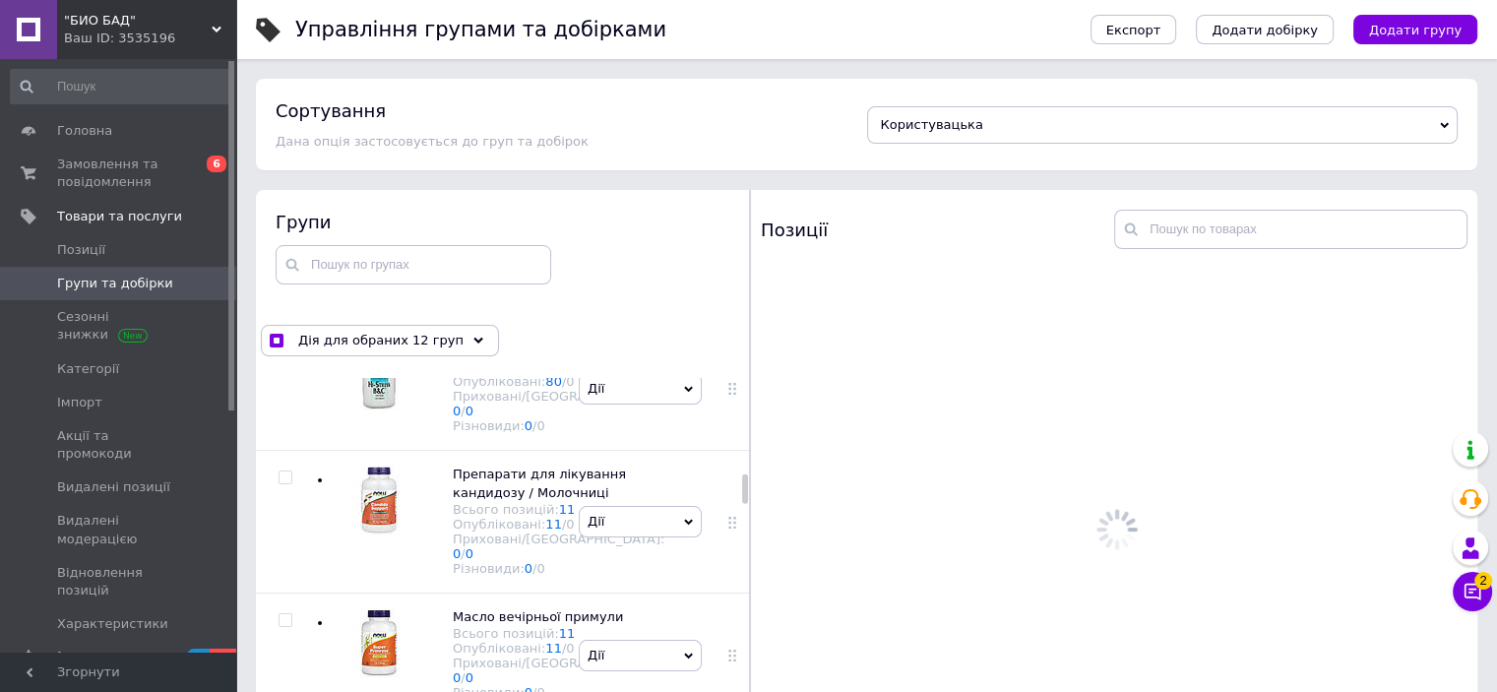
scroll to position [4723, 0]
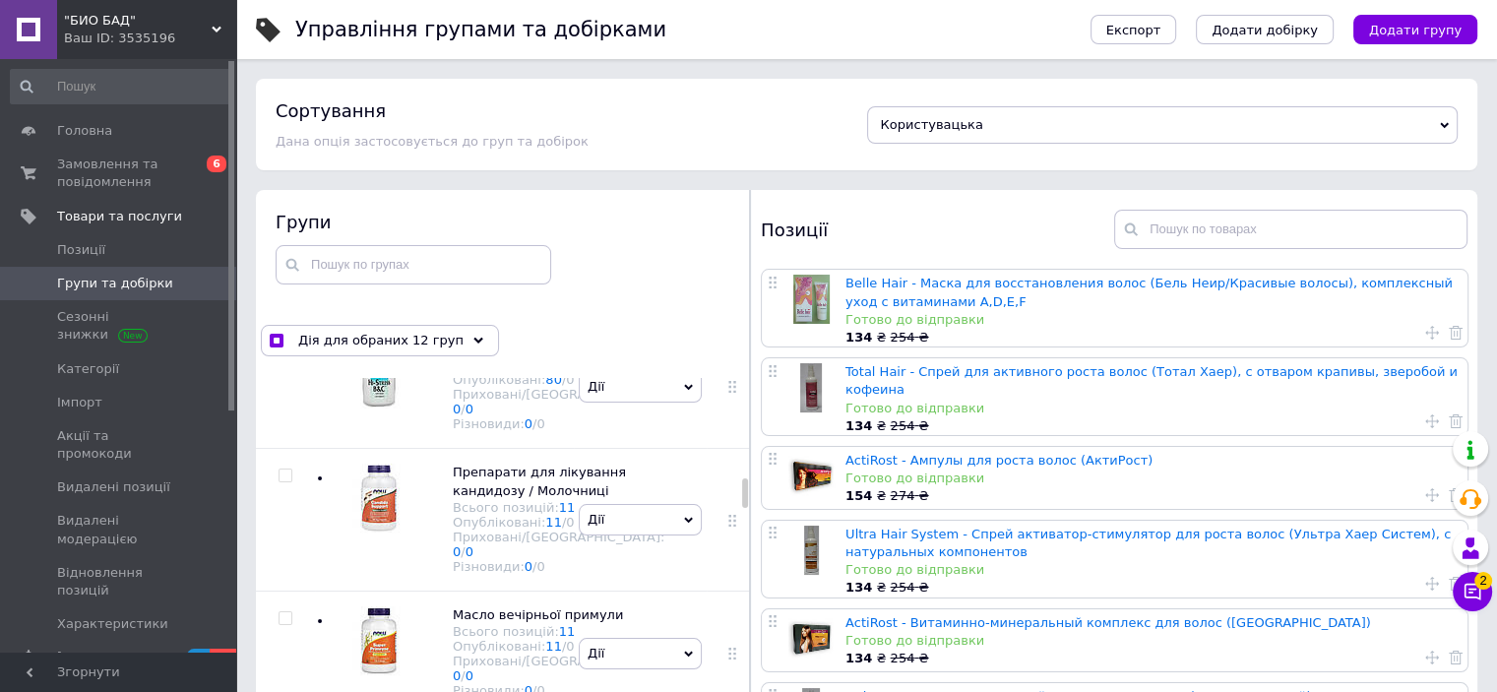
checkbox input "true"
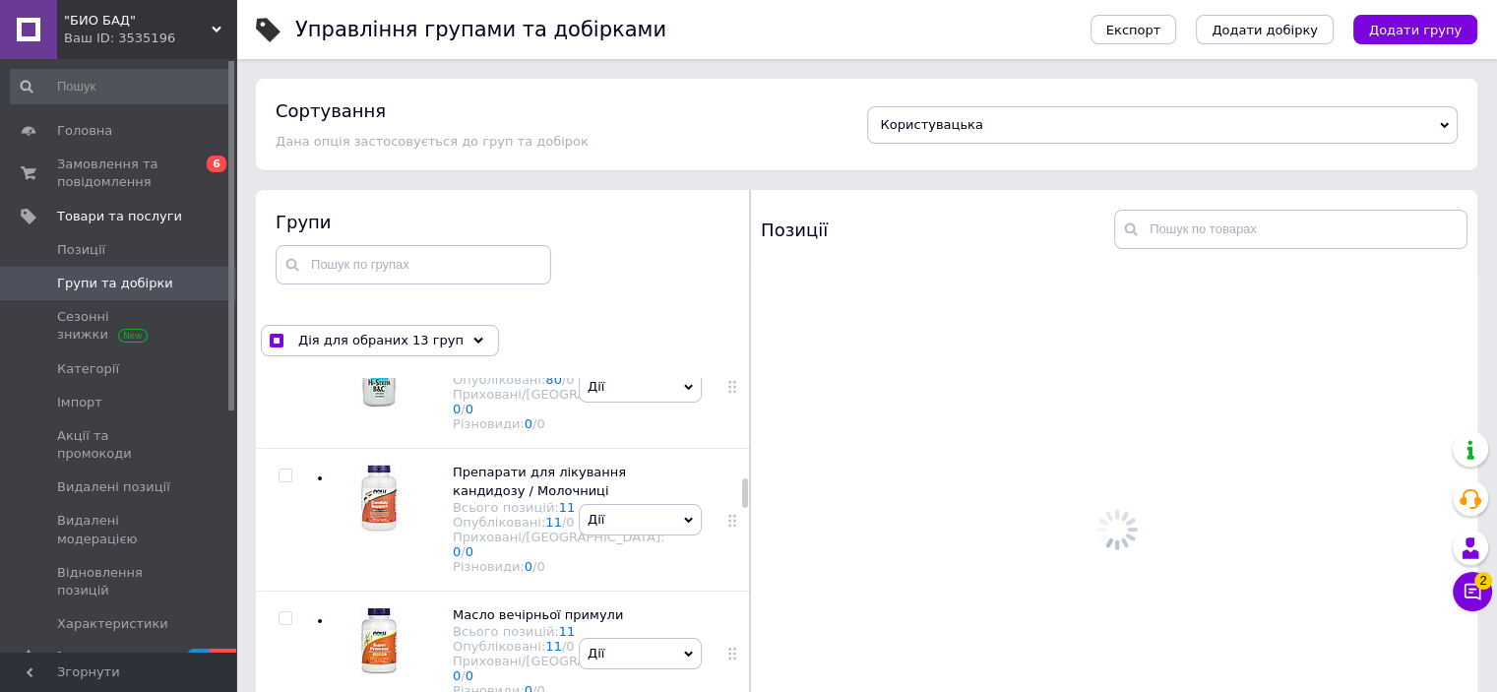
checkbox input "true"
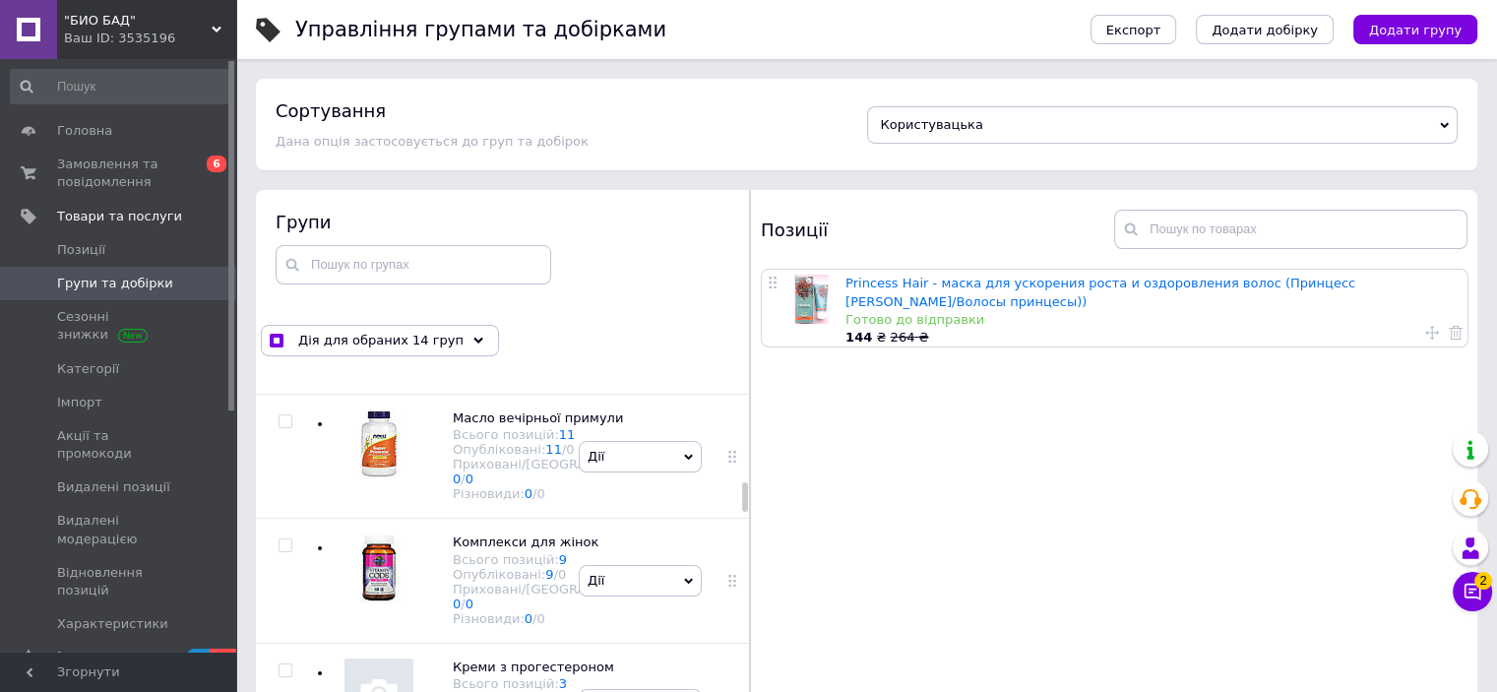
checkbox input "true"
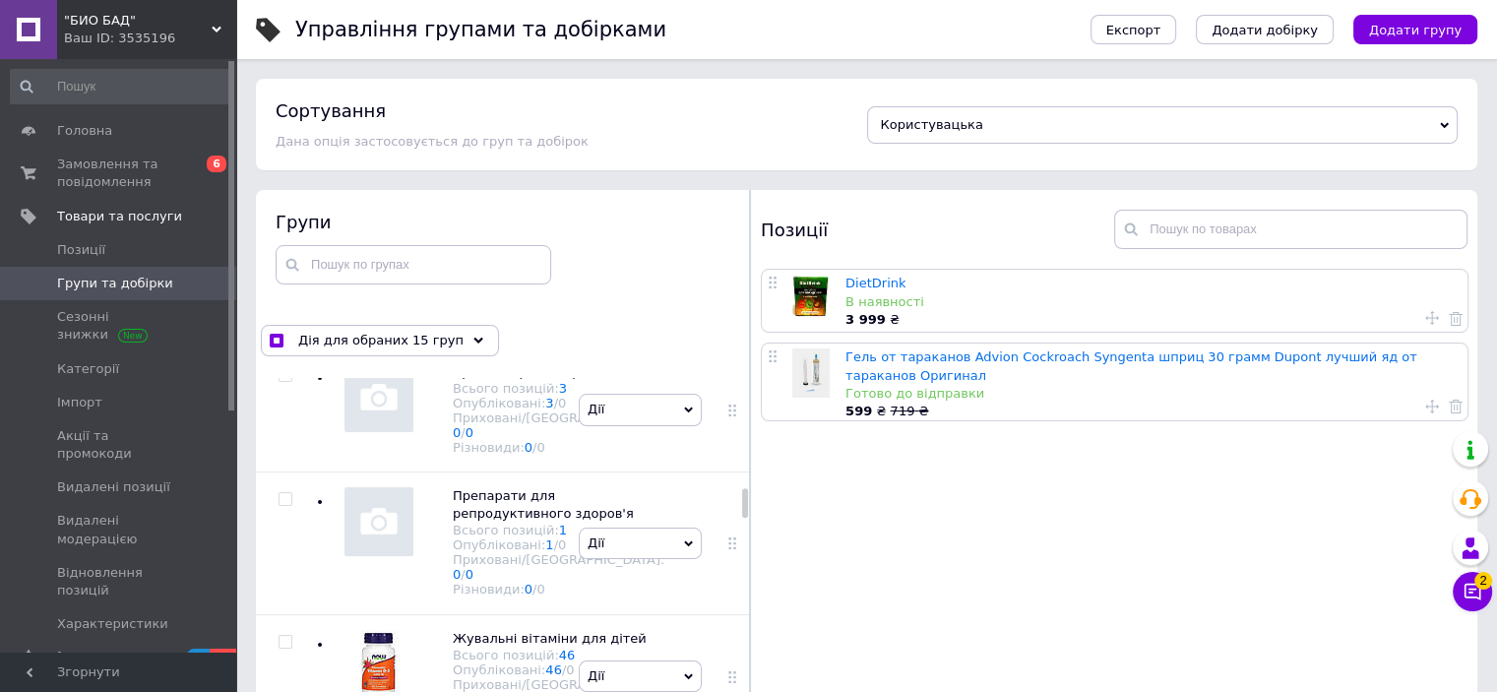
checkbox input "true"
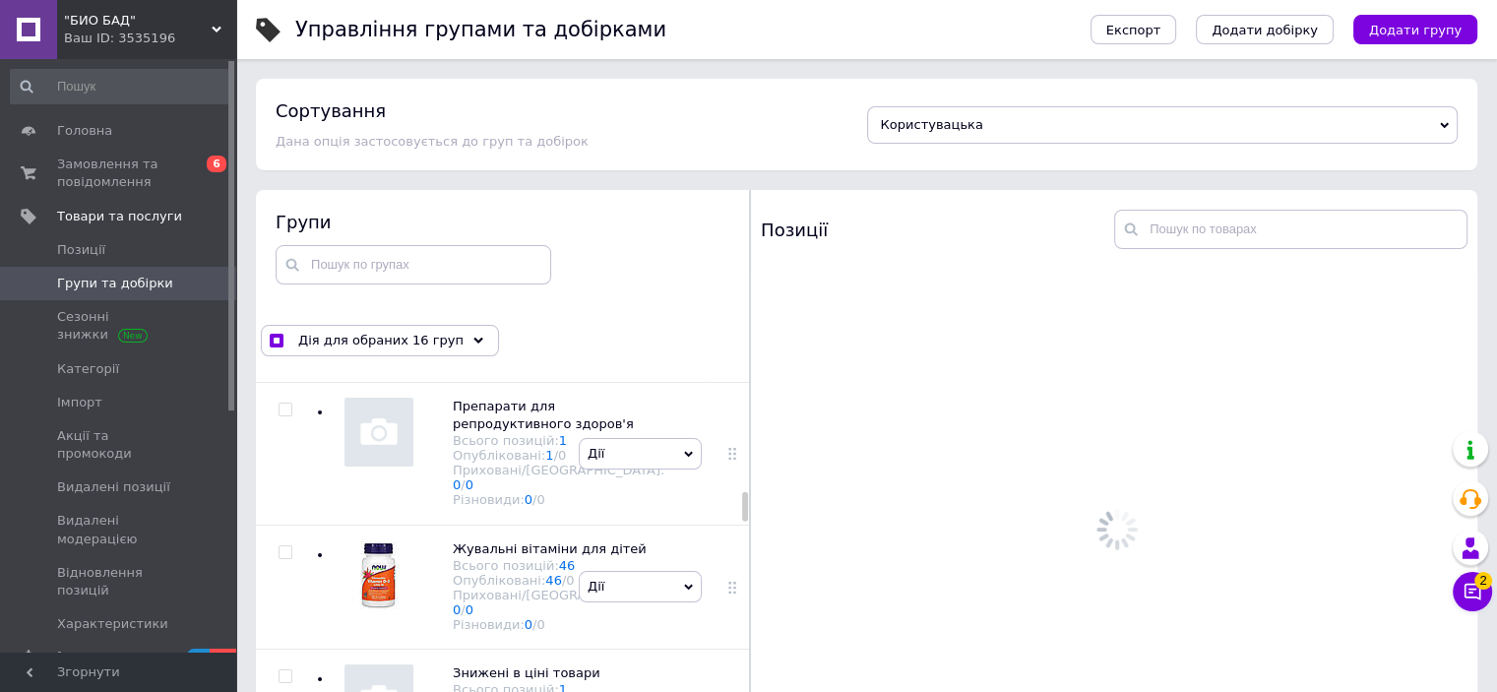
scroll to position [5412, 0]
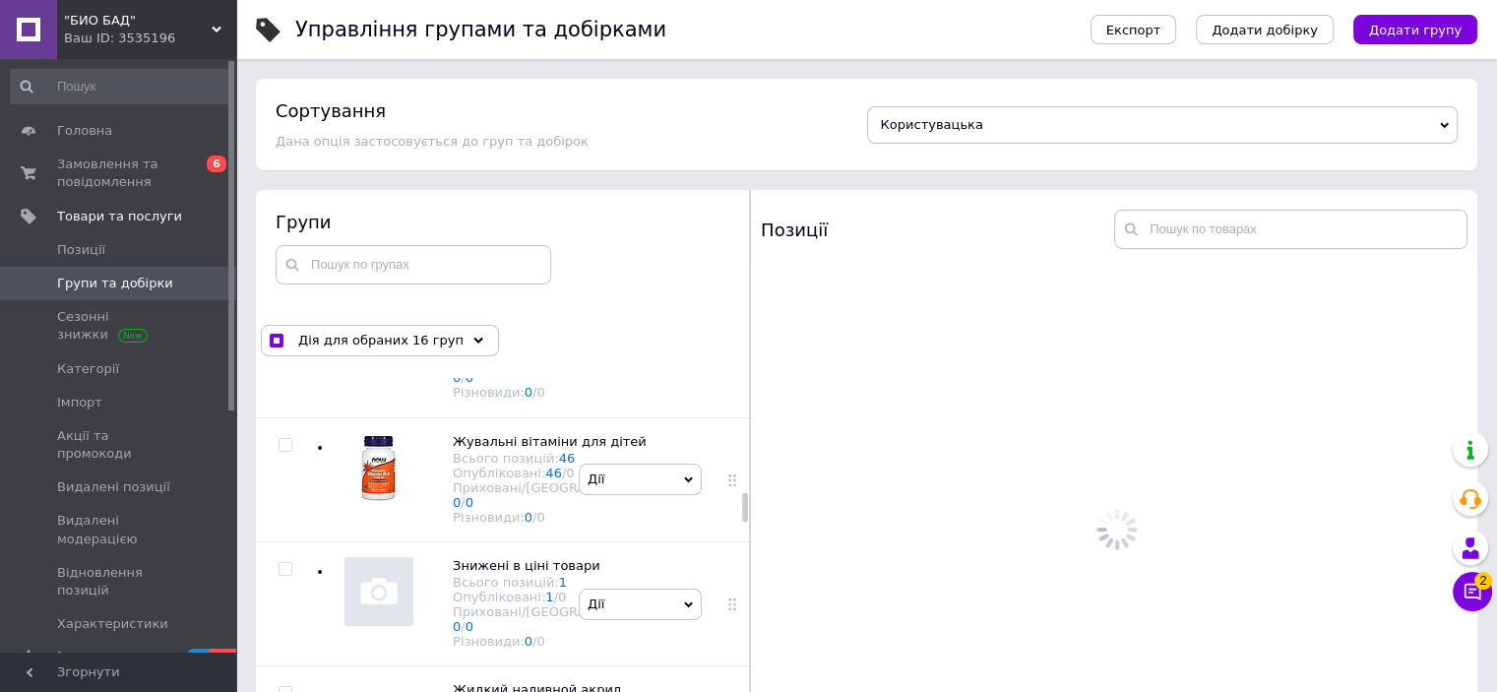
checkbox input "true"
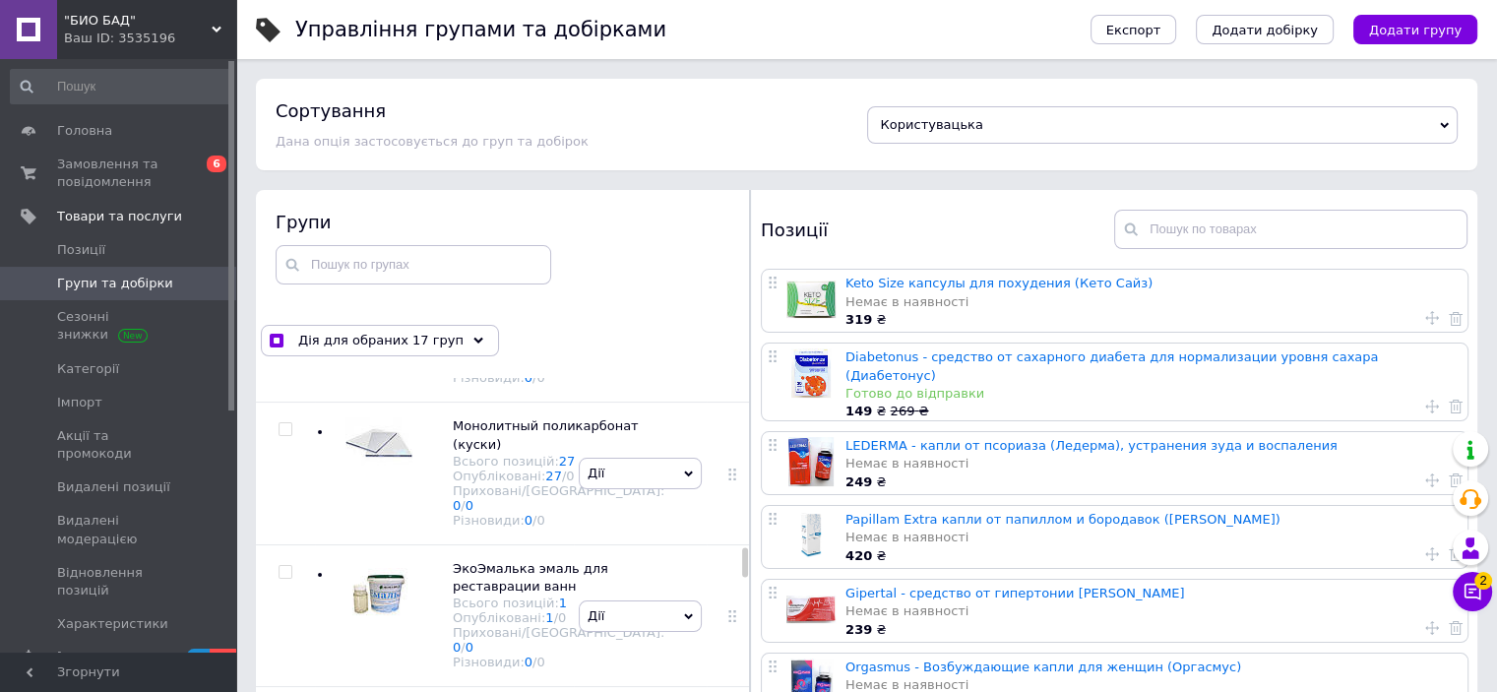
scroll to position [8069, 0]
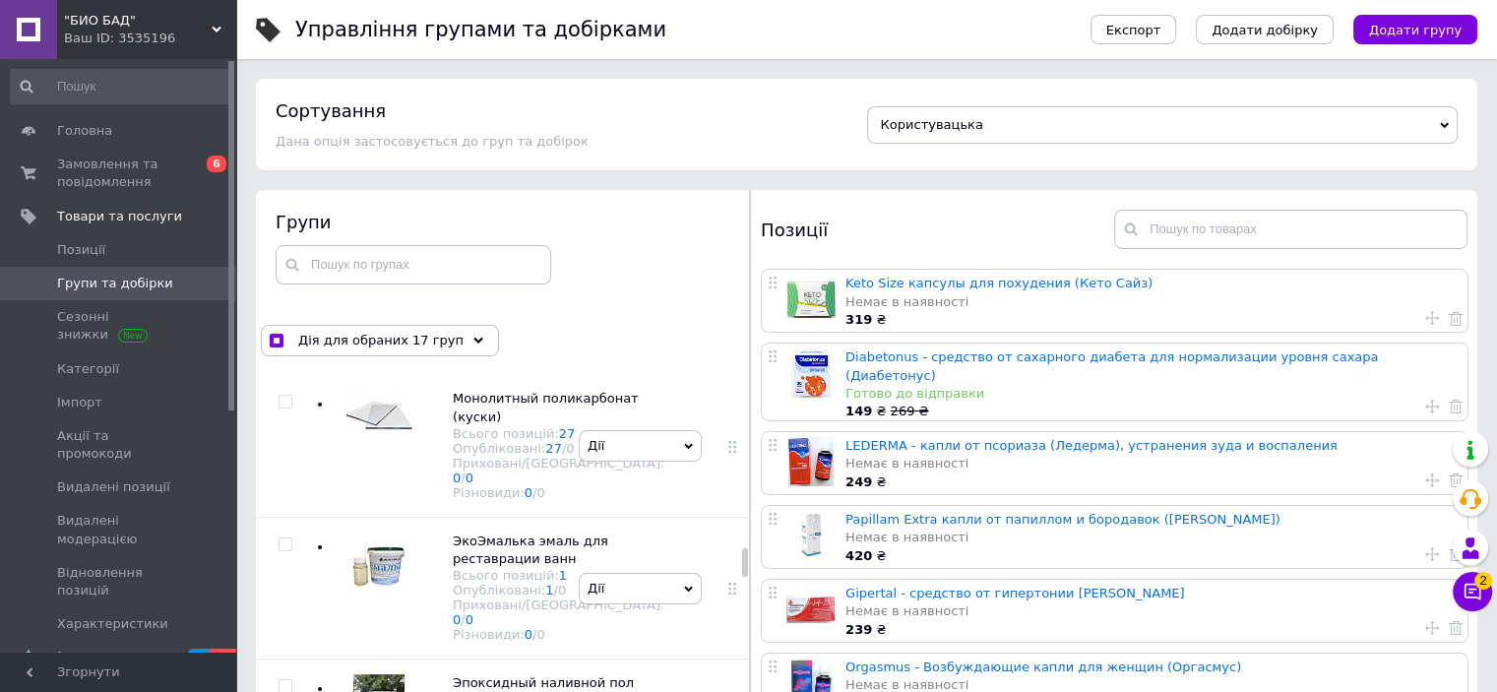
checkbox input "true"
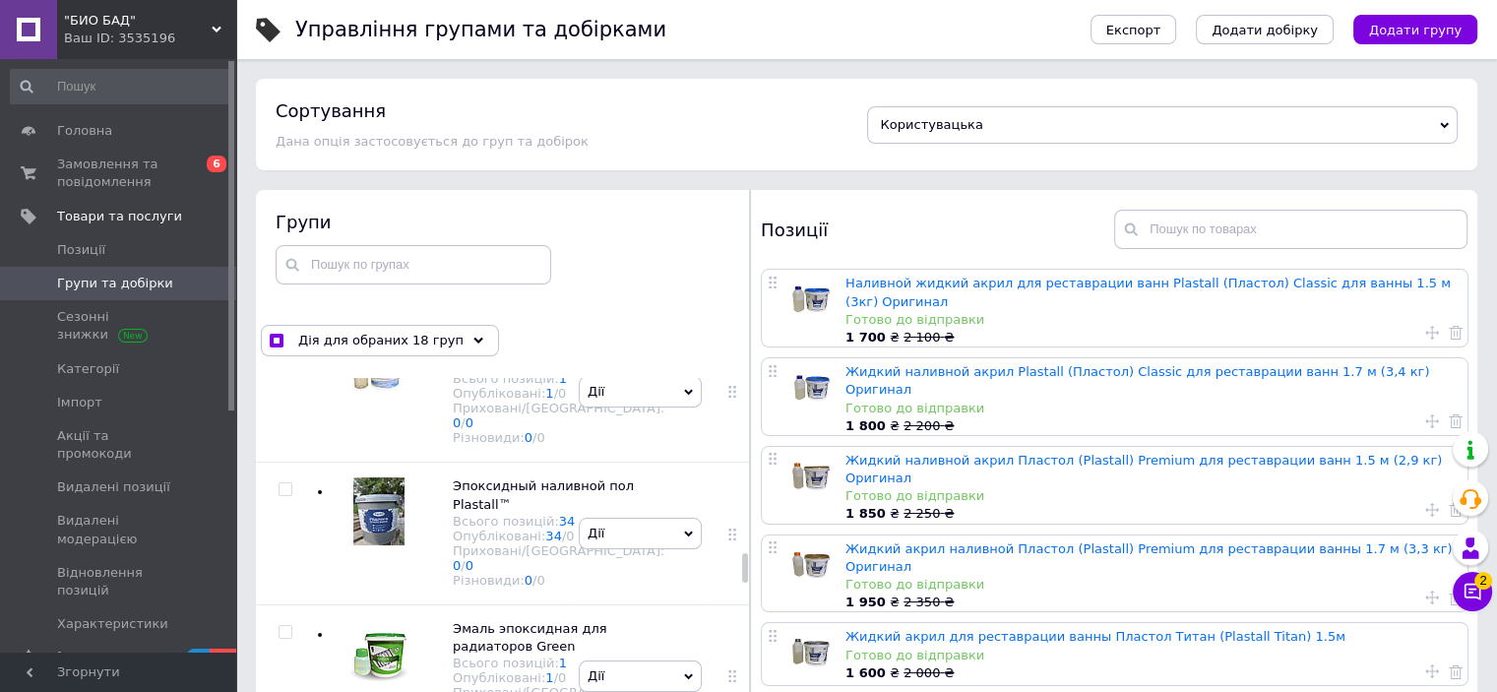
scroll to position [8463, 0]
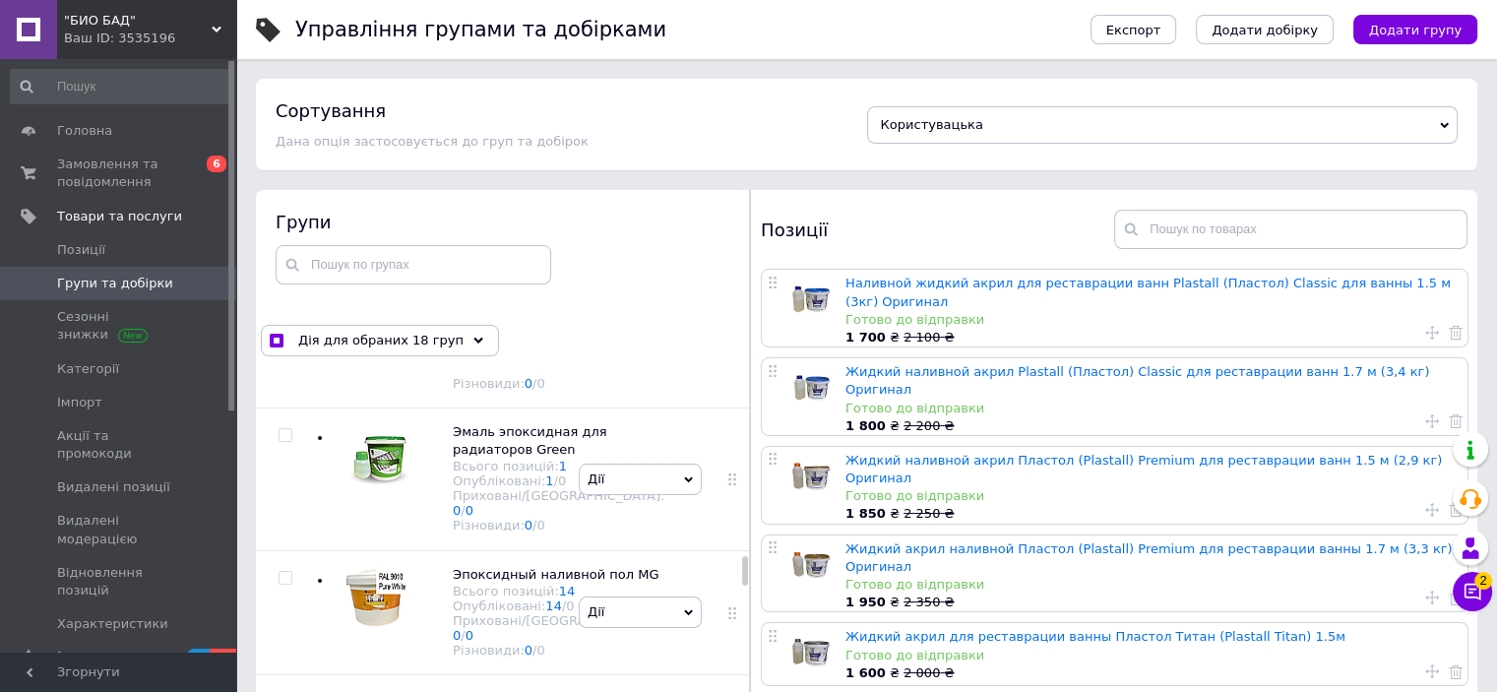
checkbox input "true"
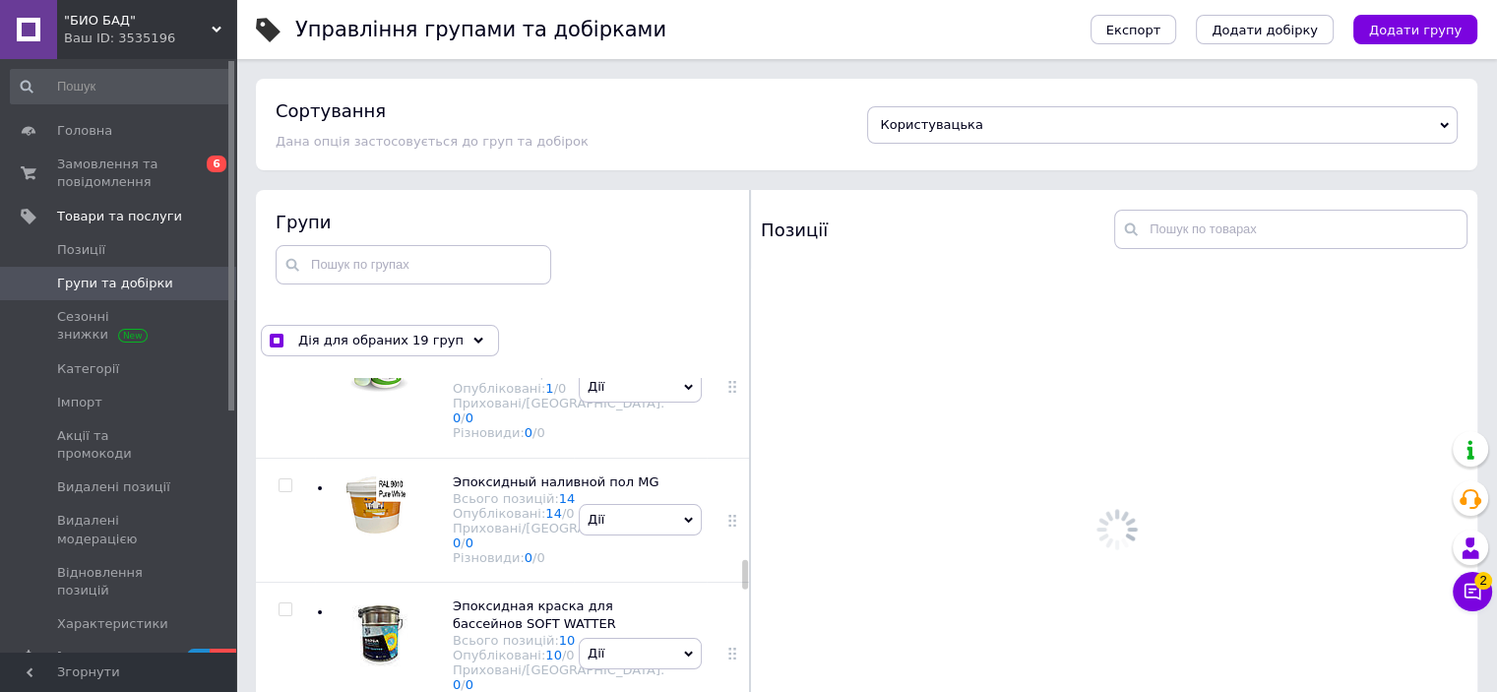
scroll to position [8659, 0]
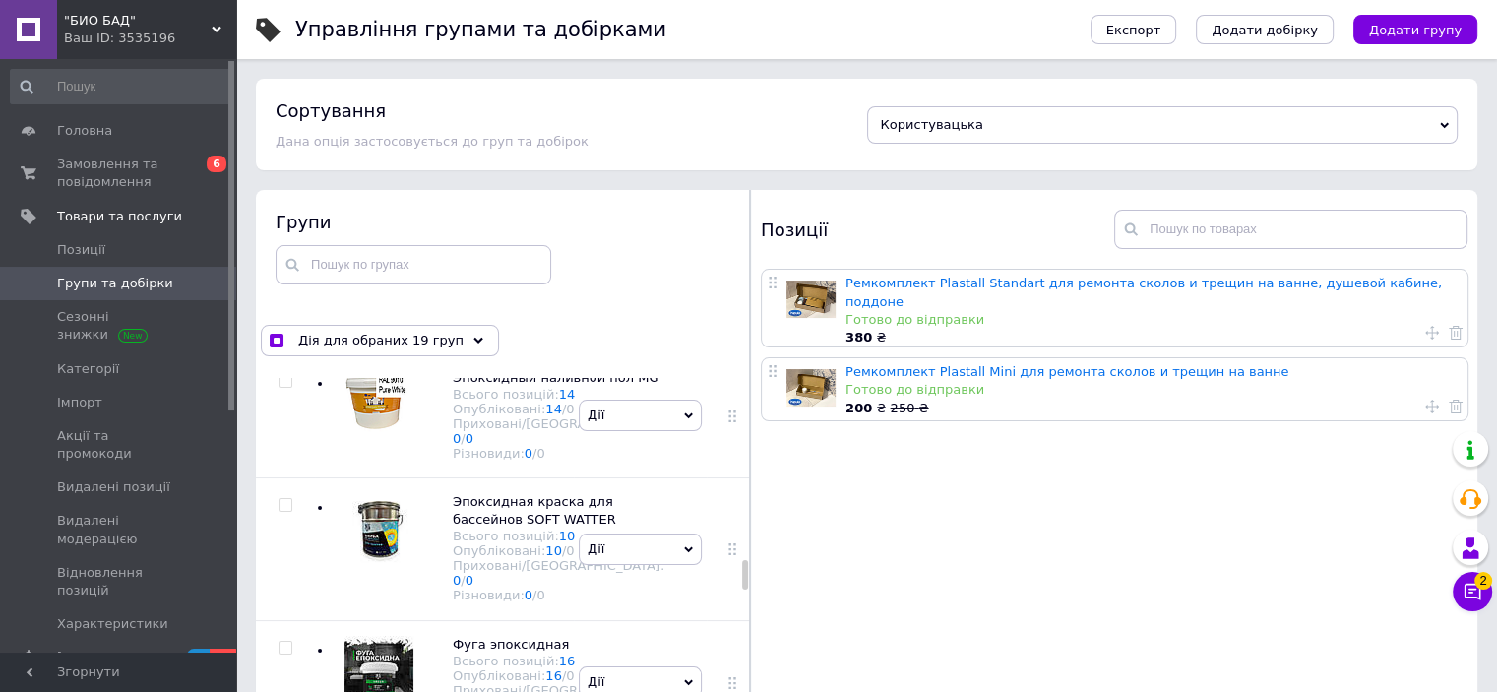
checkbox input "true"
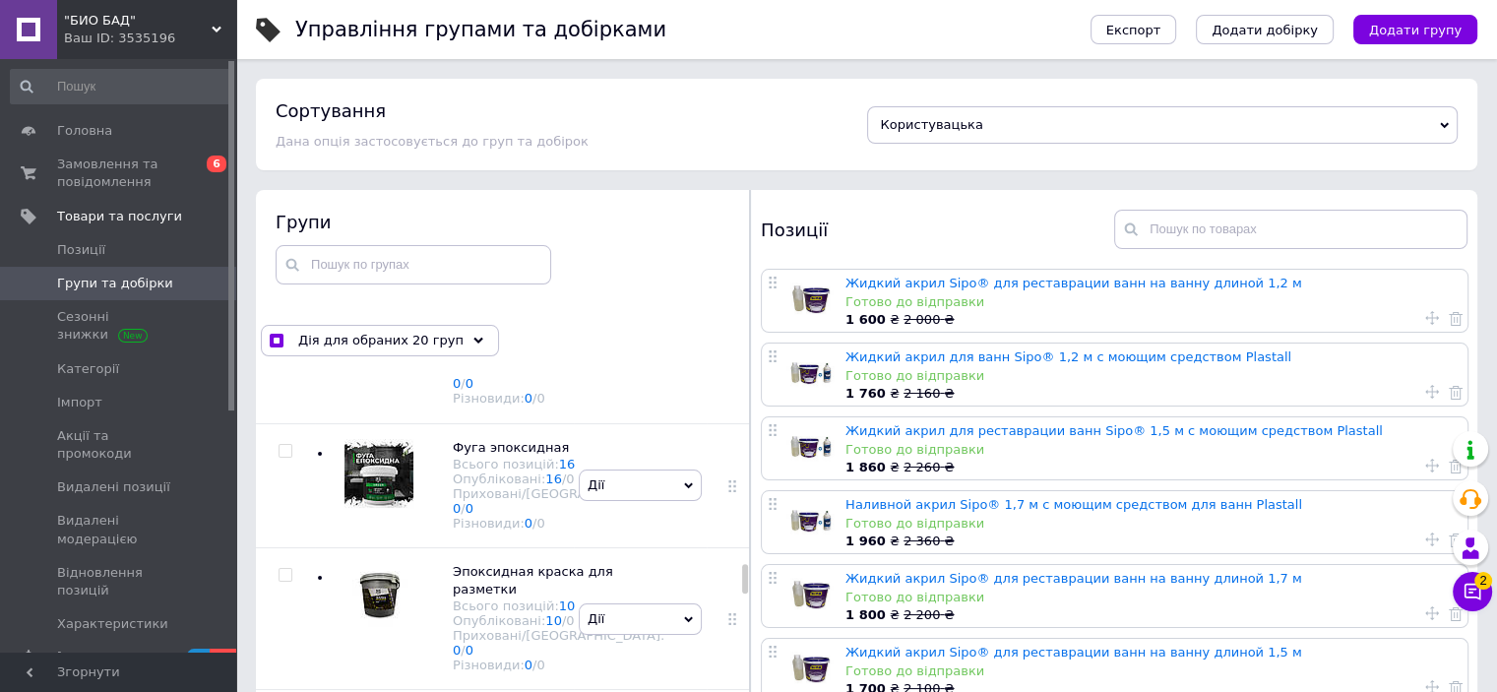
checkbox input "true"
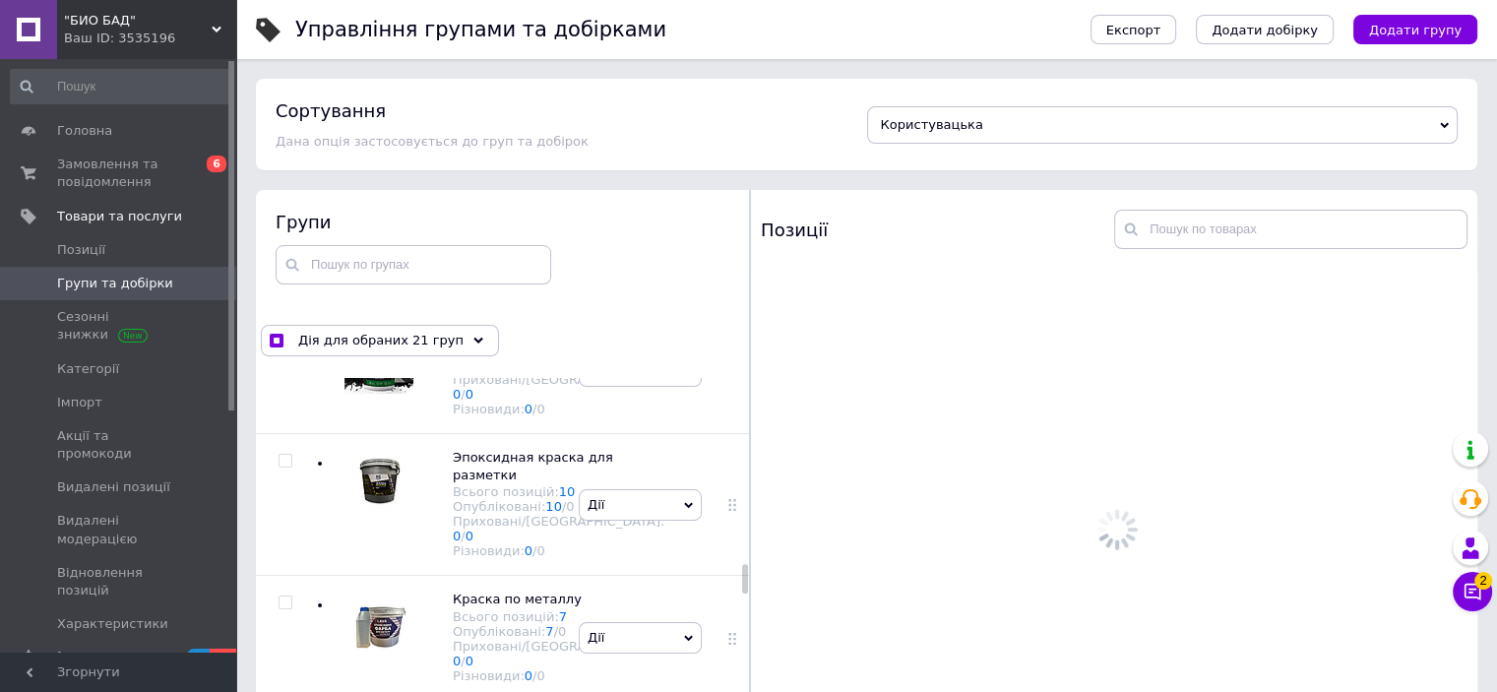
scroll to position [9053, 0]
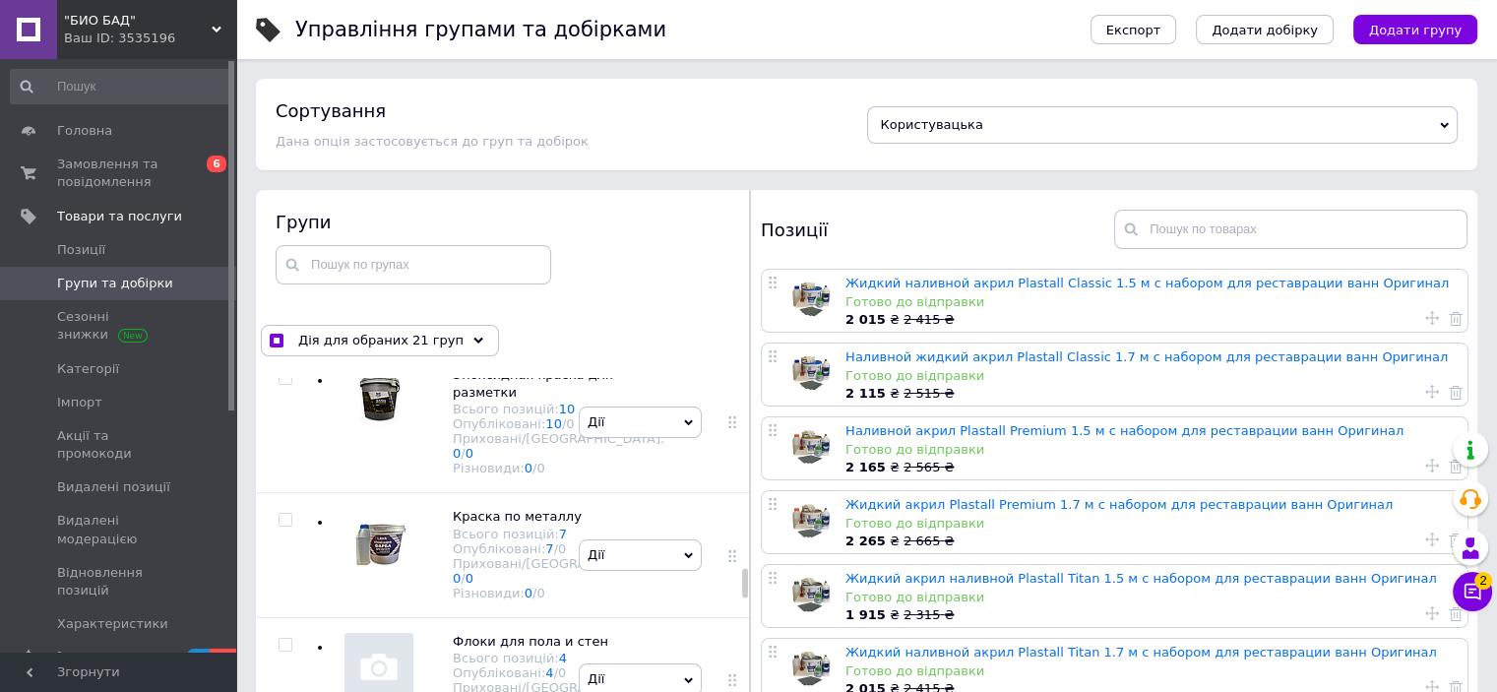
checkbox input "true"
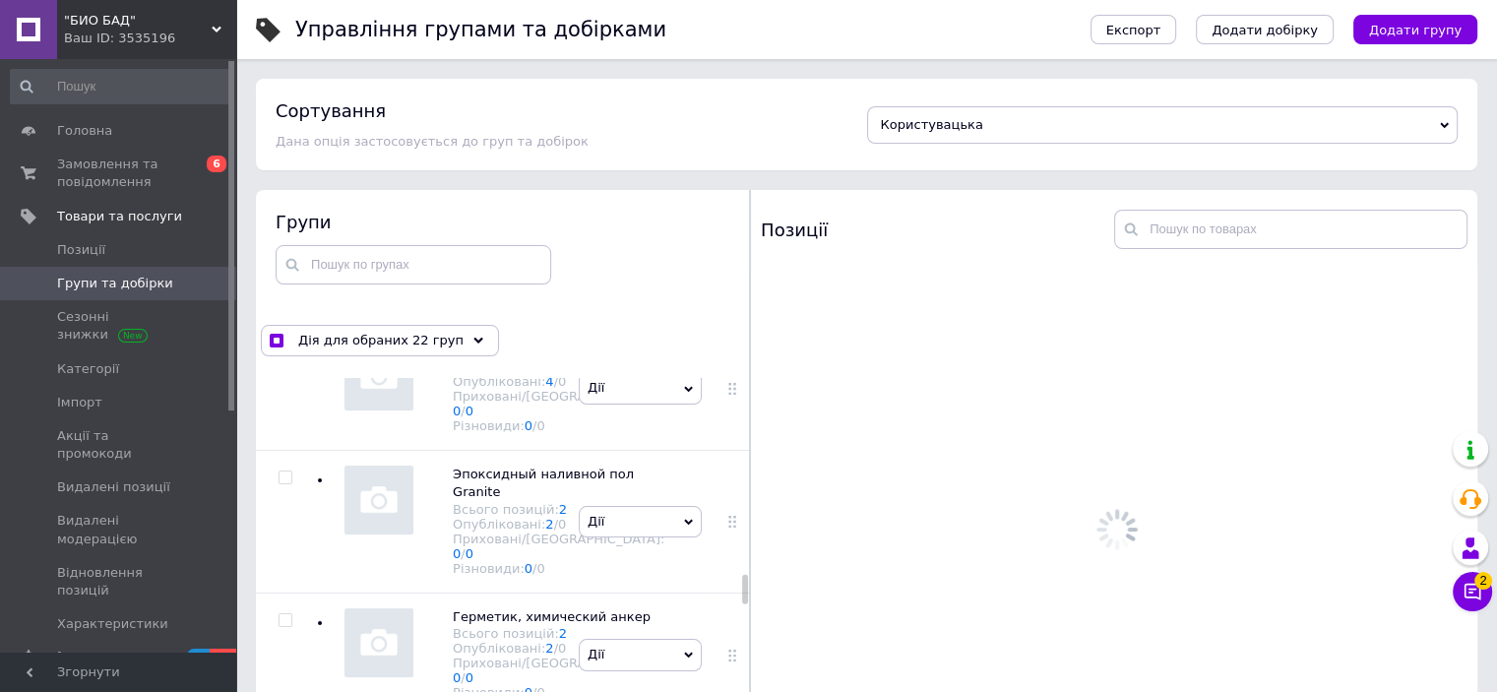
scroll to position [9348, 0]
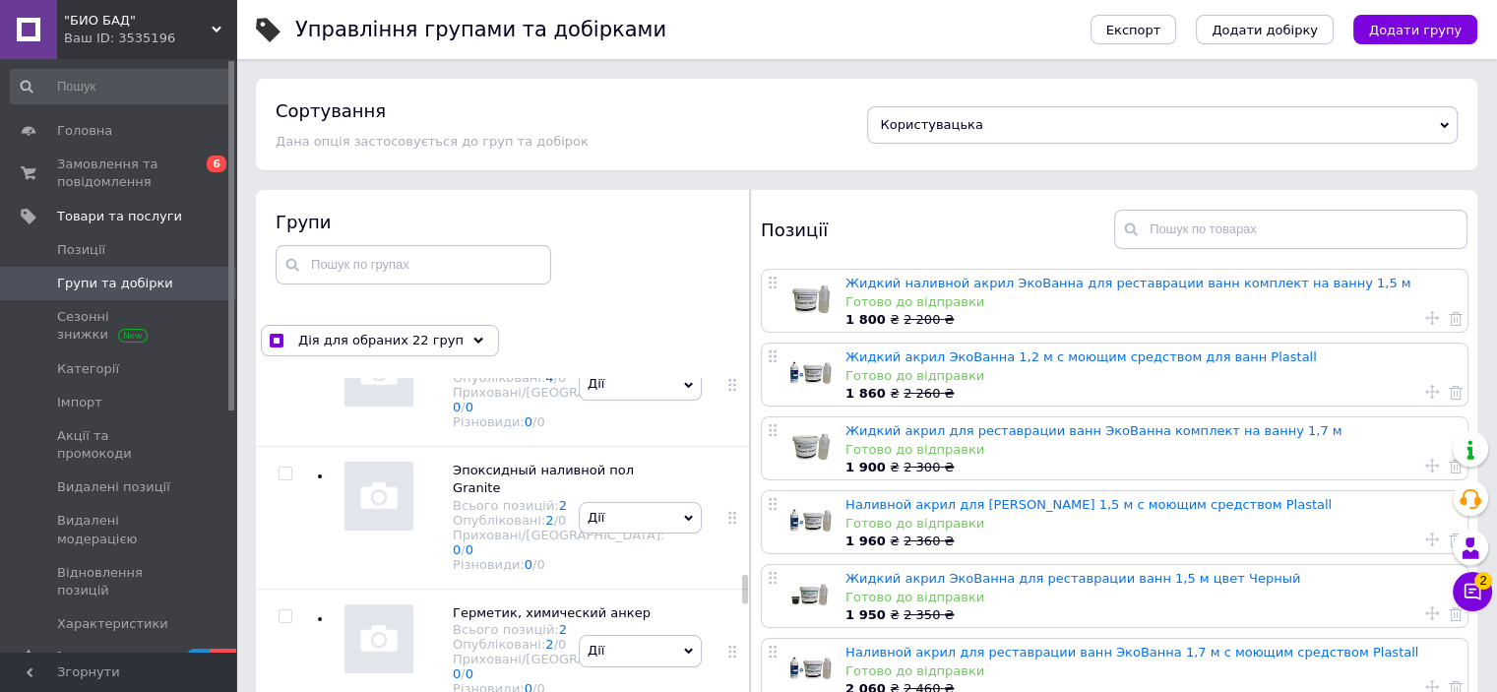
checkbox input "true"
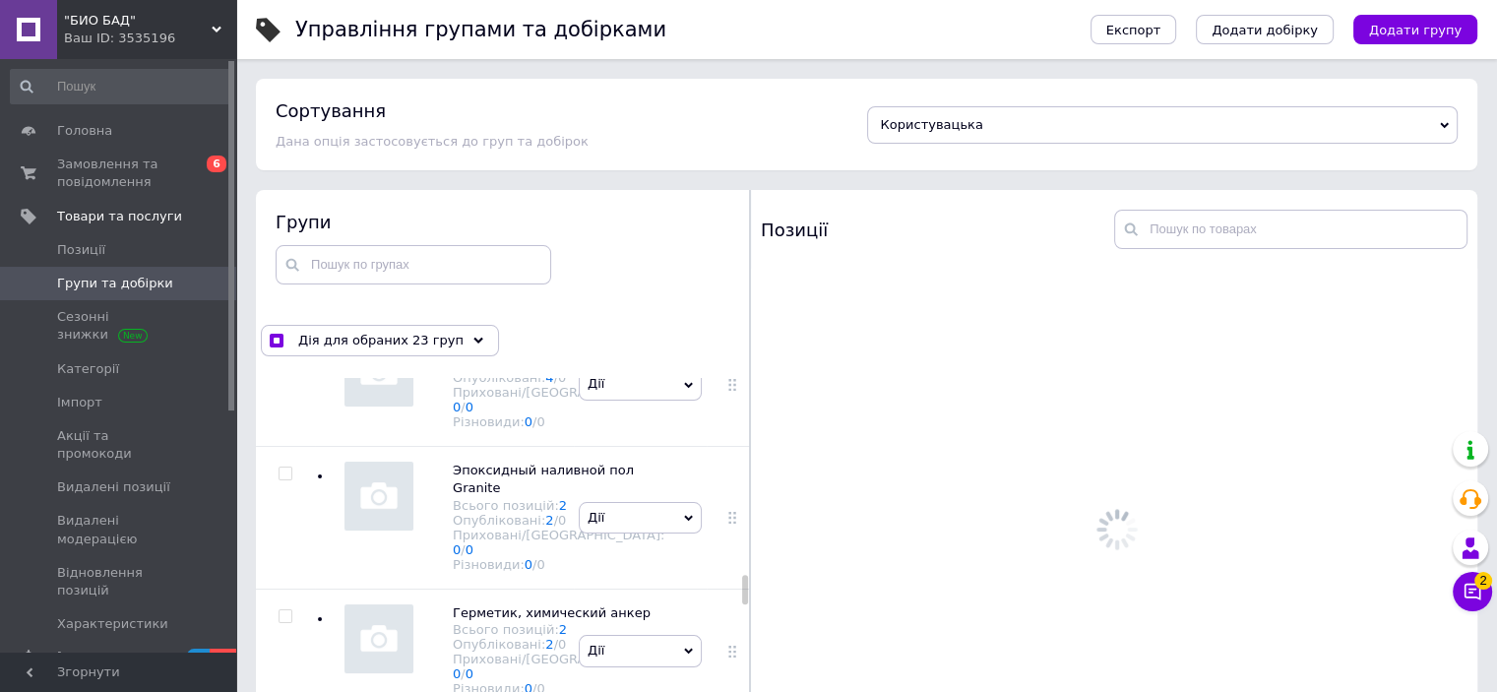
scroll to position [9545, 0]
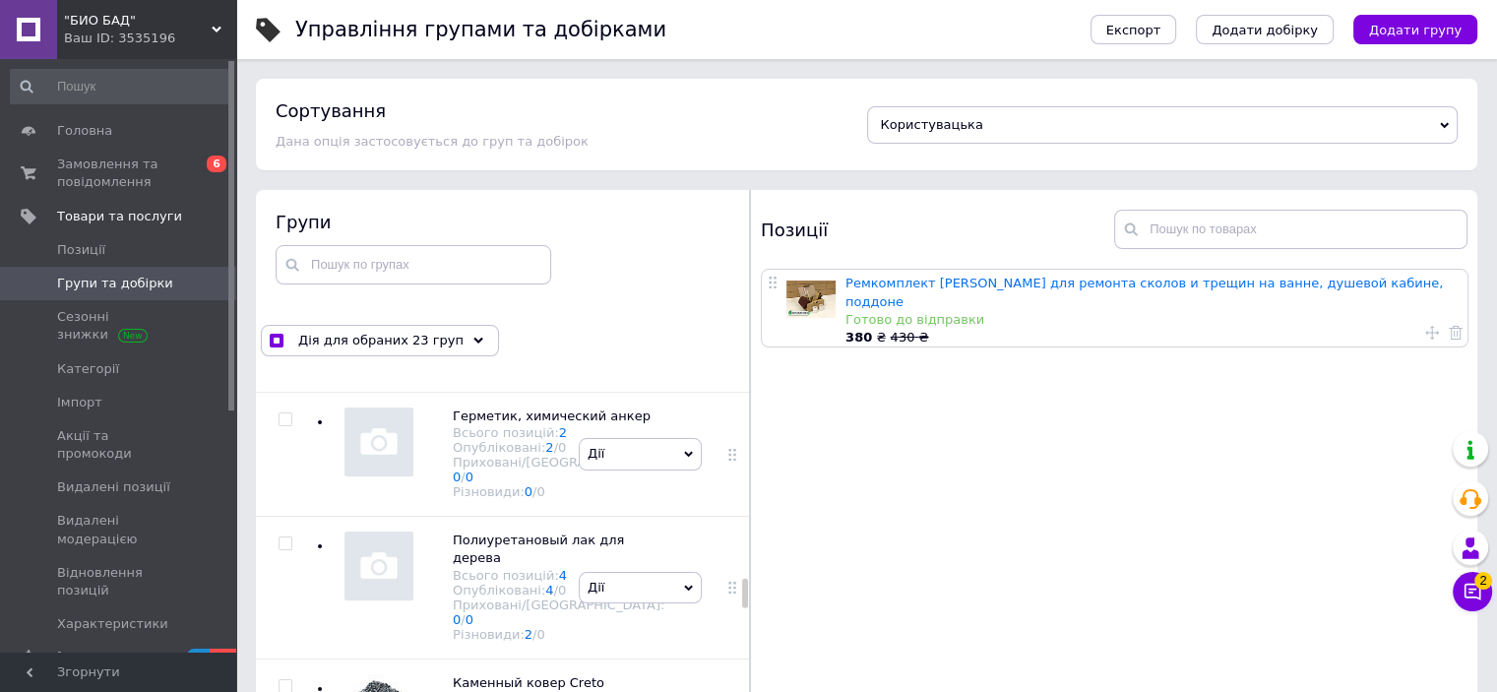
checkbox input "true"
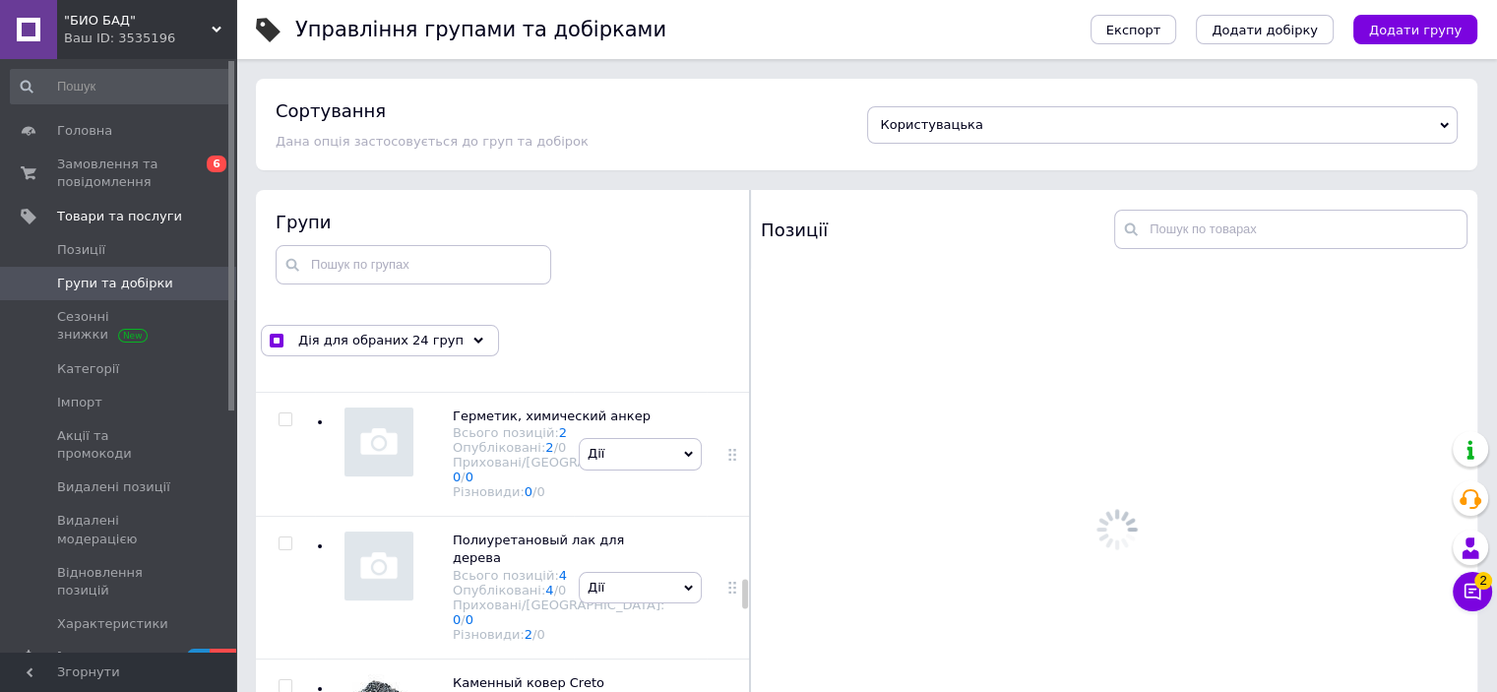
scroll to position [9840, 0]
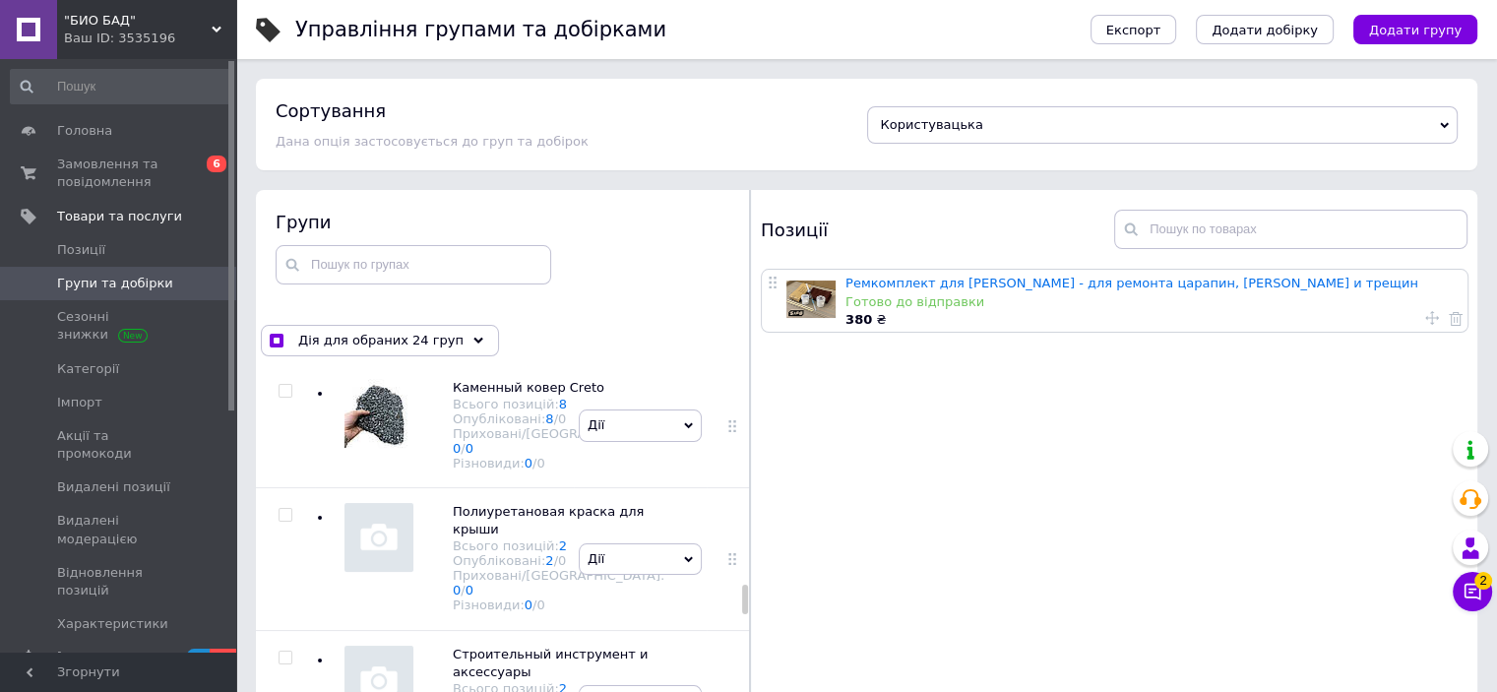
checkbox input "true"
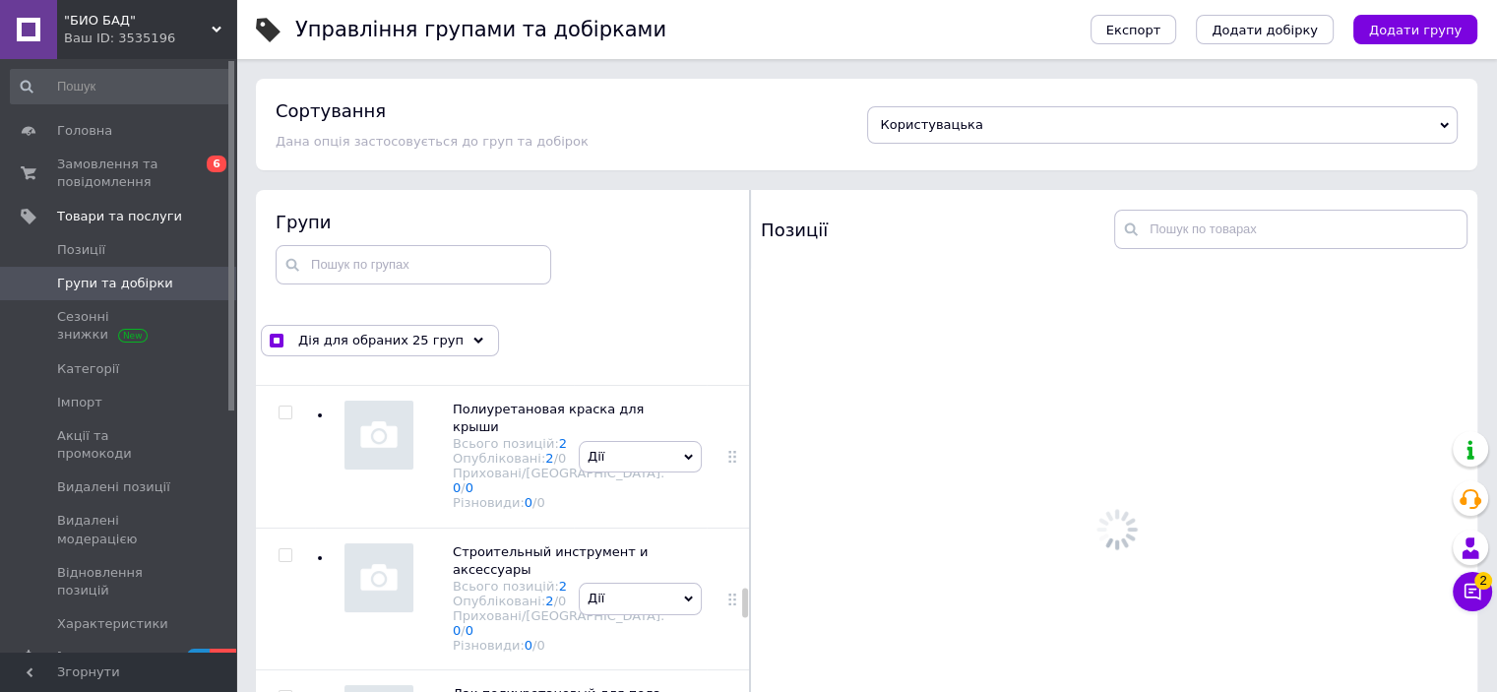
scroll to position [10037, 0]
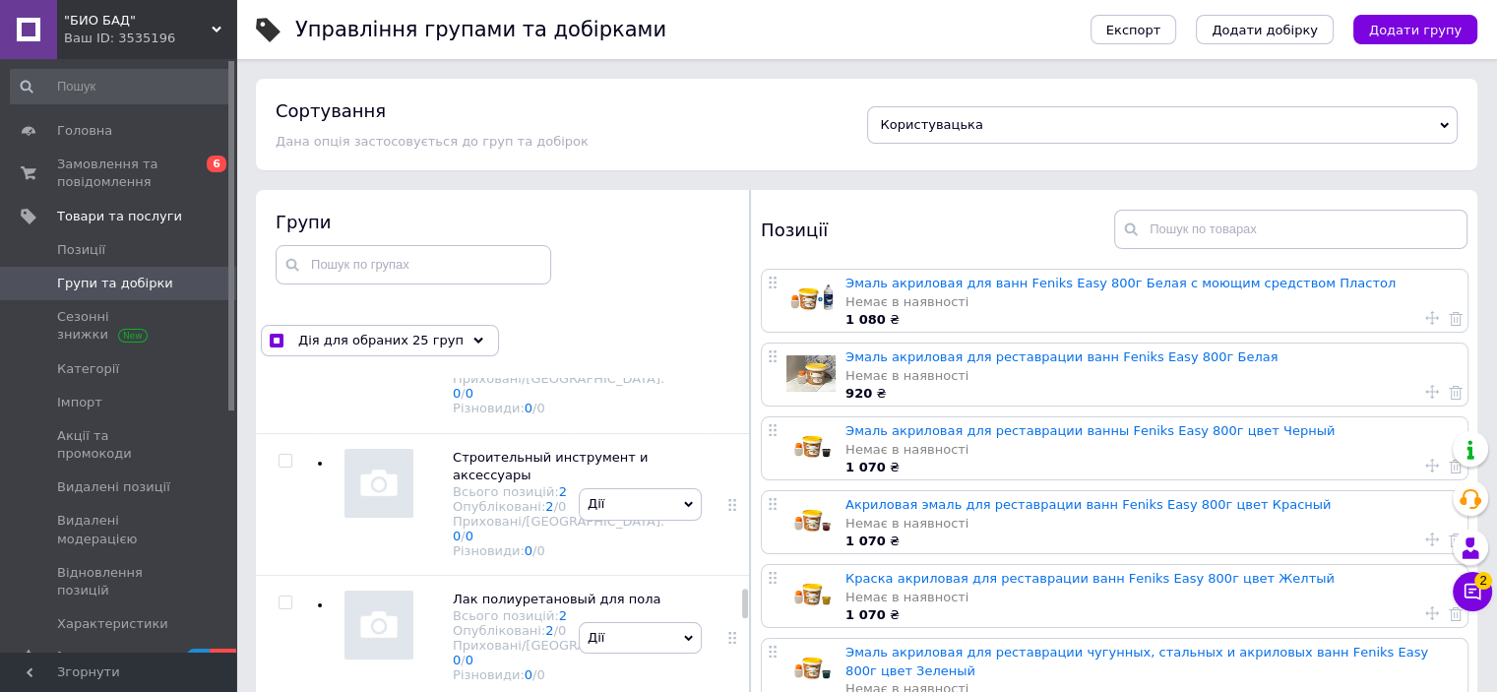
checkbox input "true"
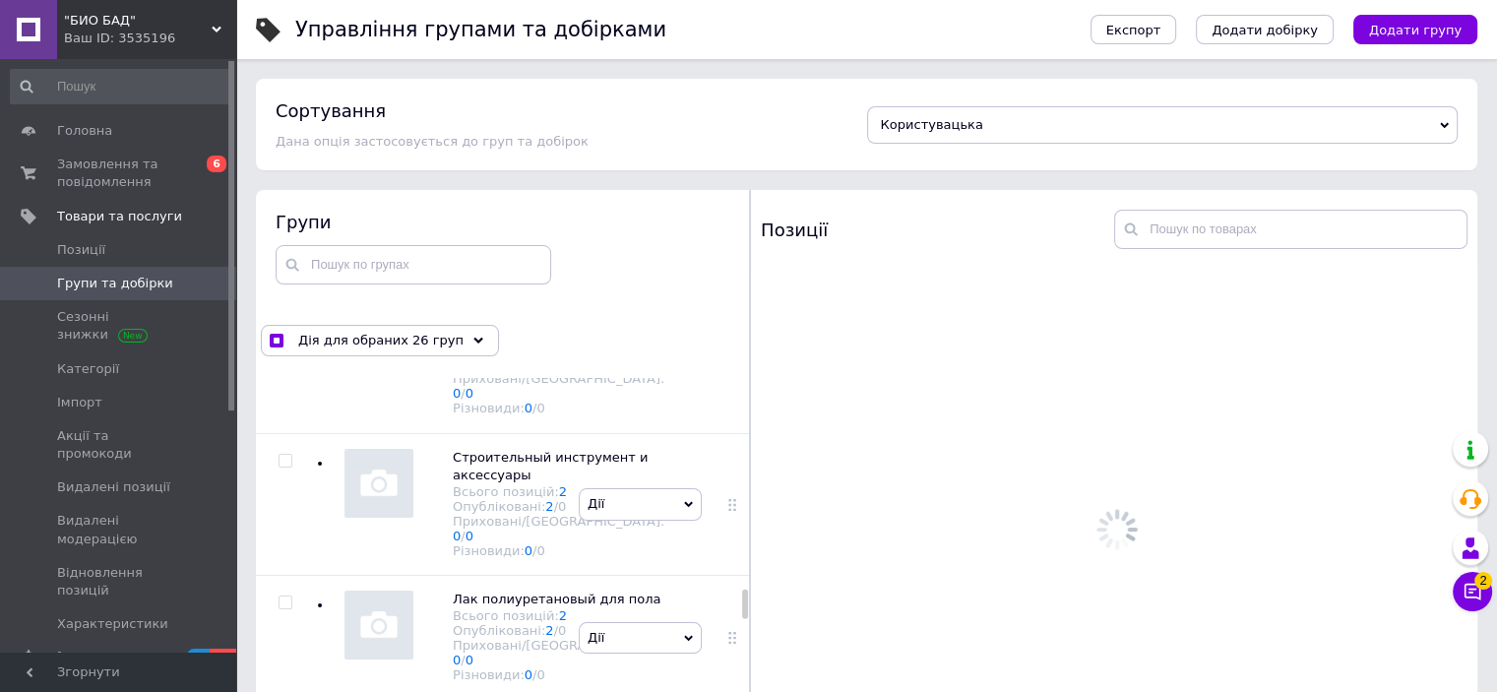
scroll to position [10234, 0]
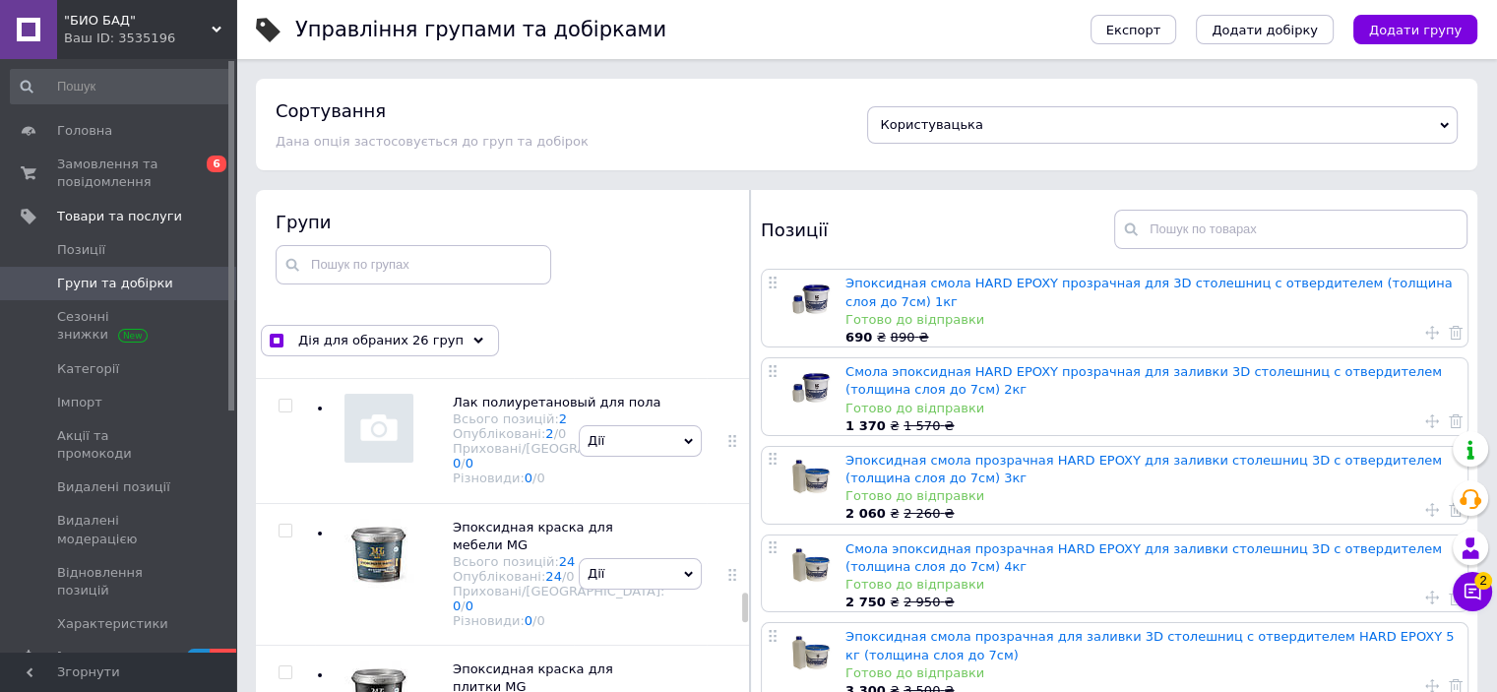
checkbox input "true"
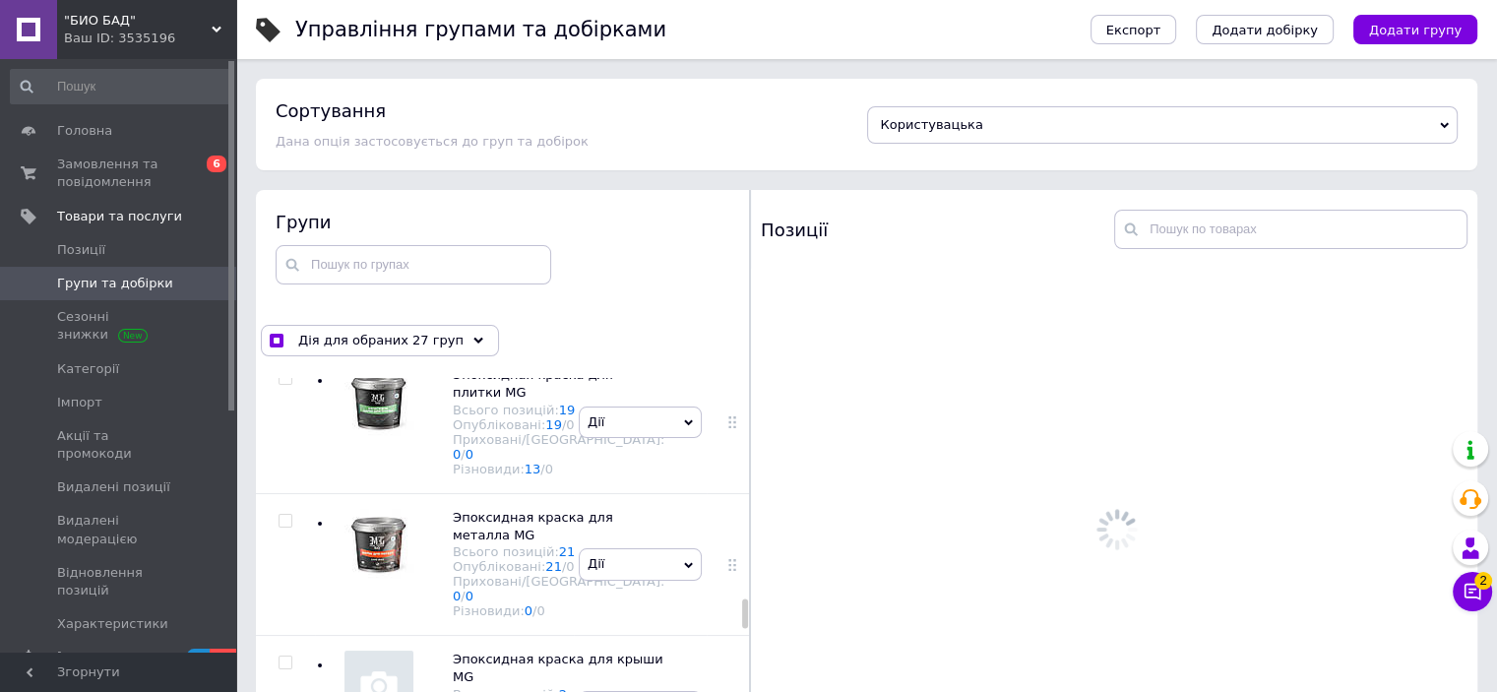
scroll to position [10529, 0]
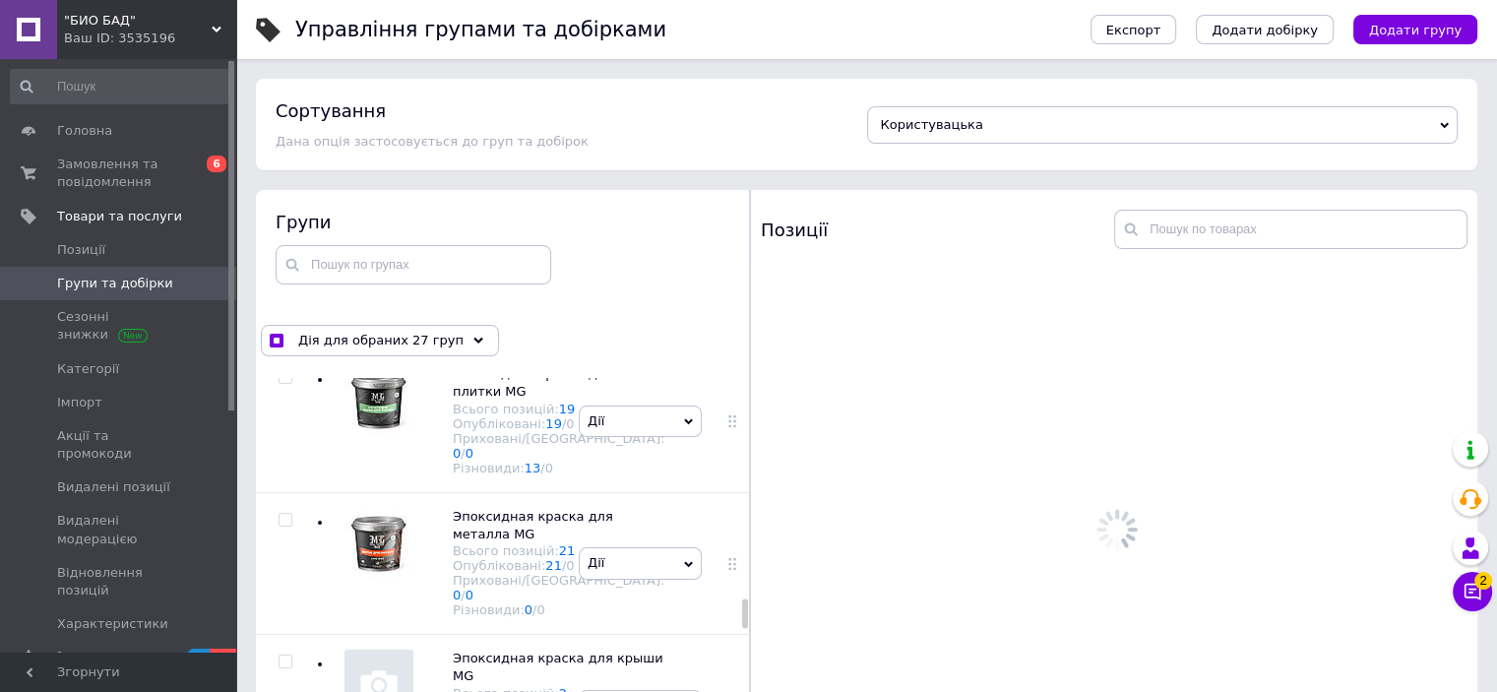
checkbox input "true"
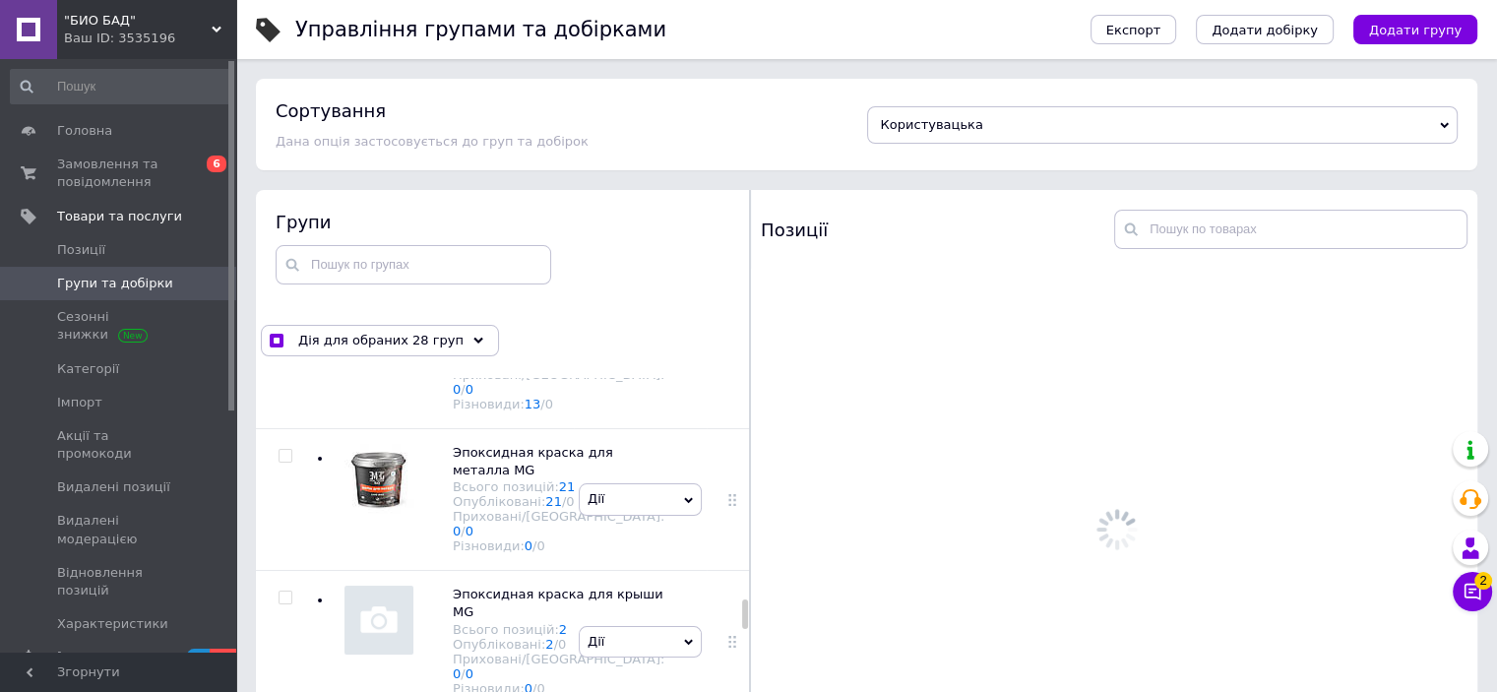
scroll to position [10726, 0]
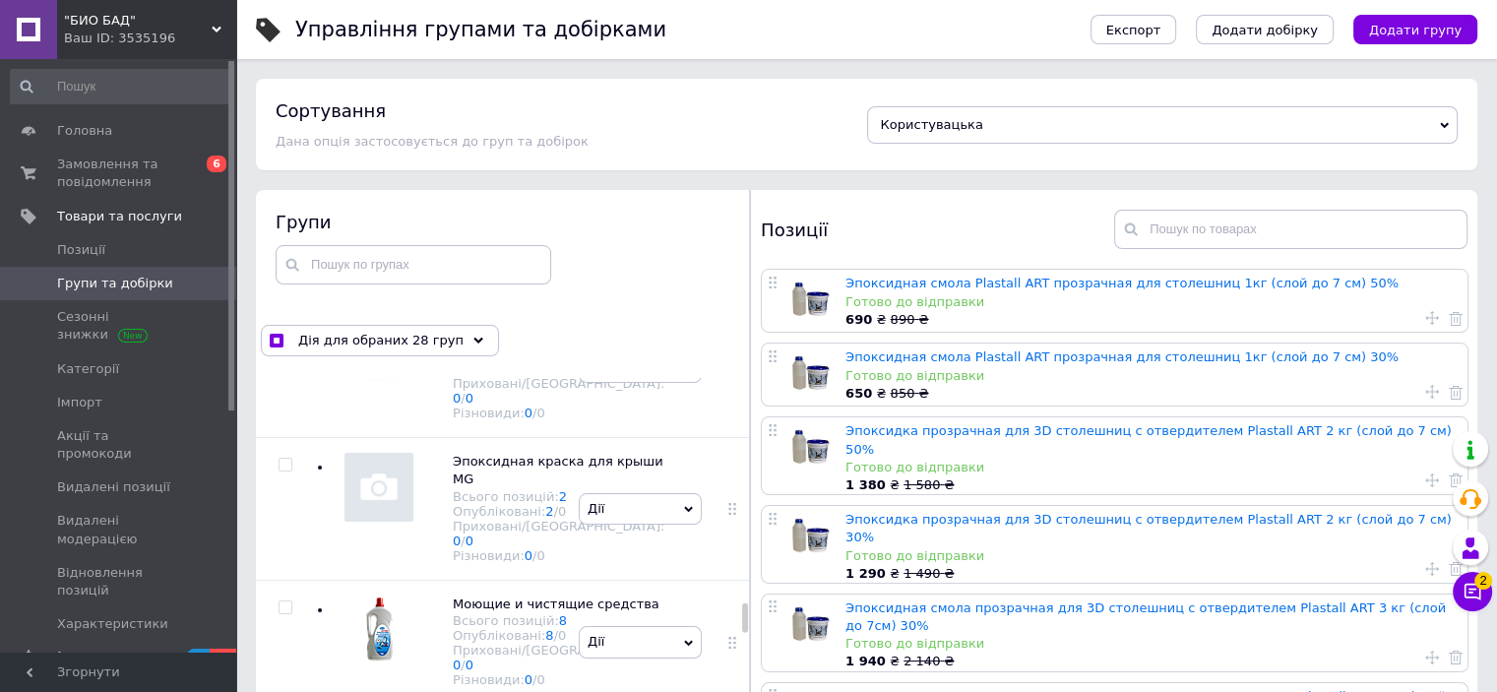
checkbox input "true"
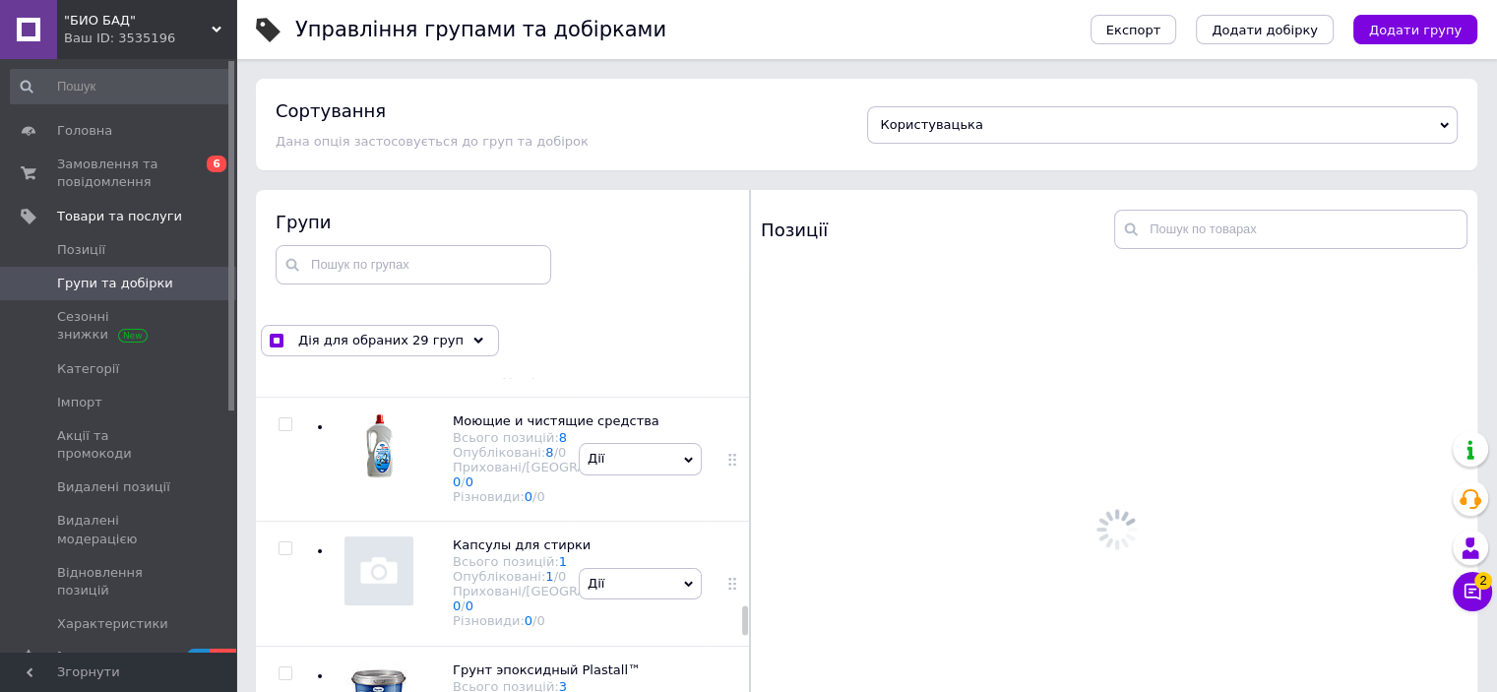
scroll to position [10923, 0]
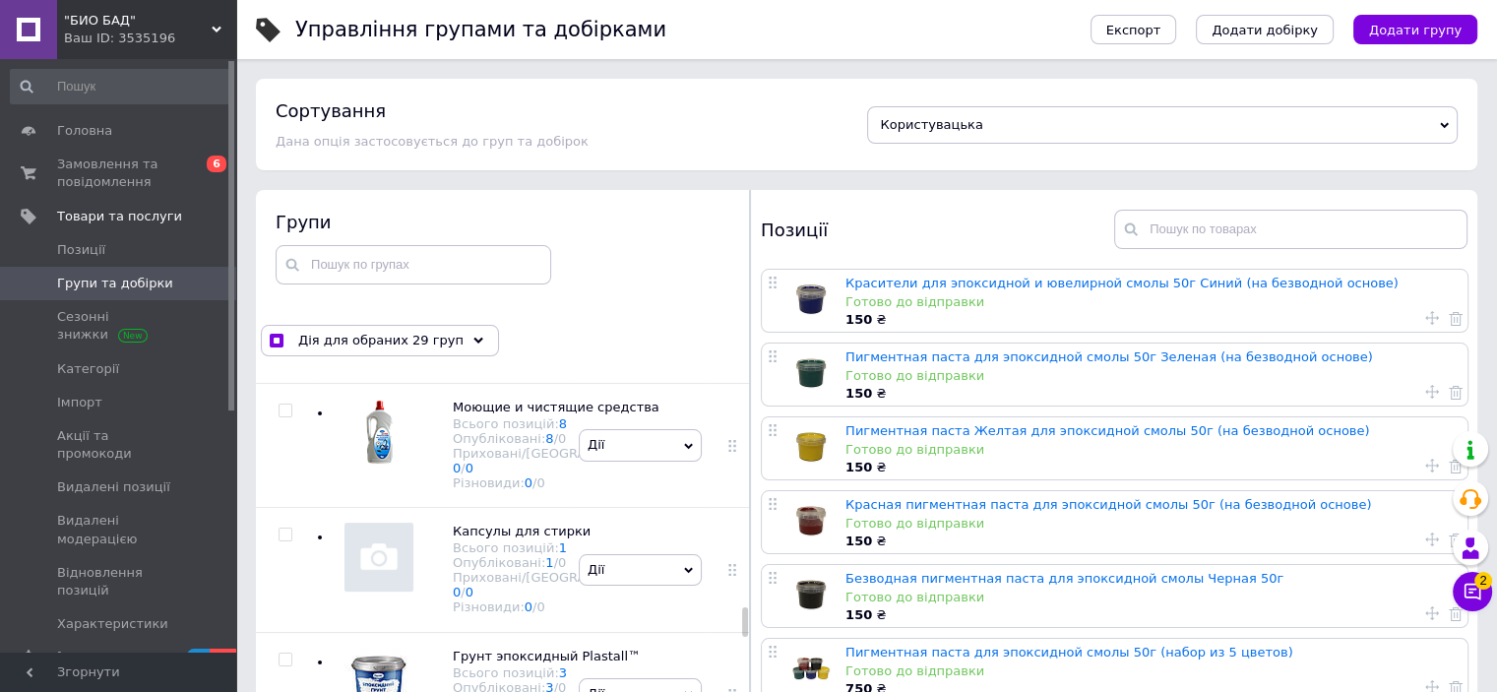
checkbox input "true"
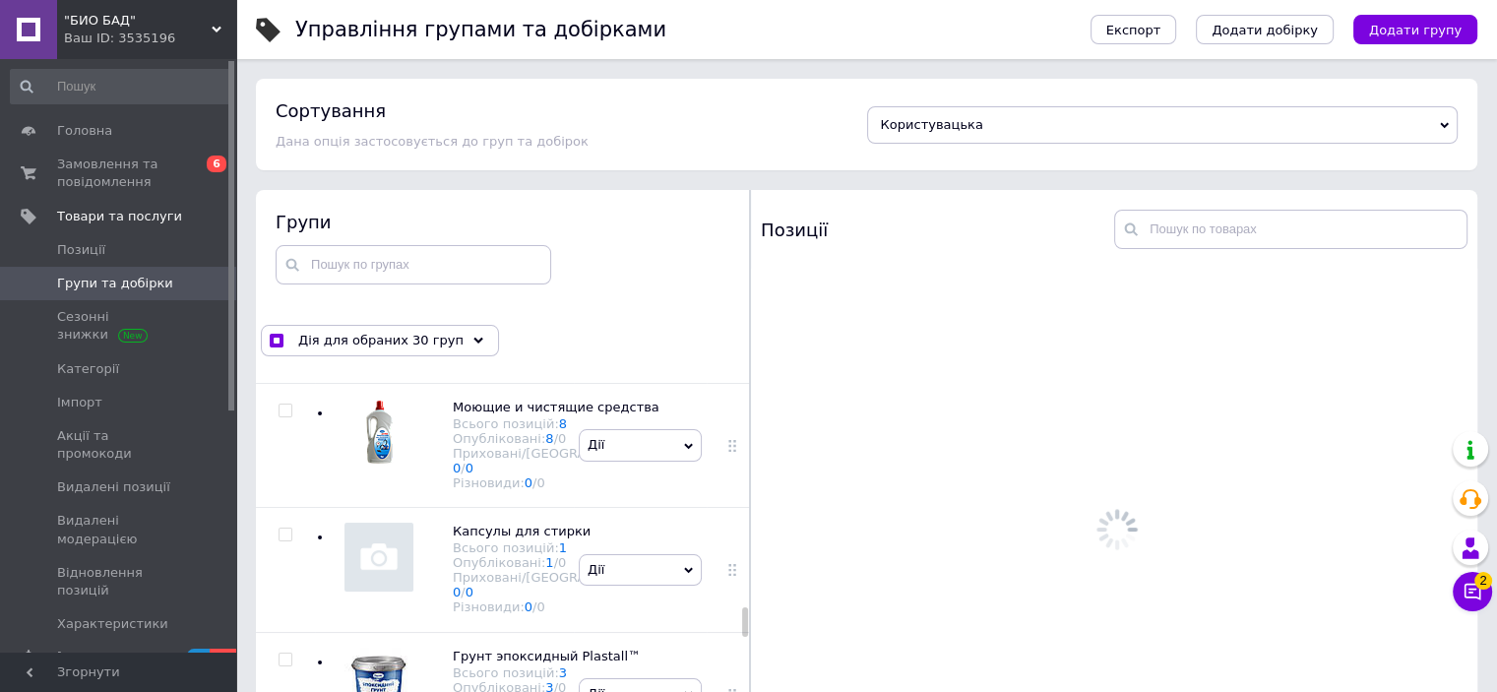
scroll to position [11119, 0]
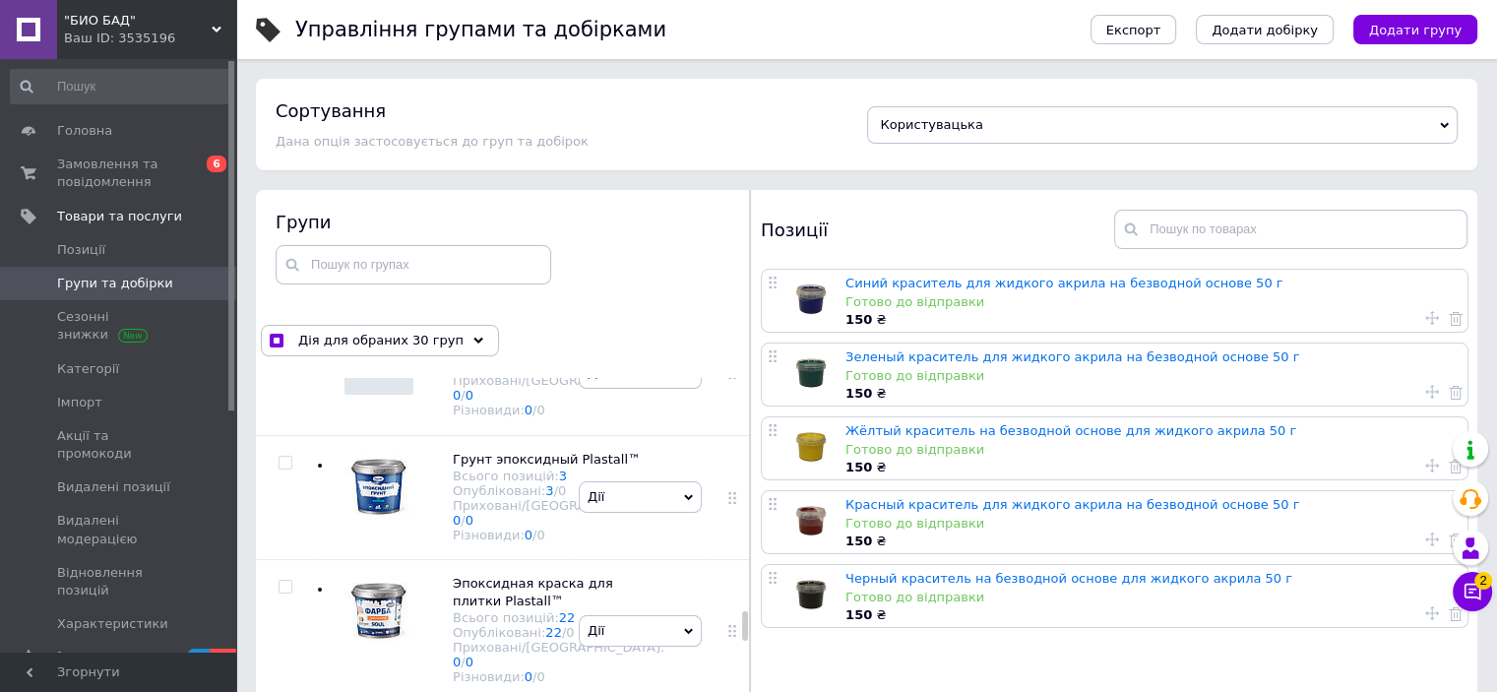
checkbox input "true"
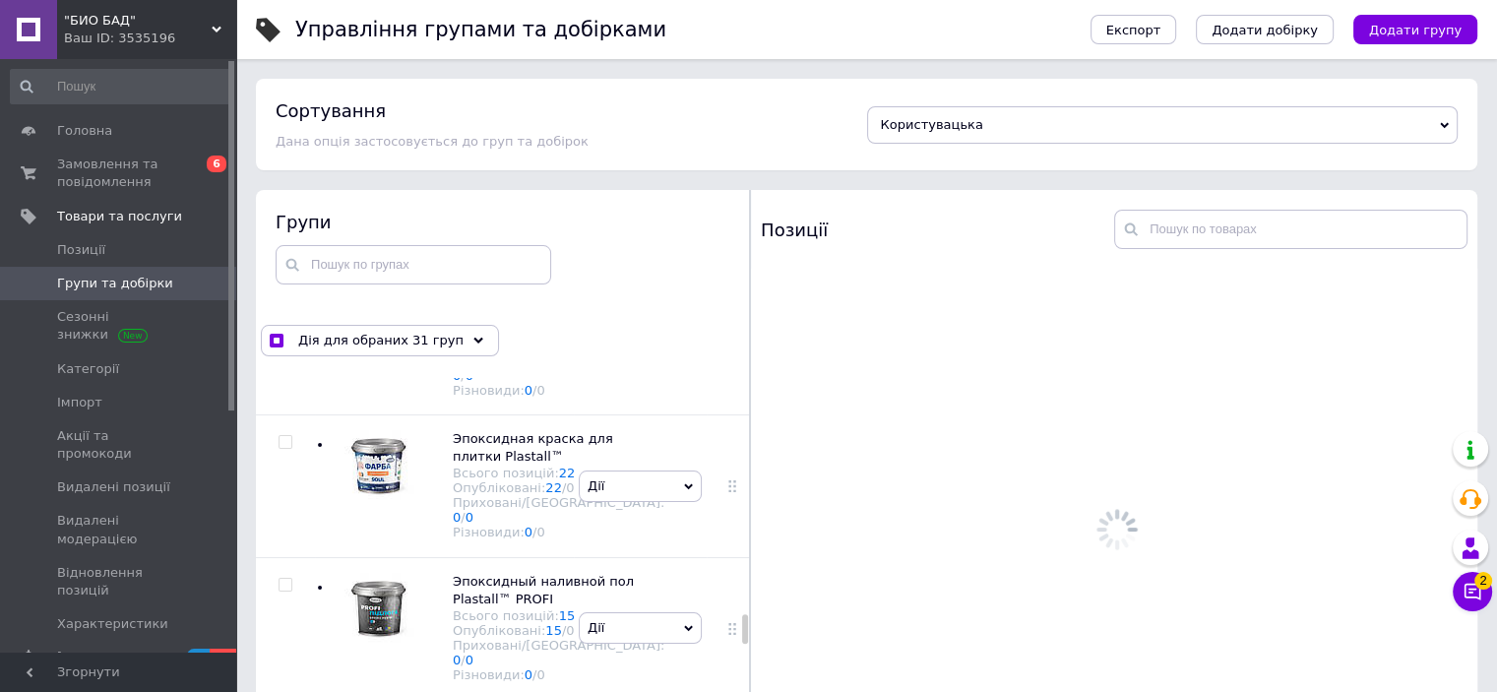
scroll to position [11415, 0]
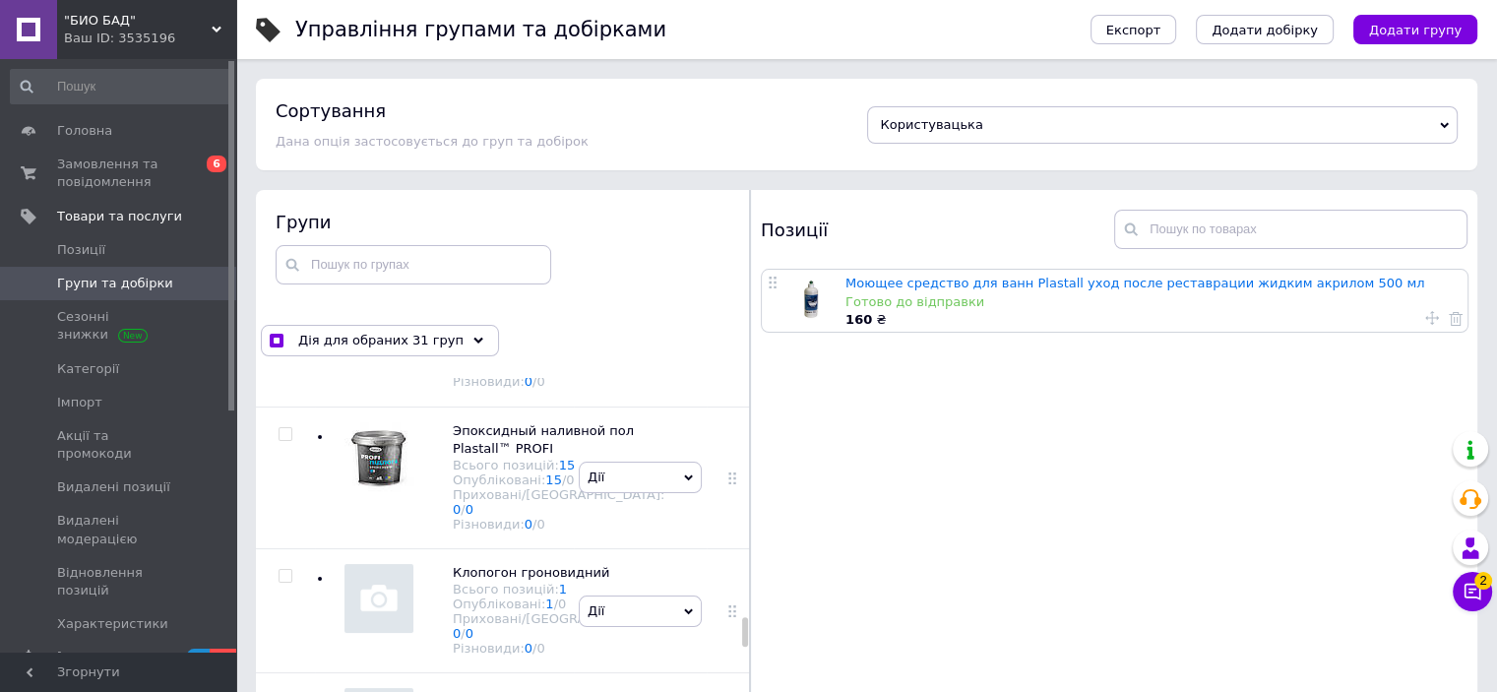
checkbox input "true"
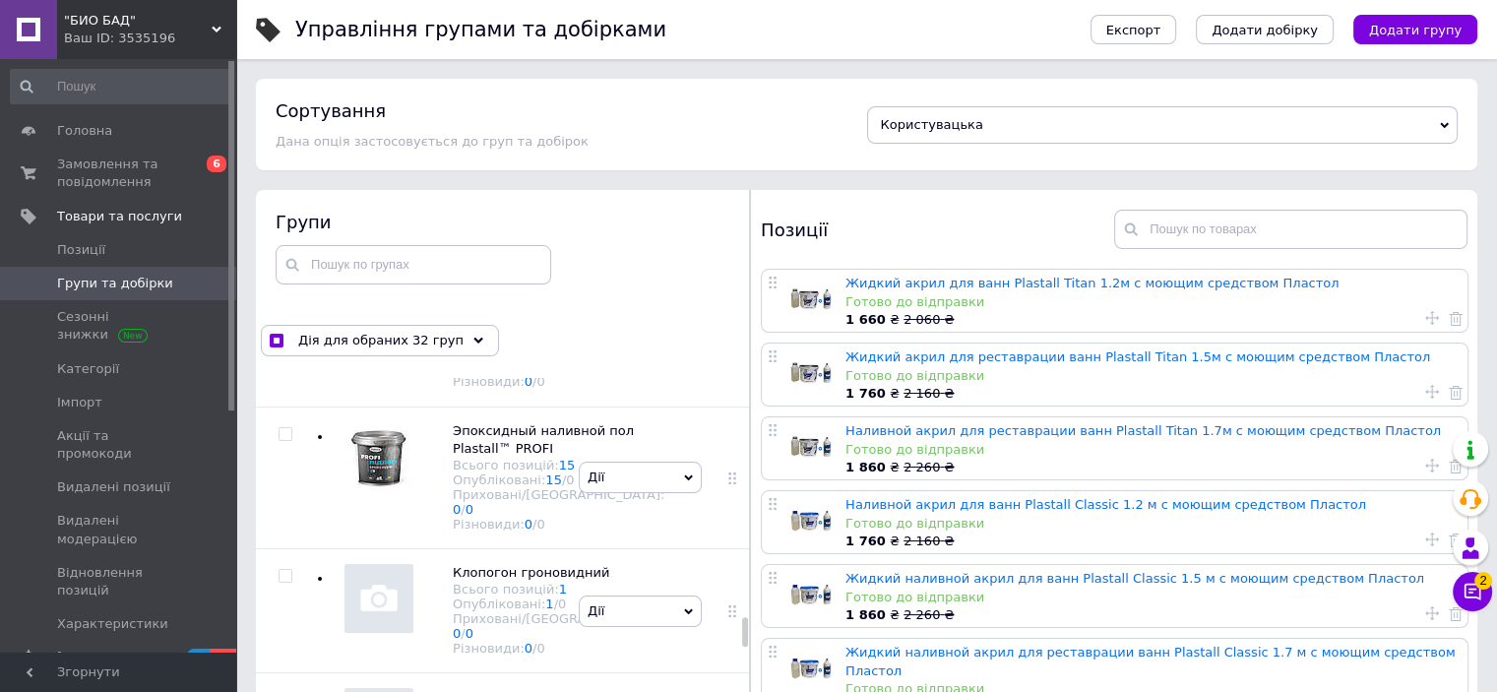
scroll to position [11513, 0]
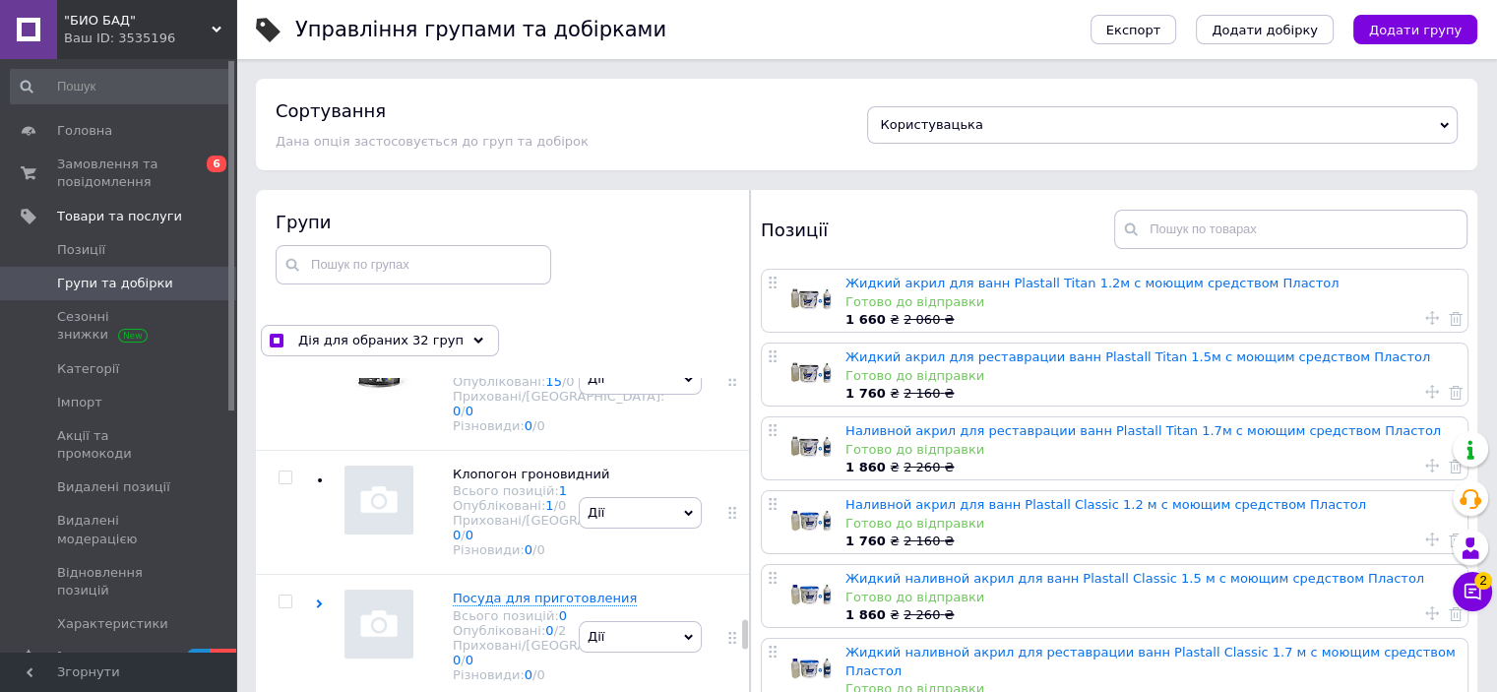
checkbox input "true"
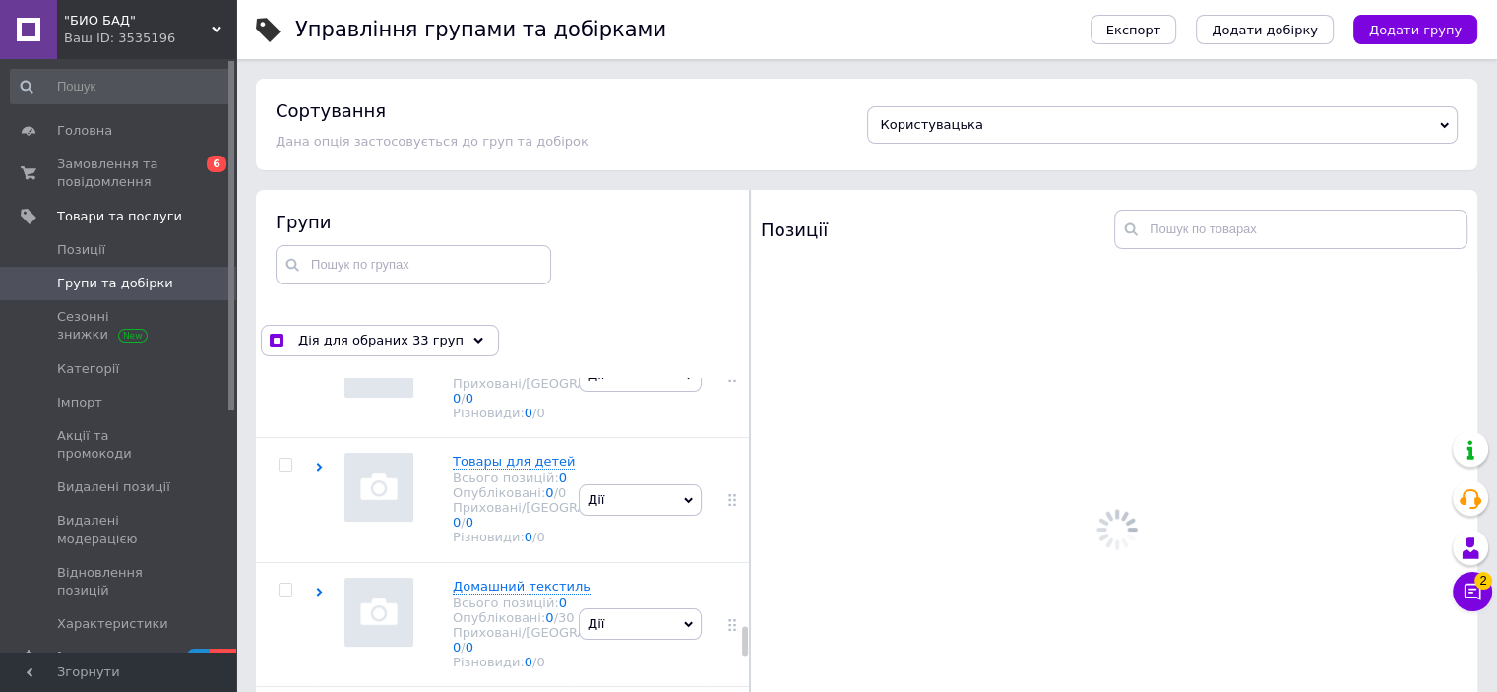
scroll to position [11907, 0]
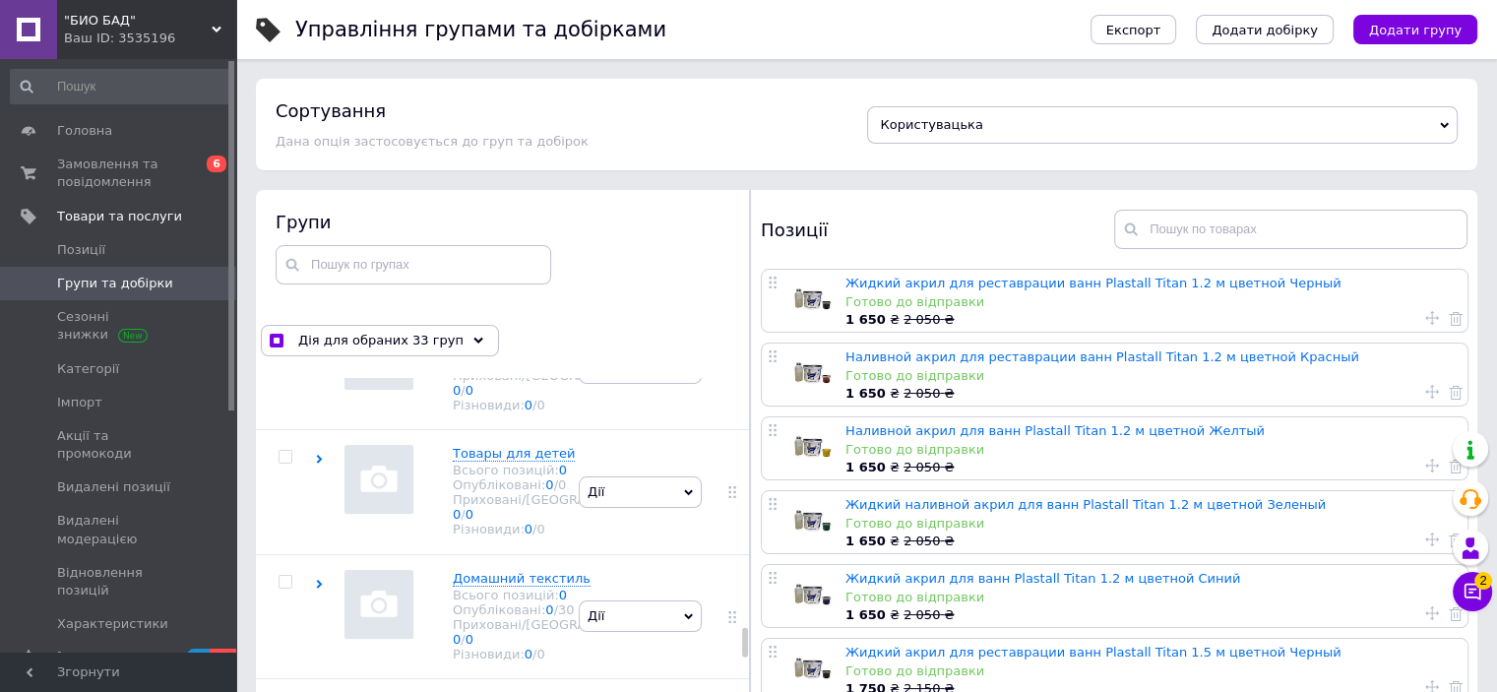
checkbox input "true"
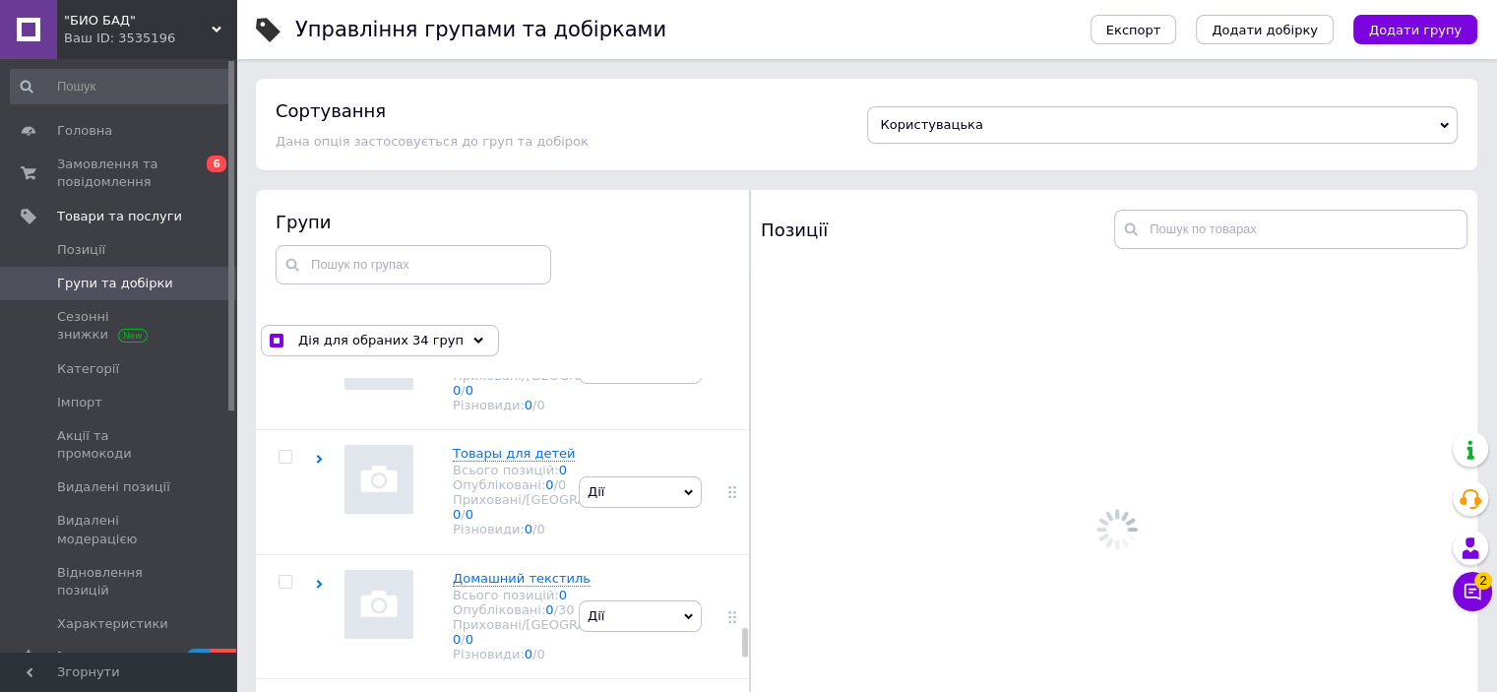
checkbox input "true"
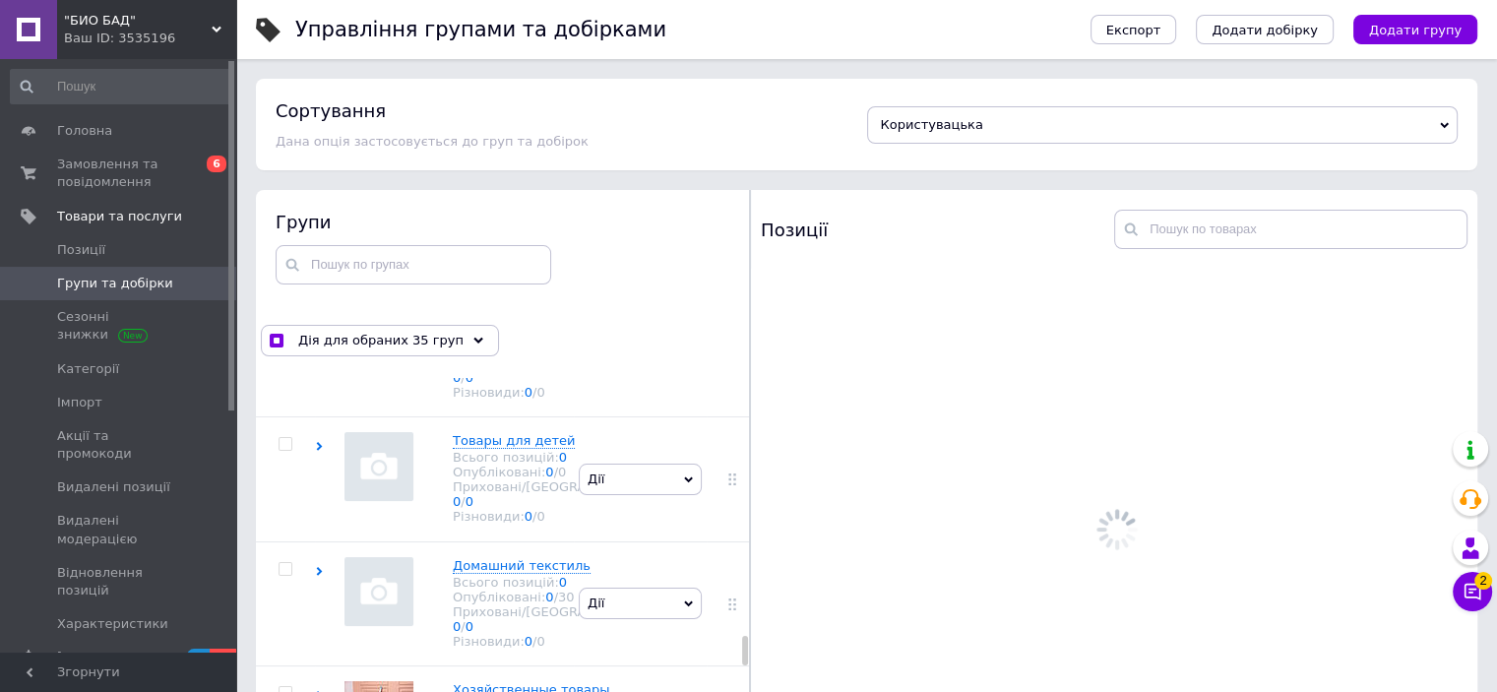
scroll to position [12300, 0]
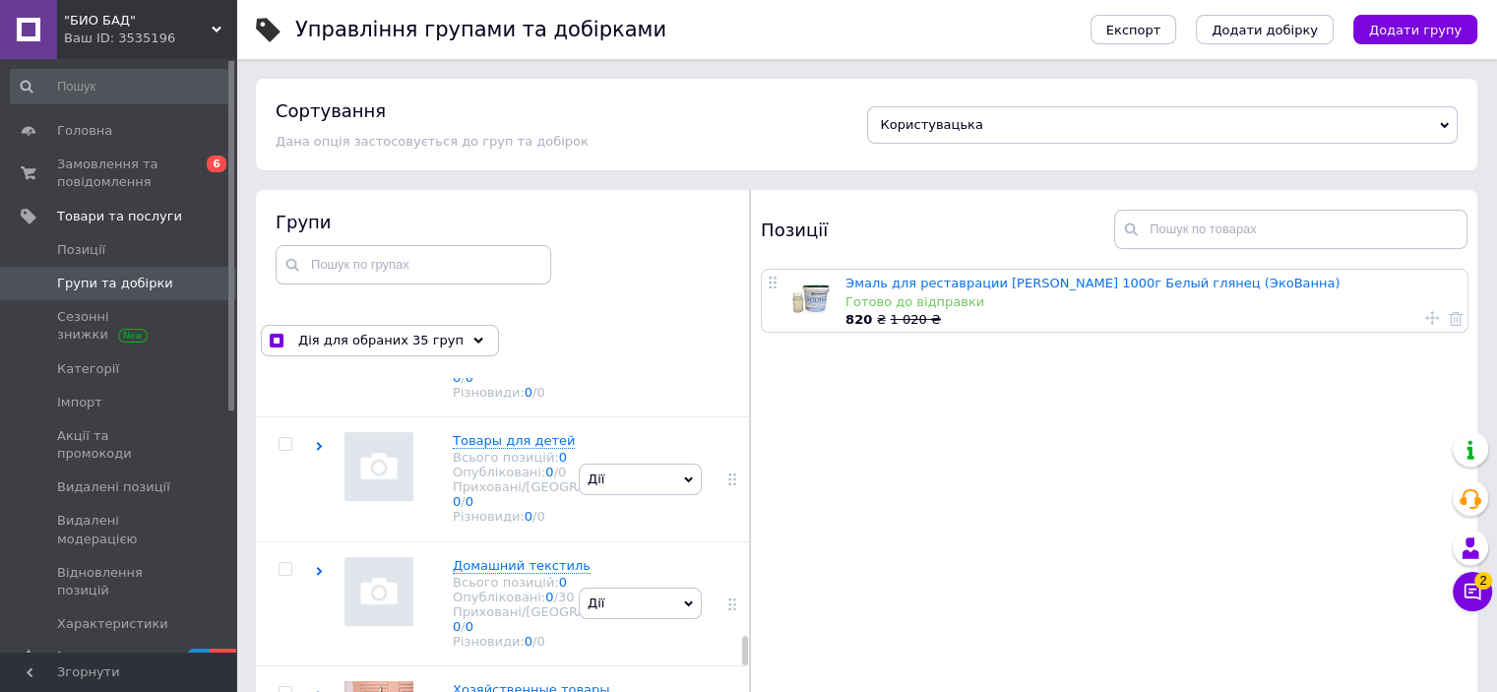
checkbox input "true"
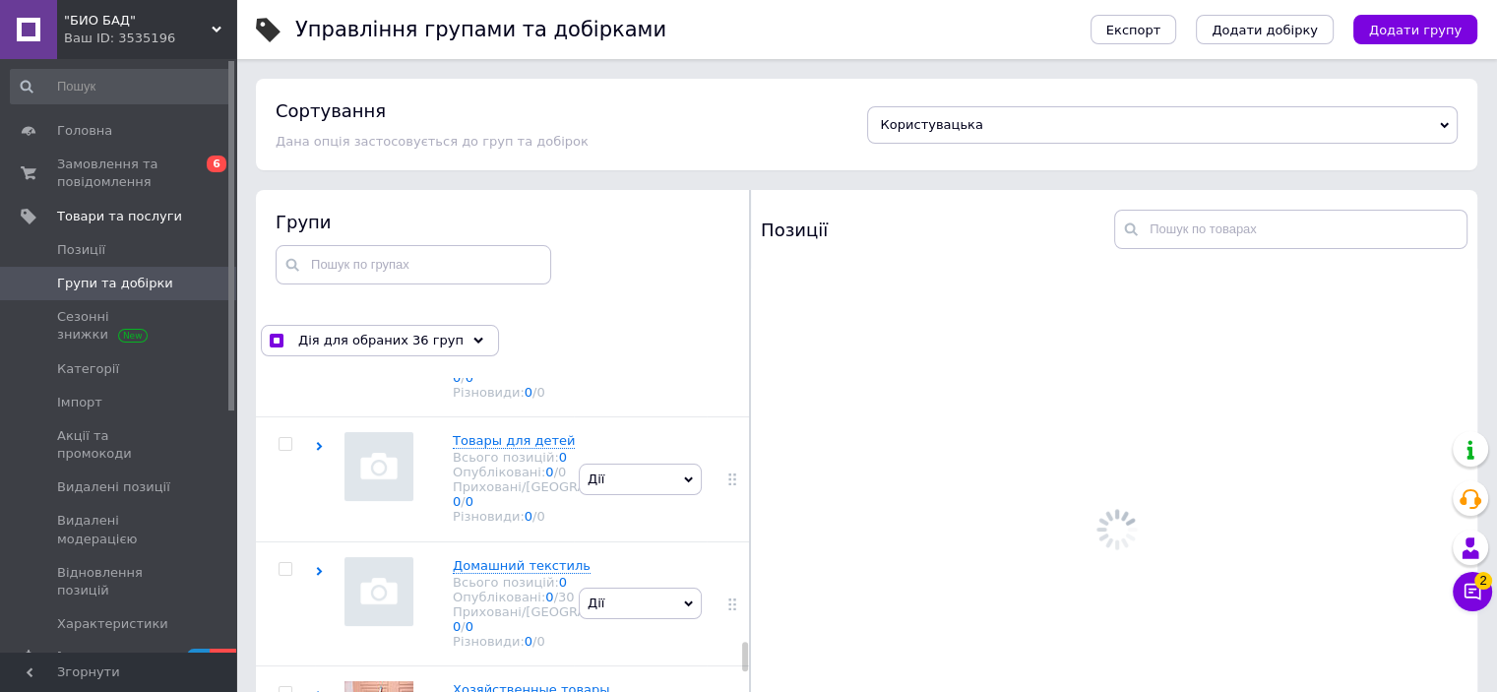
scroll to position [12595, 0]
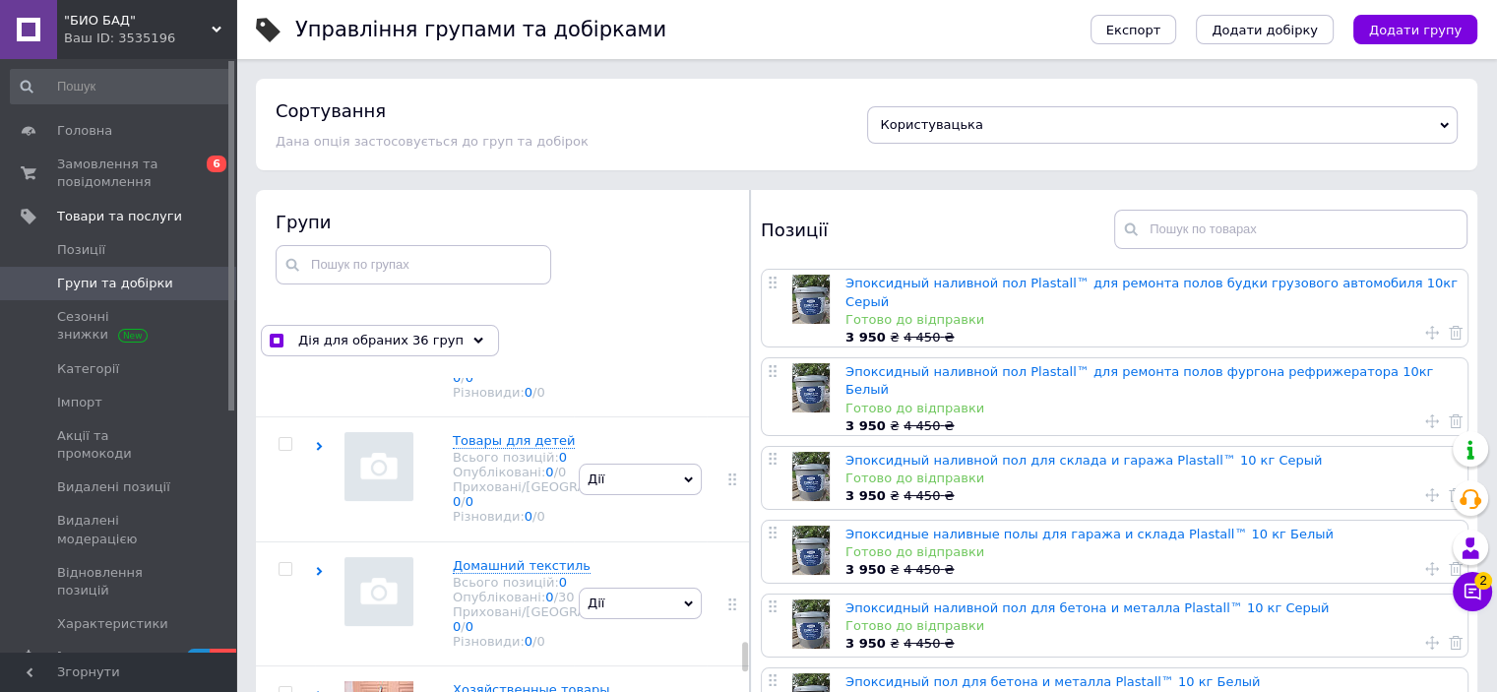
checkbox input "true"
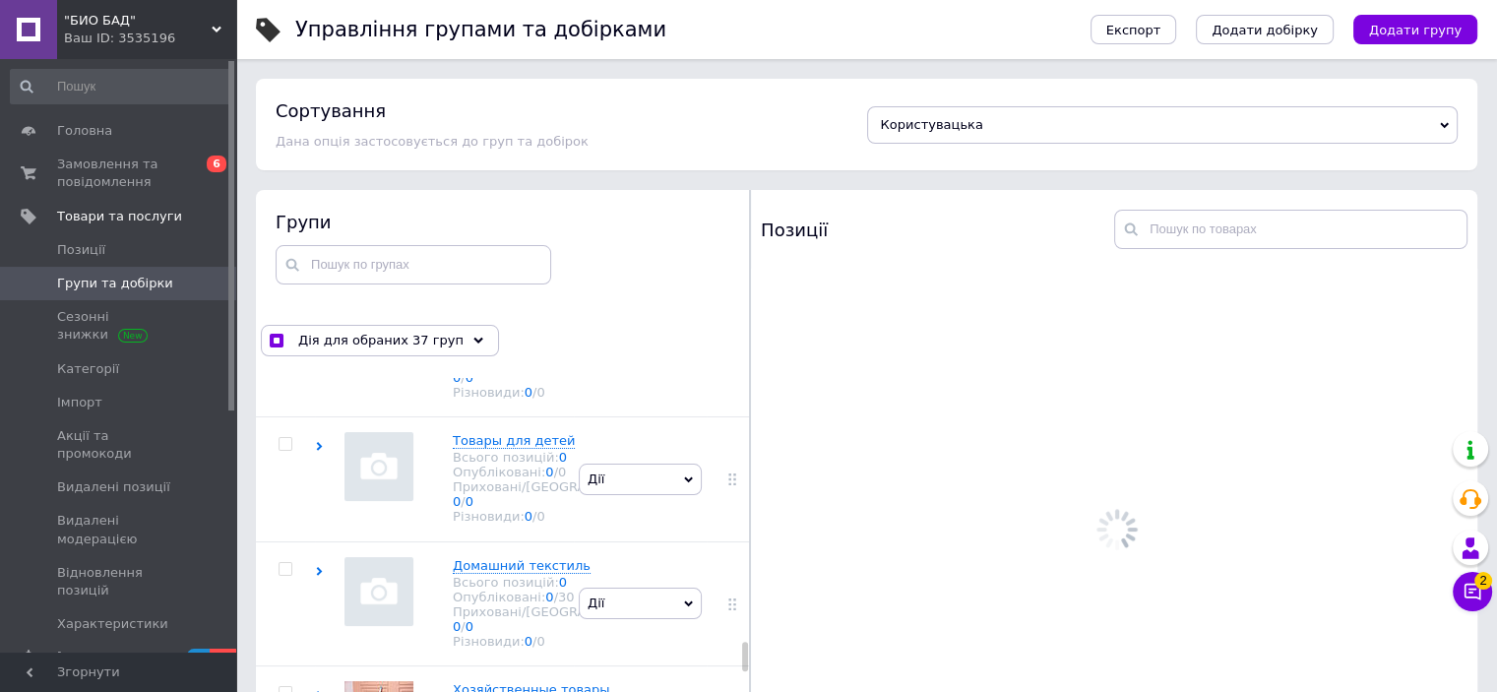
checkbox input "true"
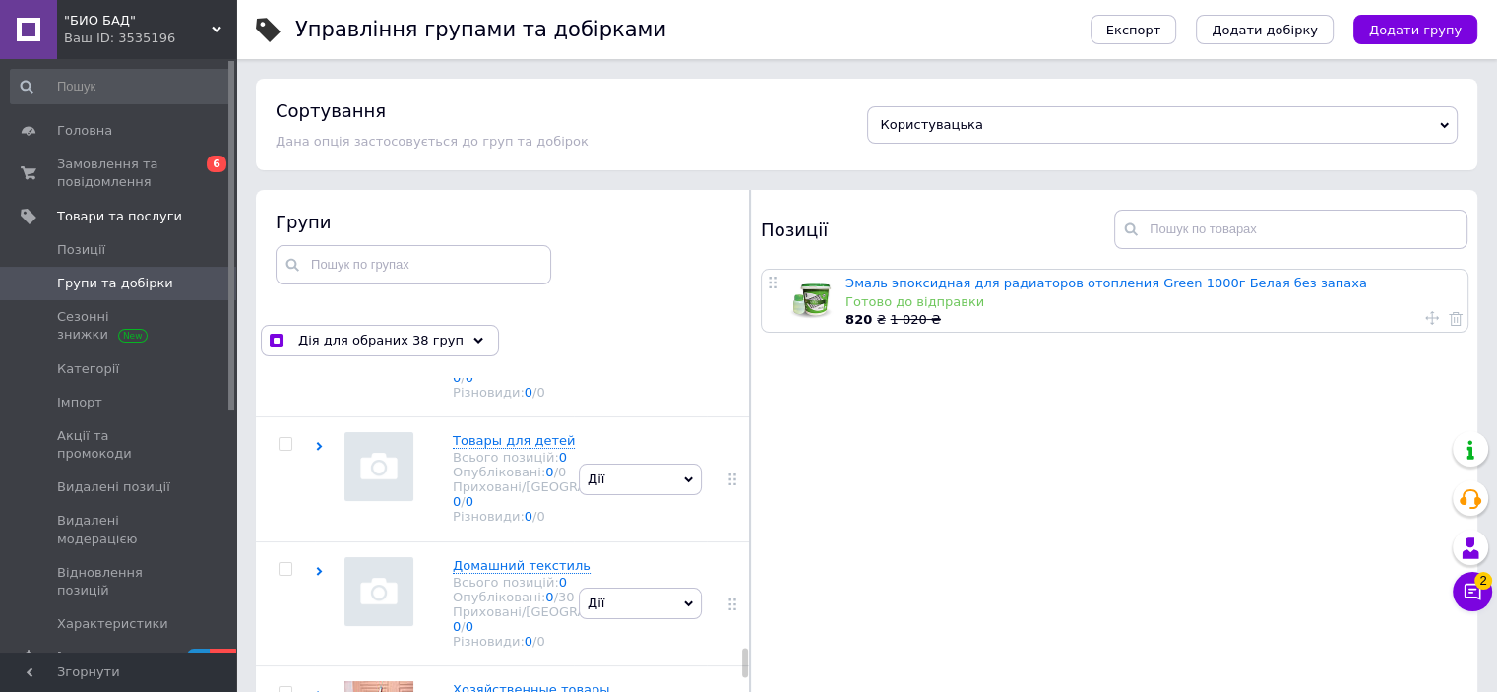
scroll to position [12891, 0]
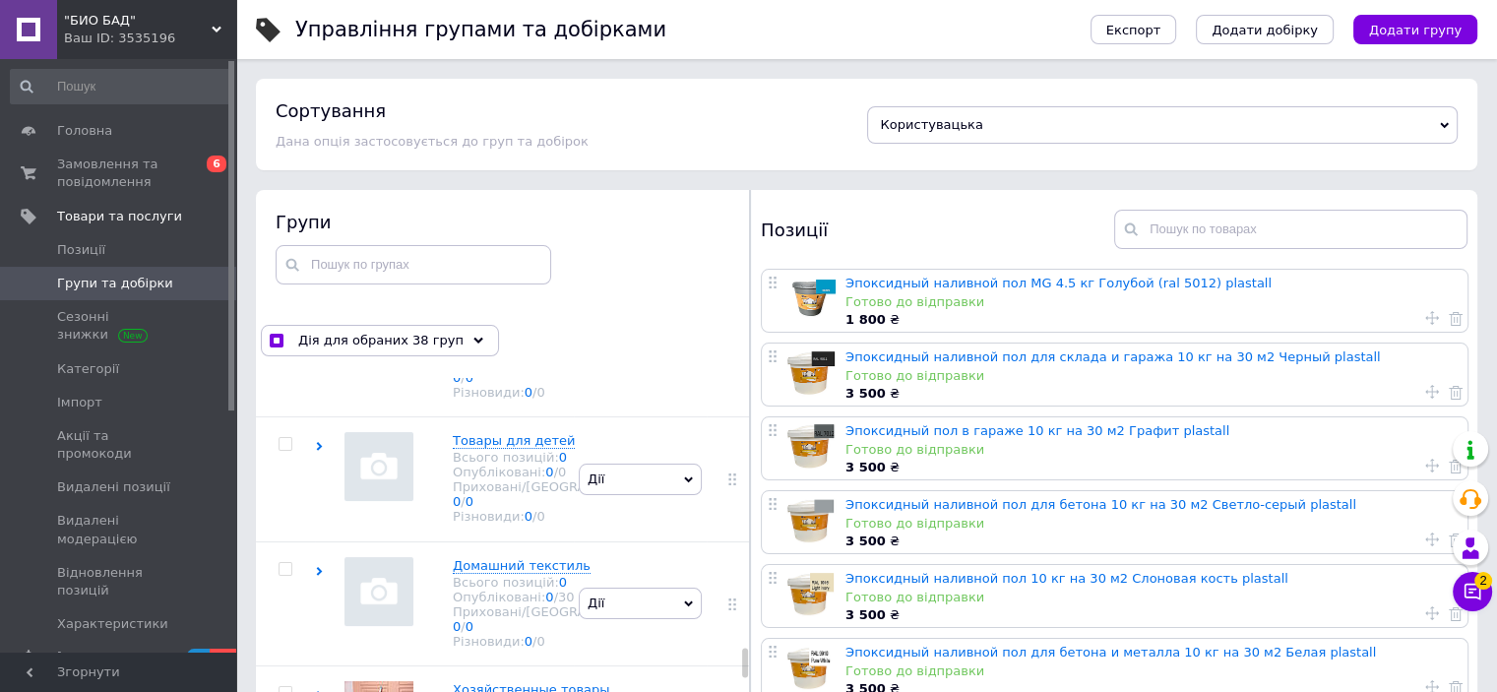
checkbox input "true"
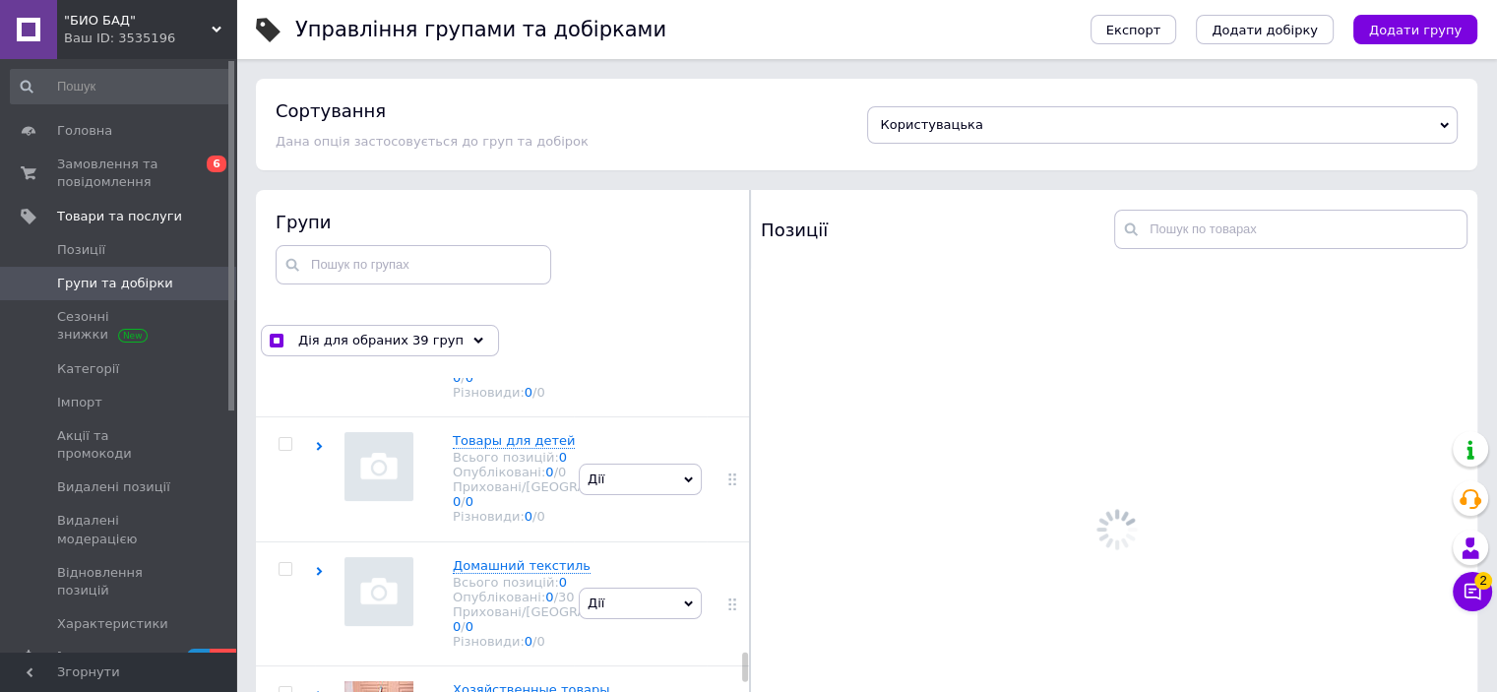
checkbox input "true"
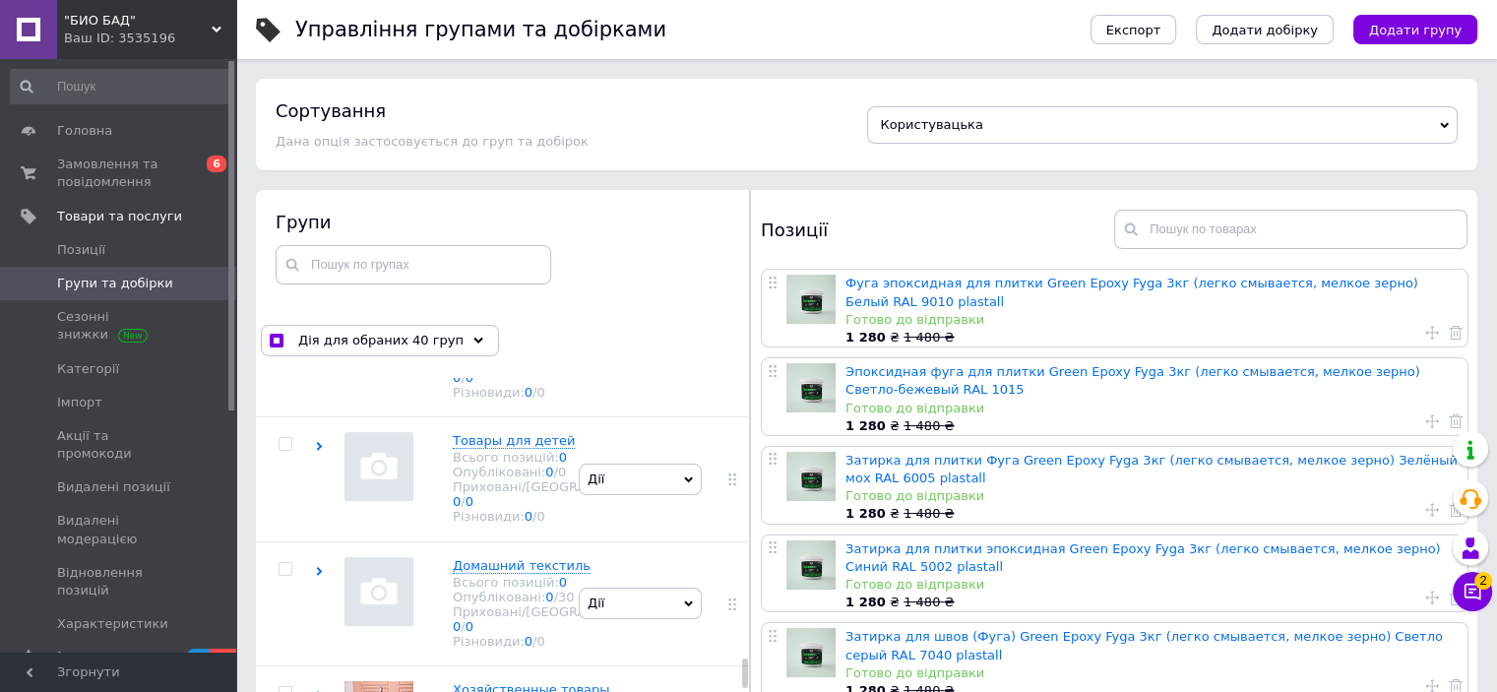
checkbox input "true"
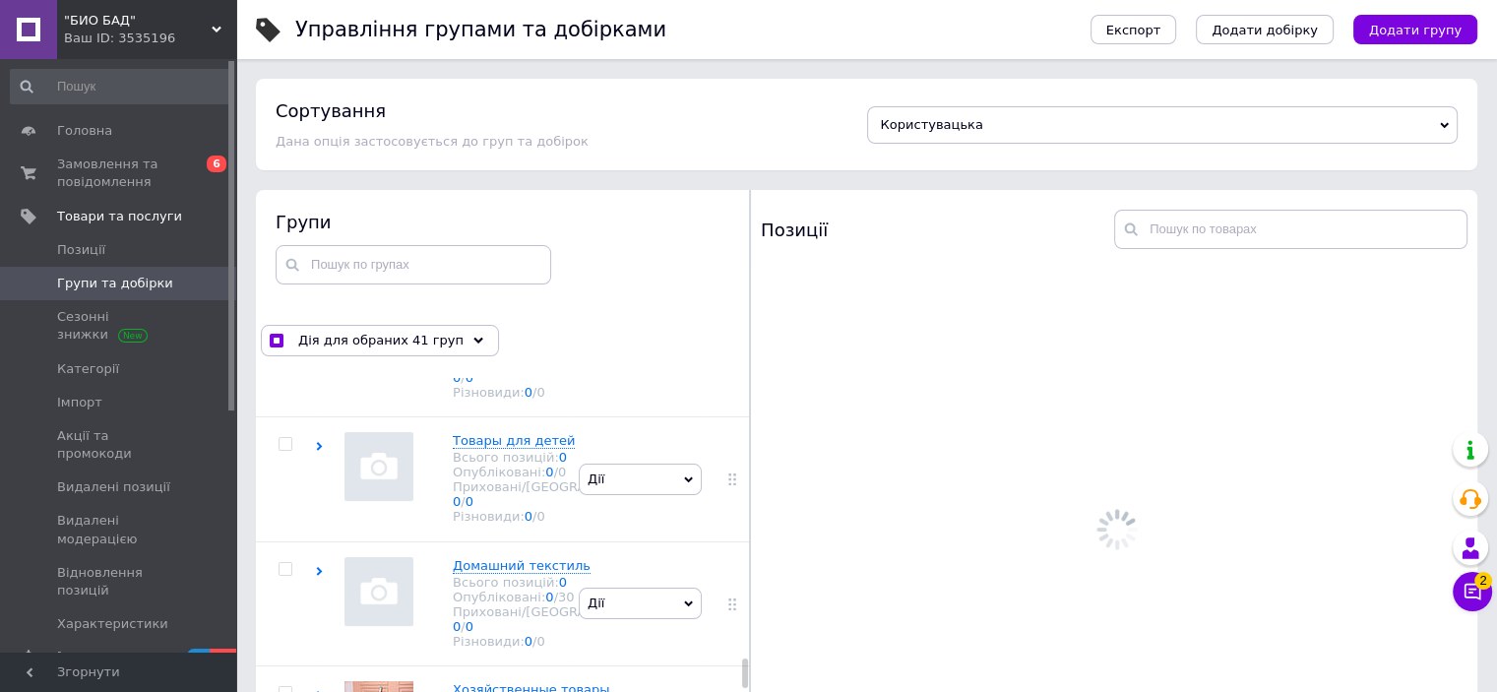
checkbox input "true"
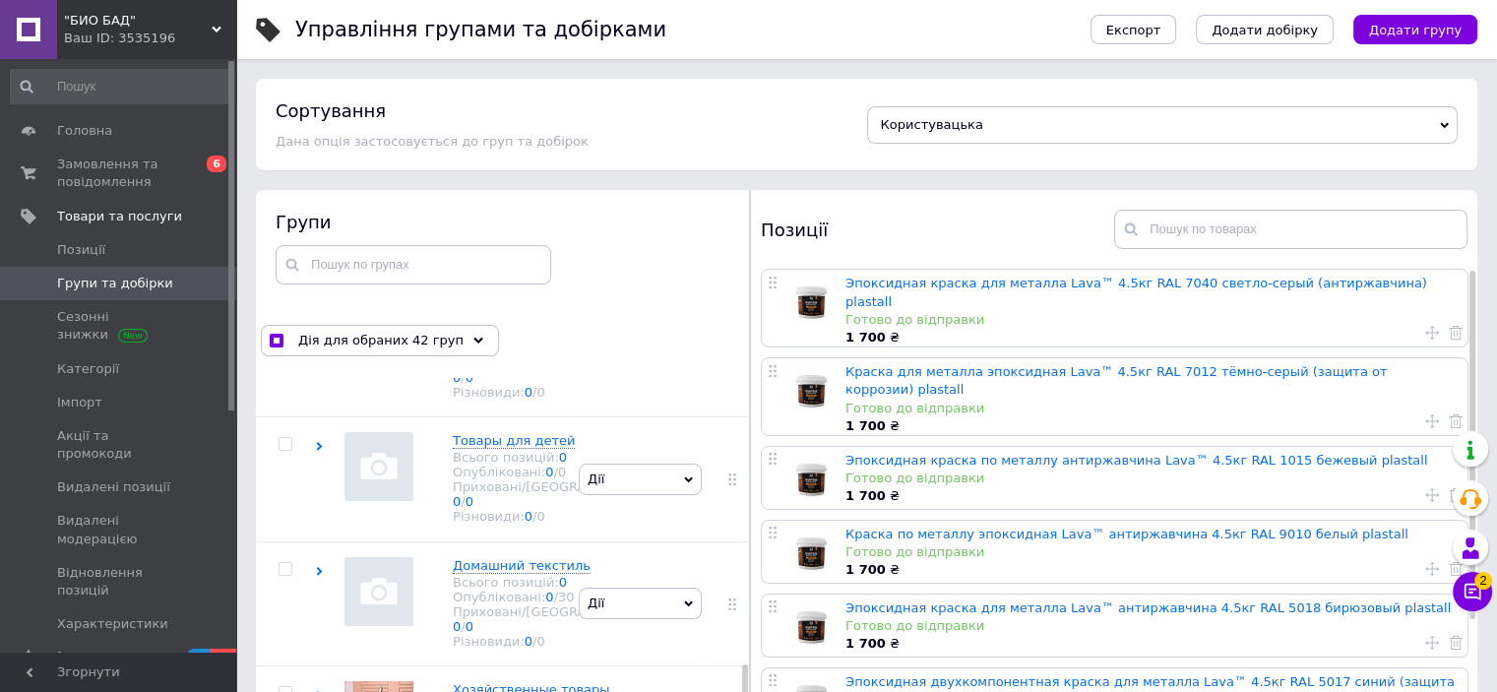
checkbox input "true"
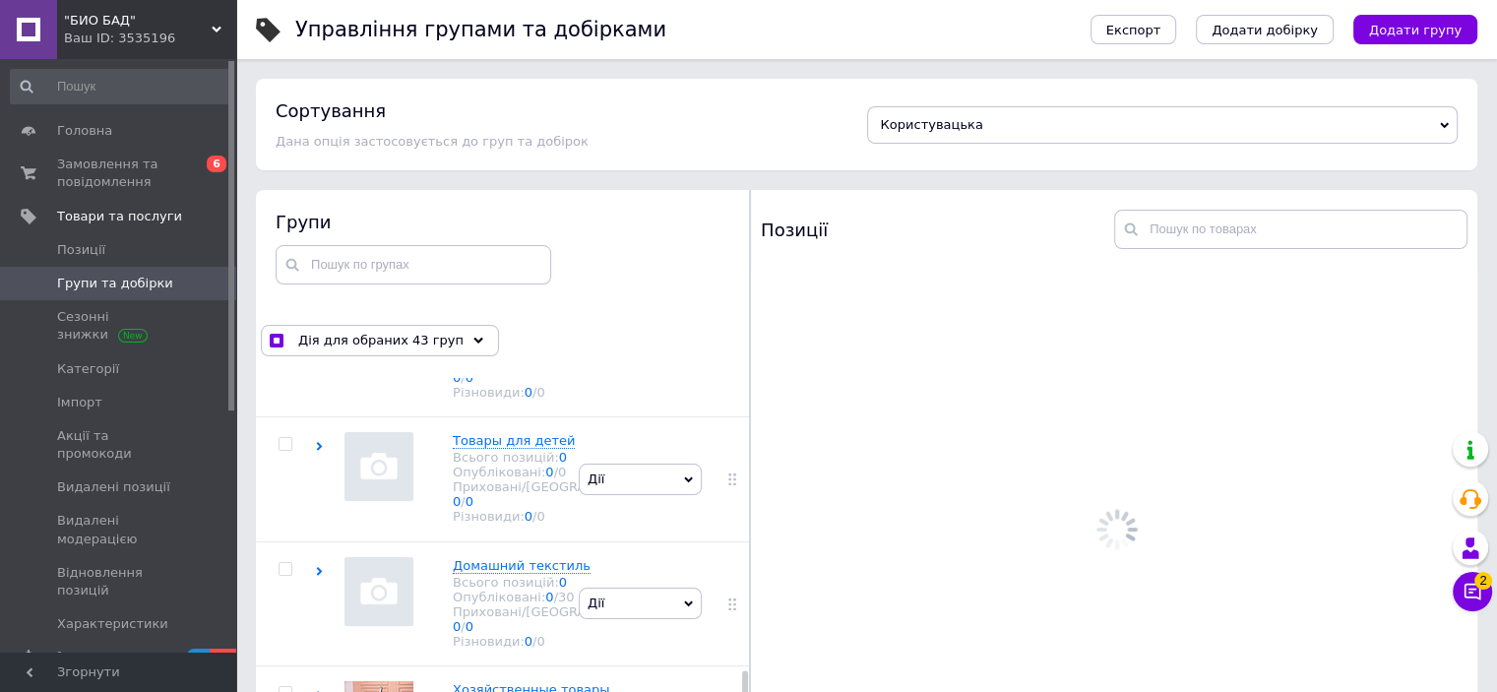
checkbox input "true"
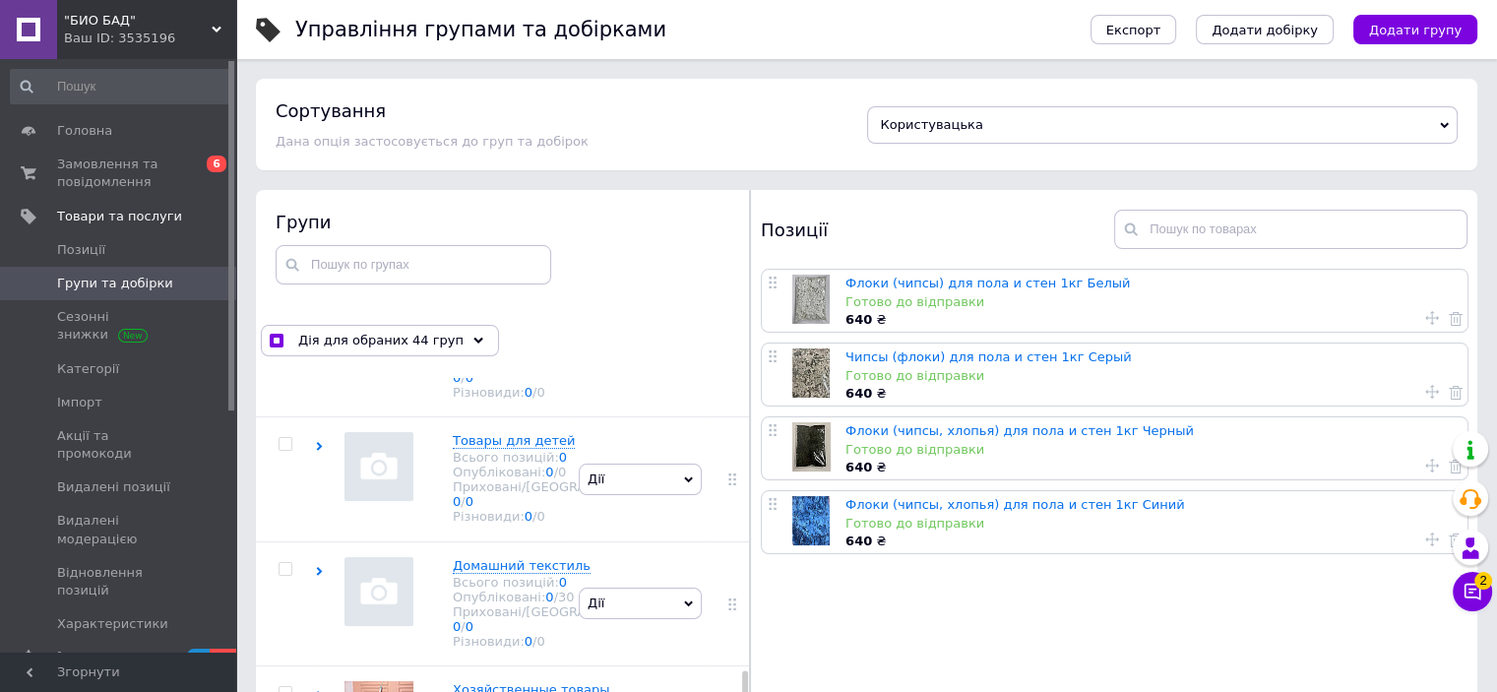
checkbox input "true"
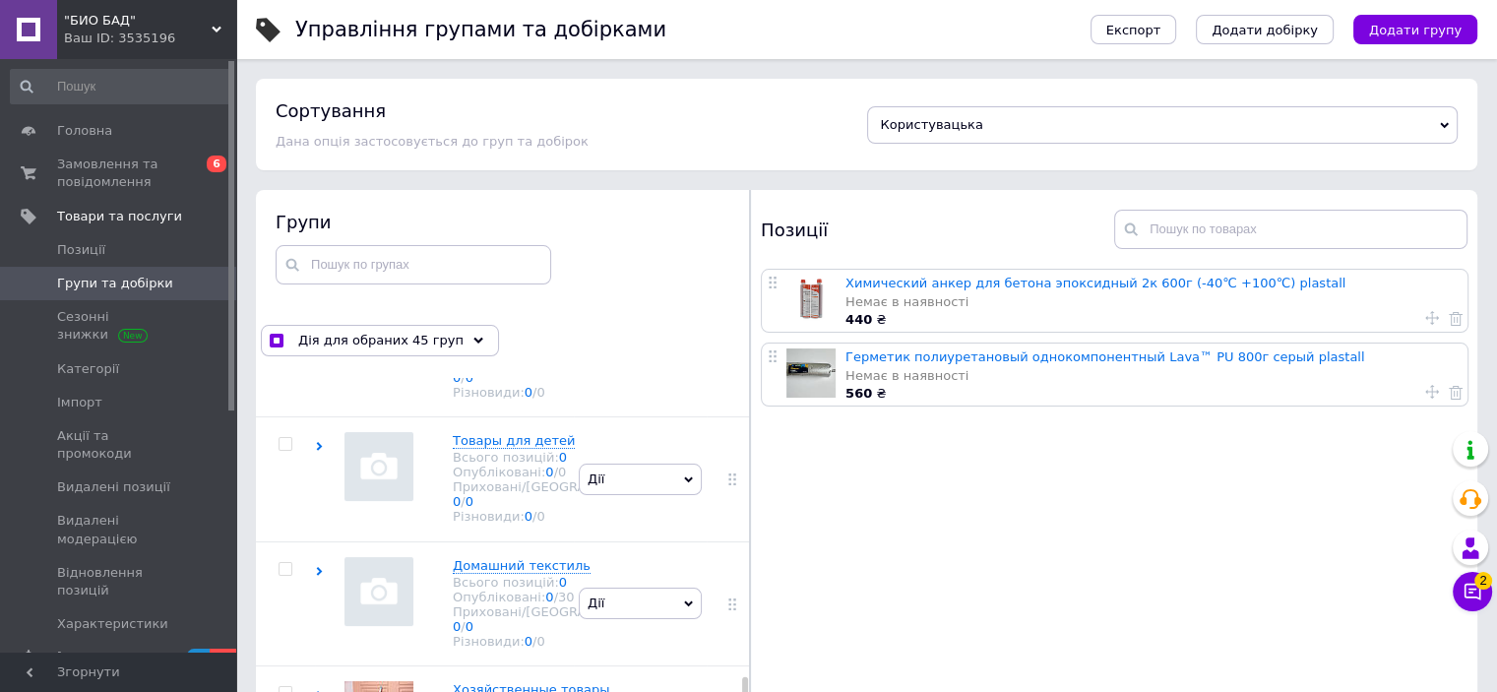
checkbox input "true"
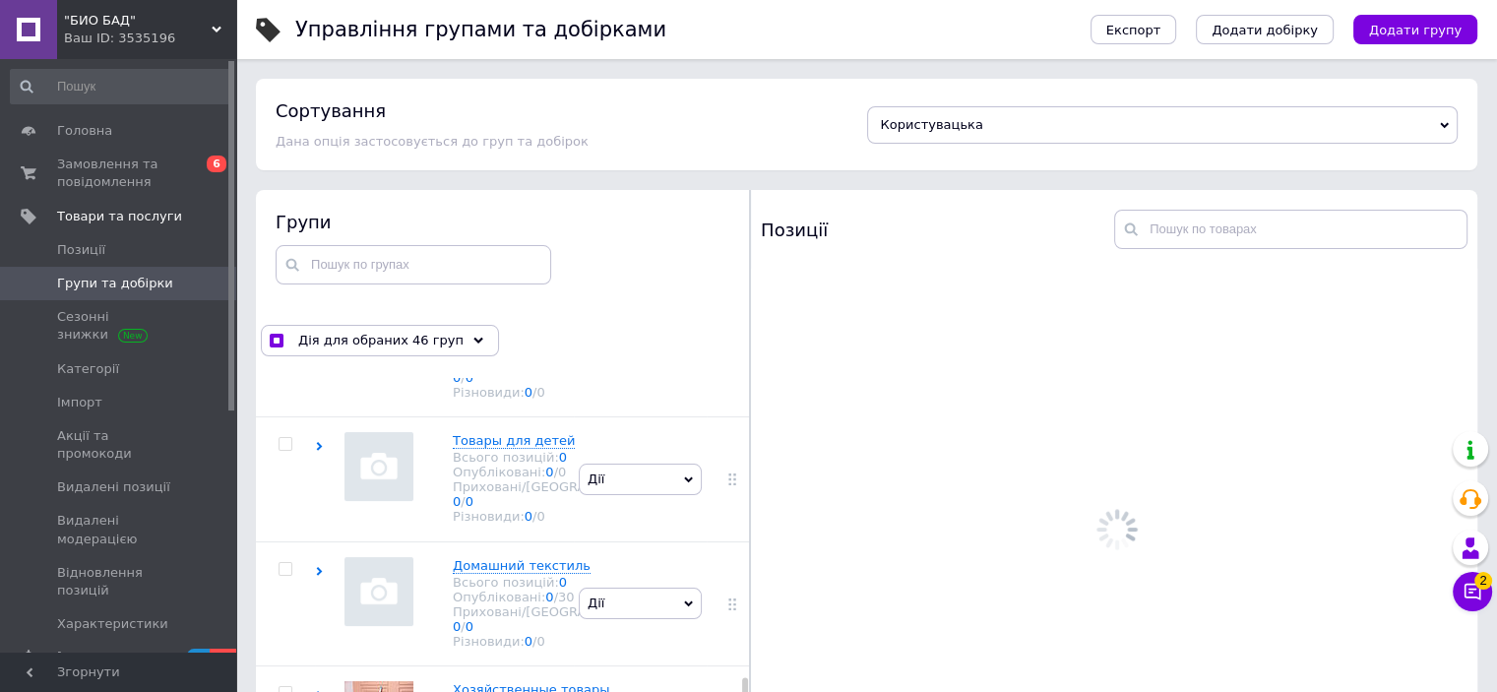
scroll to position [14465, 0]
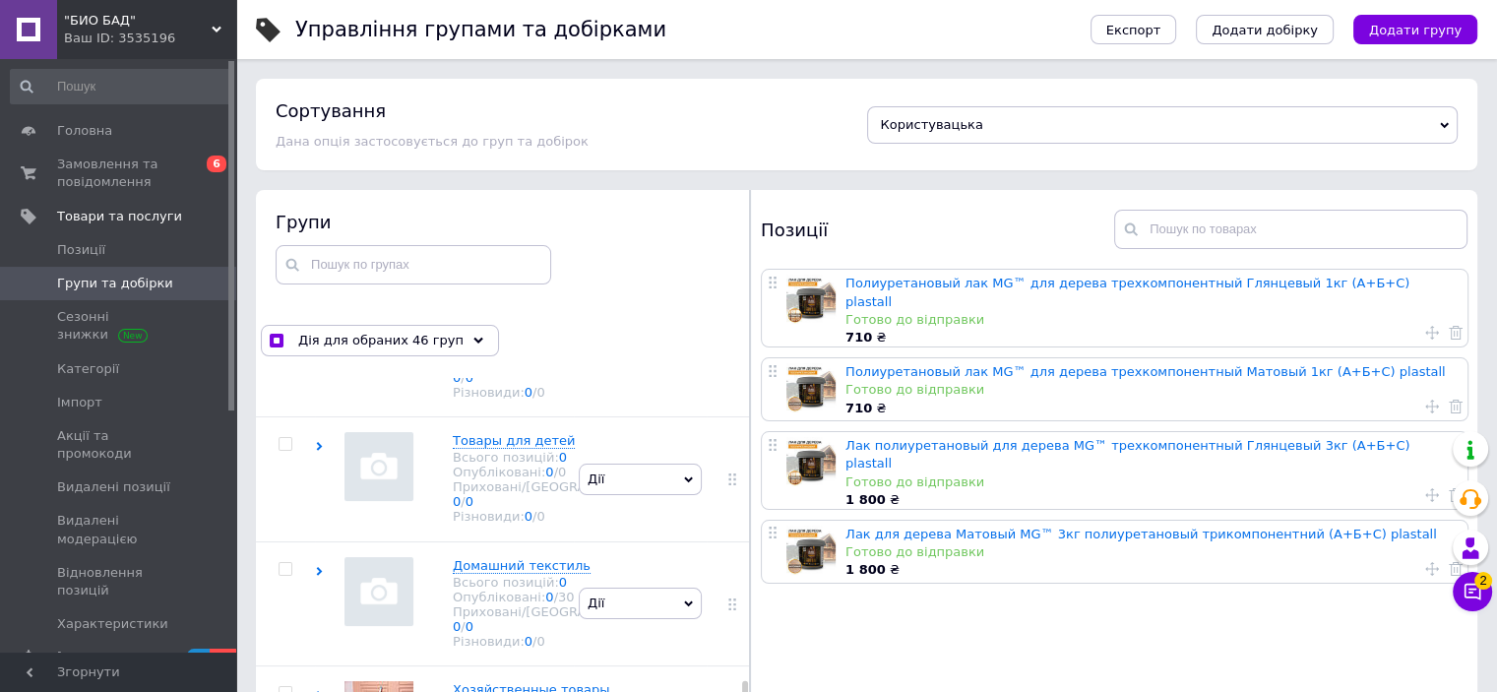
checkbox input "true"
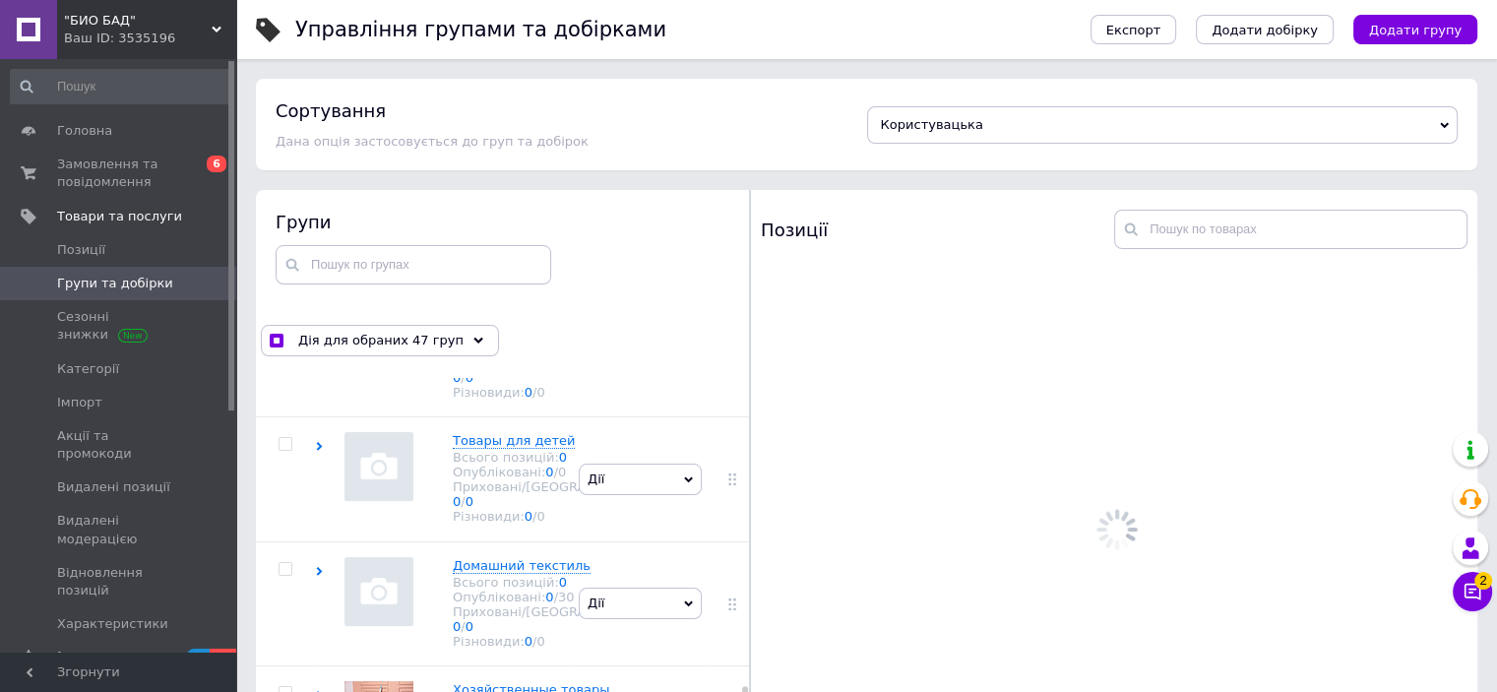
scroll to position [14760, 0]
drag, startPoint x: 287, startPoint y: 424, endPoint x: 284, endPoint y: 440, distance: 16.0
checkbox input "true"
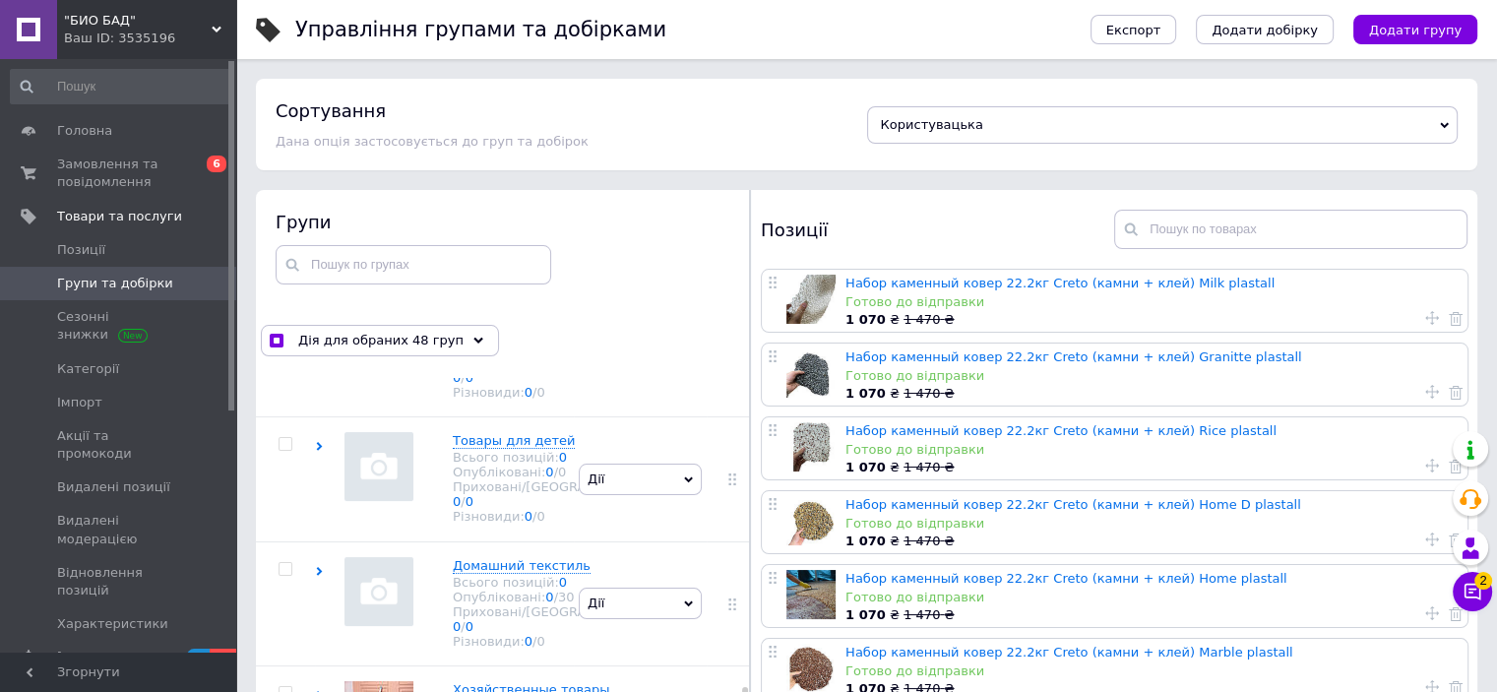
checkbox input "true"
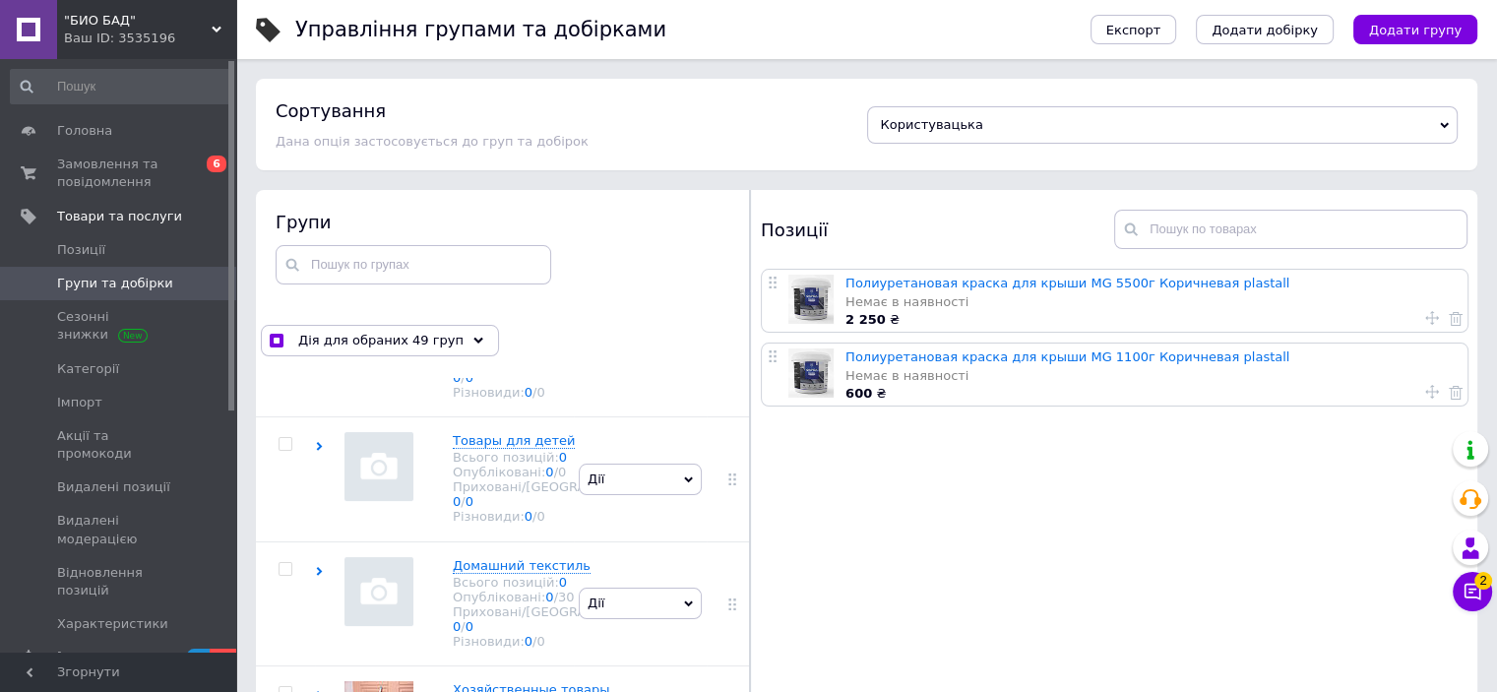
scroll to position [15055, 0]
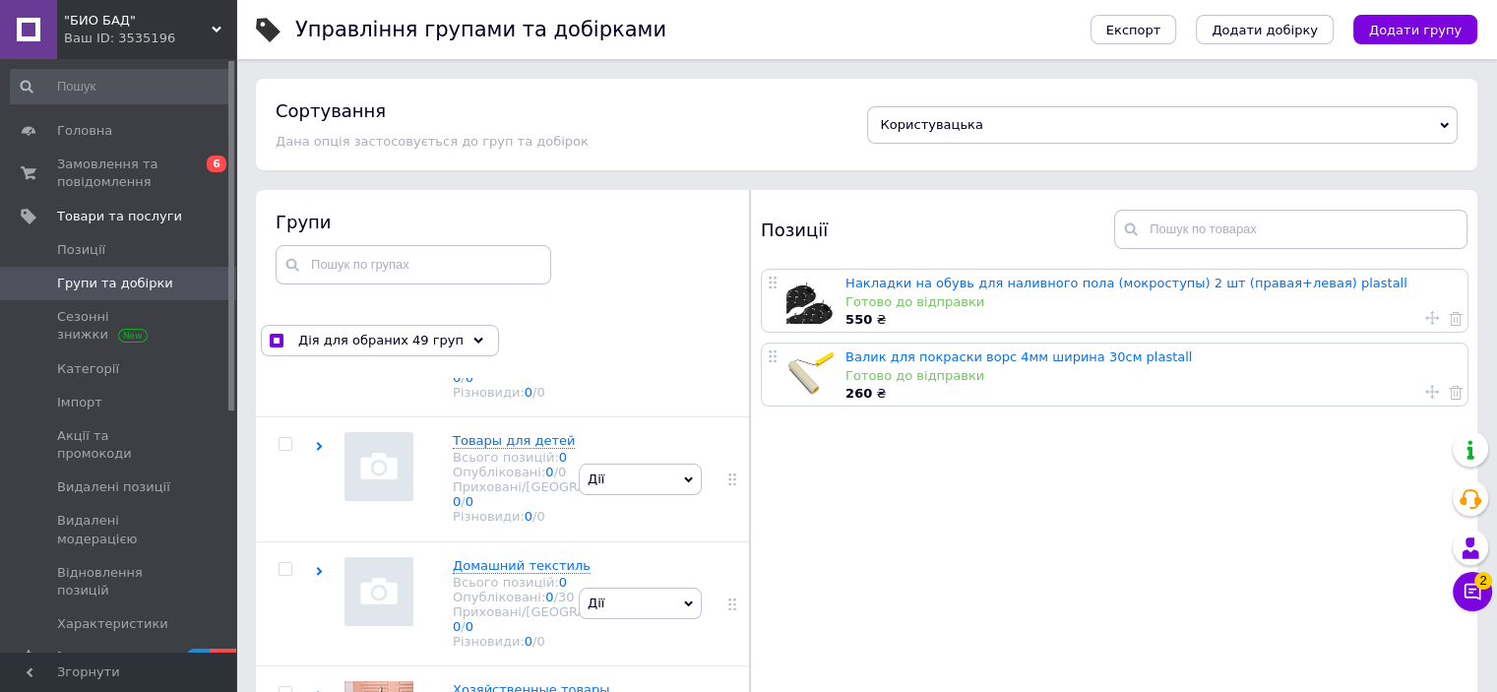
checkbox input "true"
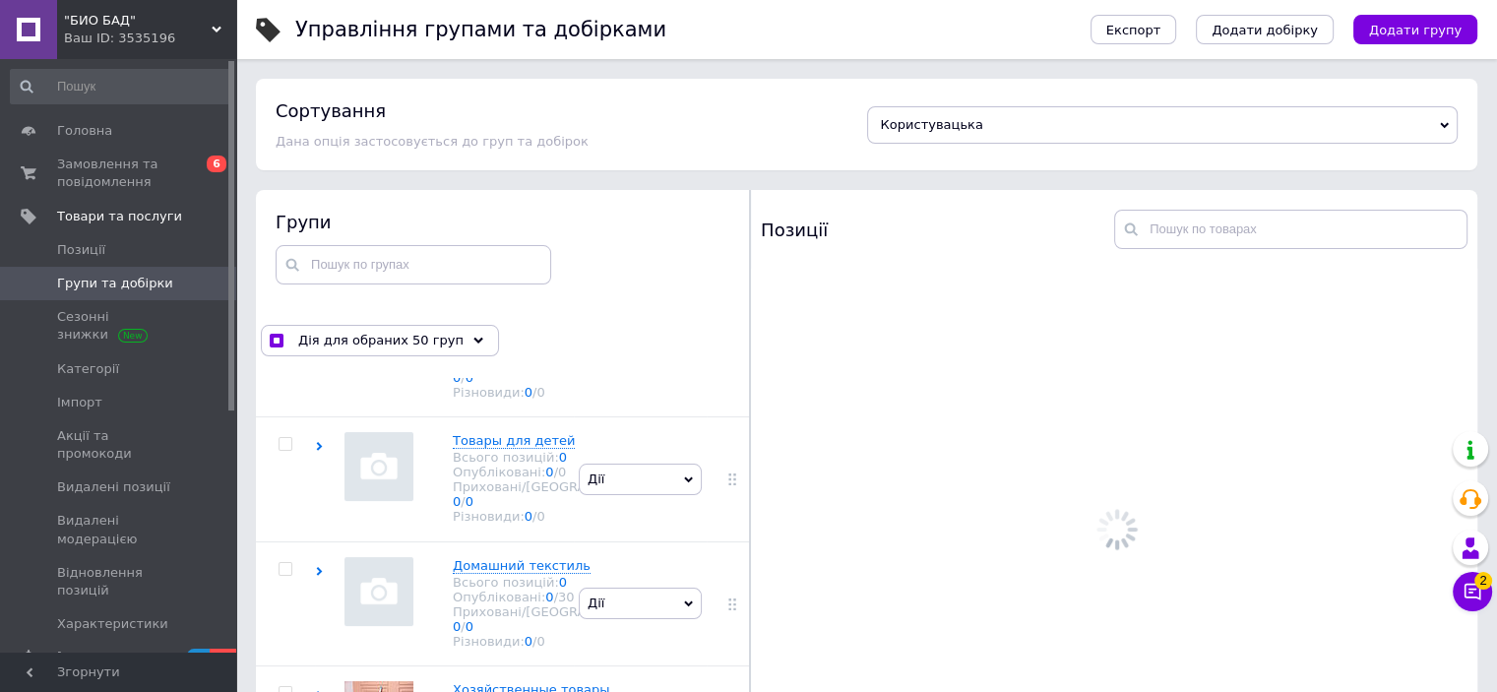
scroll to position [15252, 0]
checkbox input "true"
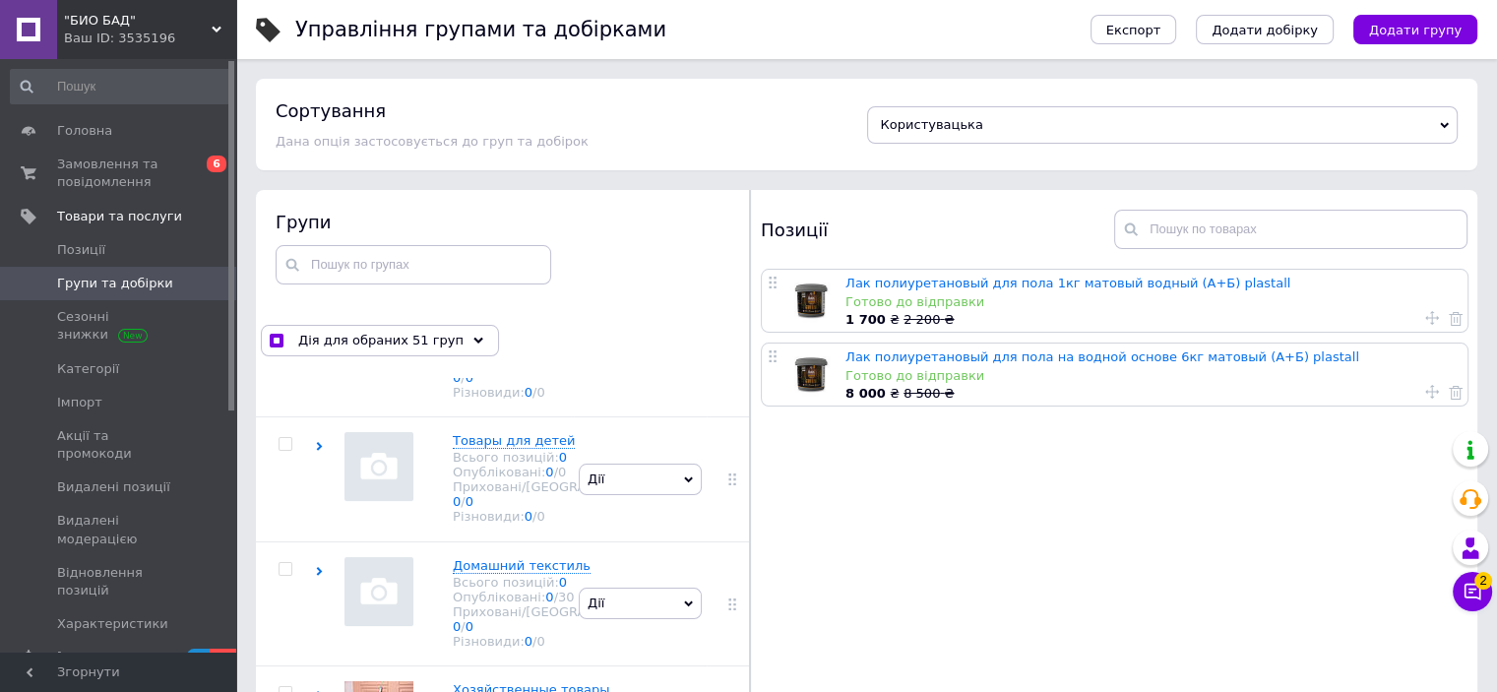
checkbox input "true"
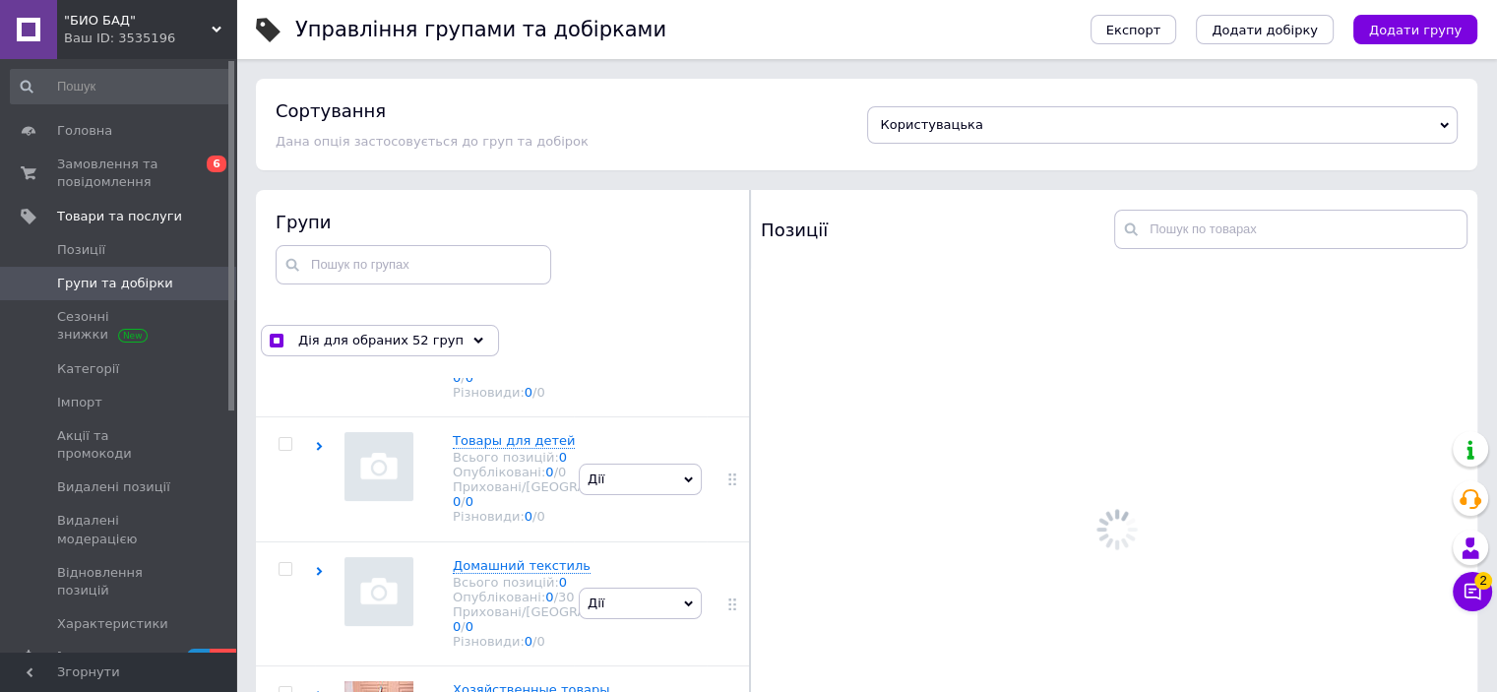
scroll to position [15744, 0]
checkbox input "true"
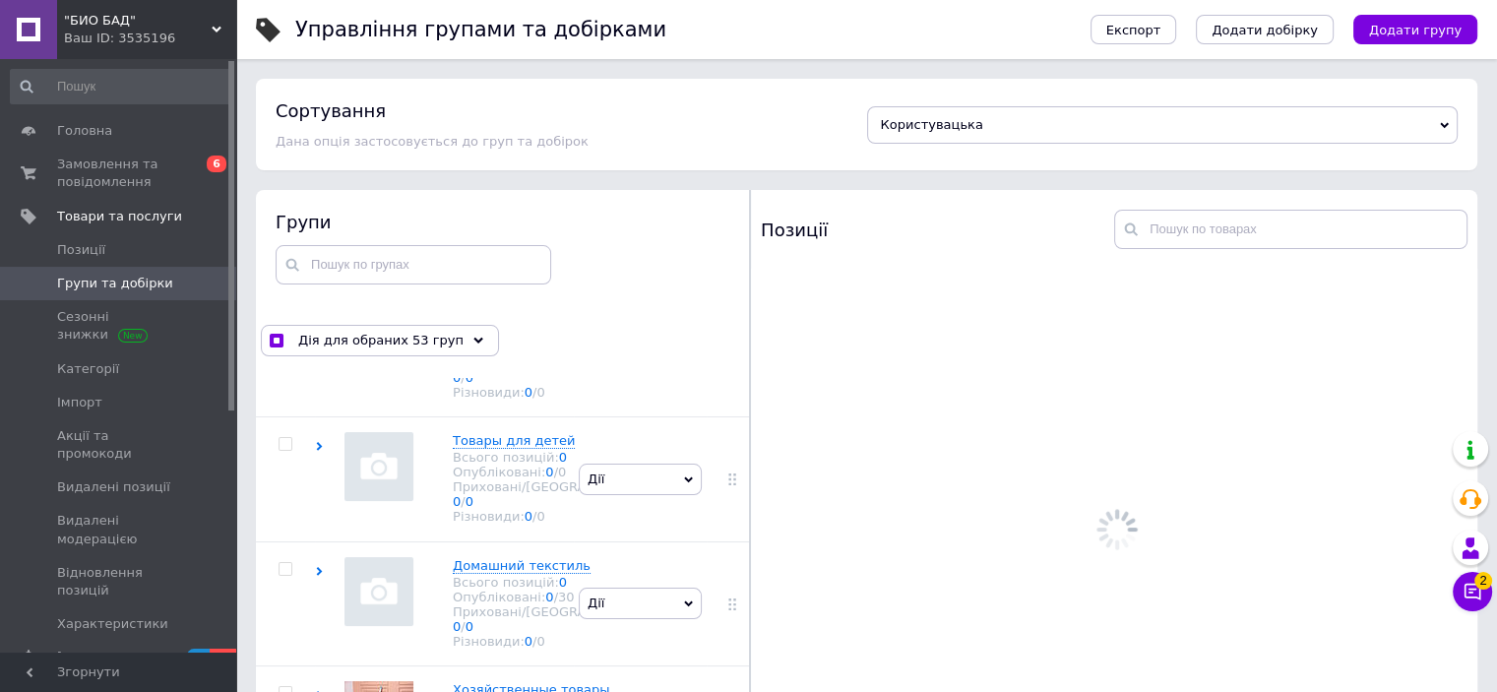
checkbox input "true"
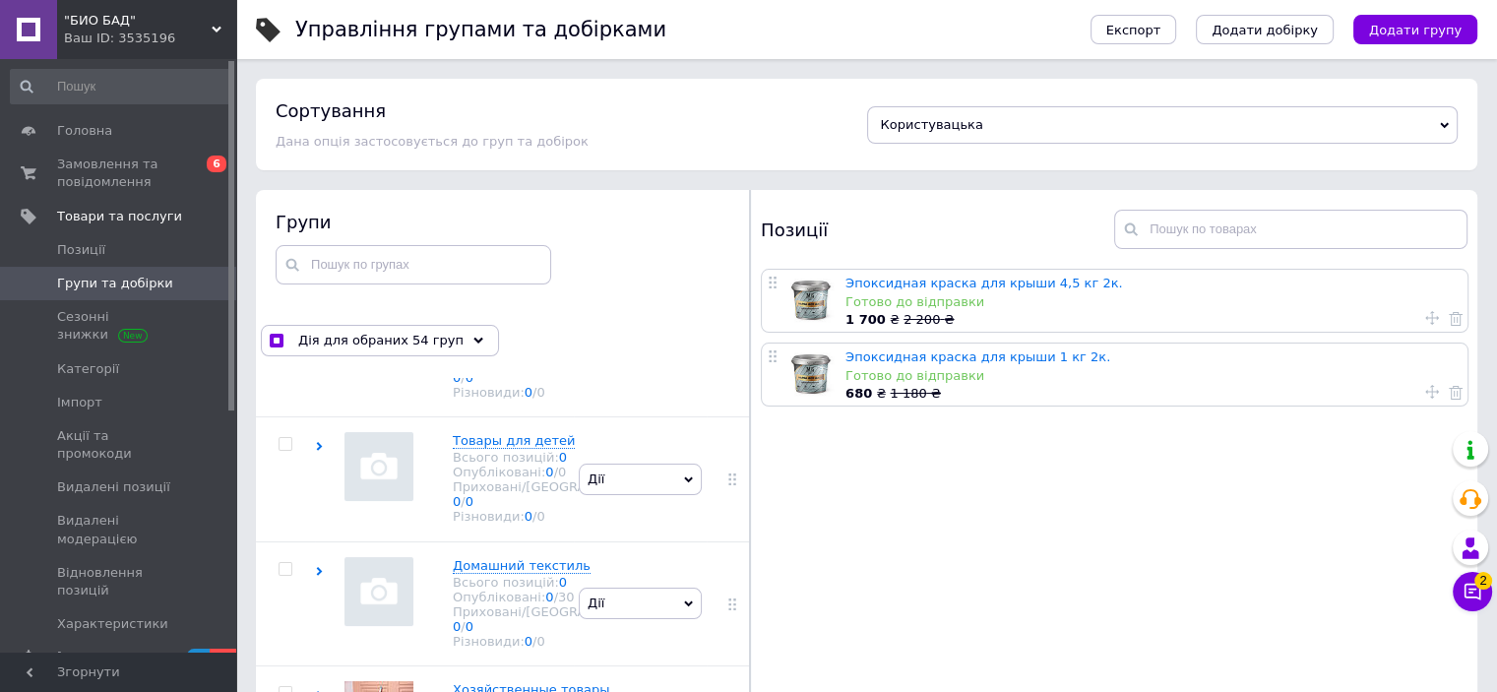
checkbox input "true"
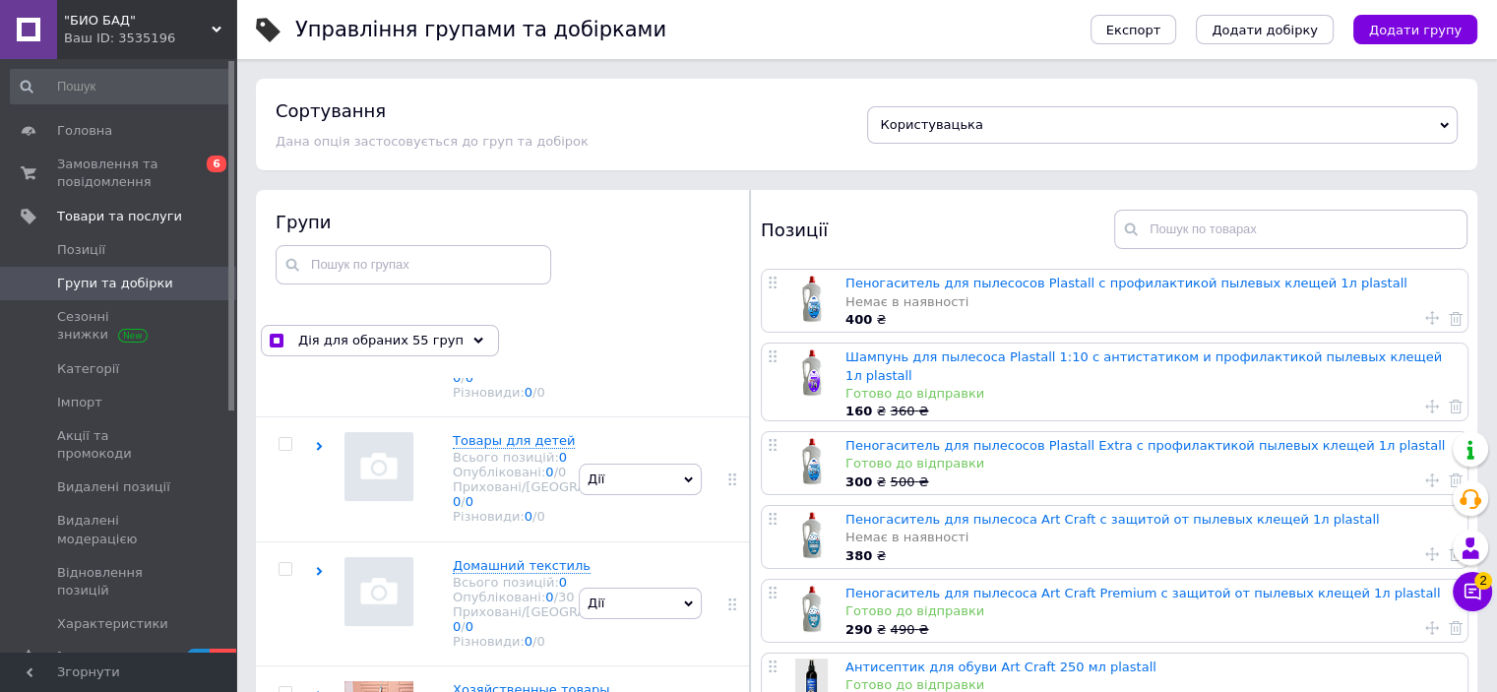
scroll to position [16358, 0]
checkbox input "true"
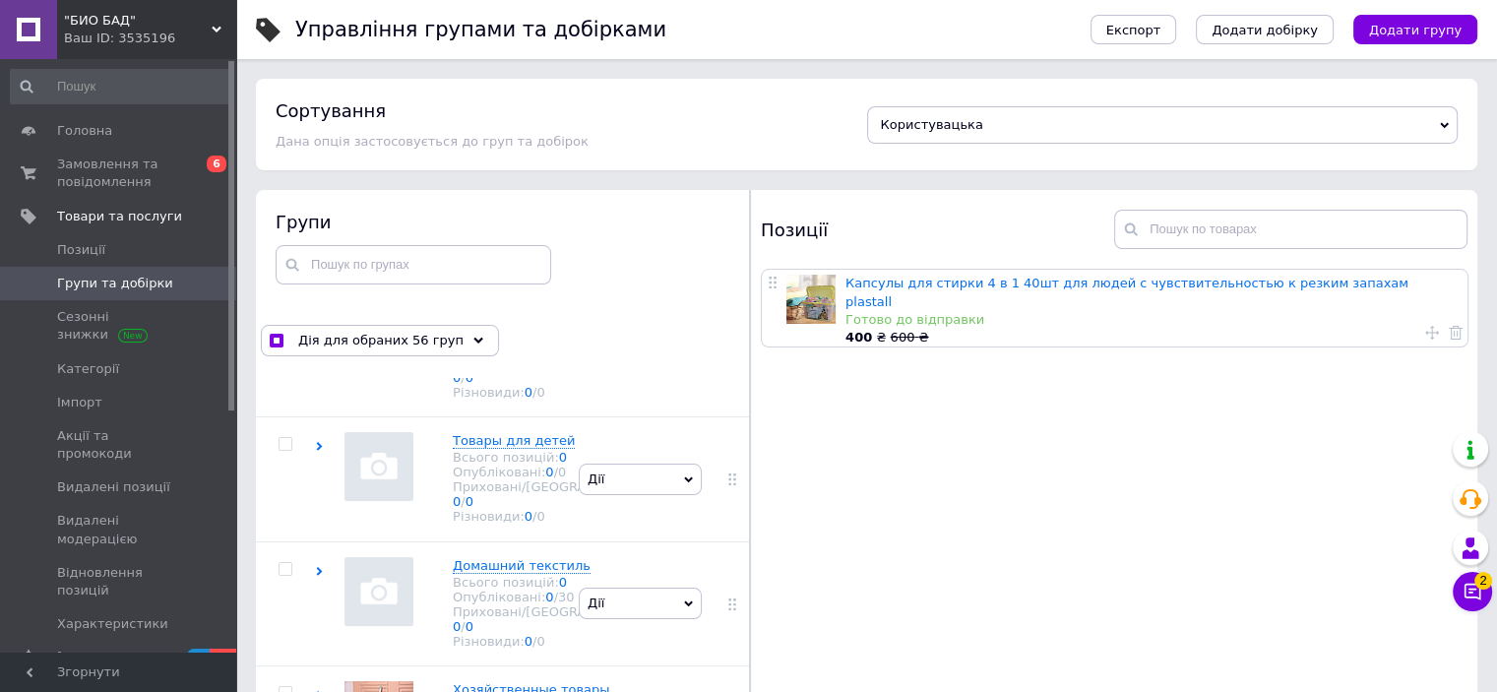
checkbox input "true"
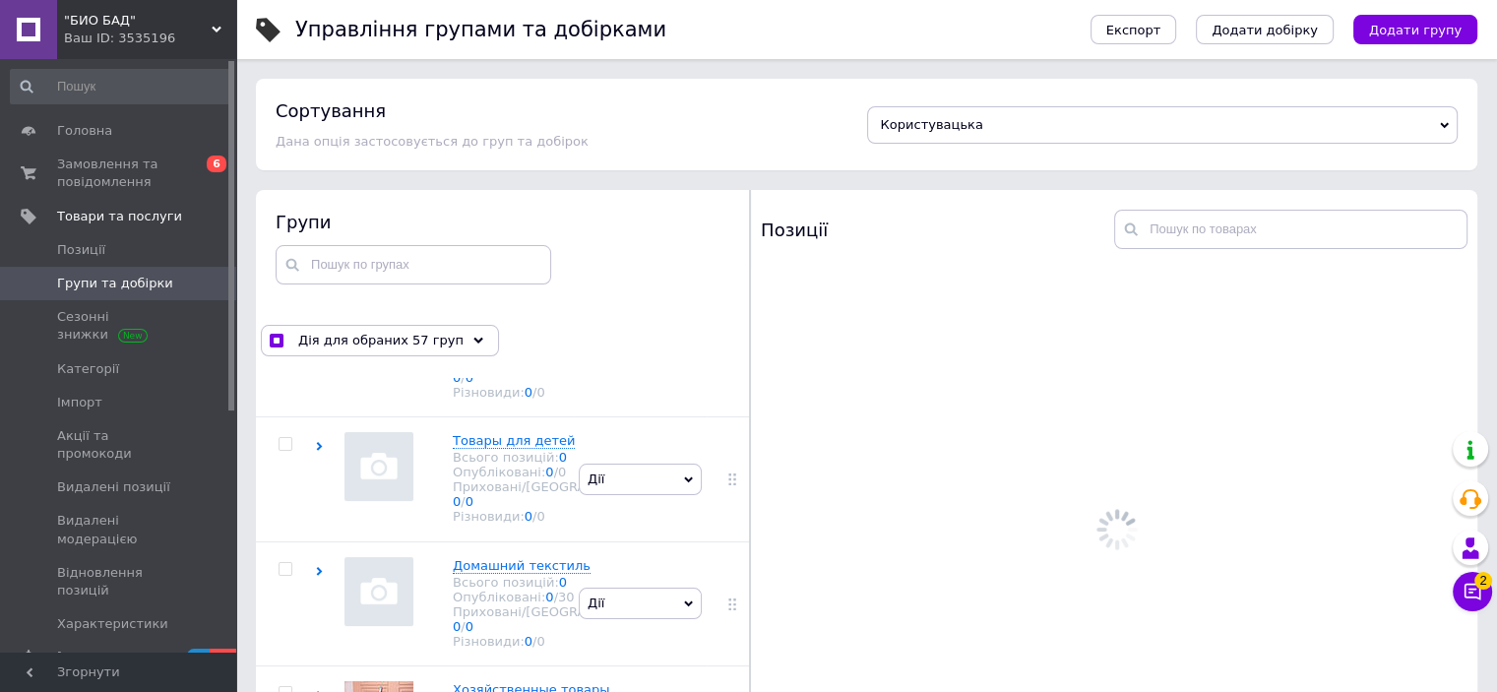
checkbox input "true"
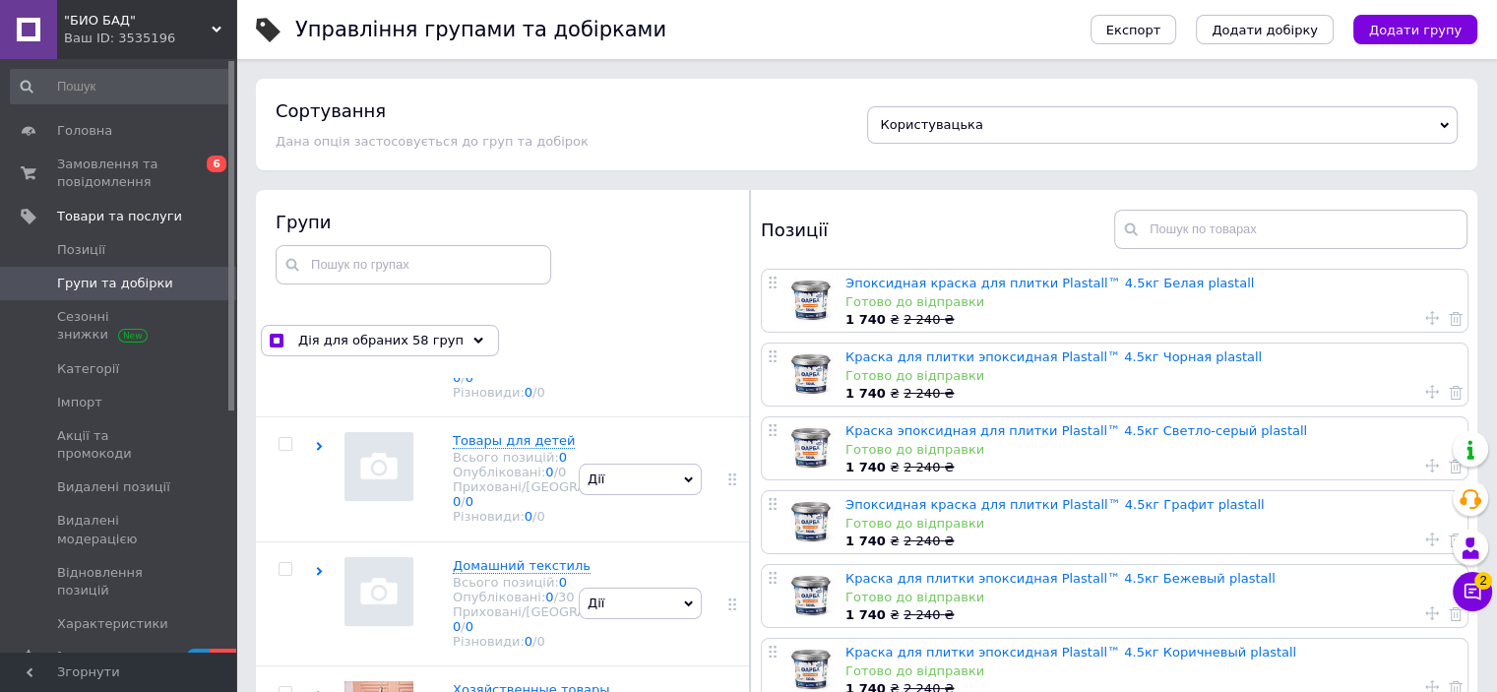
checkbox input "true"
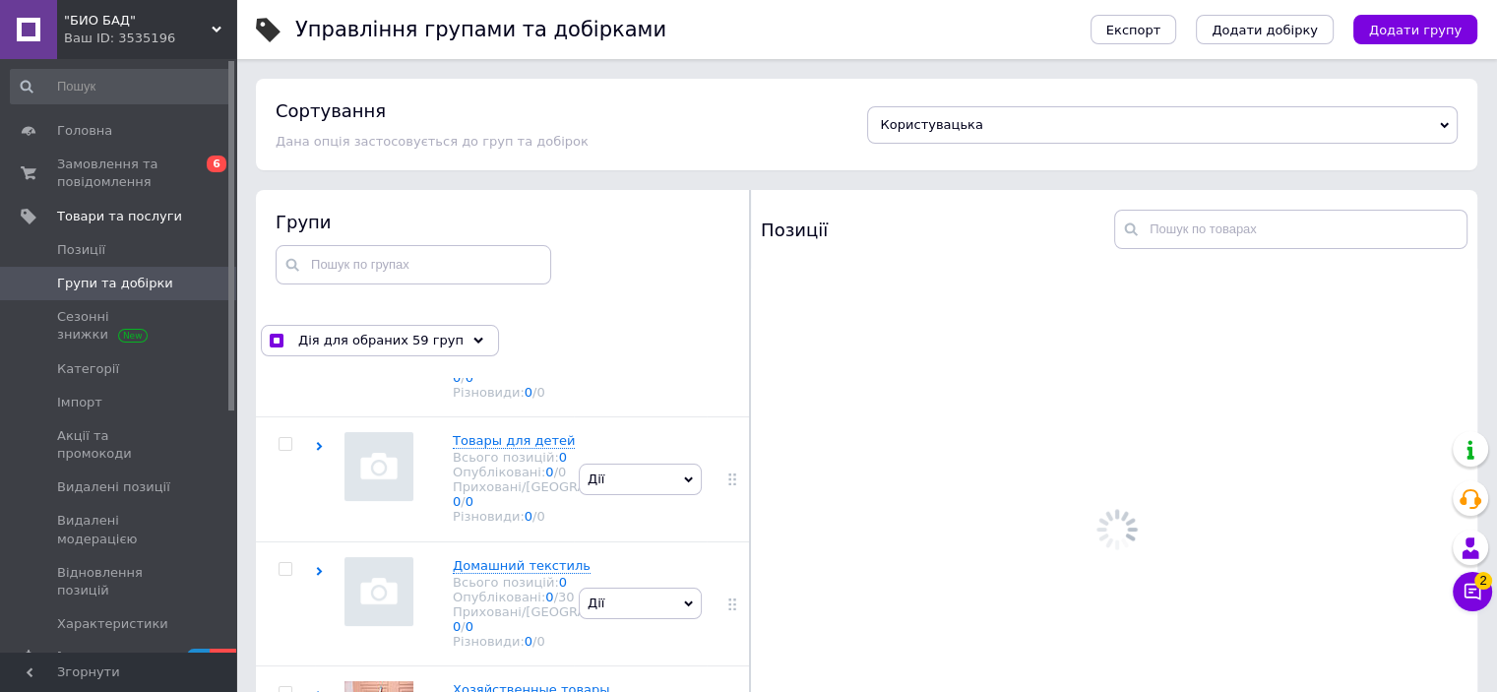
scroll to position [17145, 0]
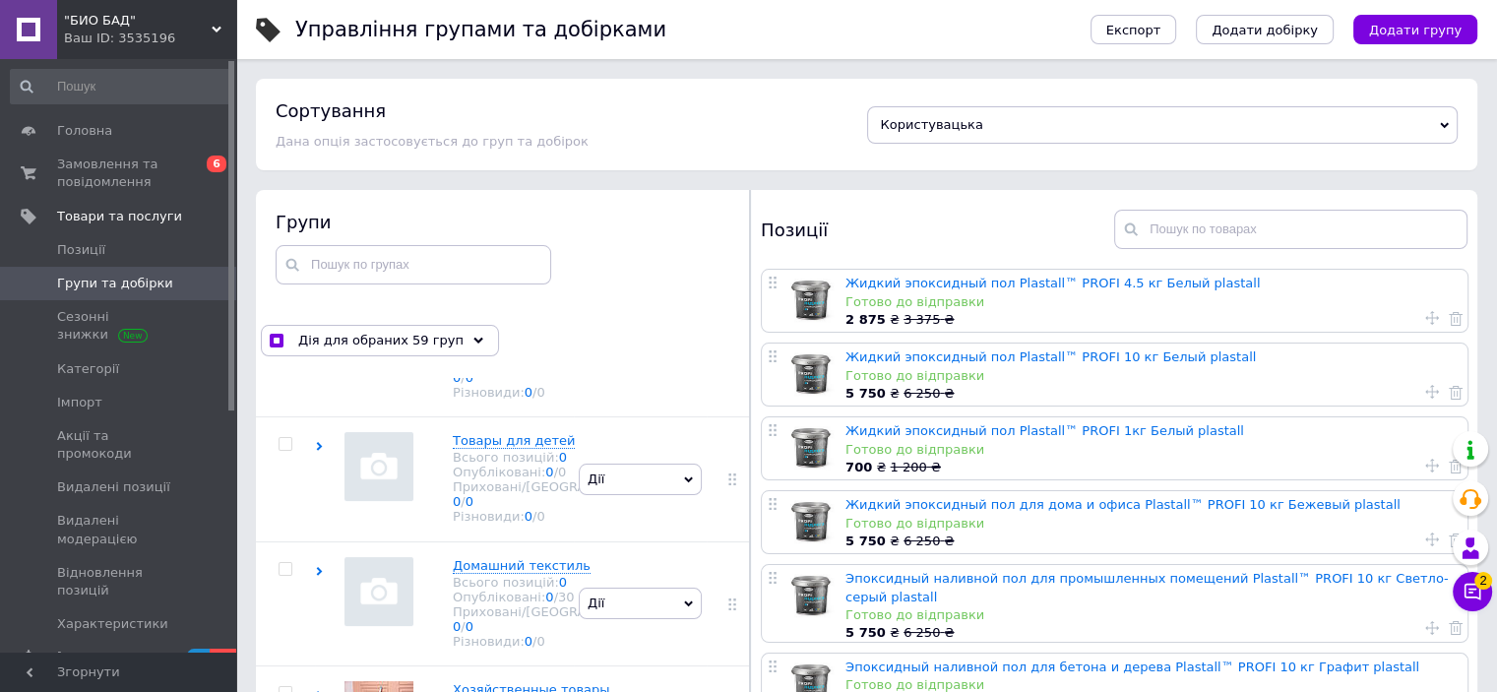
click at [283, 168] on div at bounding box center [285, 106] width 59 height 124
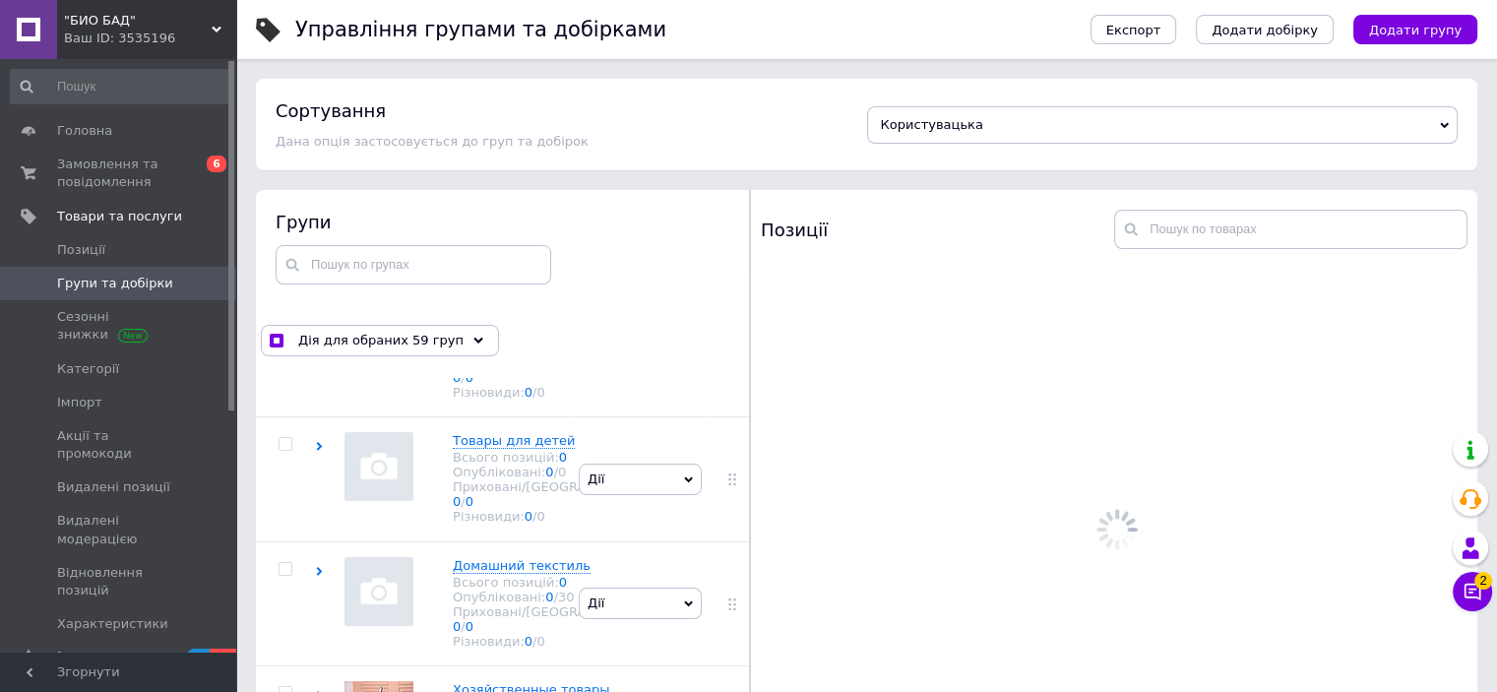
click at [283, 78] on input "checkbox" at bounding box center [284, 71] width 13 height 13
checkbox input "true"
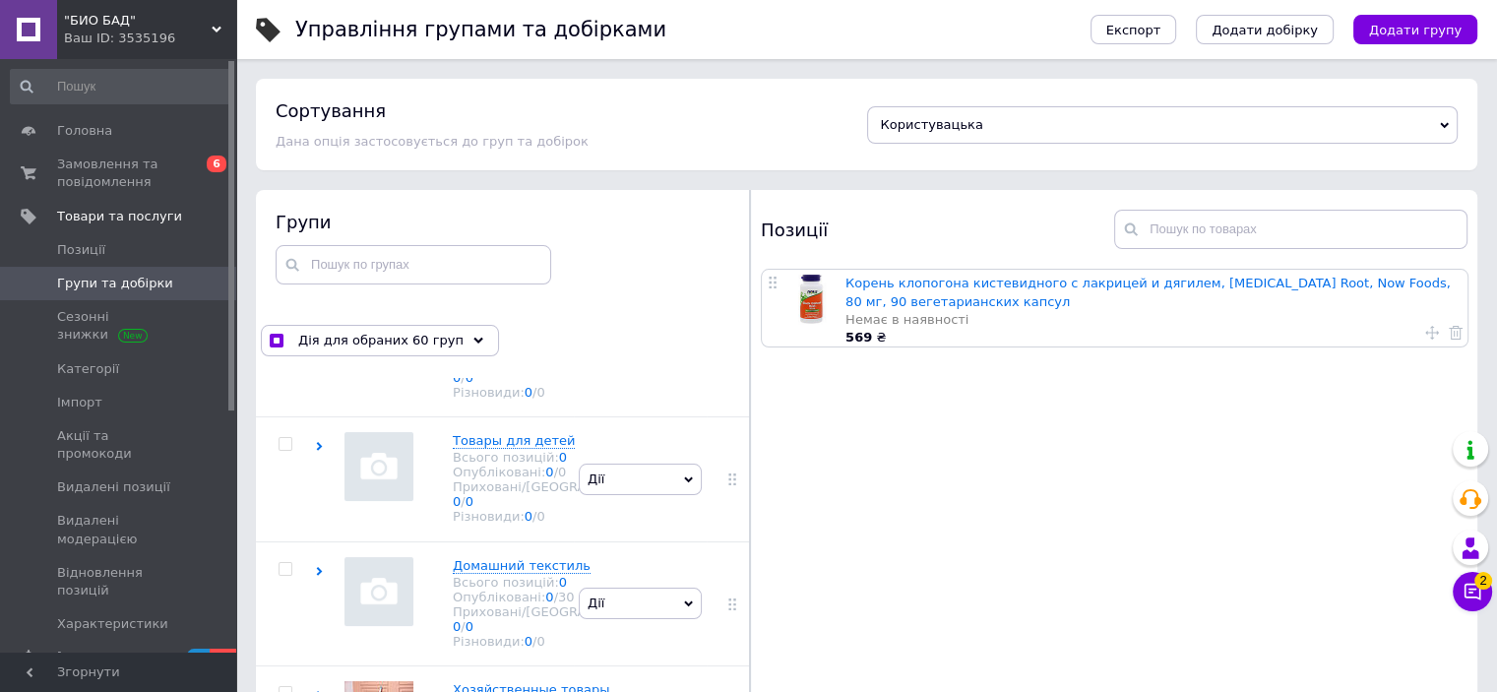
click at [283, 202] on input "checkbox" at bounding box center [284, 195] width 13 height 13
checkbox input "true"
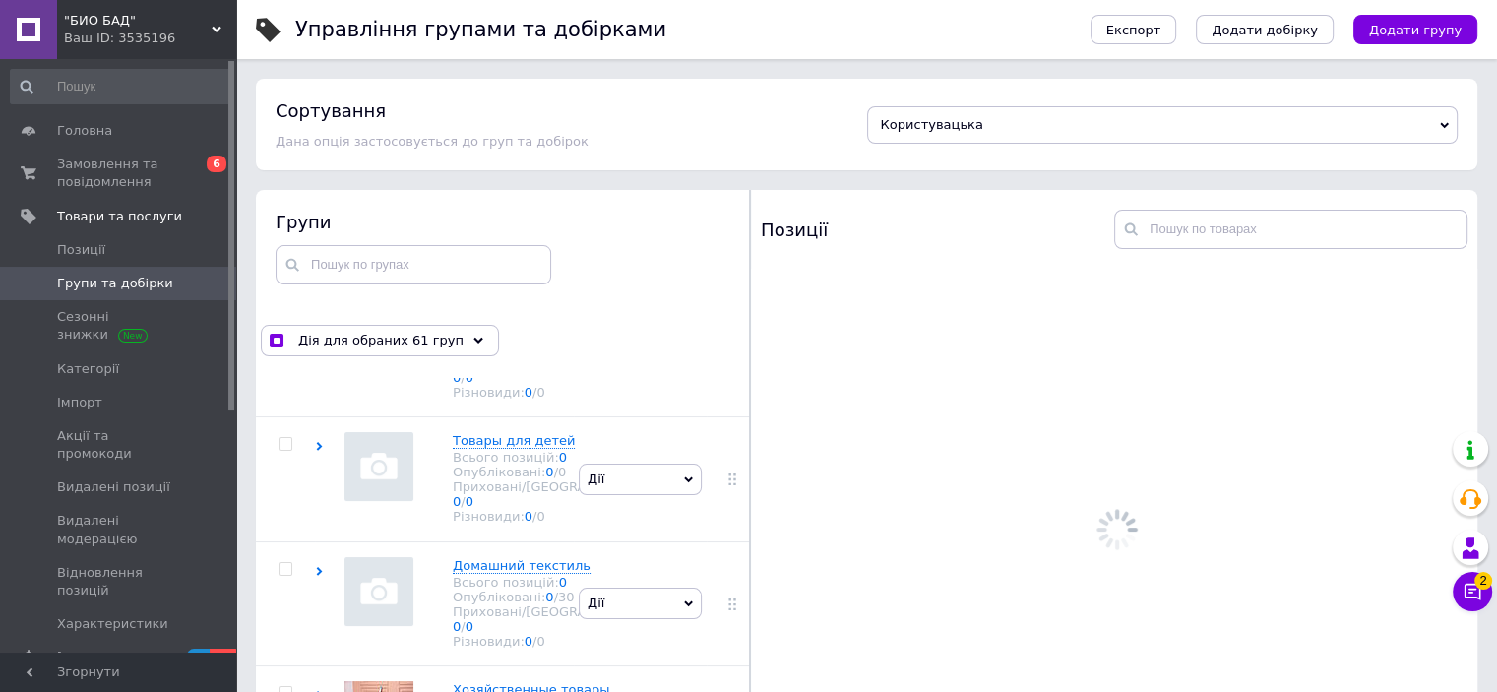
scroll to position [17539, 0]
click at [283, 416] on div at bounding box center [285, 354] width 59 height 124
click at [283, 327] on input "checkbox" at bounding box center [284, 320] width 13 height 13
checkbox input "true"
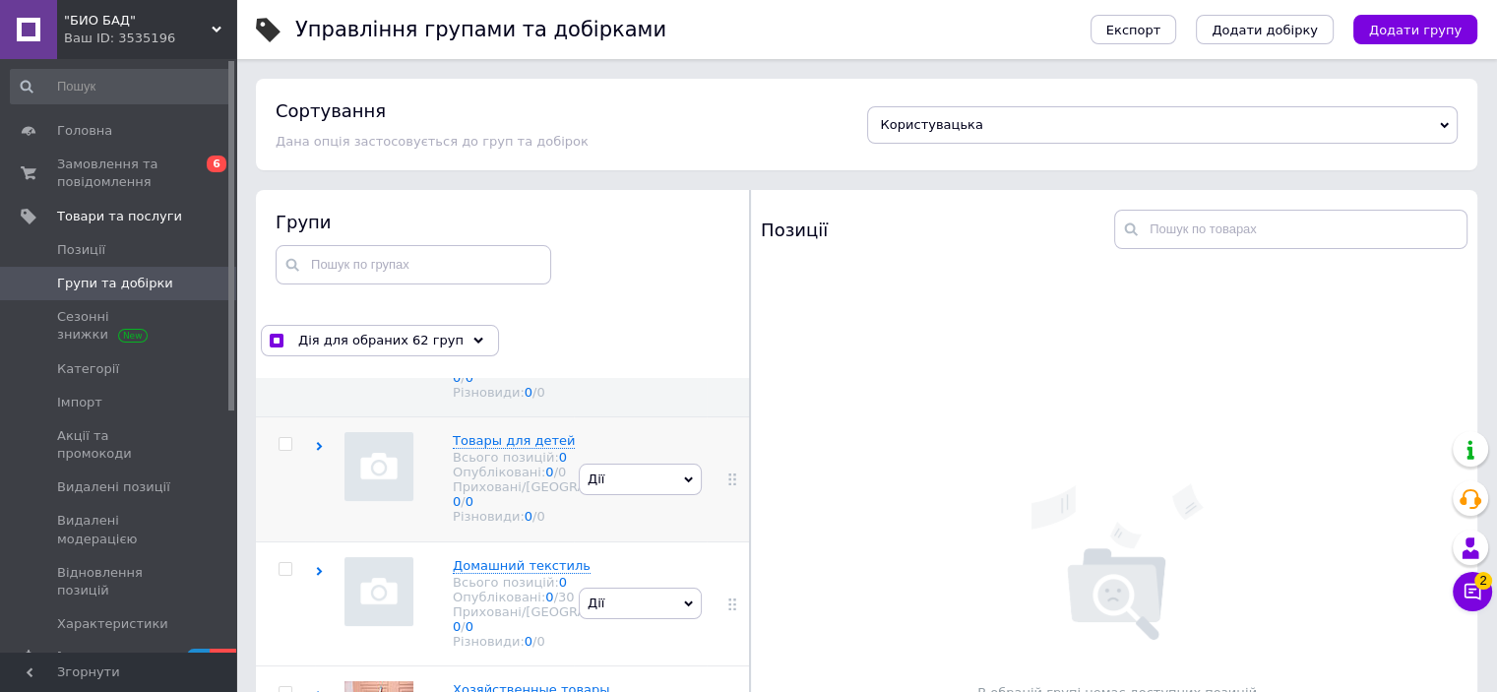
scroll to position [17736, 0]
click at [286, 451] on input "checkbox" at bounding box center [284, 444] width 13 height 13
checkbox input "true"
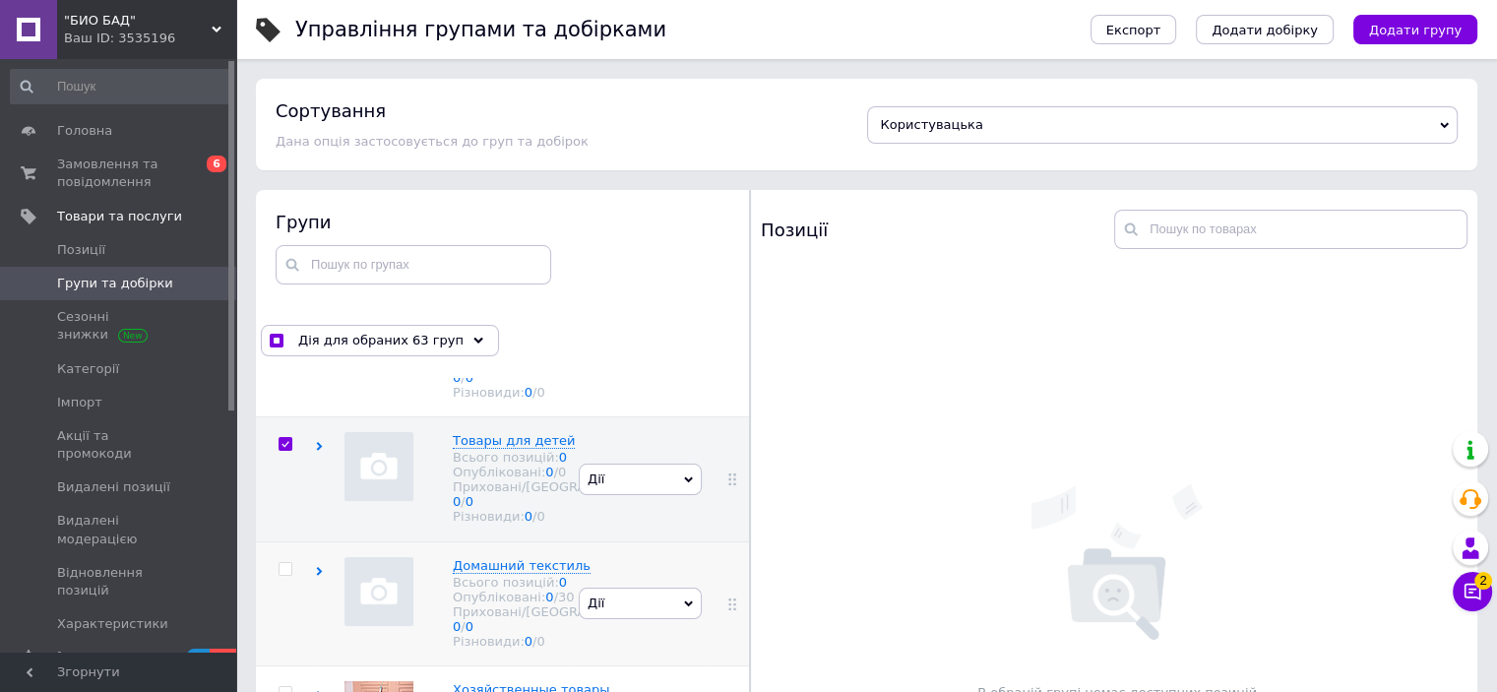
click at [284, 563] on input "checkbox" at bounding box center [284, 569] width 13 height 13
checkbox input "true"
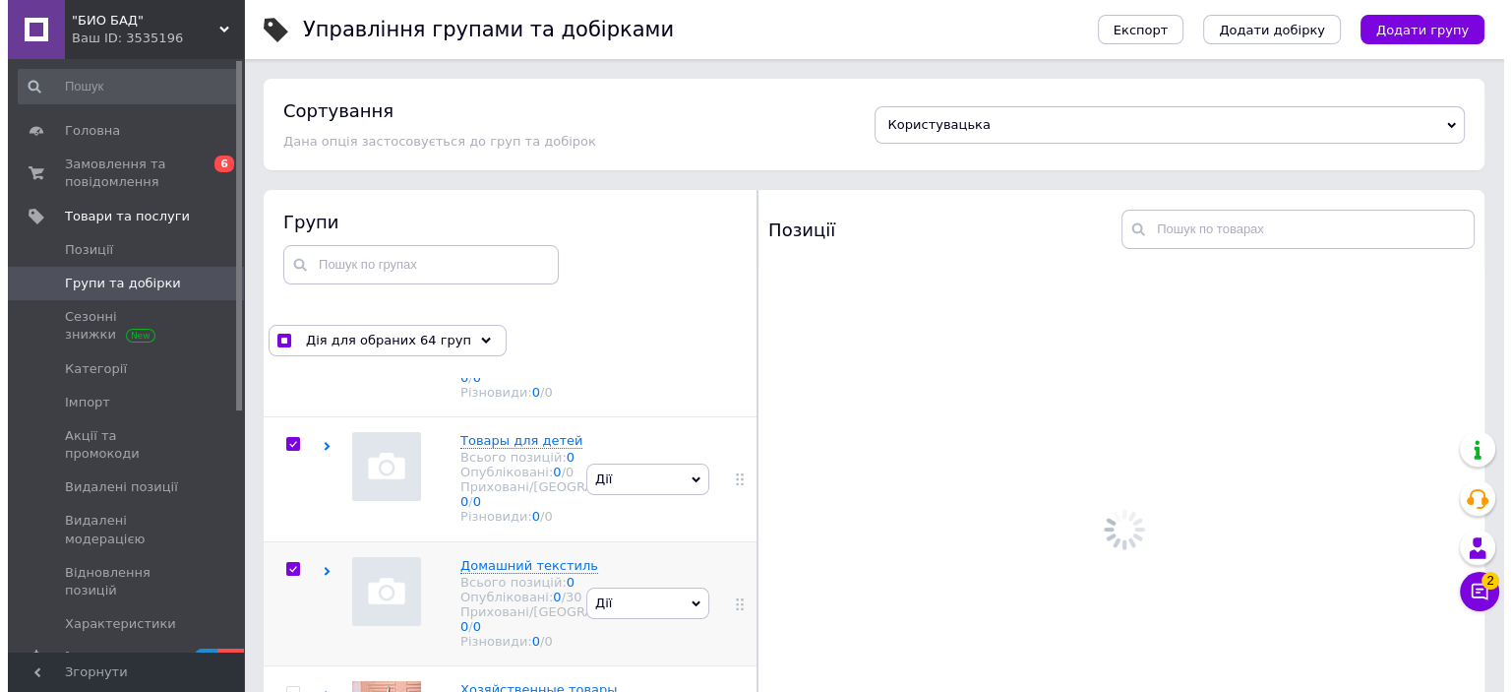
scroll to position [17933, 0]
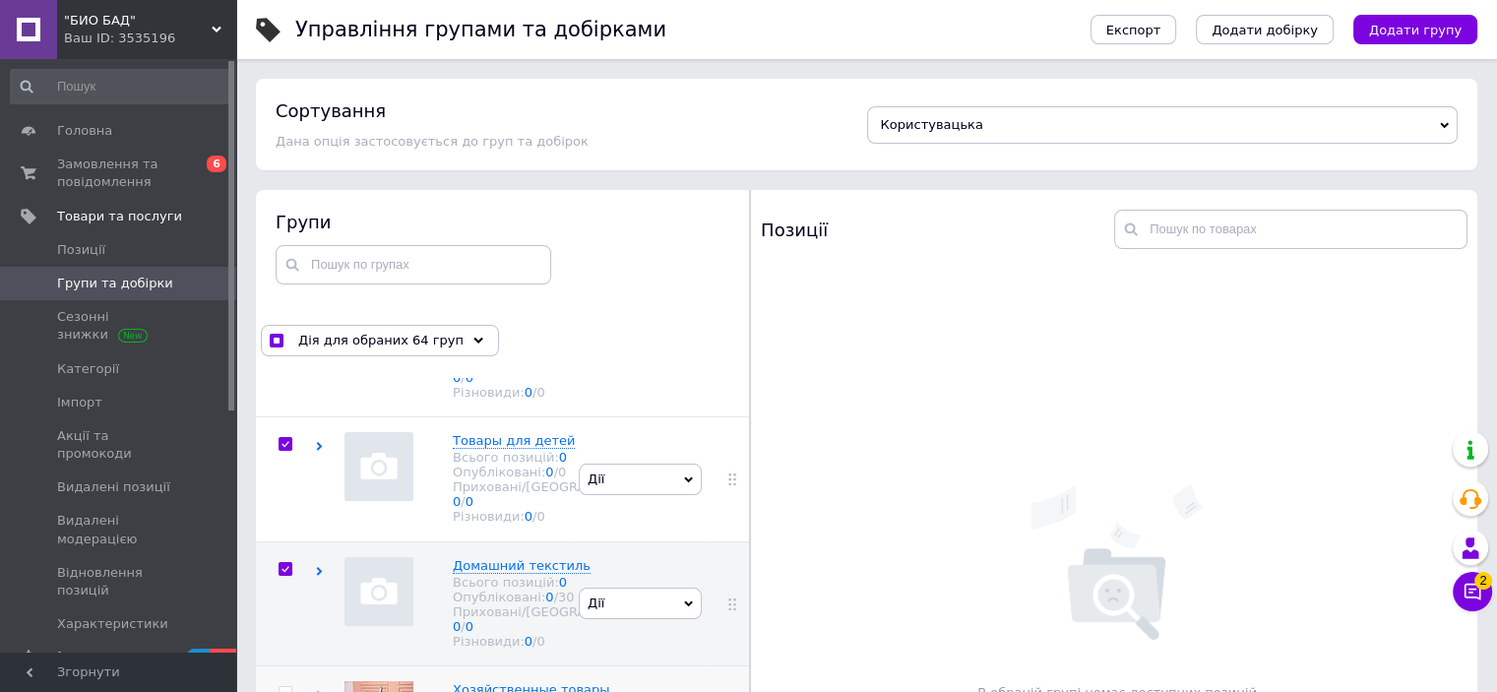
click at [288, 687] on input "checkbox" at bounding box center [284, 693] width 13 height 13
checkbox input "true"
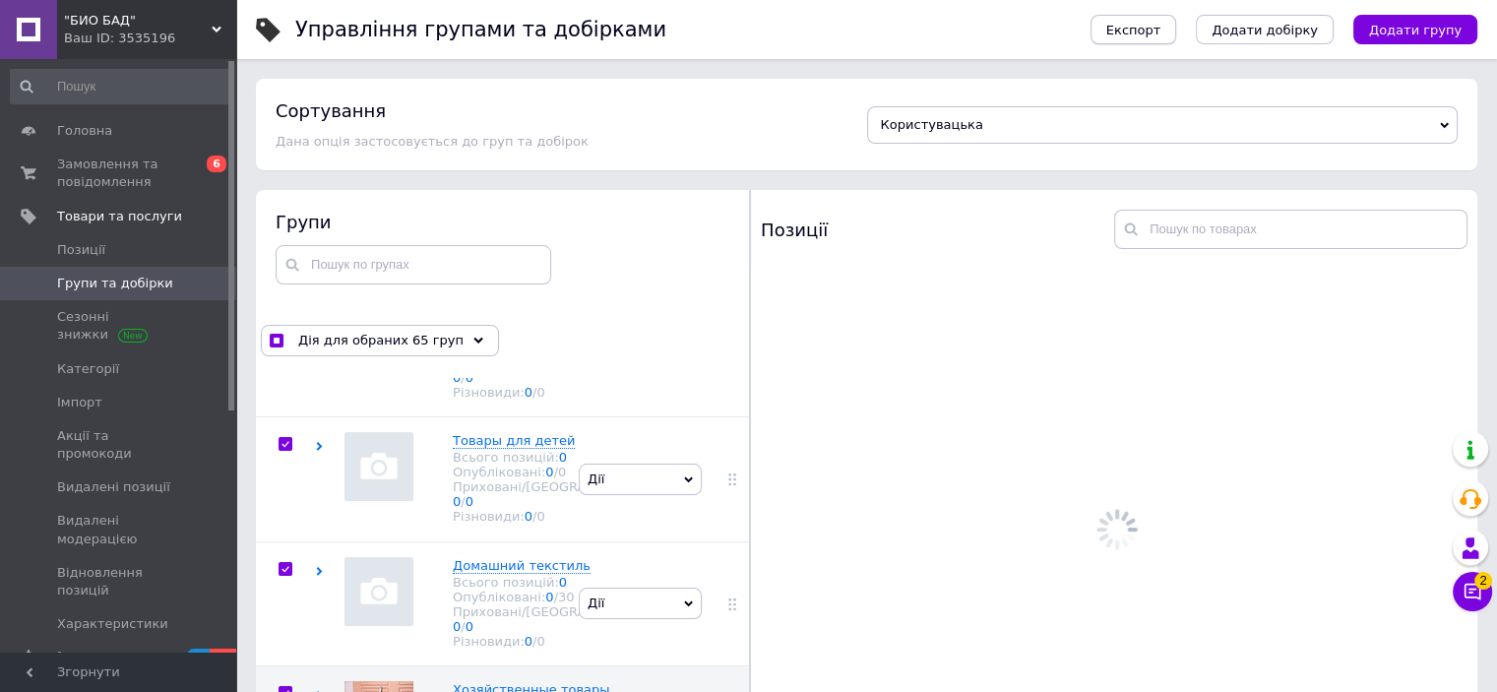
click at [1161, 34] on span "Експорт" at bounding box center [1133, 30] width 55 height 15
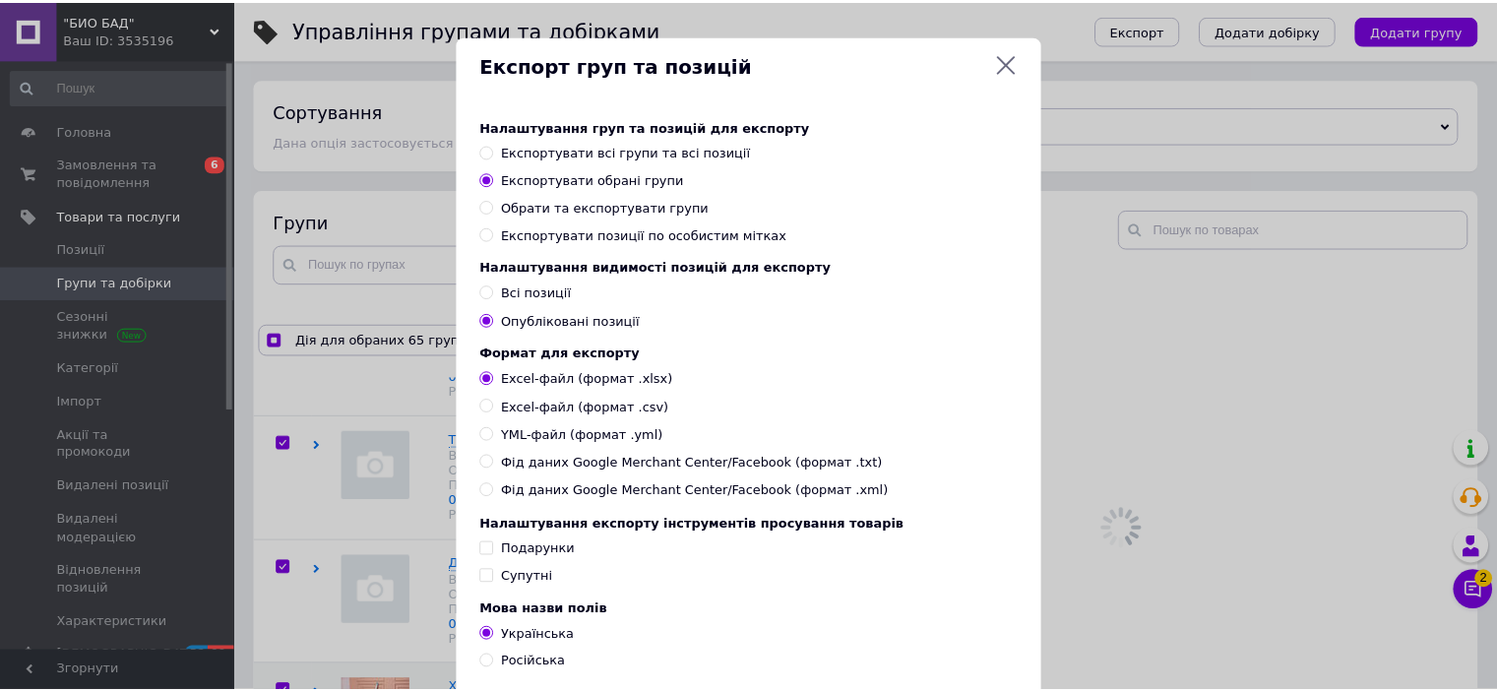
scroll to position [142, 0]
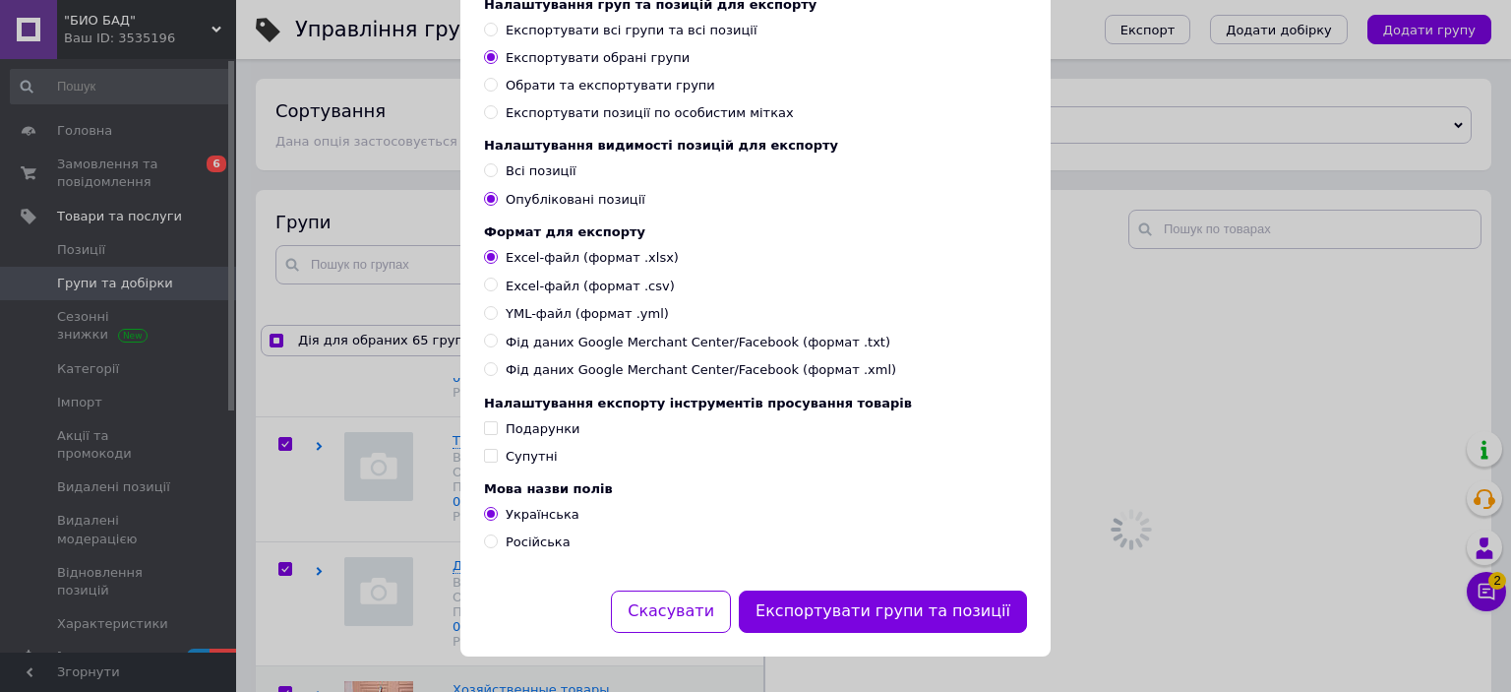
click at [985, 601] on button "Експортувати групи та позиції" at bounding box center [883, 611] width 288 height 42
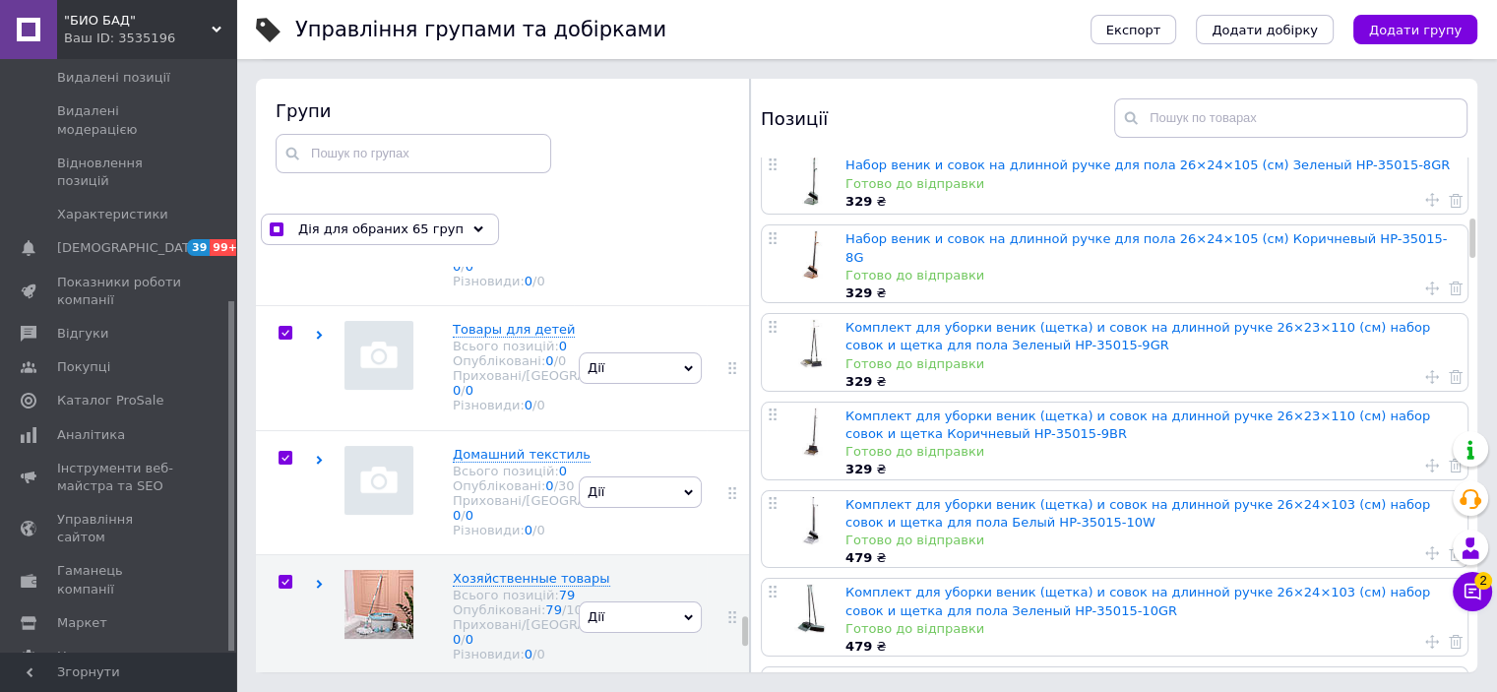
scroll to position [16555, 0]
